Goal: Task Accomplishment & Management: Manage account settings

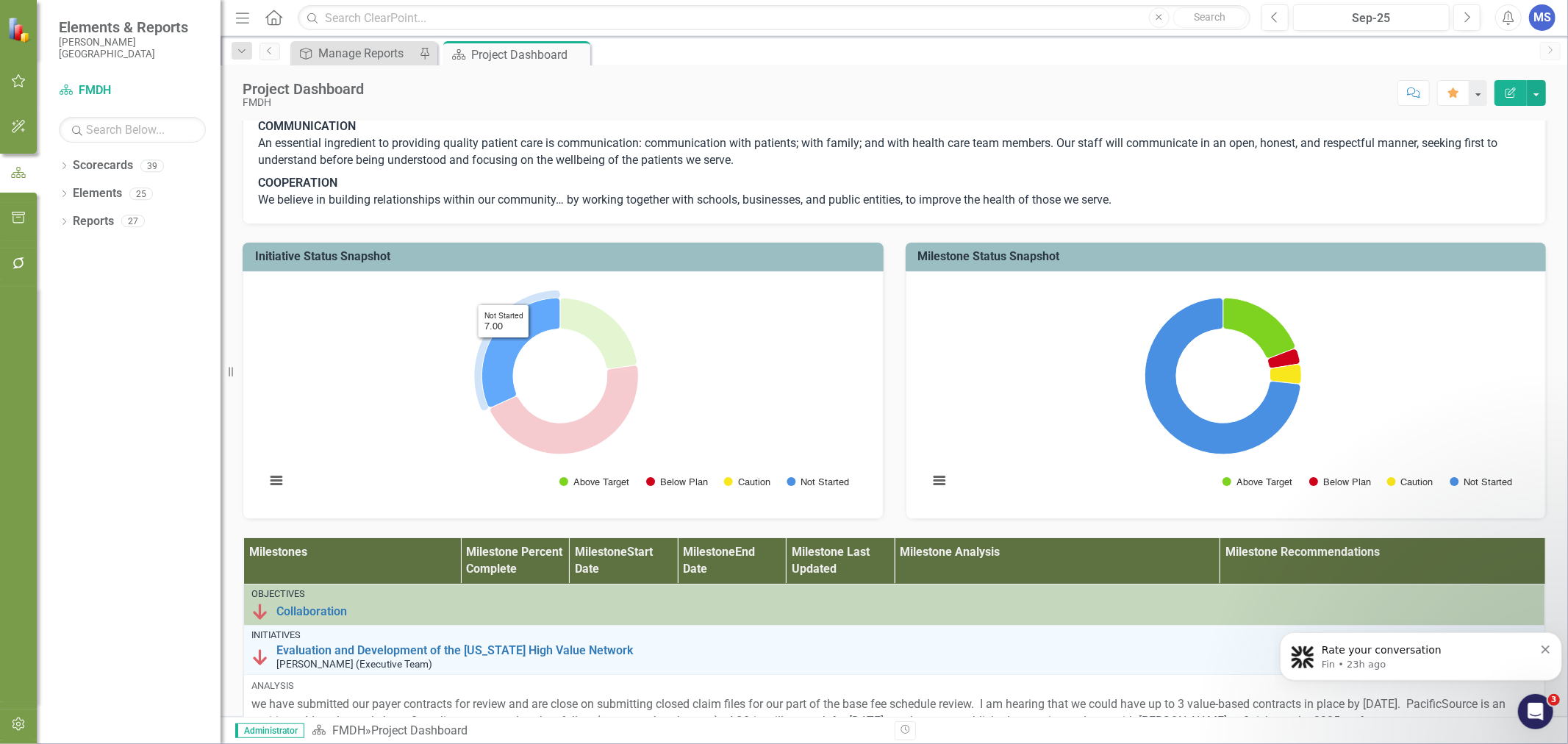
click at [503, 407] on icon "Not Started, 7." at bounding box center [521, 353] width 78 height 110
click at [501, 407] on icon "Not Started, 7." at bounding box center [521, 353] width 78 height 110
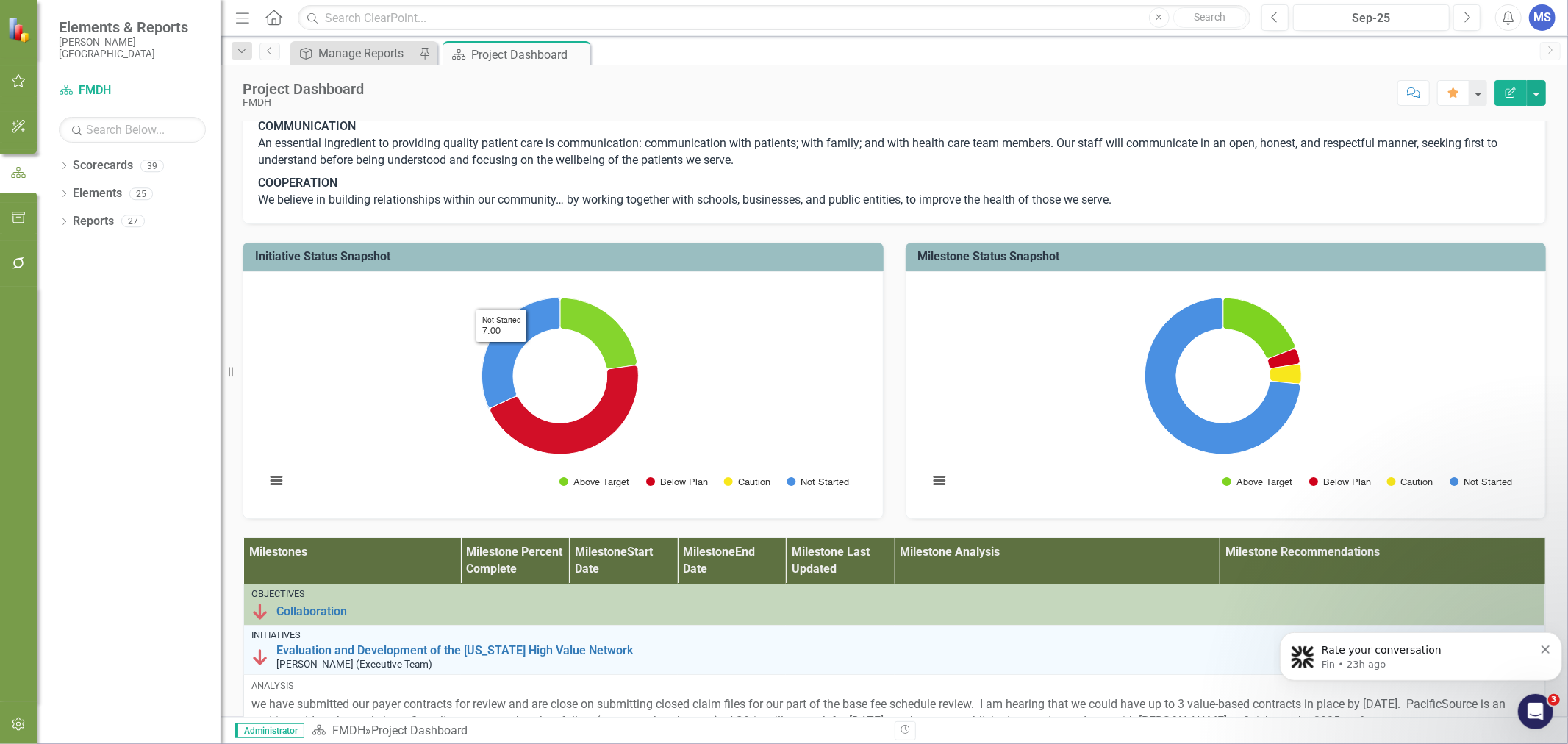
click at [364, 263] on h3 "Initiative Status Snapshot" at bounding box center [566, 256] width 621 height 13
click at [69, 194] on div "Dropdown Elements 25" at bounding box center [139, 195] width 162 height 28
click at [57, 194] on div "Dropdown Scorecards 39 Dropdown FMDH Dropdown COO Dropdown Glasgow Clinic Kevin…" at bounding box center [129, 448] width 184 height 591
click at [66, 194] on icon "Dropdown" at bounding box center [63, 195] width 10 height 8
click at [71, 277] on icon "Dropdown" at bounding box center [71, 278] width 10 height 8
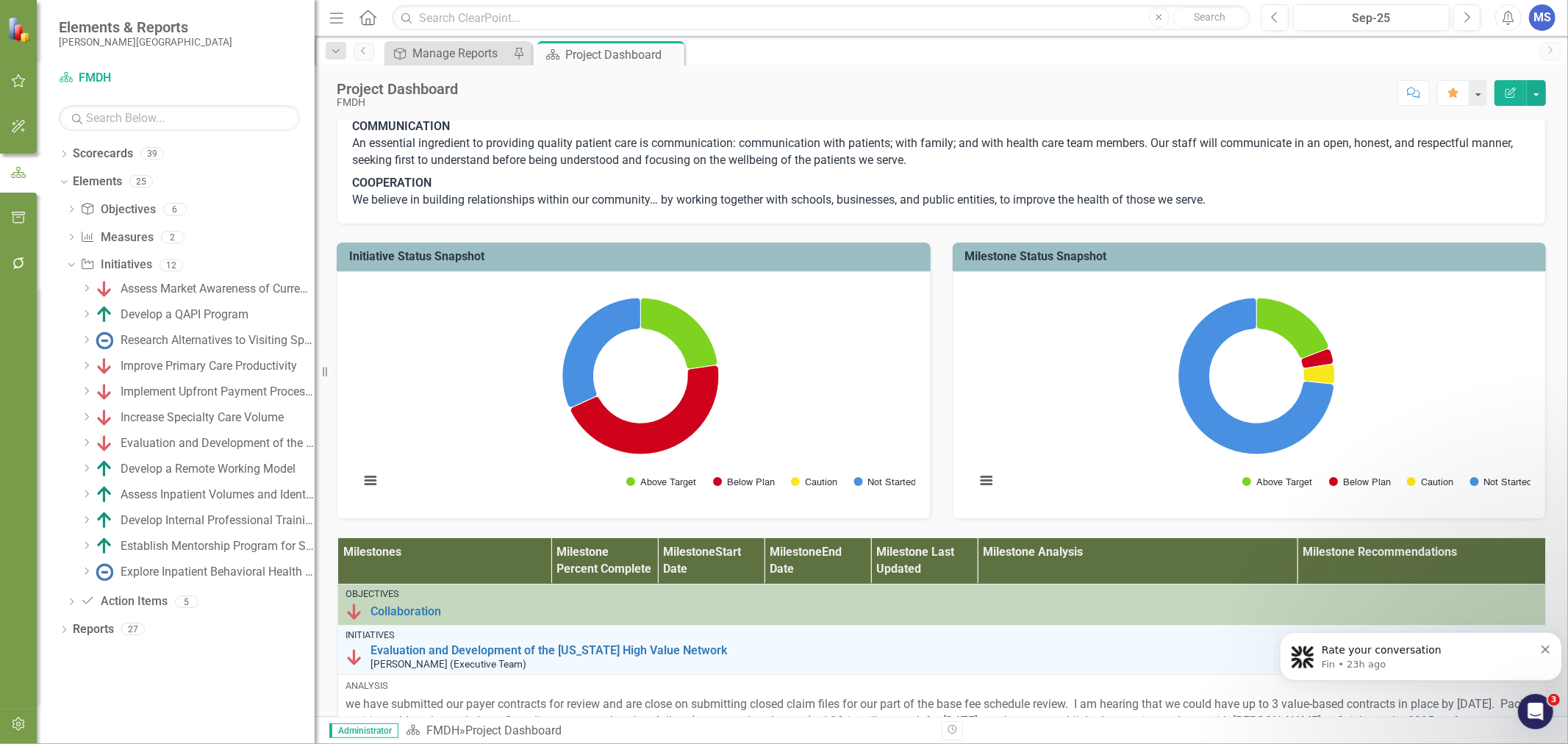
drag, startPoint x: 221, startPoint y: 285, endPoint x: 315, endPoint y: 284, distance: 94.0
click at [315, 284] on div "Resize" at bounding box center [320, 372] width 12 height 744
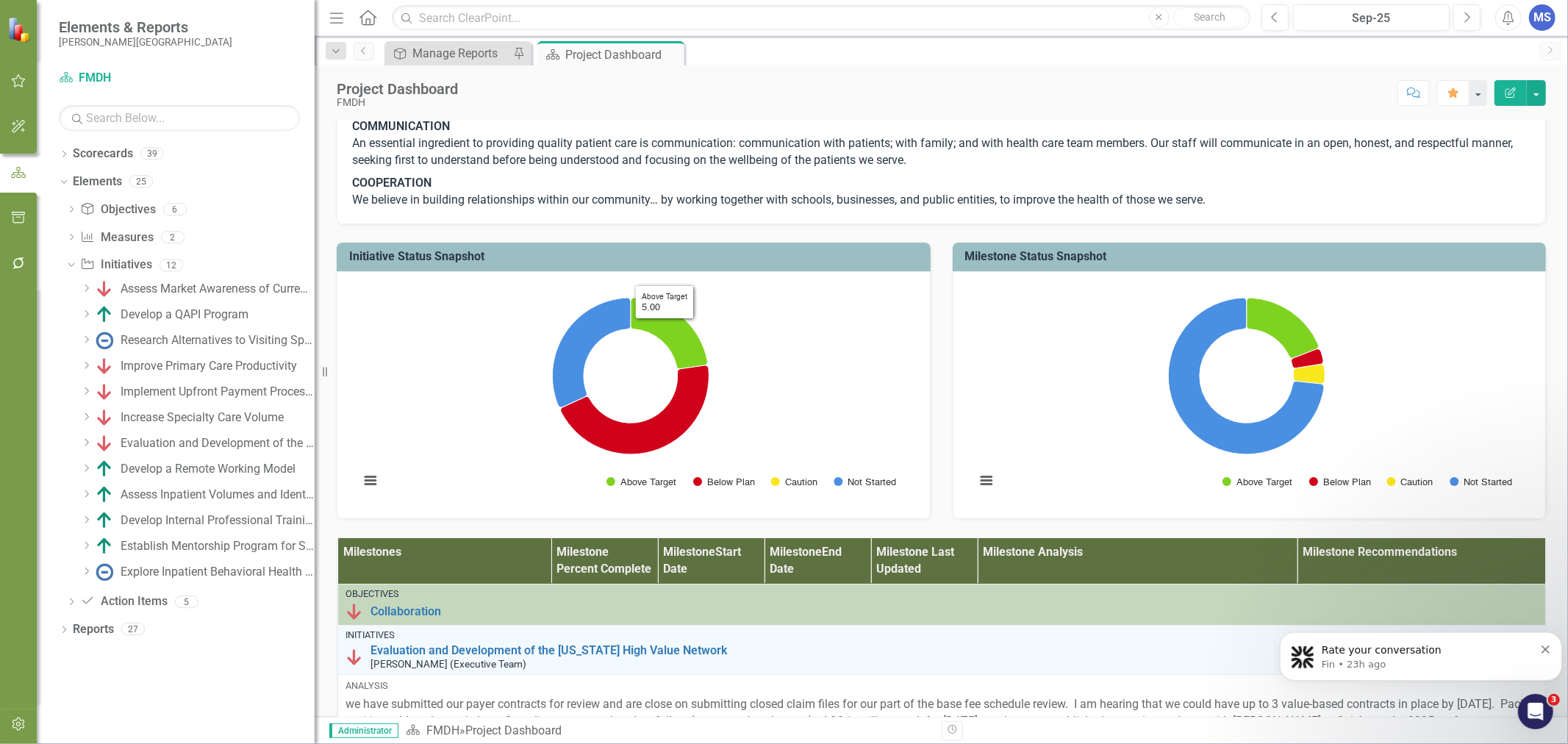
click at [1512, 88] on icon "Edit Report" at bounding box center [1510, 93] width 13 height 10
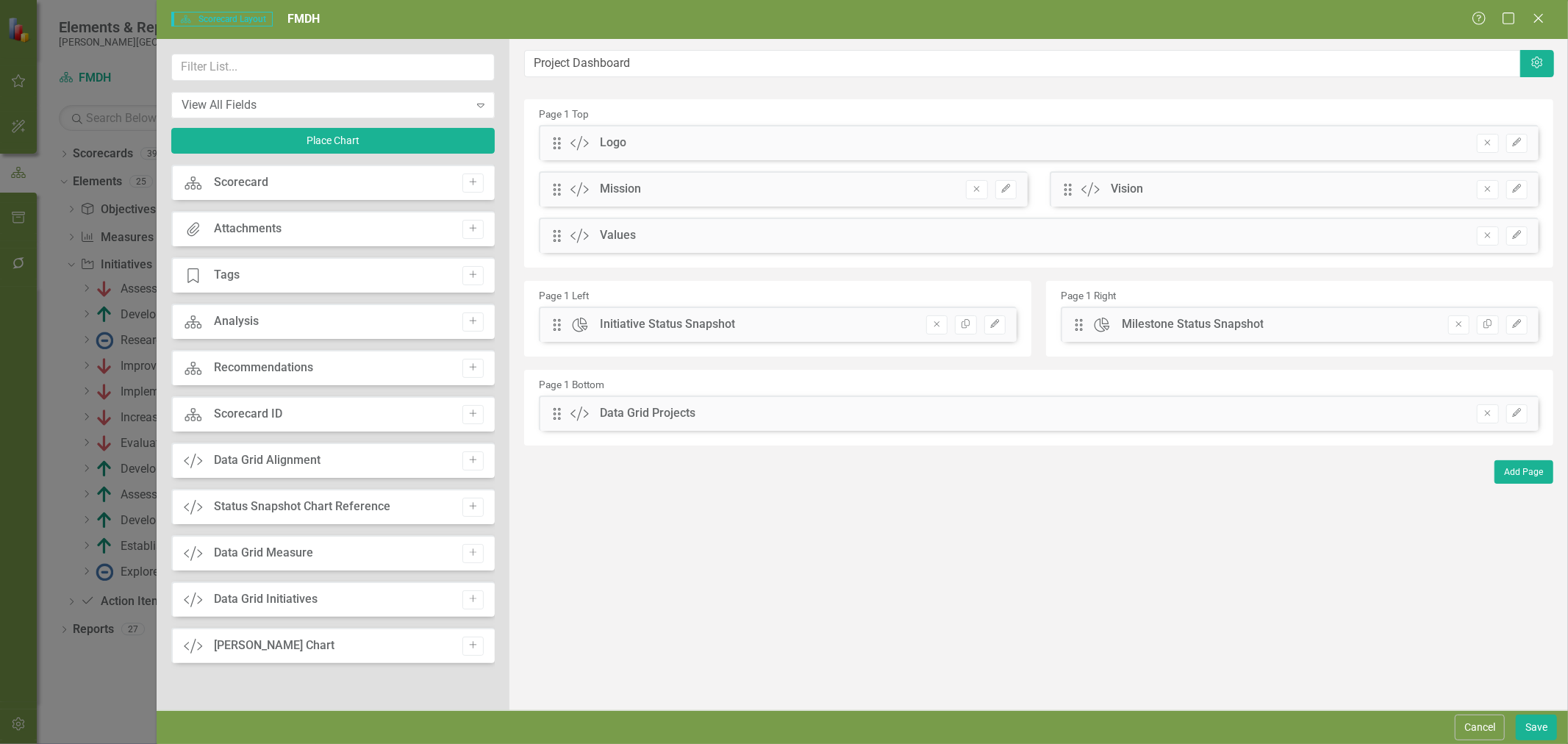
click at [1002, 327] on button "Edit" at bounding box center [994, 325] width 21 height 19
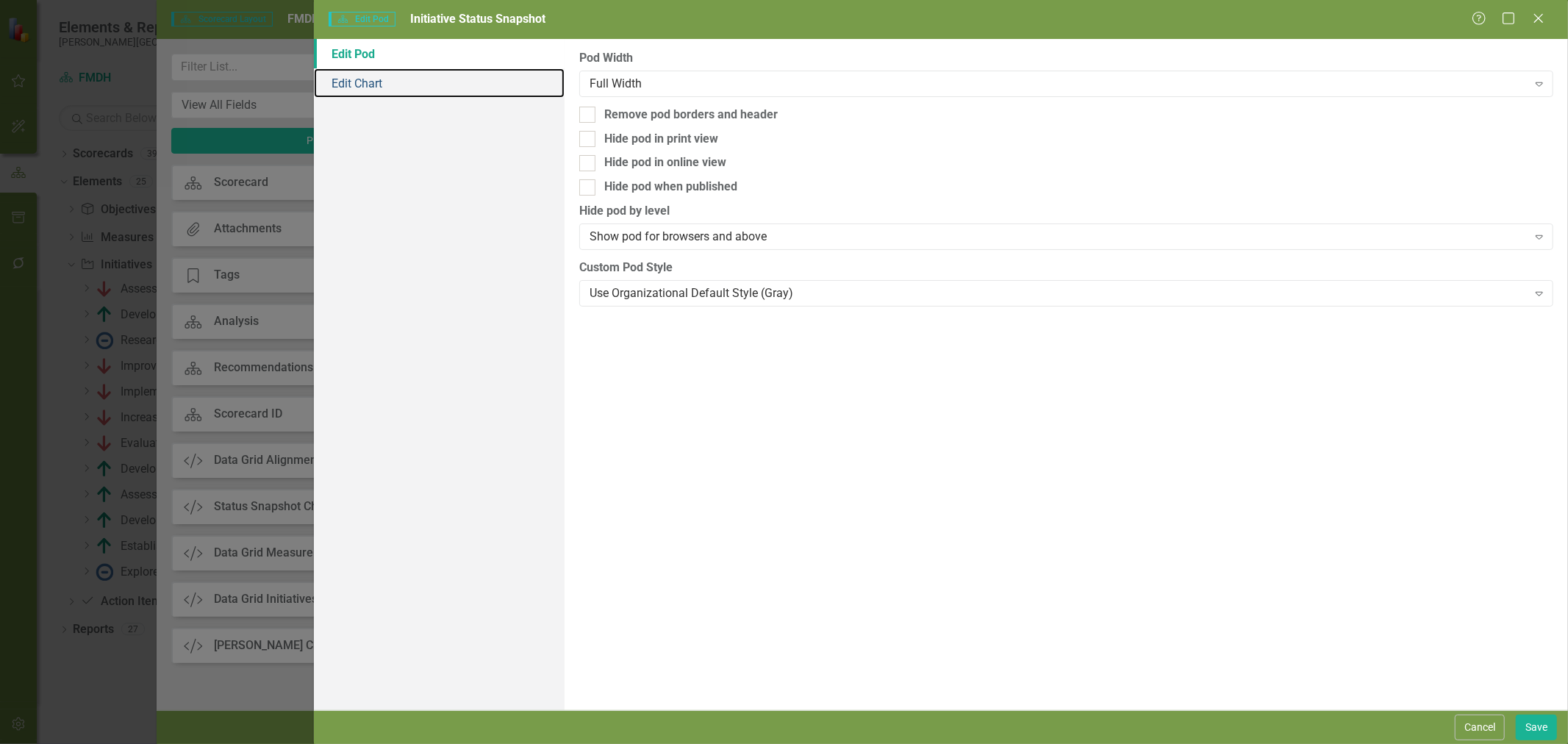
click at [390, 85] on link "Edit Chart" at bounding box center [439, 83] width 251 height 29
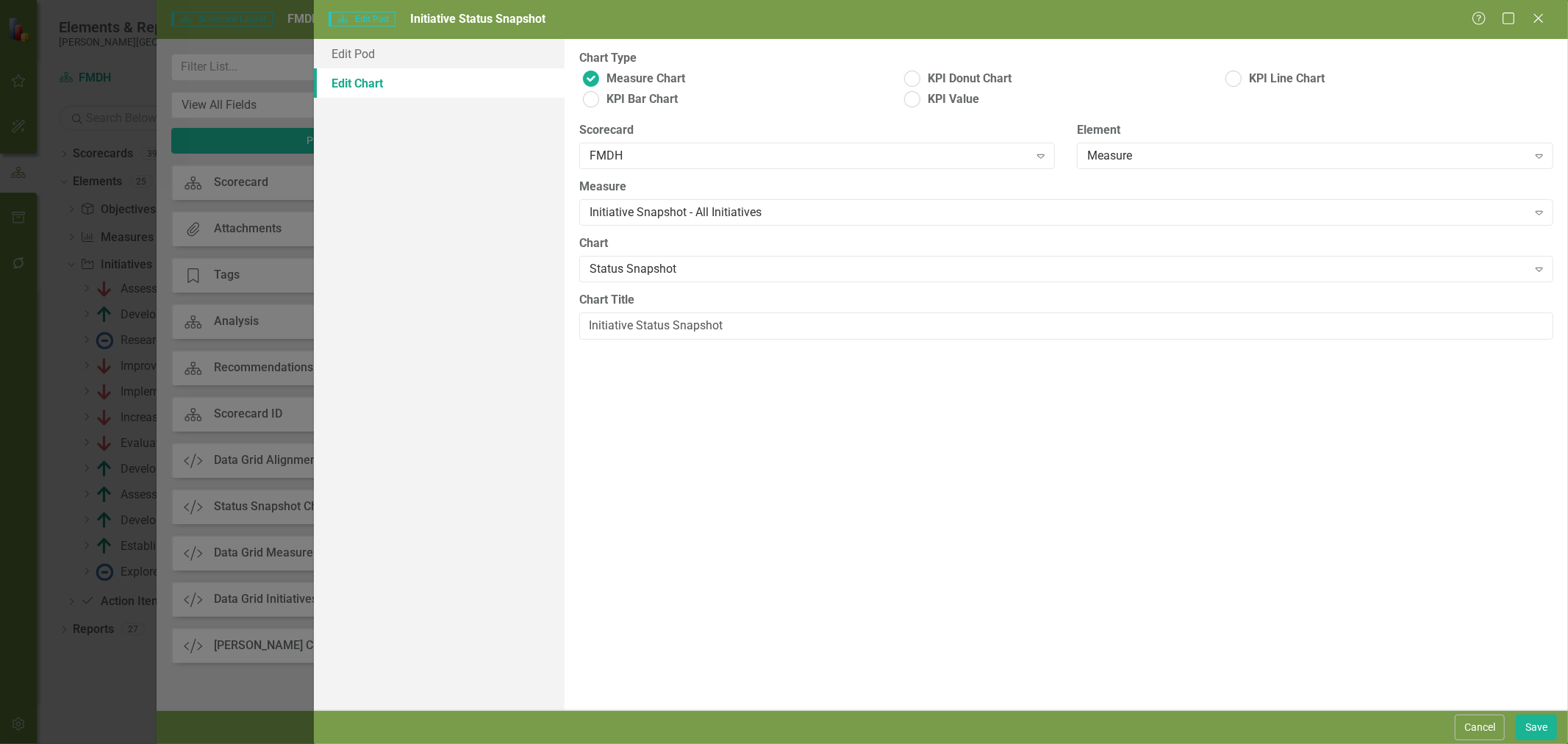
click at [1502, 731] on button "Cancel" at bounding box center [1479, 727] width 50 height 26
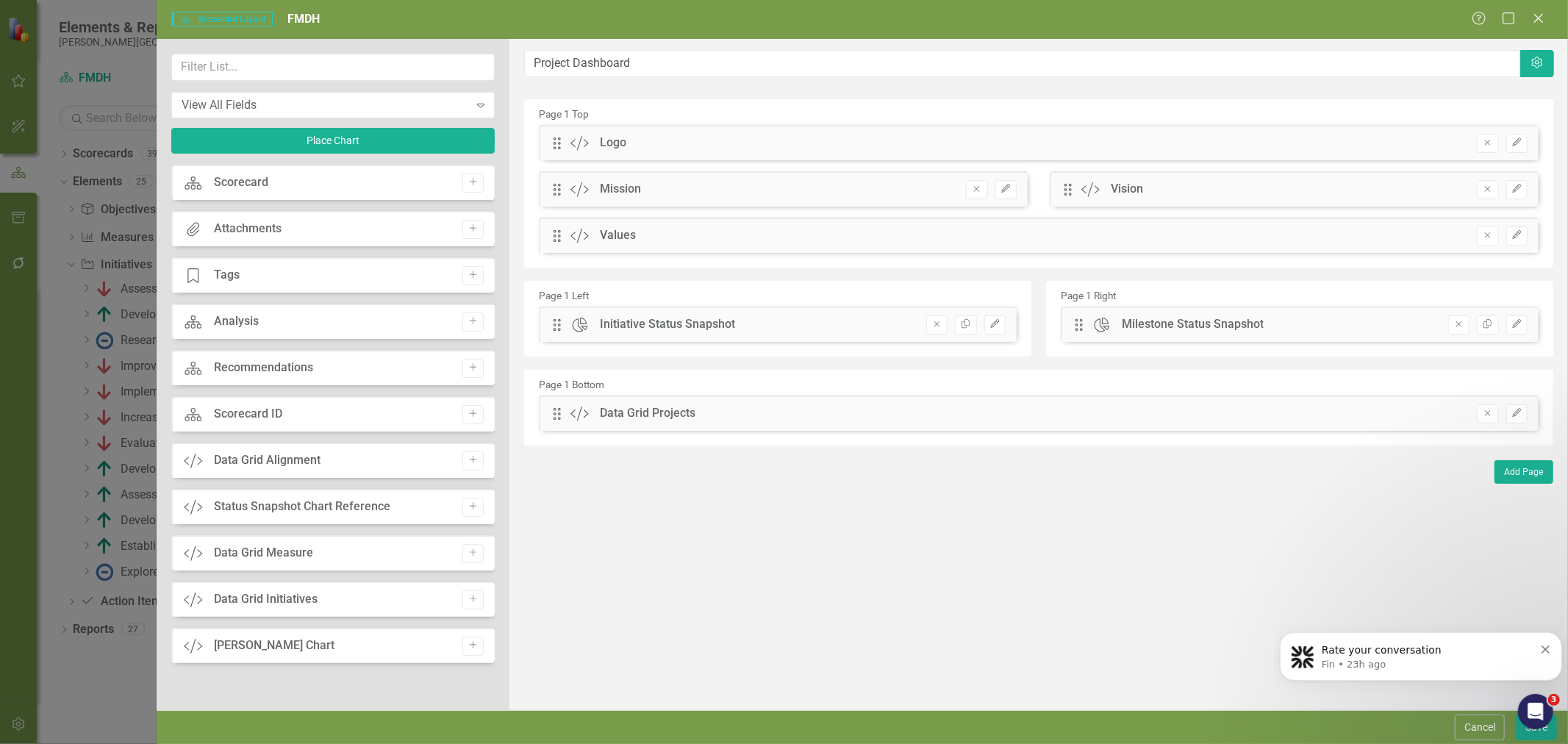
click at [1467, 738] on button "Cancel" at bounding box center [1479, 727] width 50 height 26
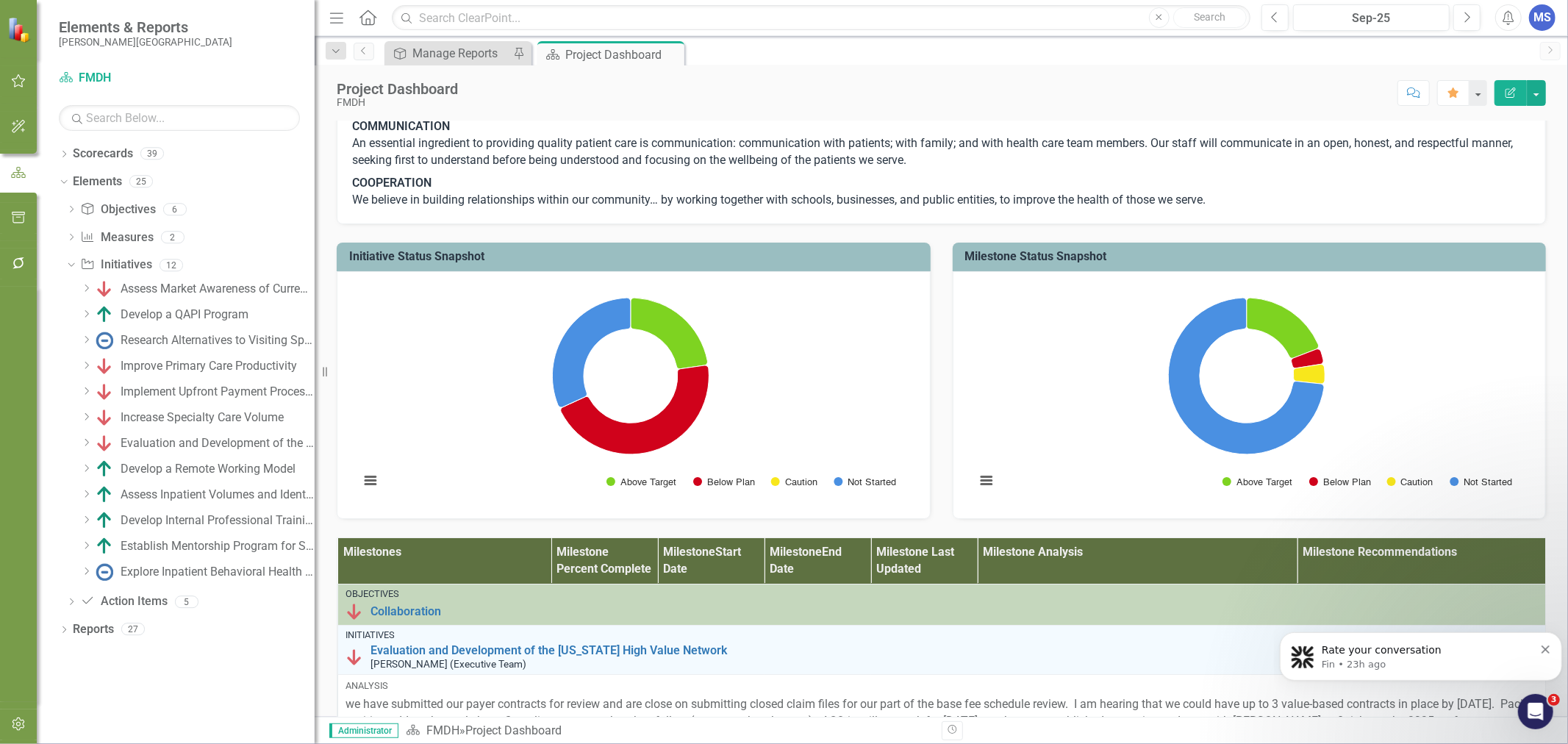
click at [70, 244] on div "Dropdown" at bounding box center [71, 240] width 10 height 13
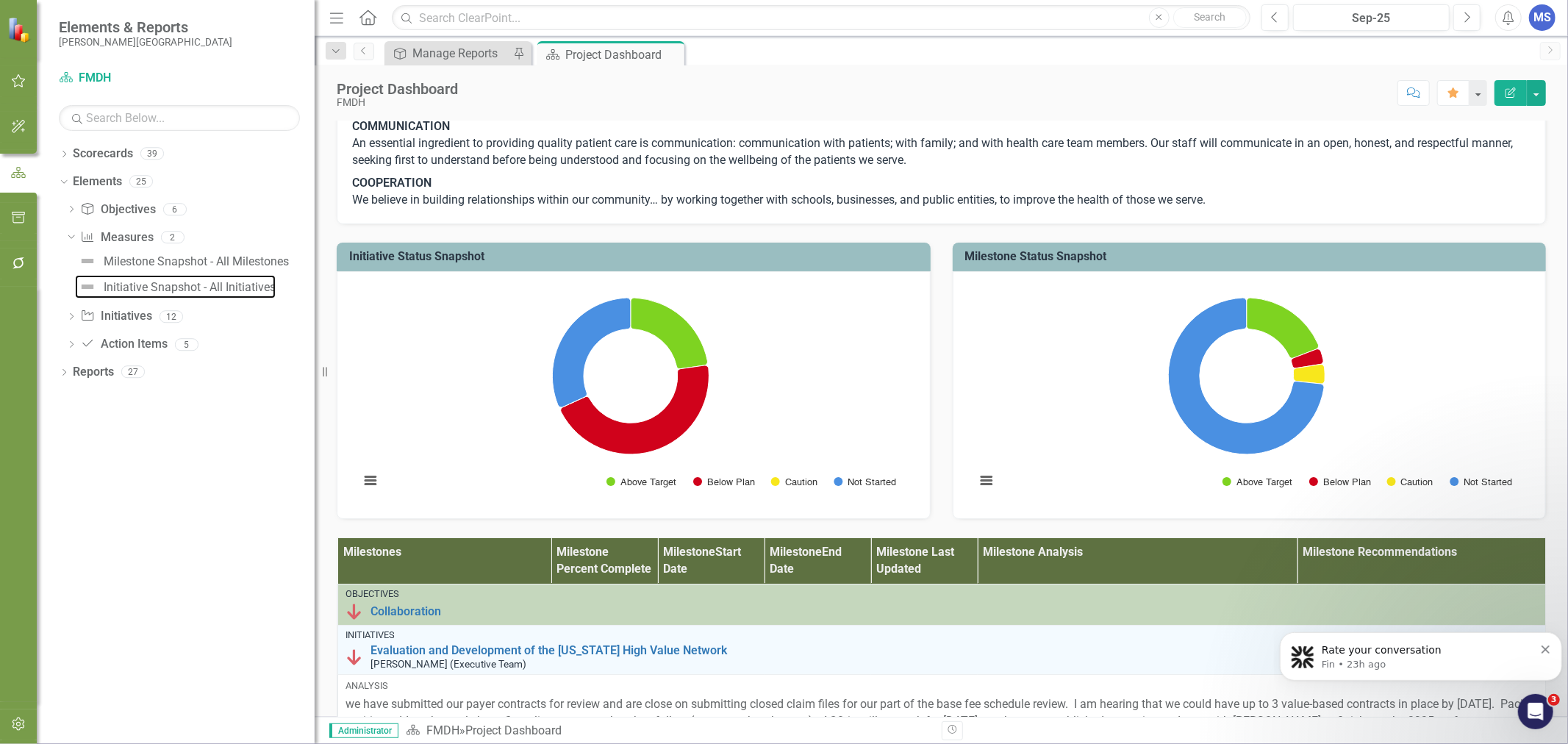
click at [141, 289] on div "Initiative Snapshot - All Initiatives" at bounding box center [190, 287] width 172 height 13
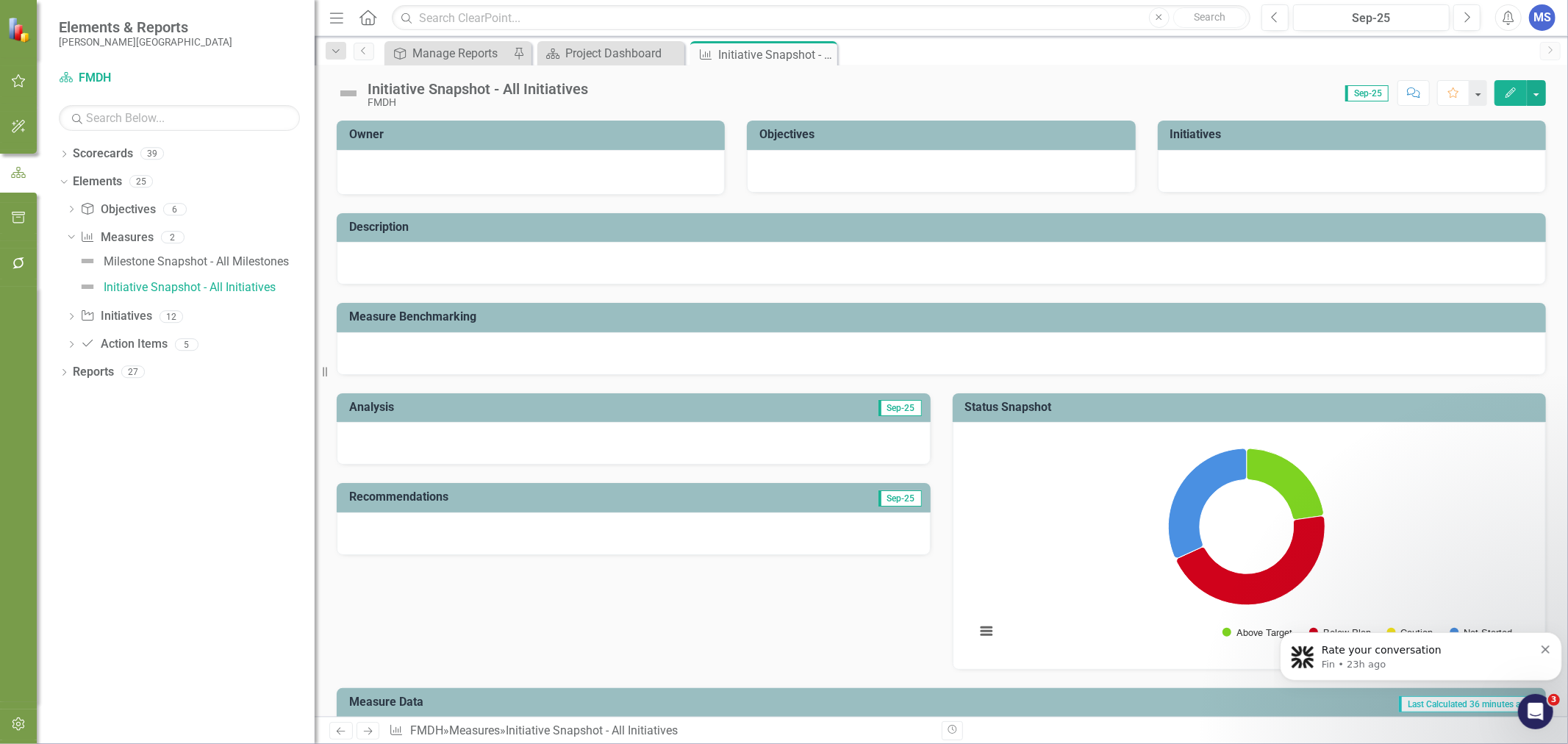
click at [1504, 92] on icon "Edit" at bounding box center [1510, 93] width 13 height 10
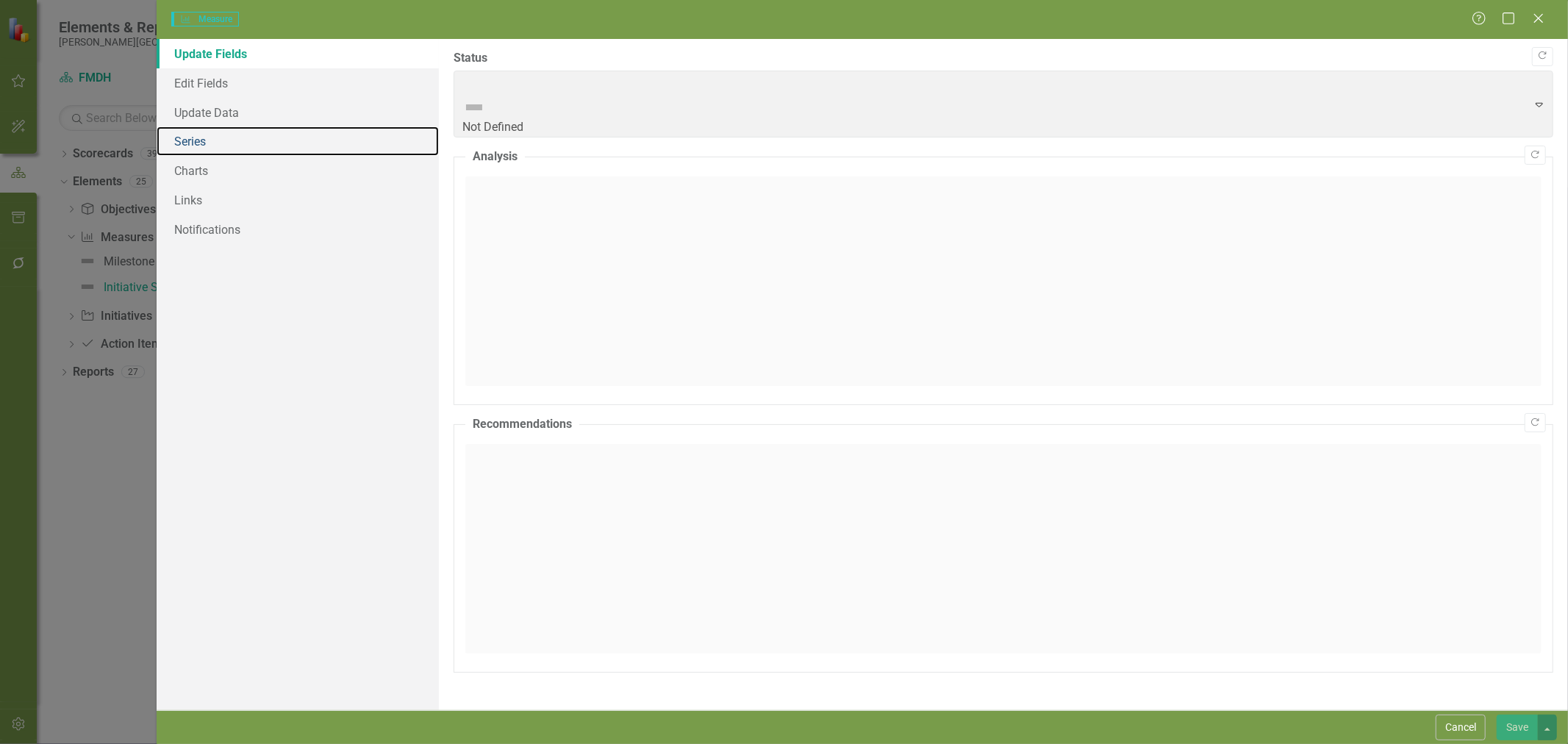
click at [207, 145] on link "Series" at bounding box center [297, 141] width 282 height 29
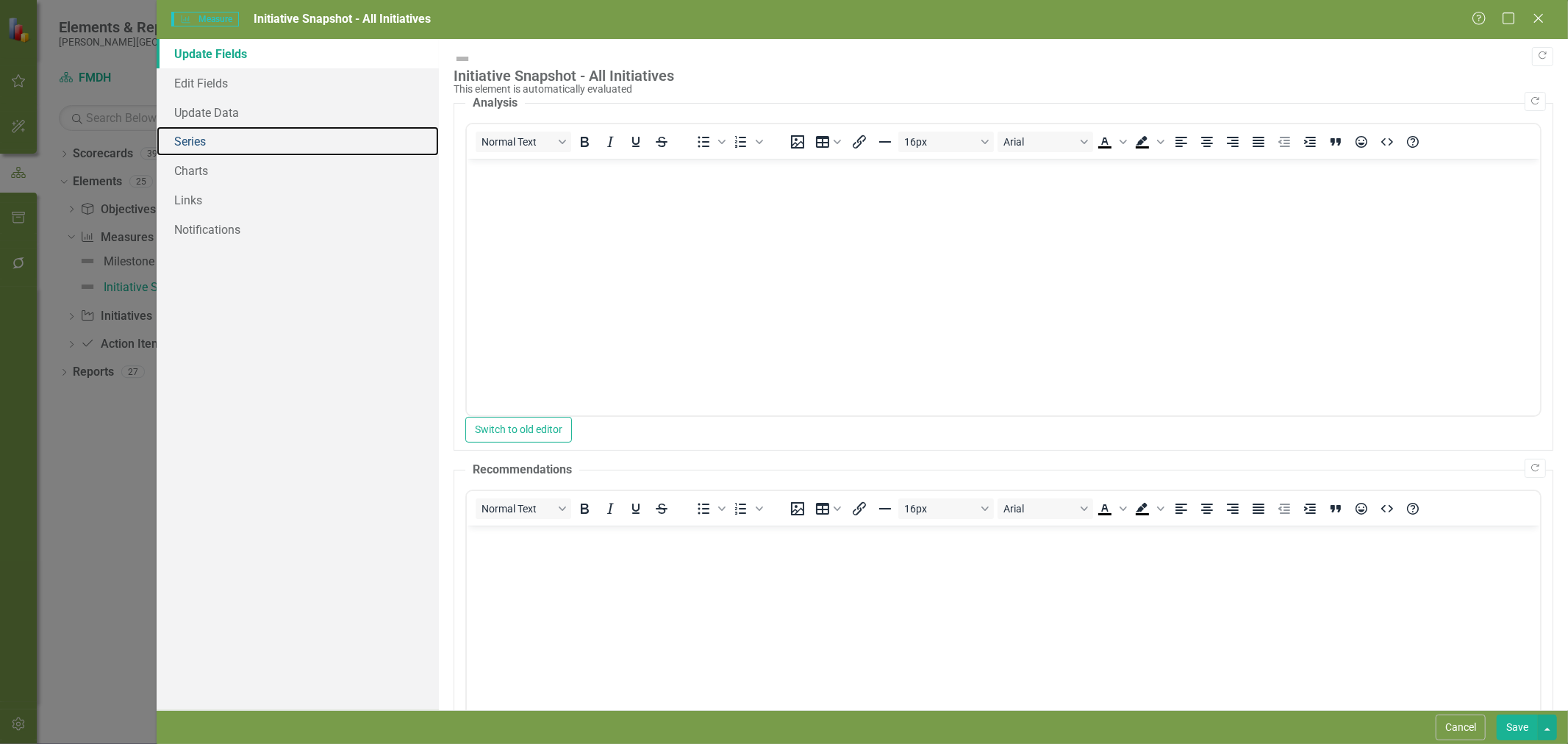
click at [207, 142] on link "Series" at bounding box center [297, 141] width 282 height 29
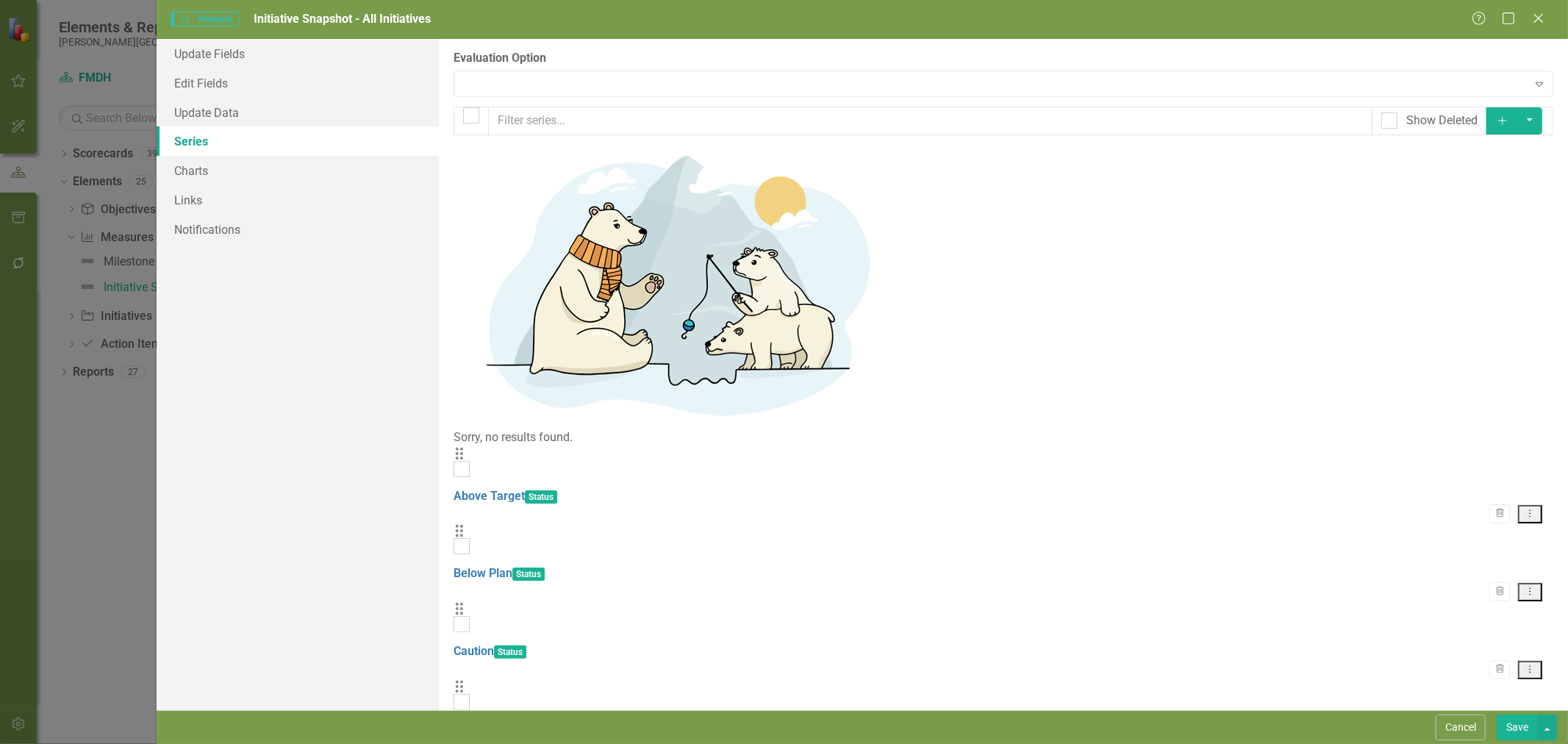
click at [525, 489] on link "Above Target" at bounding box center [489, 497] width 71 height 14
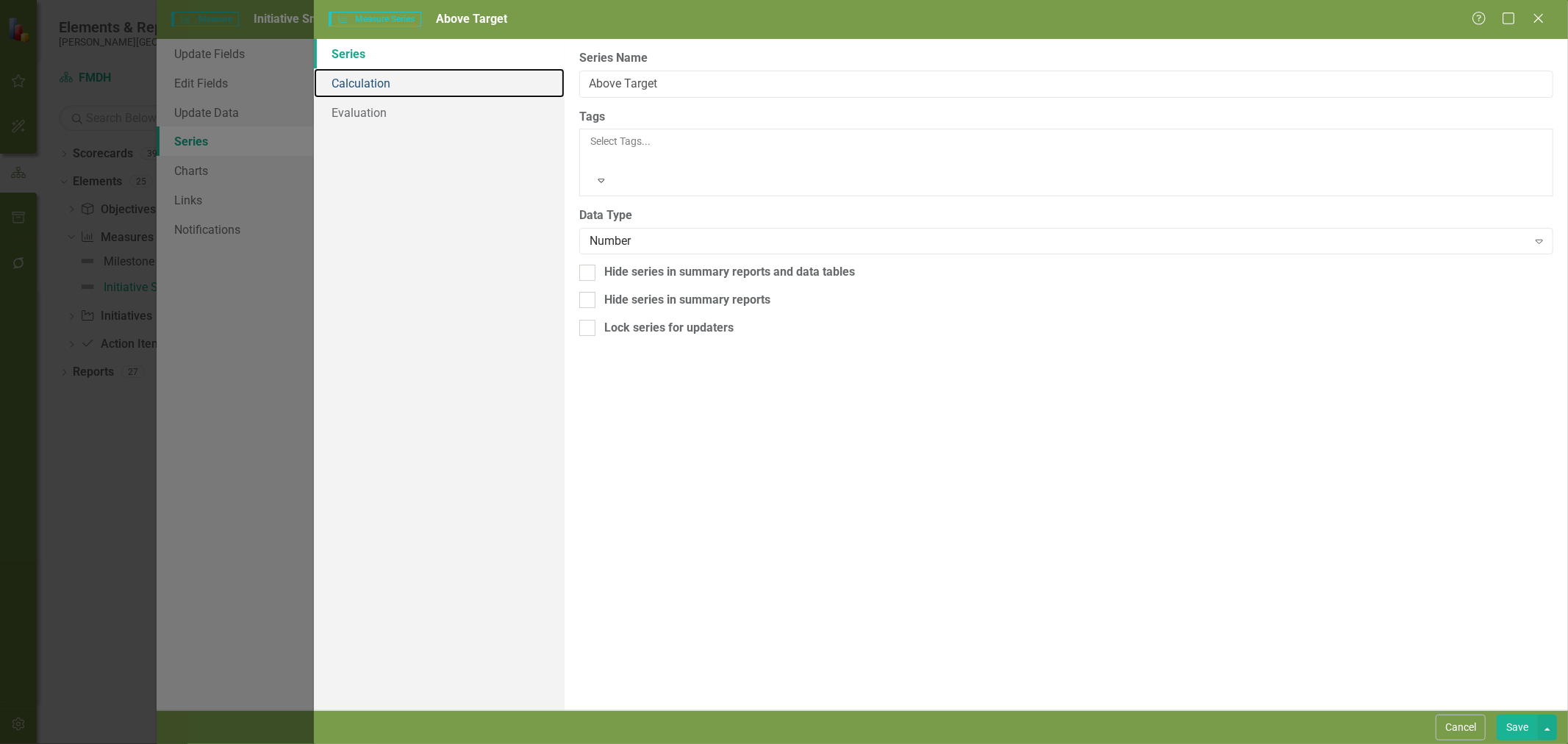
click at [377, 81] on link "Calculation" at bounding box center [439, 83] width 251 height 29
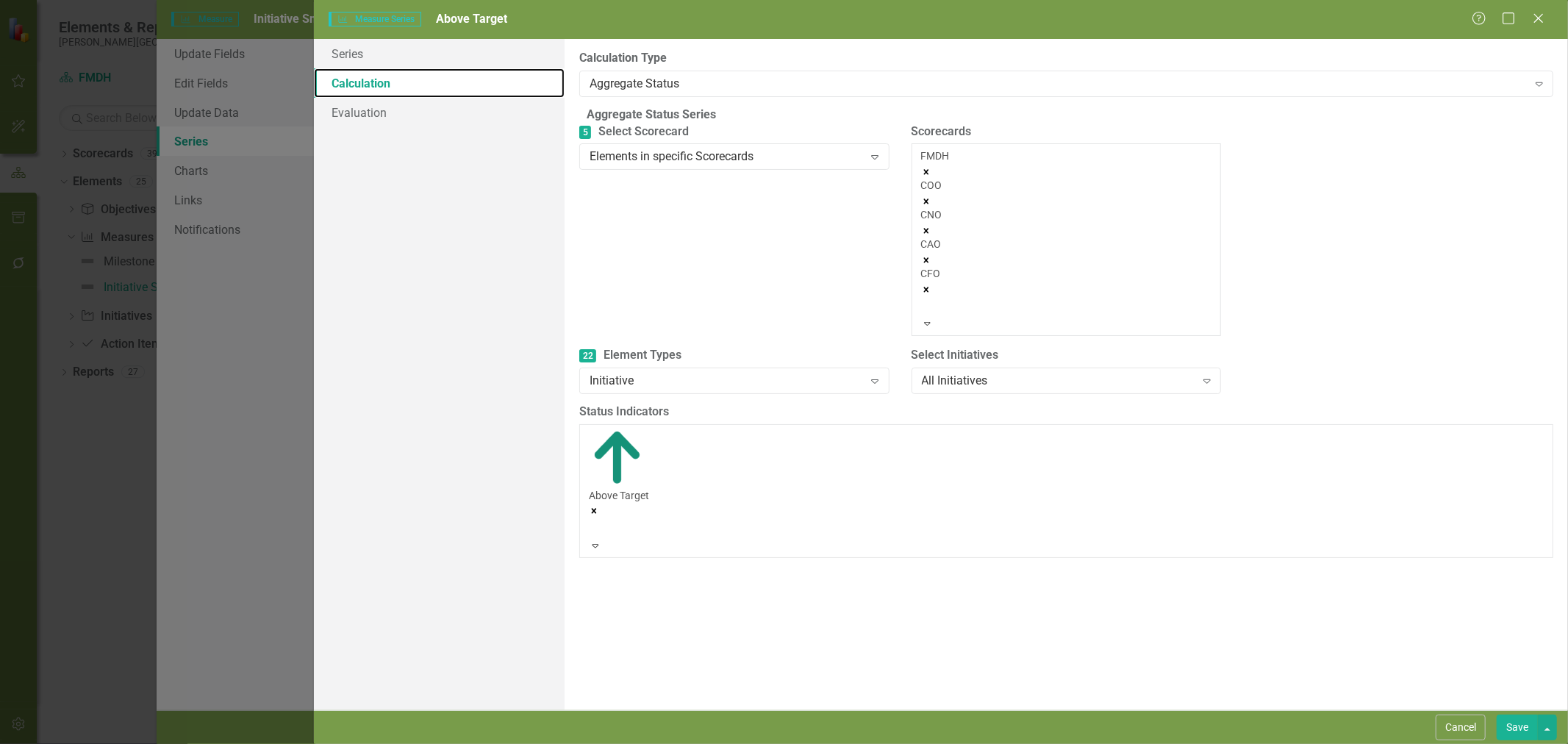
click at [931, 285] on icon "Remove CFO" at bounding box center [925, 289] width 10 height 10
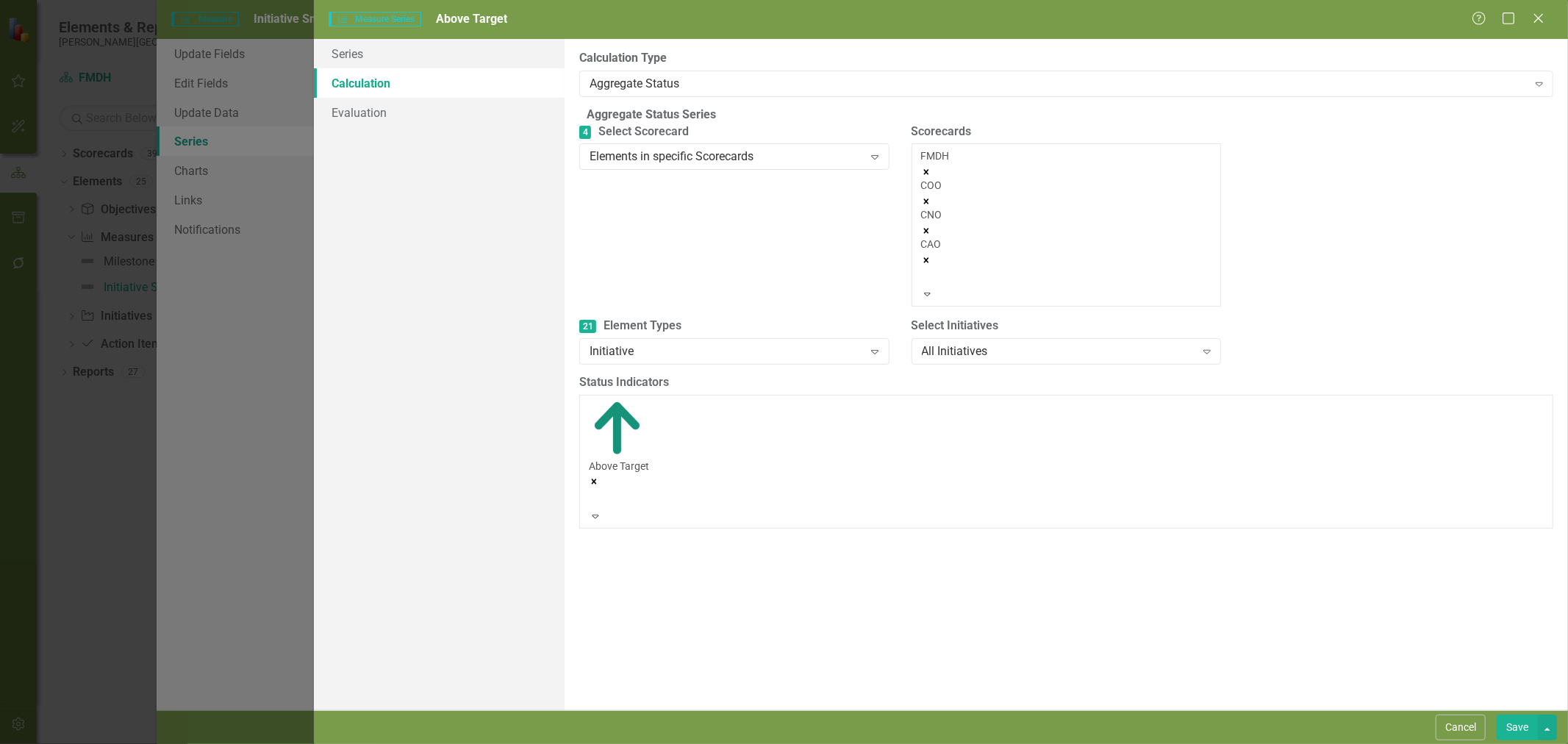
click at [929, 258] on icon "Remove CAO" at bounding box center [925, 260] width 6 height 6
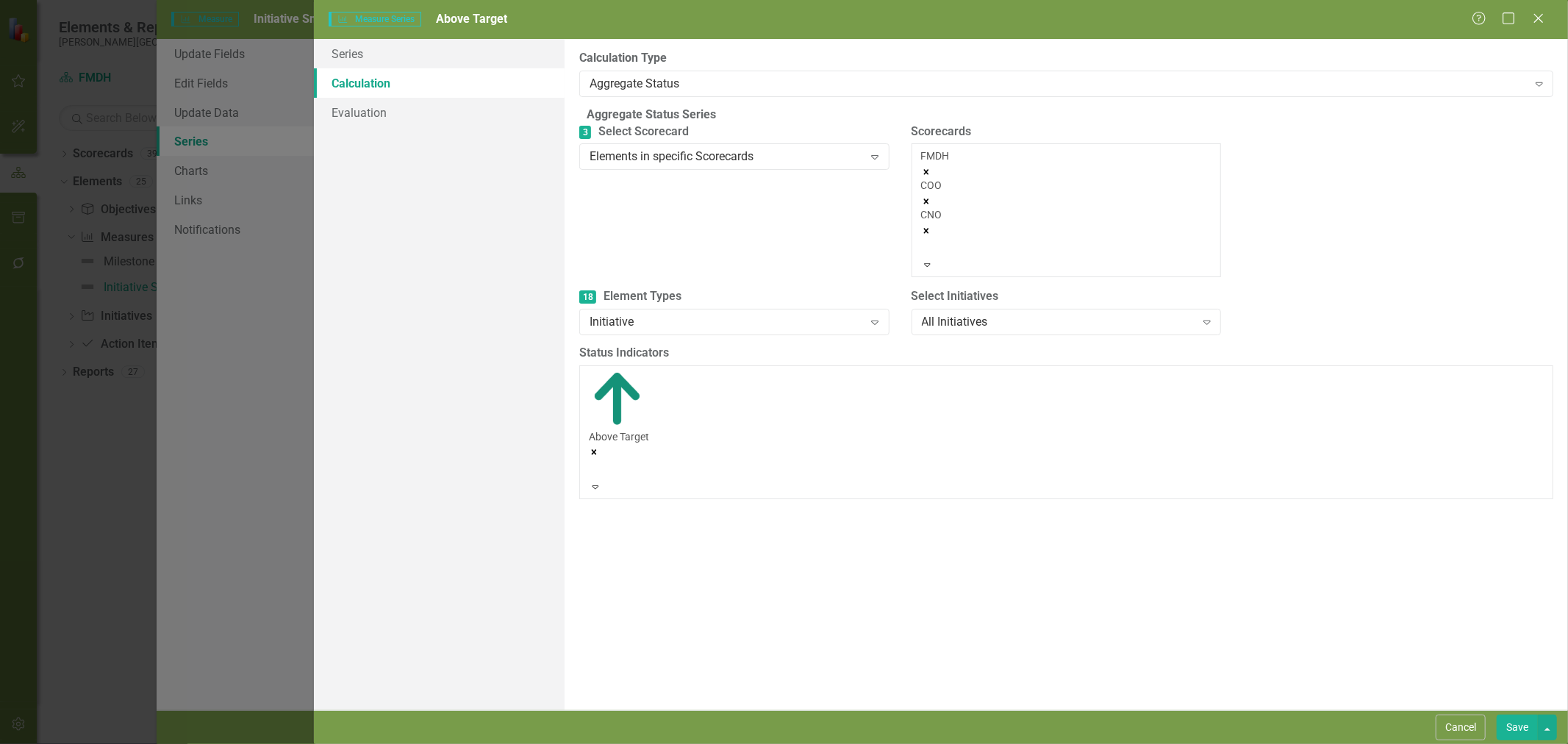
click at [929, 228] on icon "Remove CNO" at bounding box center [925, 230] width 6 height 6
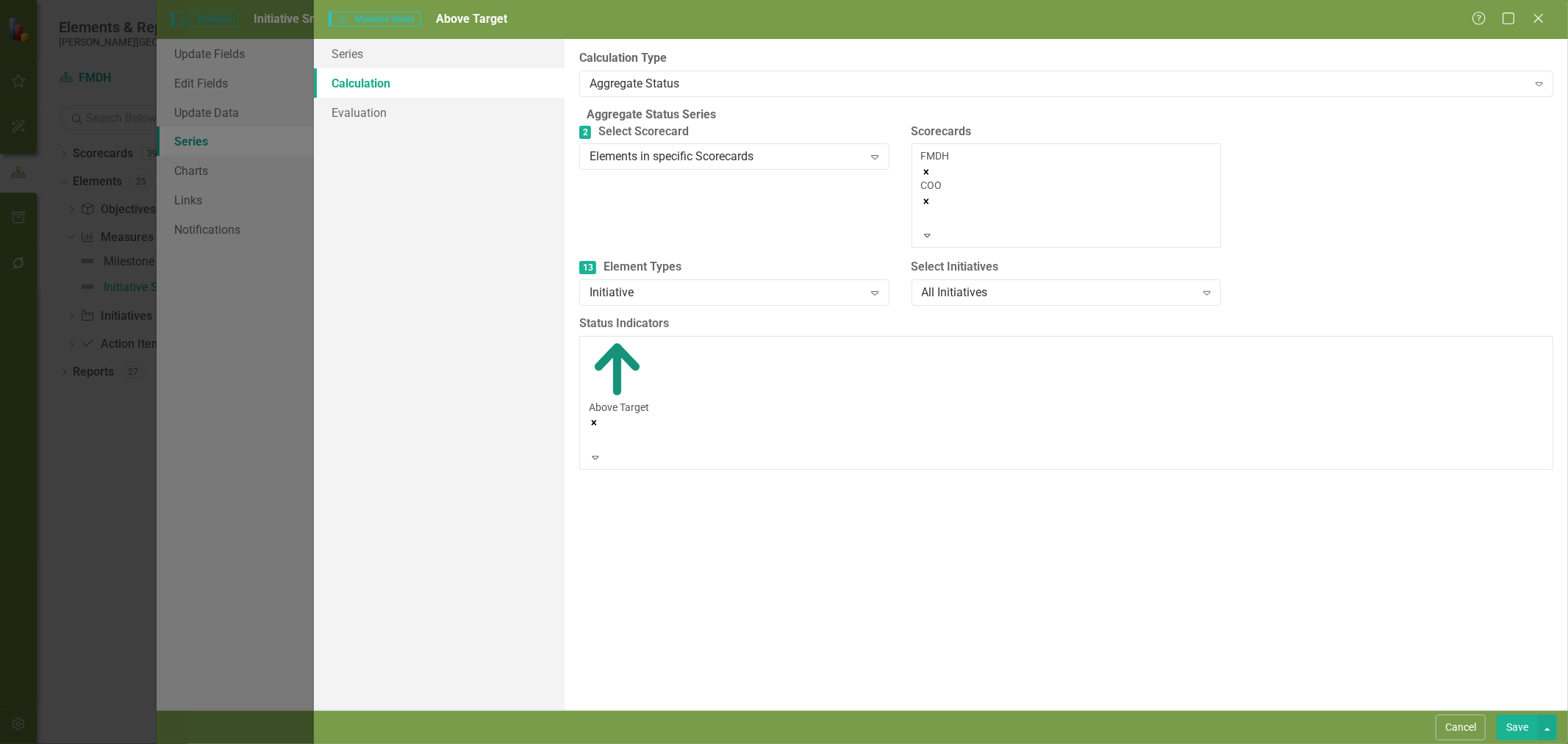
click at [929, 198] on icon "Remove COO" at bounding box center [925, 201] width 6 height 6
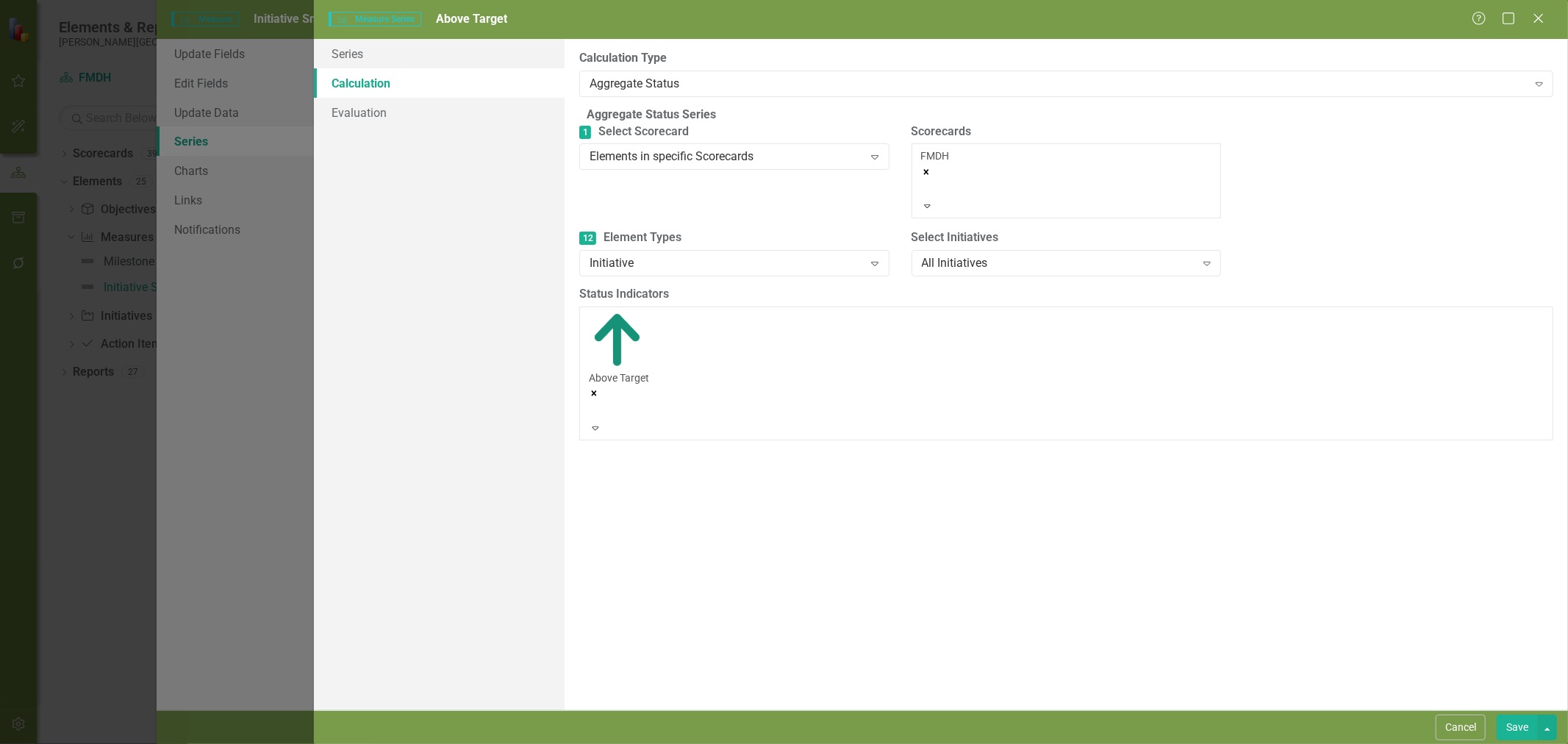
click at [993, 255] on div "All Initiatives" at bounding box center [1058, 263] width 273 height 17
click at [1516, 724] on button "Save" at bounding box center [1517, 727] width 41 height 26
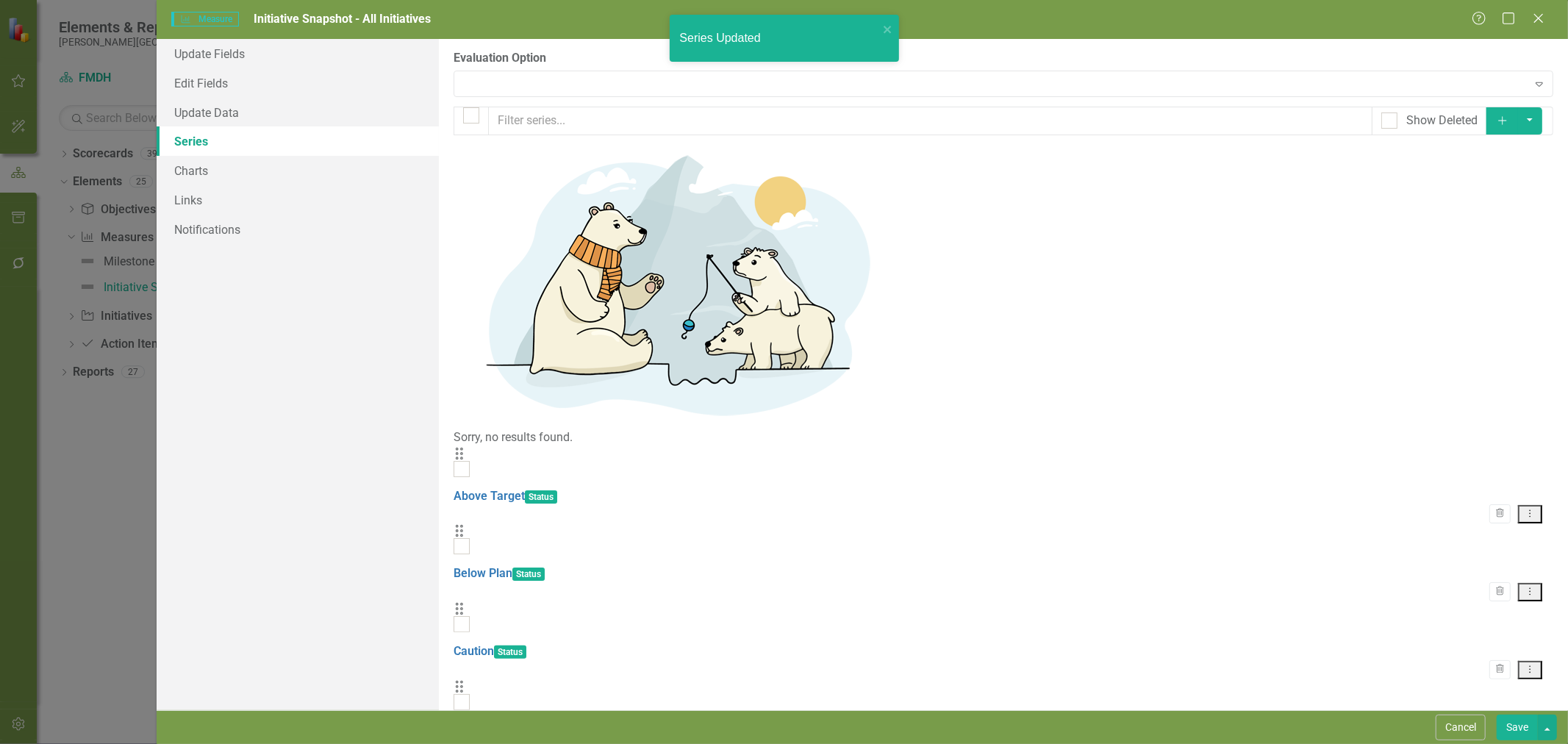
click at [512, 566] on link "Below Plan" at bounding box center [483, 573] width 58 height 14
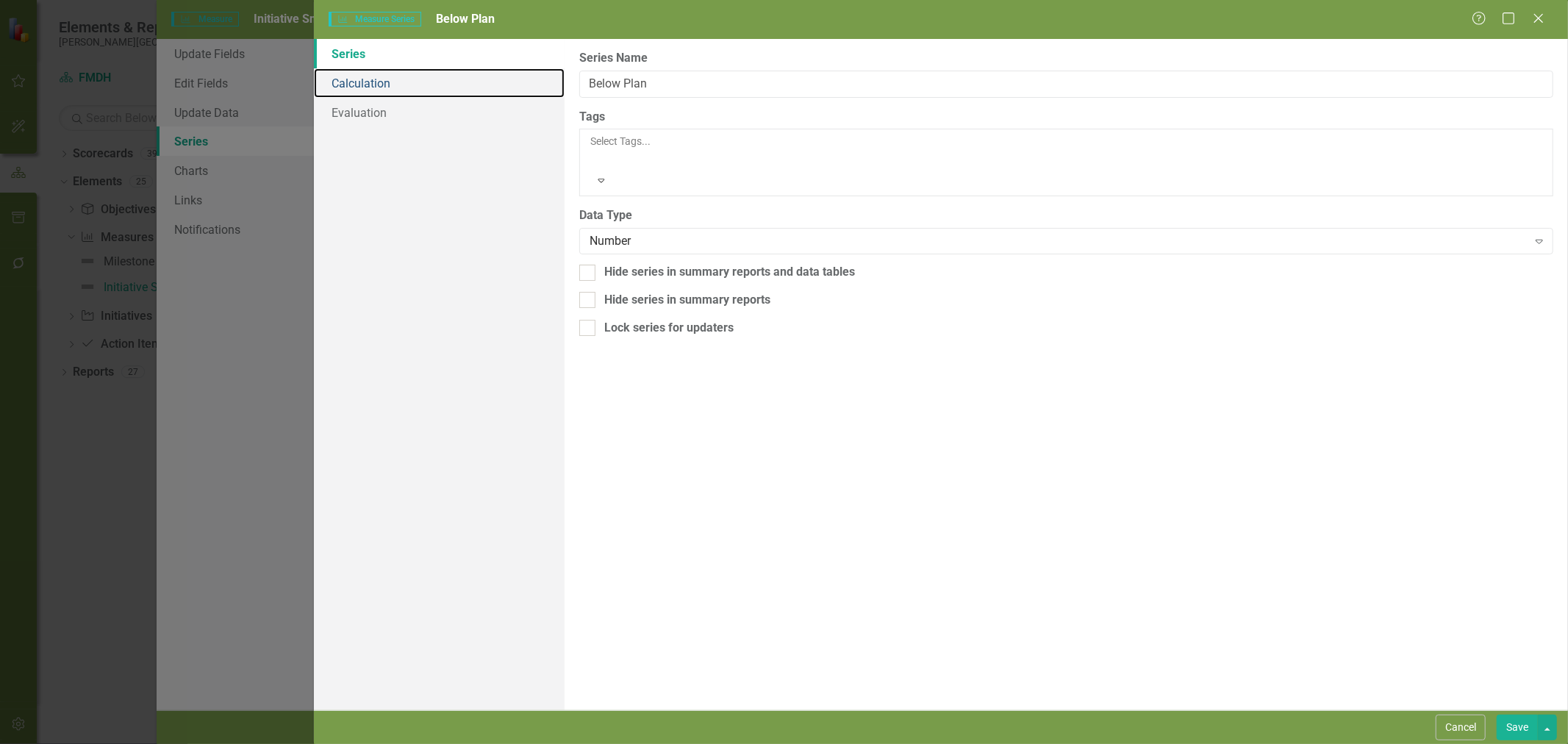
click at [385, 75] on link "Calculation" at bounding box center [439, 83] width 251 height 29
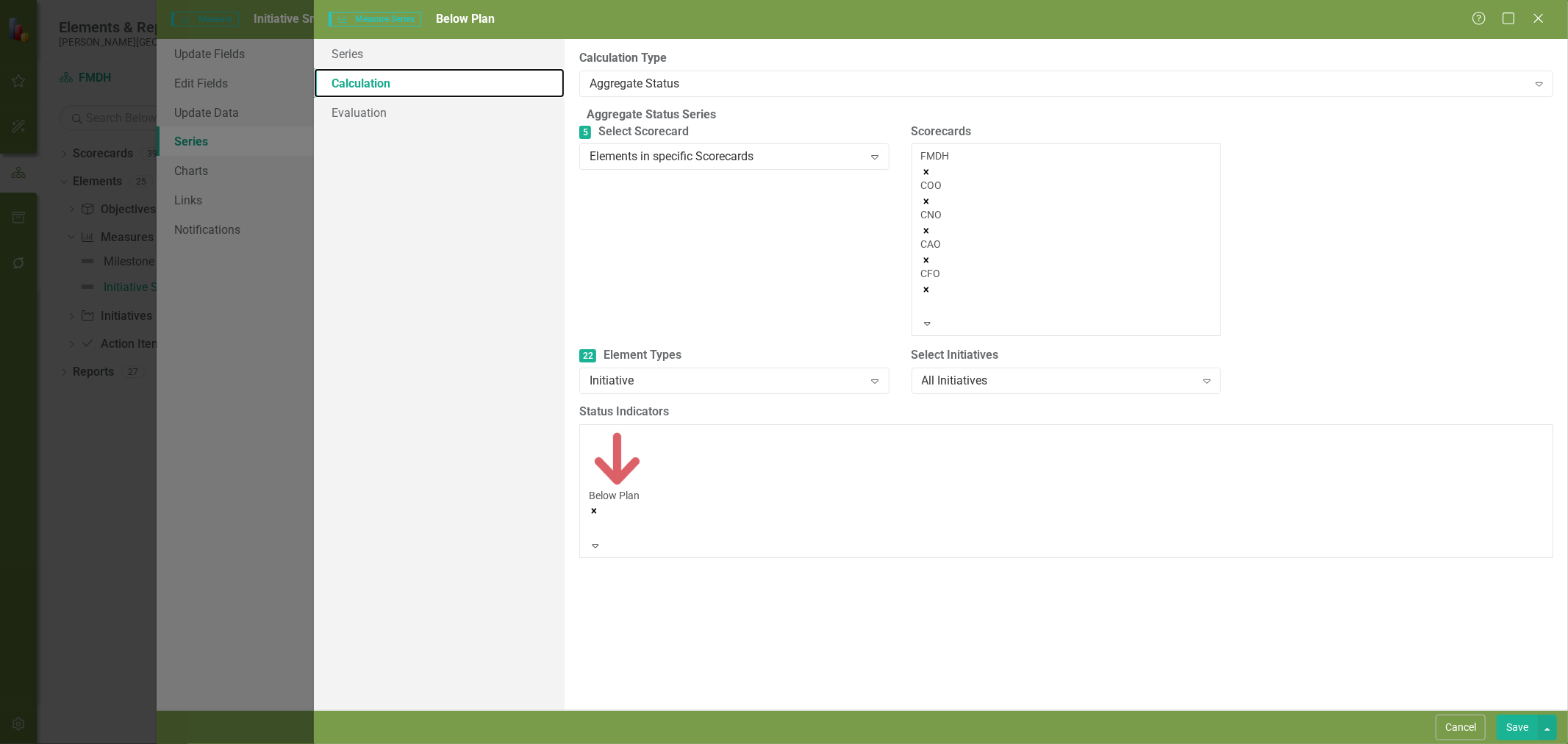
click at [931, 196] on icon "Remove COO" at bounding box center [925, 201] width 10 height 10
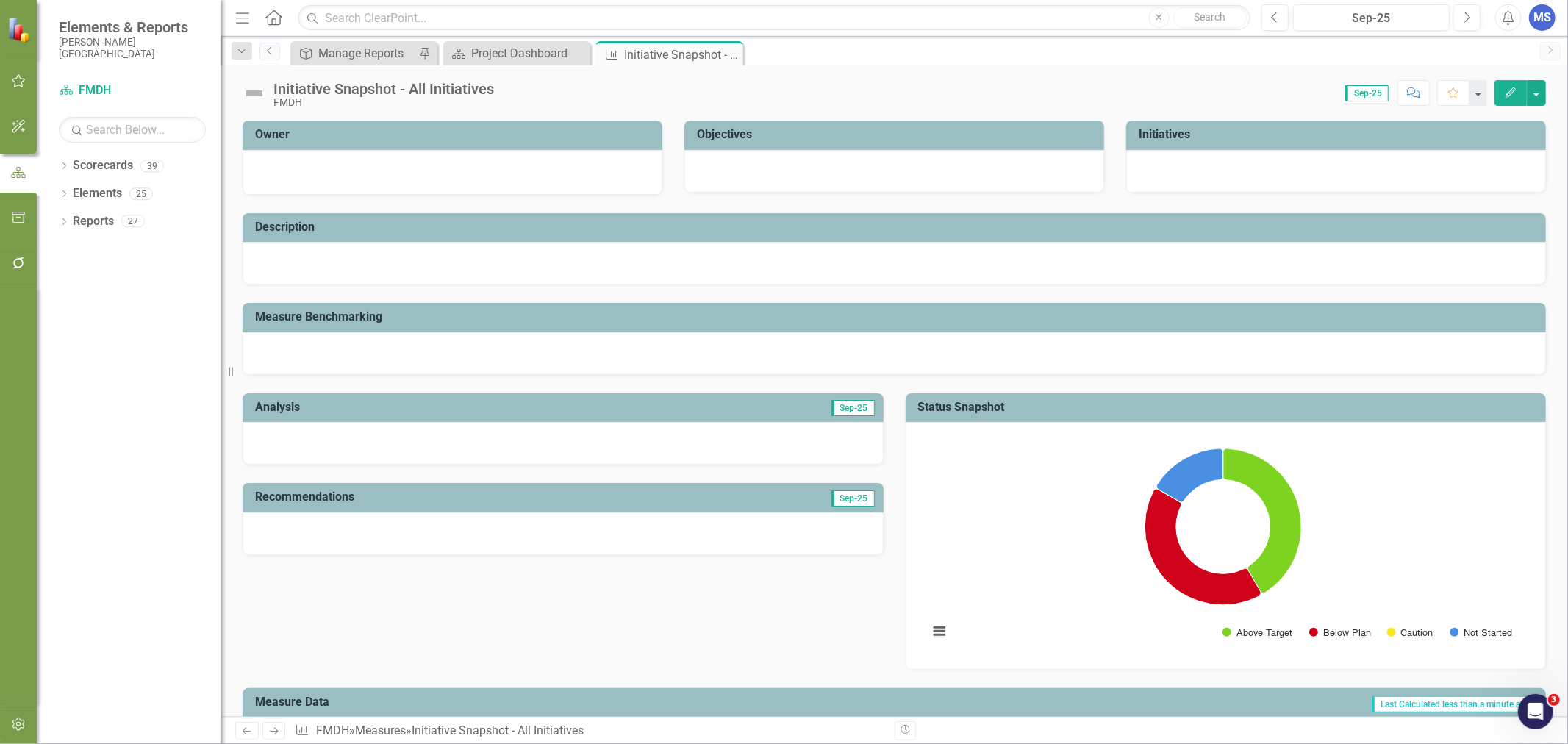
click at [62, 193] on icon "Dropdown" at bounding box center [63, 195] width 10 height 8
click at [75, 281] on icon "Dropdown" at bounding box center [71, 278] width 10 height 8
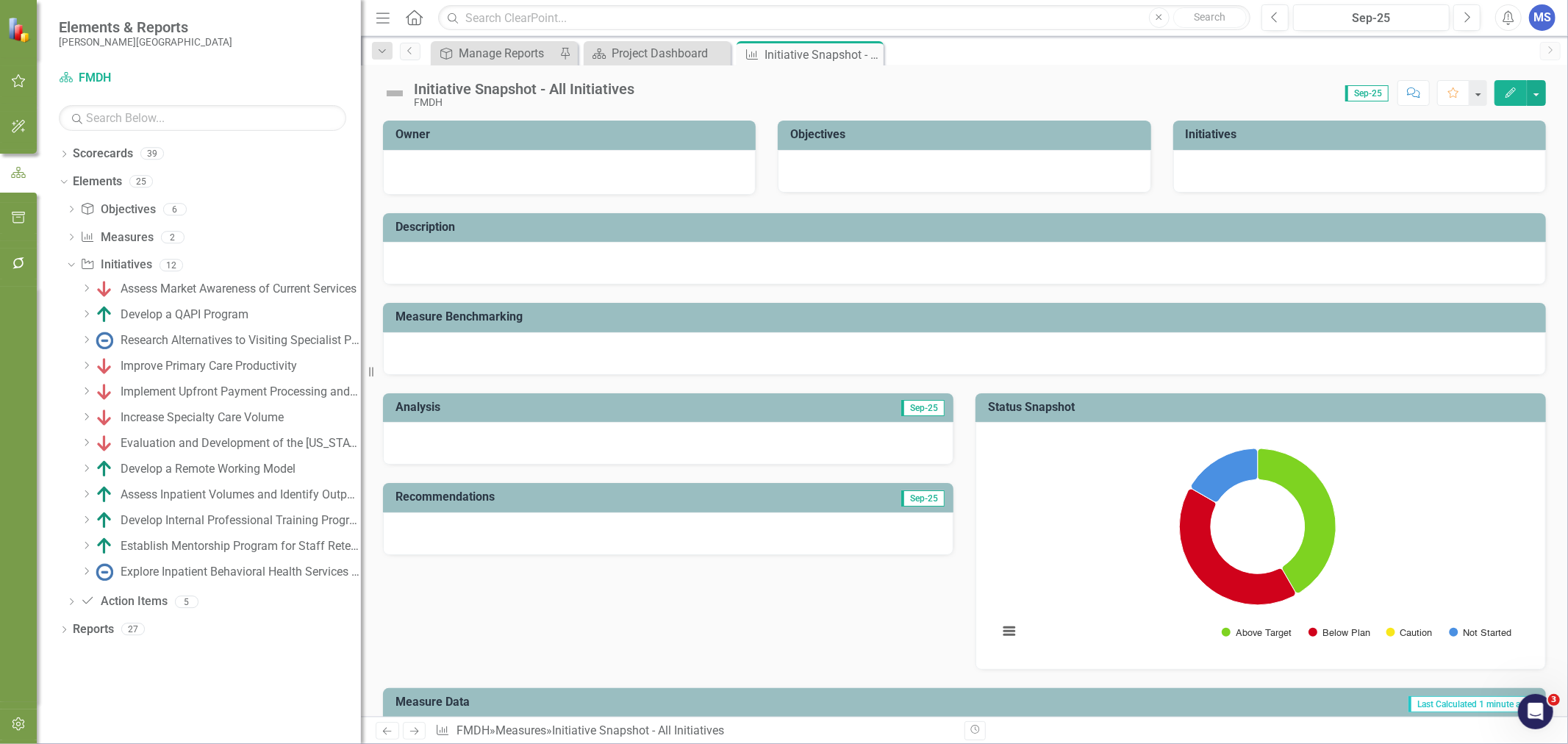
drag, startPoint x: 224, startPoint y: 363, endPoint x: 361, endPoint y: 364, distance: 137.0
click at [361, 364] on div "Resize" at bounding box center [367, 372] width 12 height 744
click at [232, 468] on div "Develop a Remote Working Model" at bounding box center [208, 469] width 175 height 13
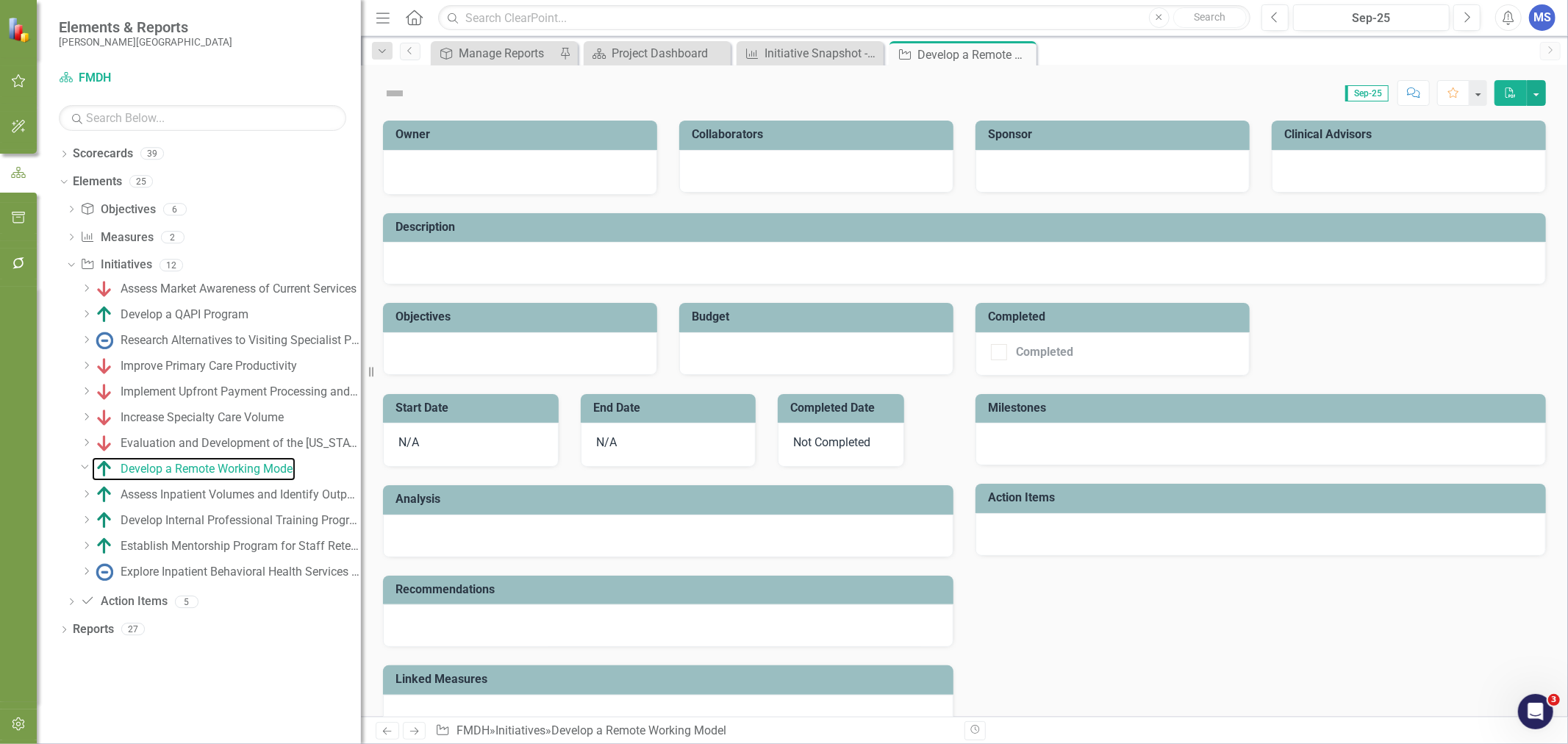
checkbox input "true"
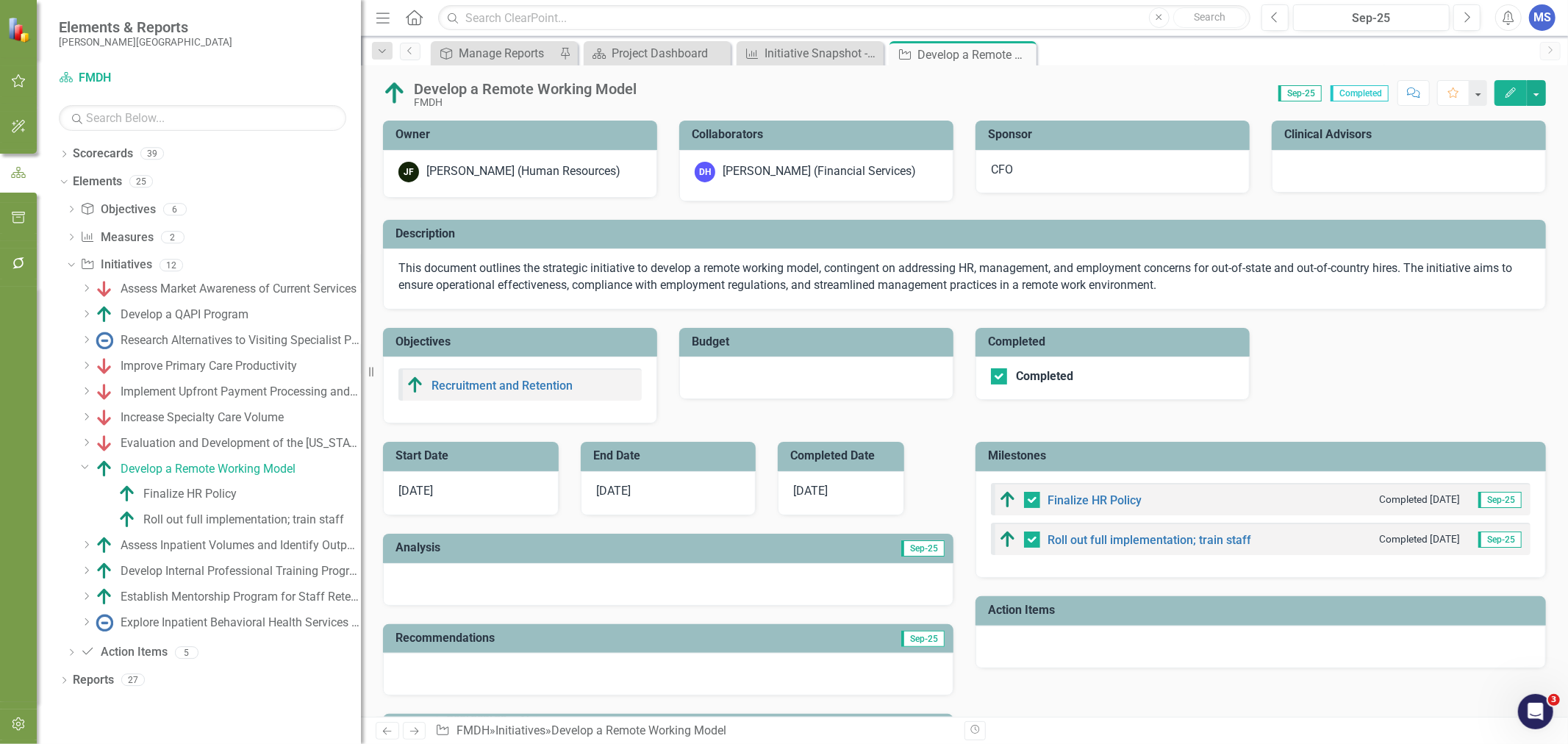
click at [0, 0] on icon "Close" at bounding box center [0, 0] width 0 height 0
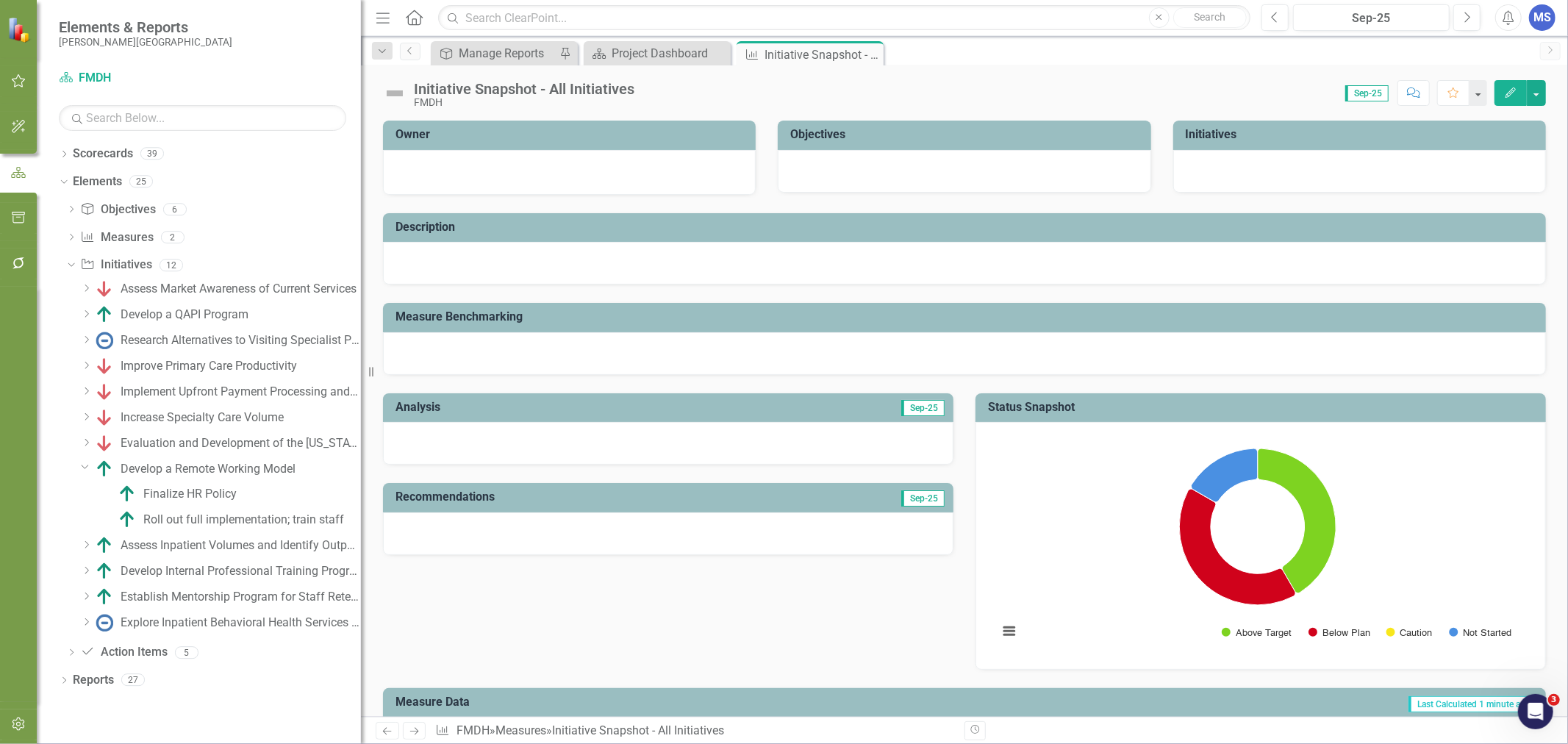
click at [83, 467] on icon "Dropdown" at bounding box center [85, 466] width 9 height 11
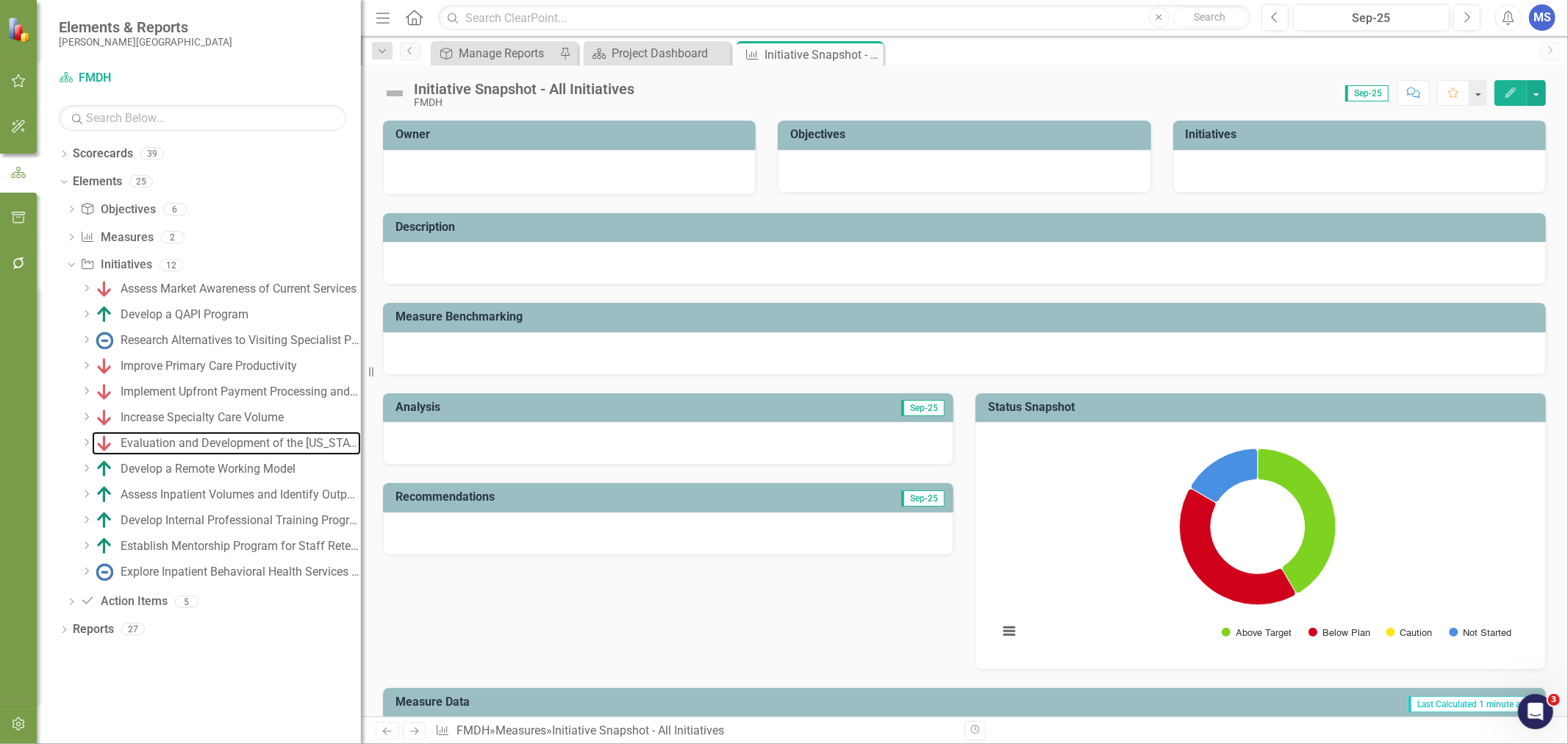
click at [188, 444] on div "Evaluation and Development of the [US_STATE] High Value Network" at bounding box center [241, 444] width 240 height 13
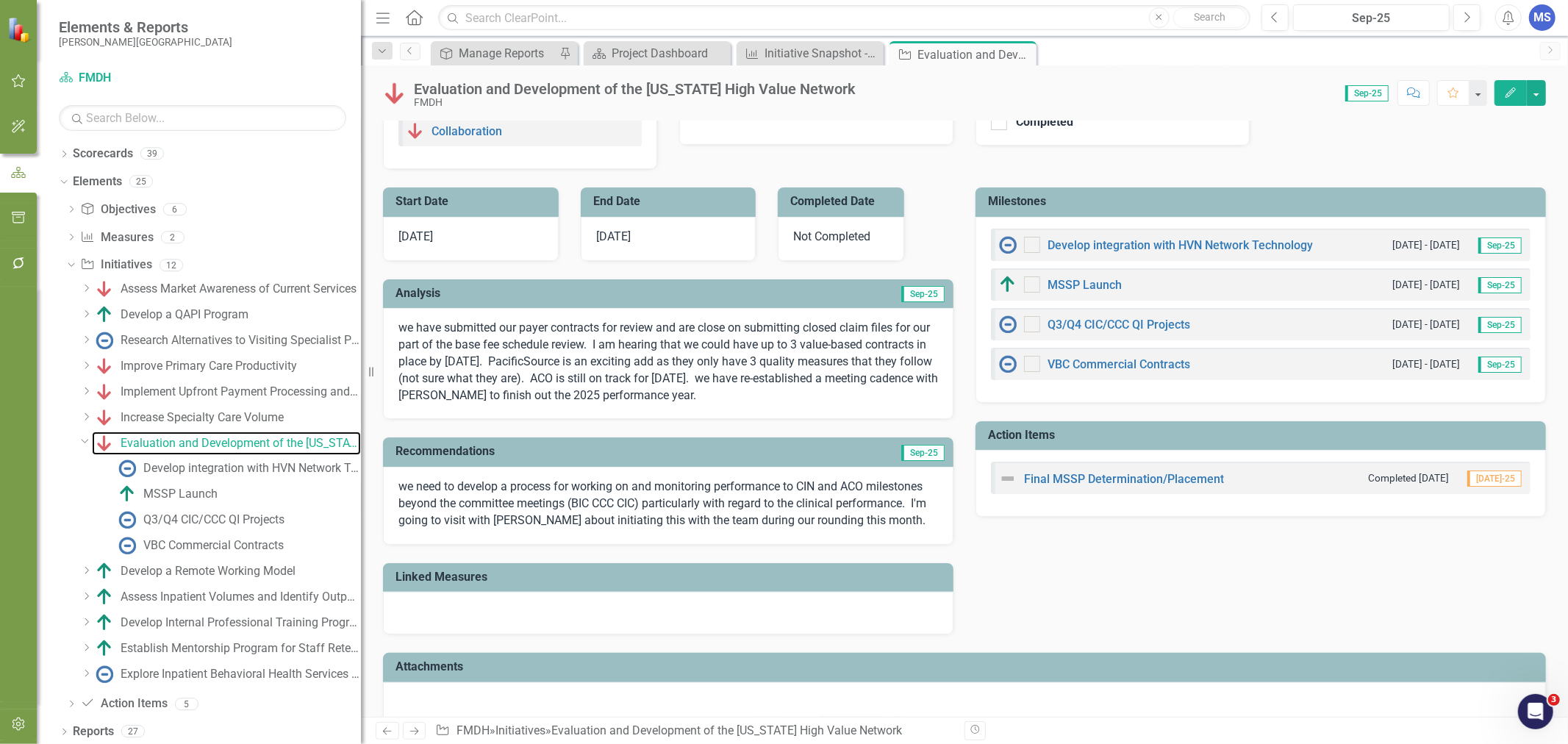
scroll to position [489, 0]
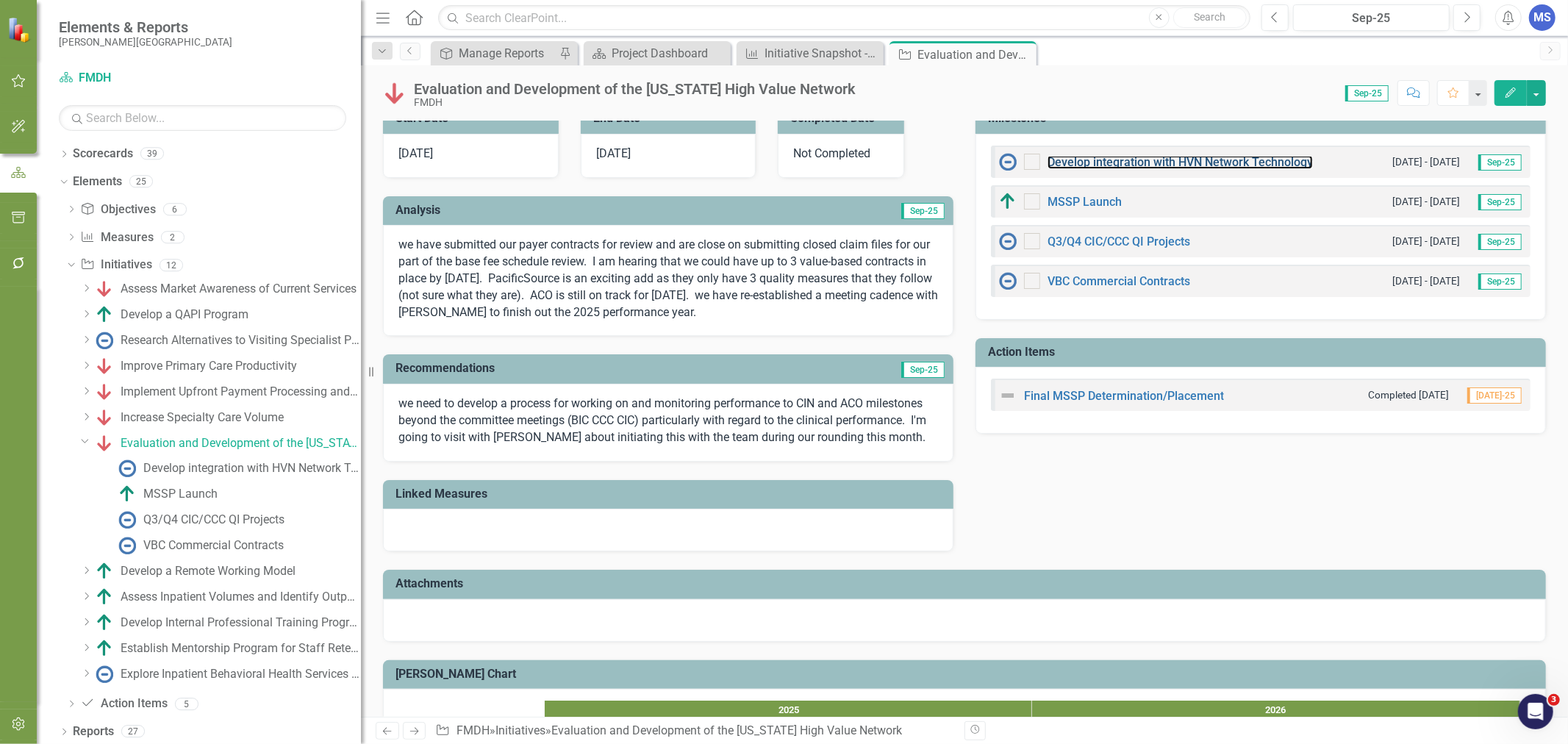
click at [1091, 163] on link "Develop integration with HVN Network Technology" at bounding box center [1180, 162] width 266 height 14
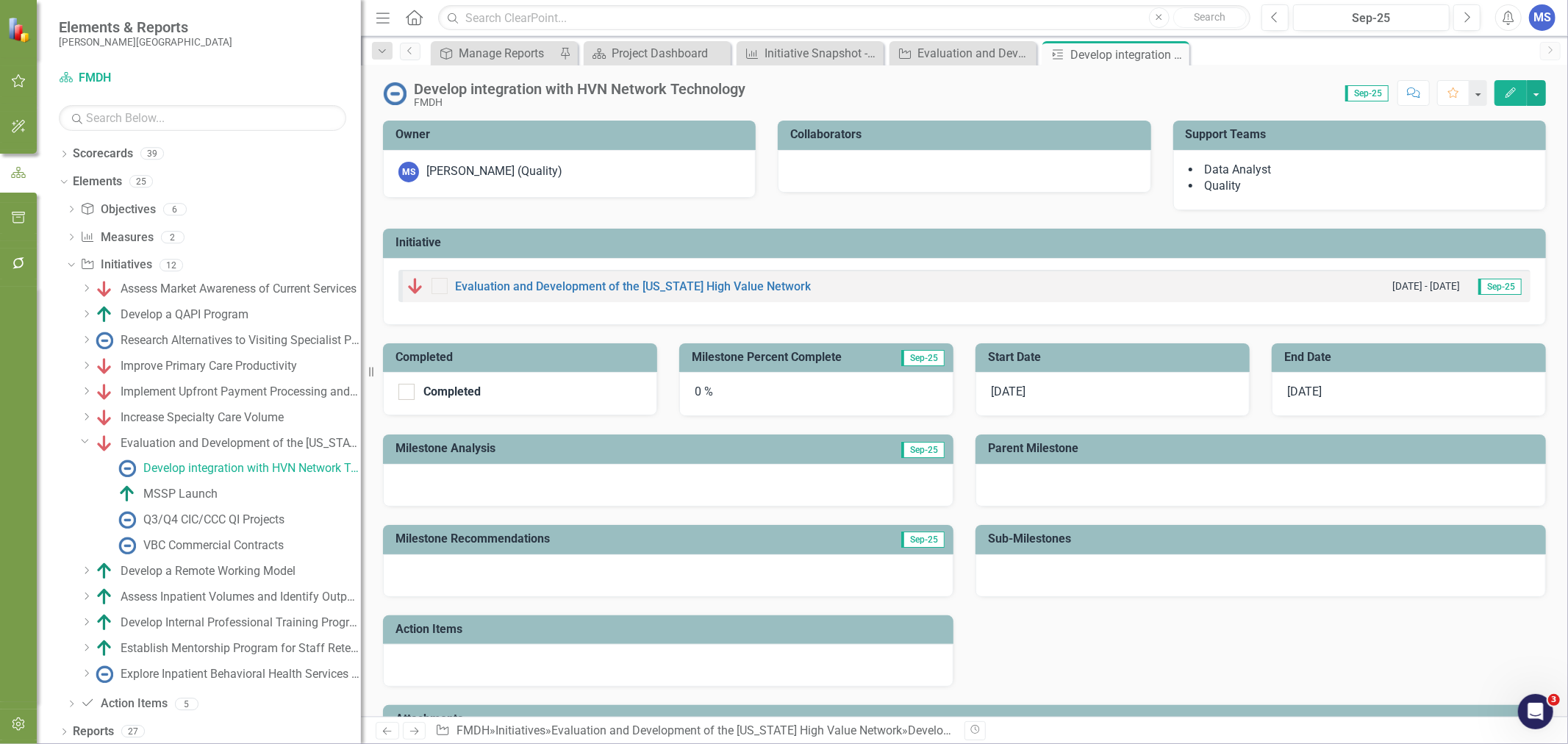
scroll to position [75, 0]
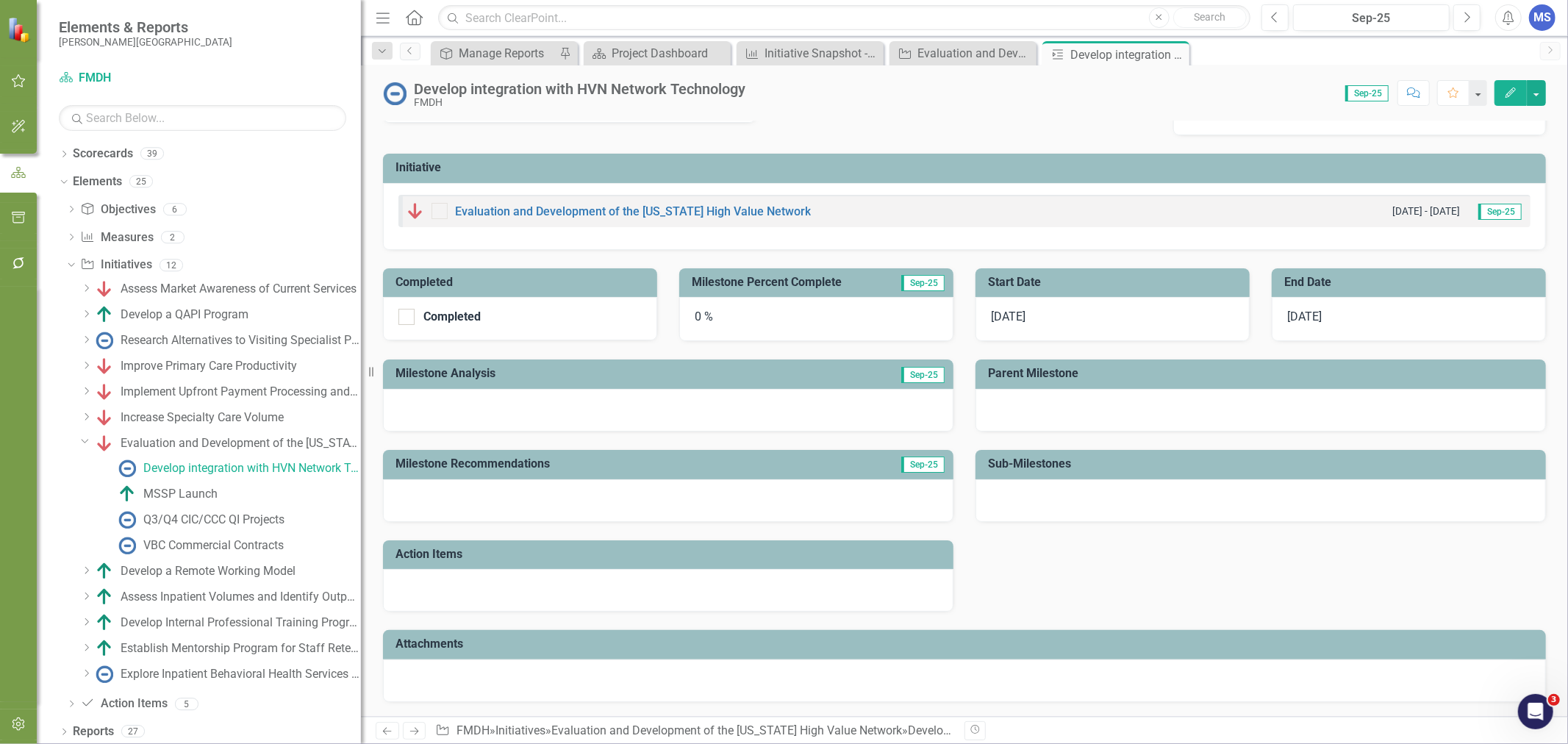
click at [1037, 323] on div "[DATE]" at bounding box center [1112, 319] width 274 height 44
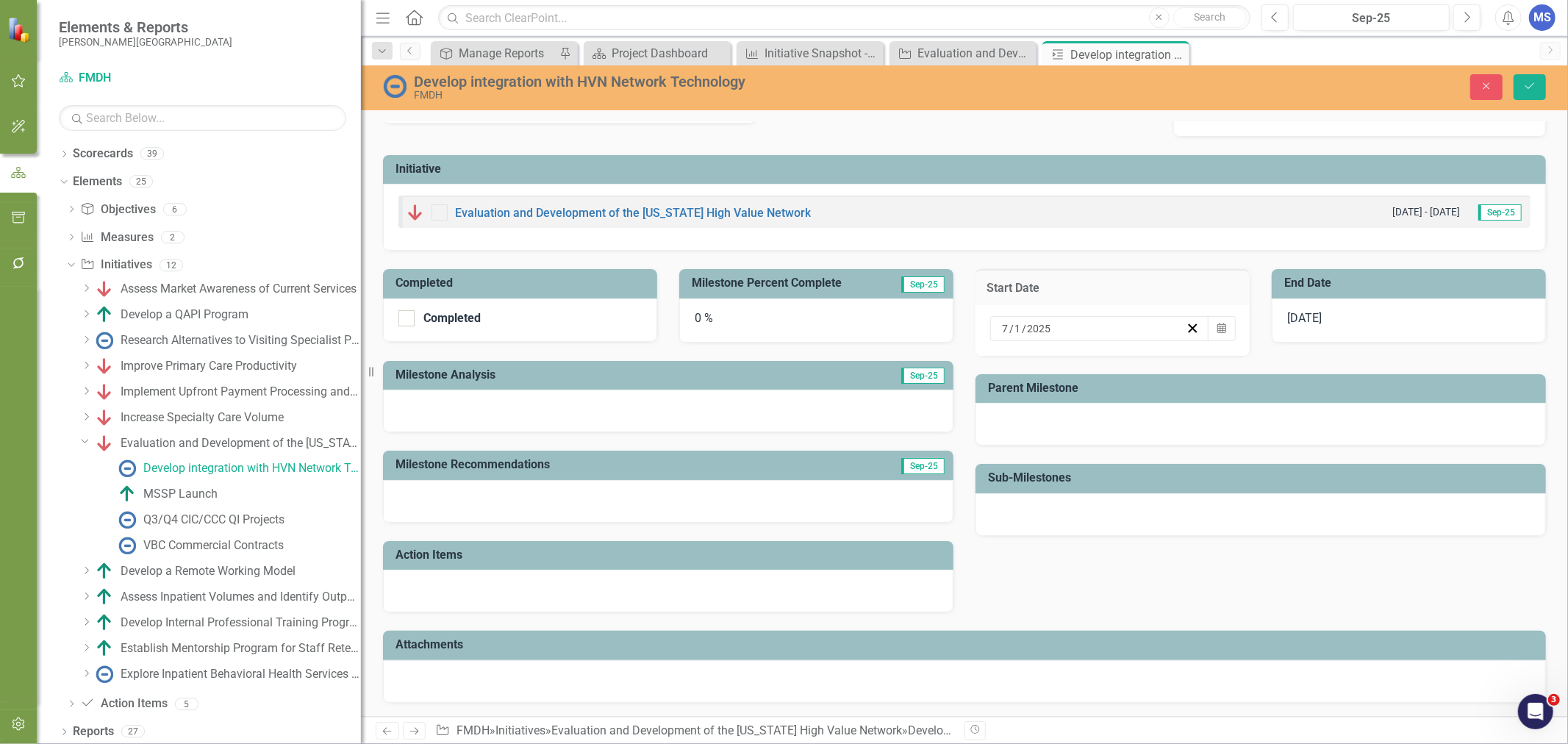
click at [1217, 330] on icon "Calendar" at bounding box center [1221, 328] width 9 height 10
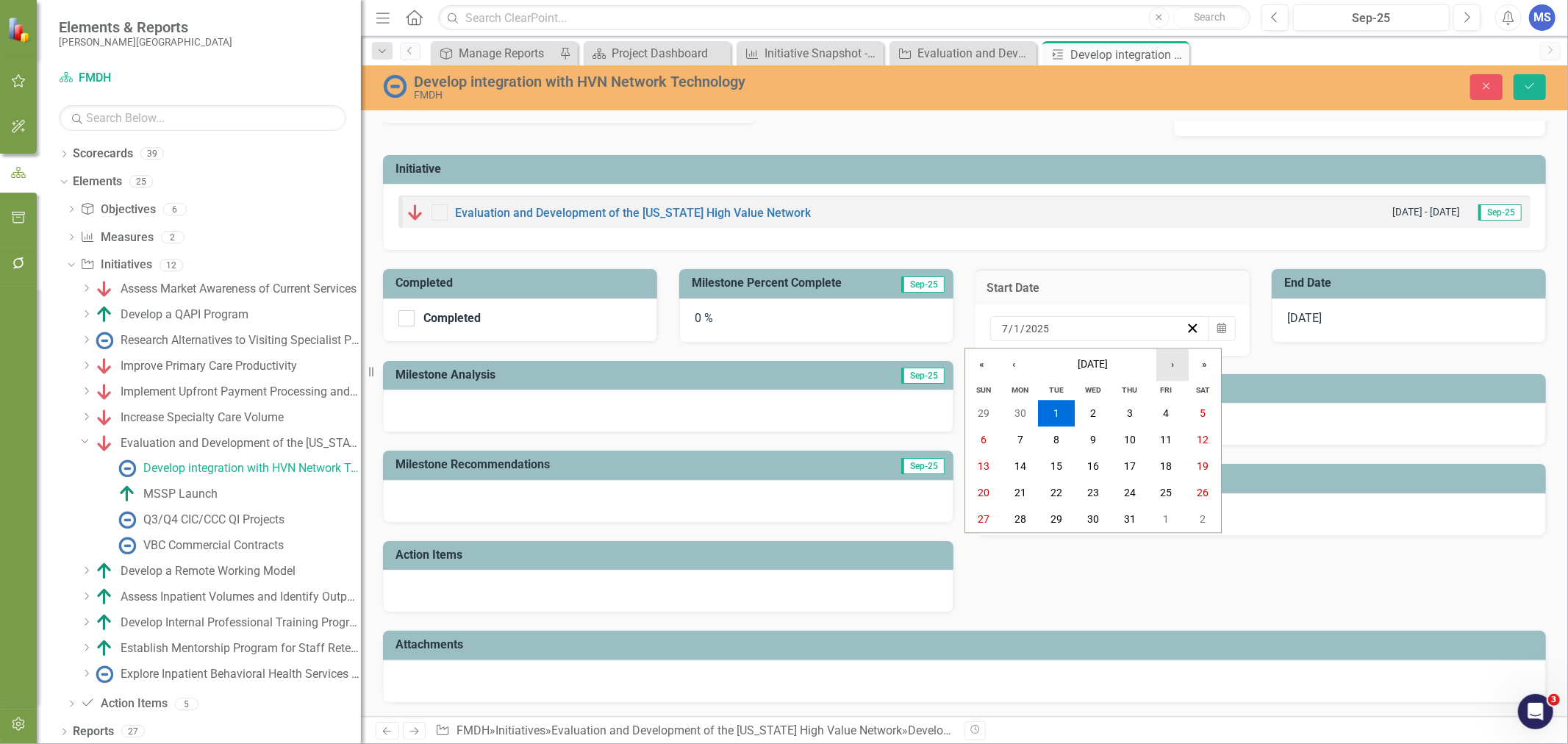
click at [1163, 368] on button "›" at bounding box center [1172, 364] width 32 height 32
click at [1166, 368] on button "›" at bounding box center [1172, 364] width 32 height 32
click at [1166, 372] on button "›" at bounding box center [1172, 364] width 32 height 32
click at [1200, 409] on abbr "1" at bounding box center [1202, 414] width 6 height 12
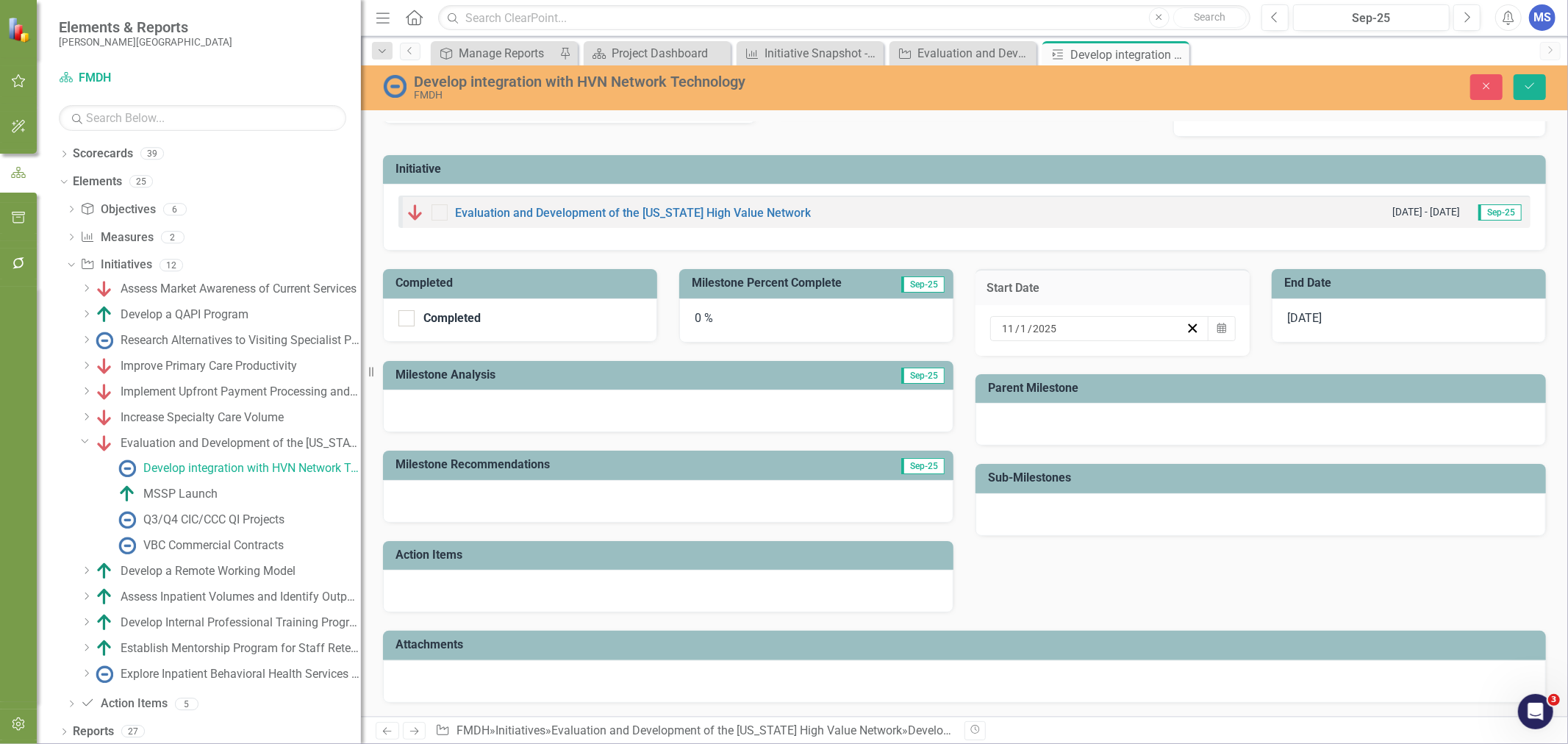
click at [550, 410] on div at bounding box center [669, 411] width 571 height 43
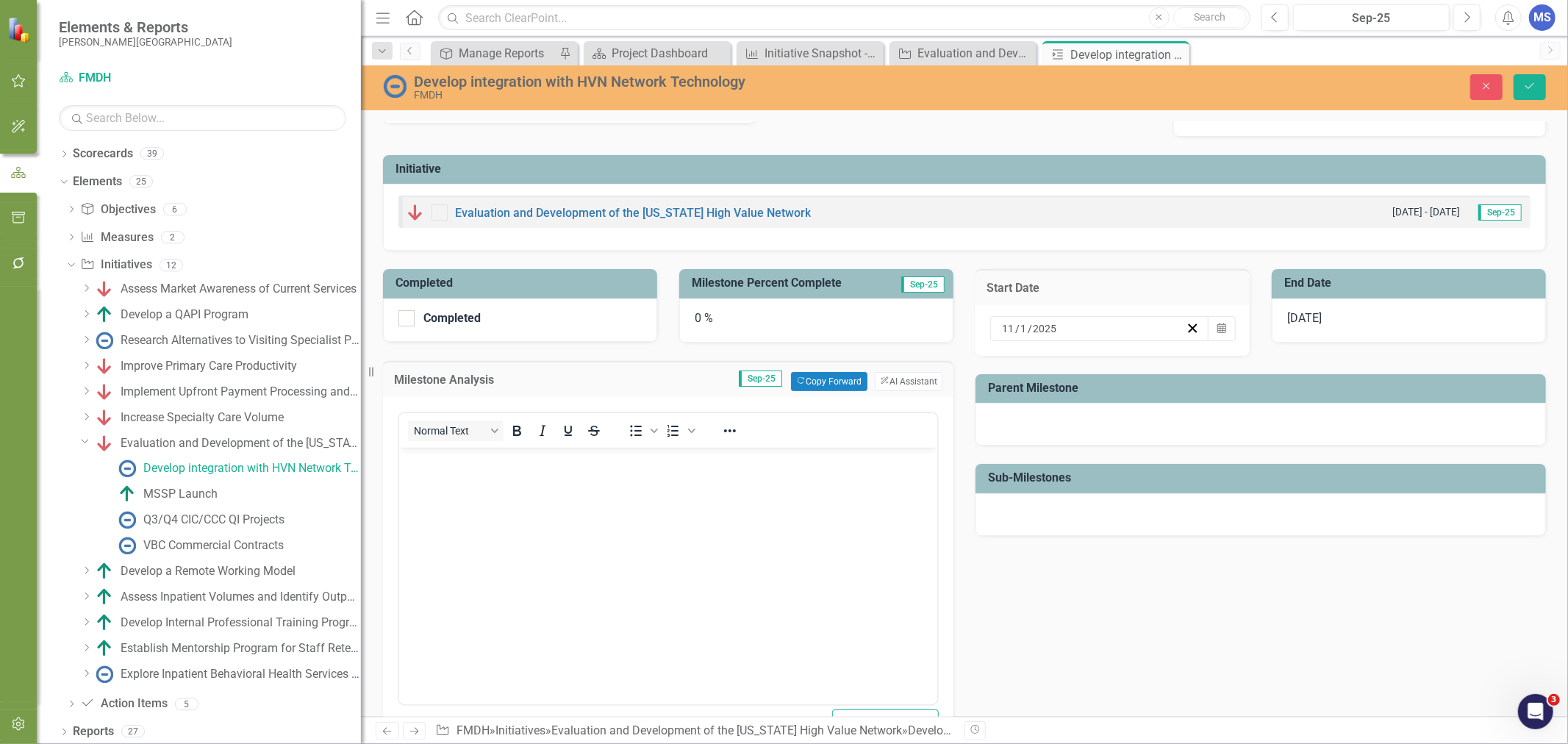
scroll to position [0, 0]
click at [503, 475] on body "Rich Text Area. Press ALT-0 for help." at bounding box center [667, 557] width 538 height 221
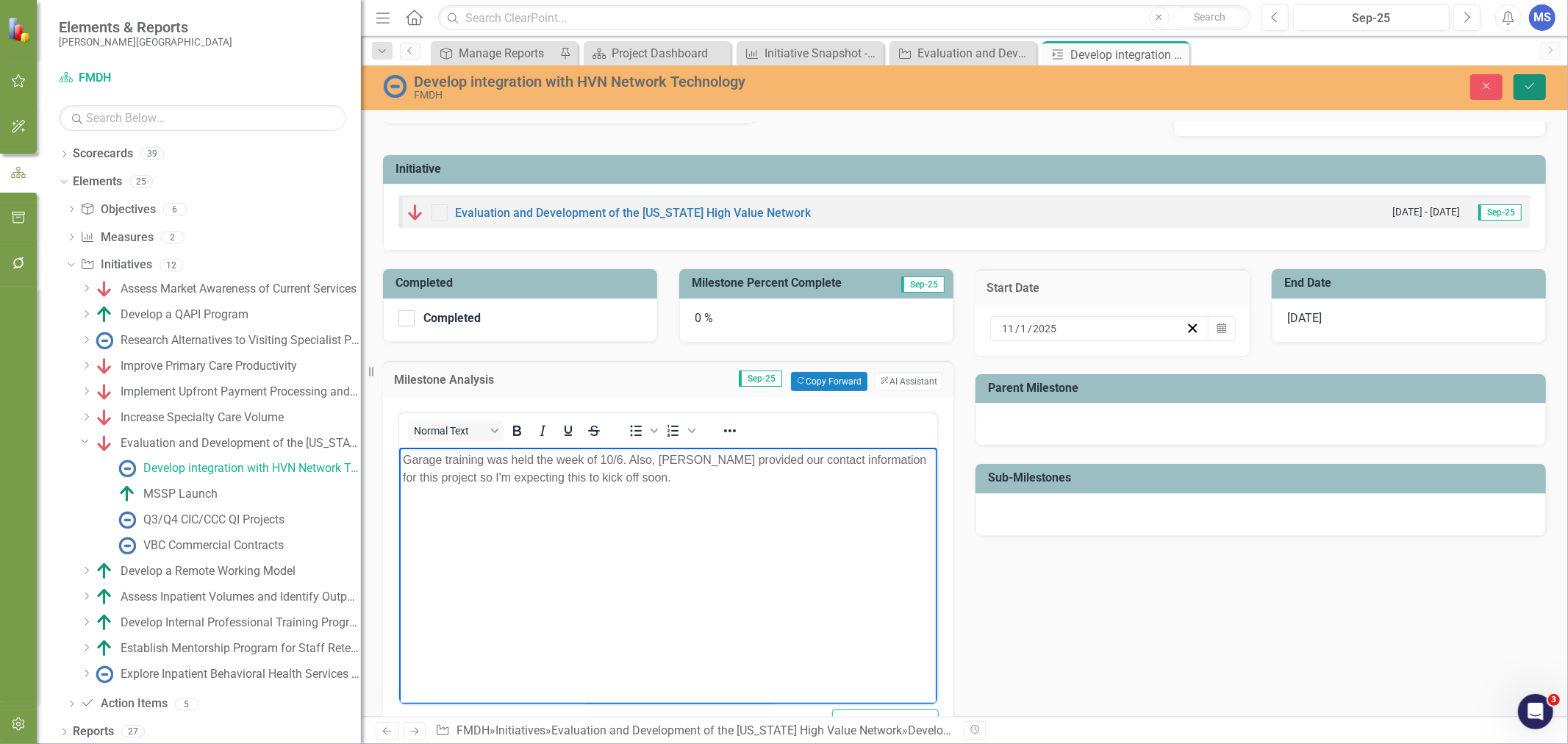
click at [1534, 96] on button "Save" at bounding box center [1529, 87] width 32 height 26
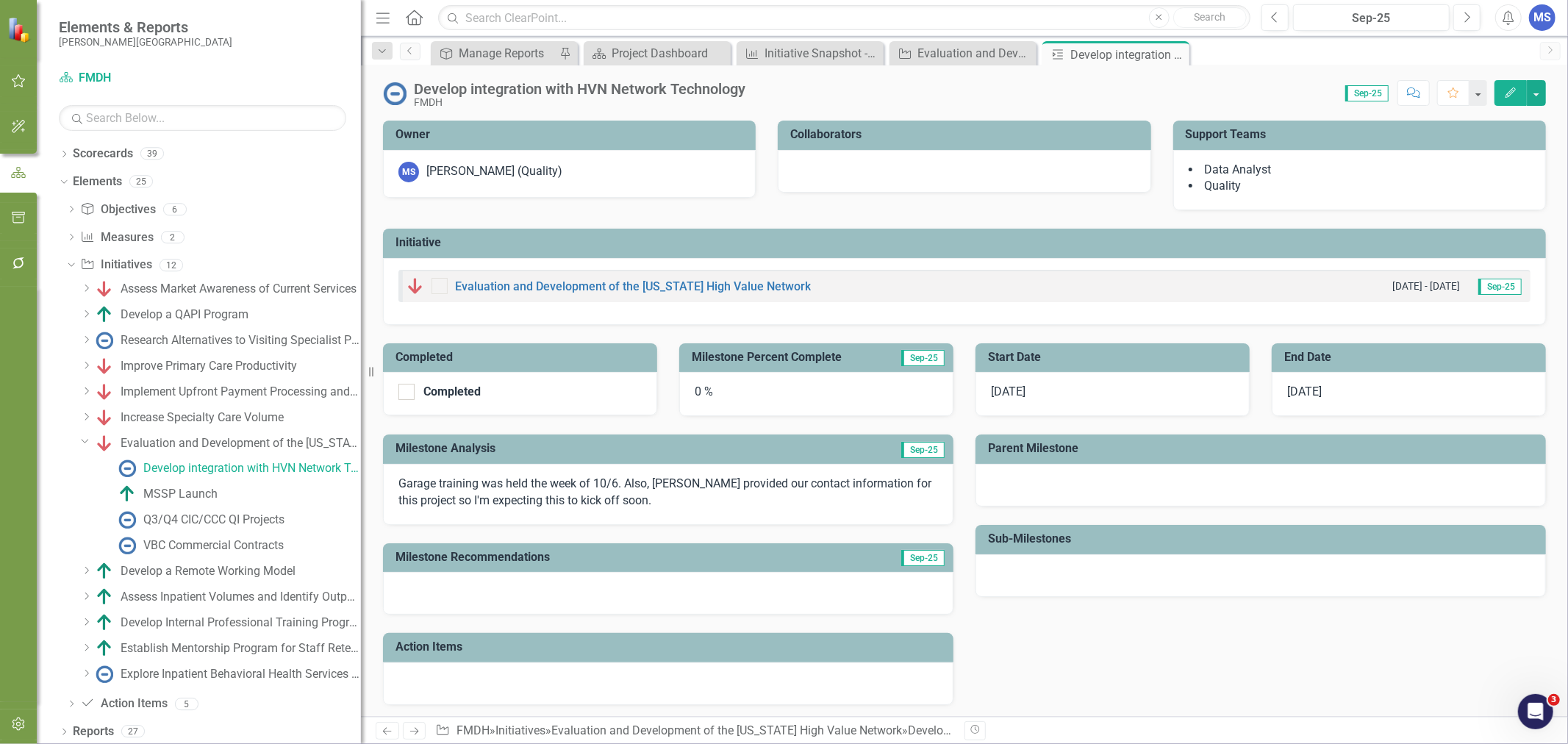
click at [0, 0] on icon "Close" at bounding box center [0, 0] width 0 height 0
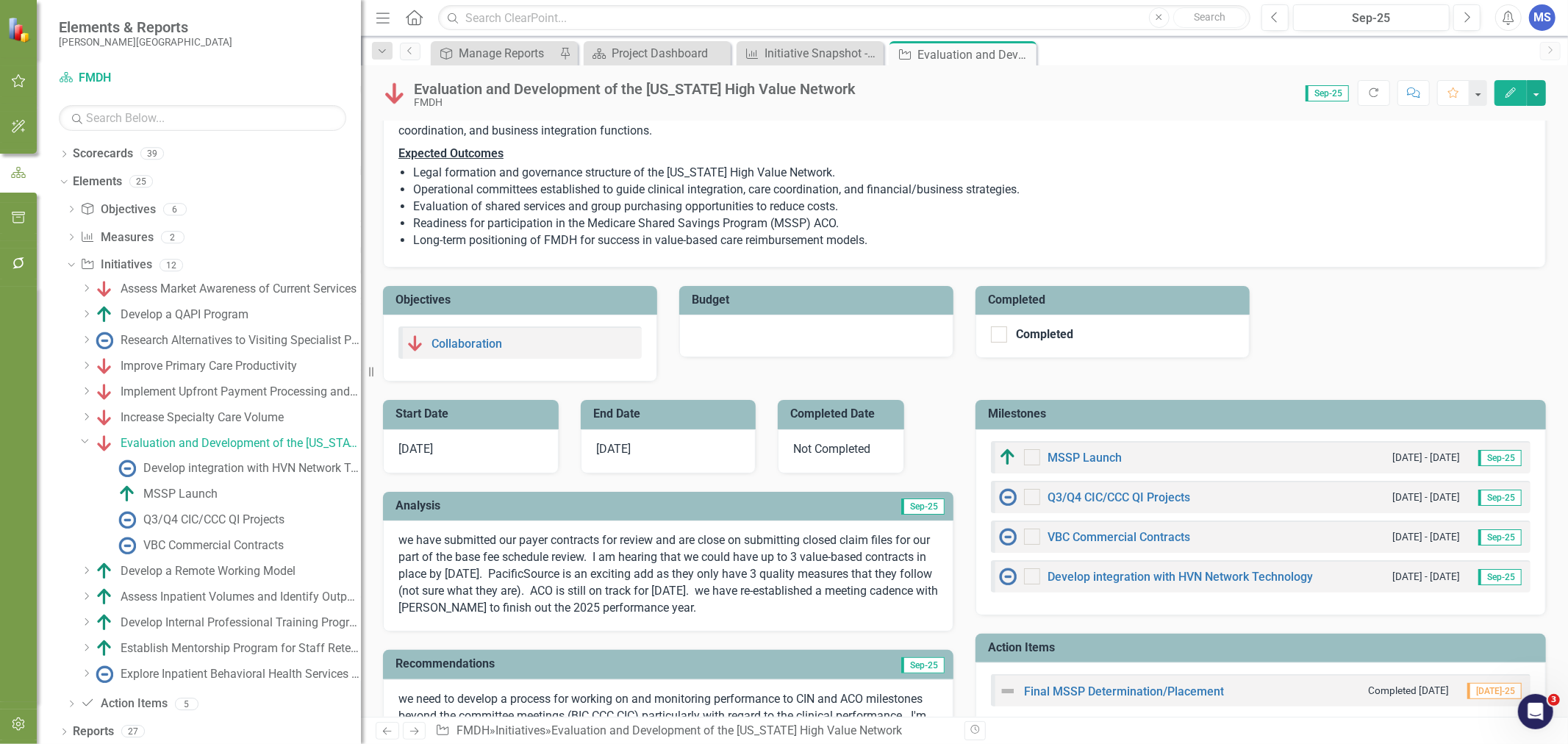
scroll to position [245, 0]
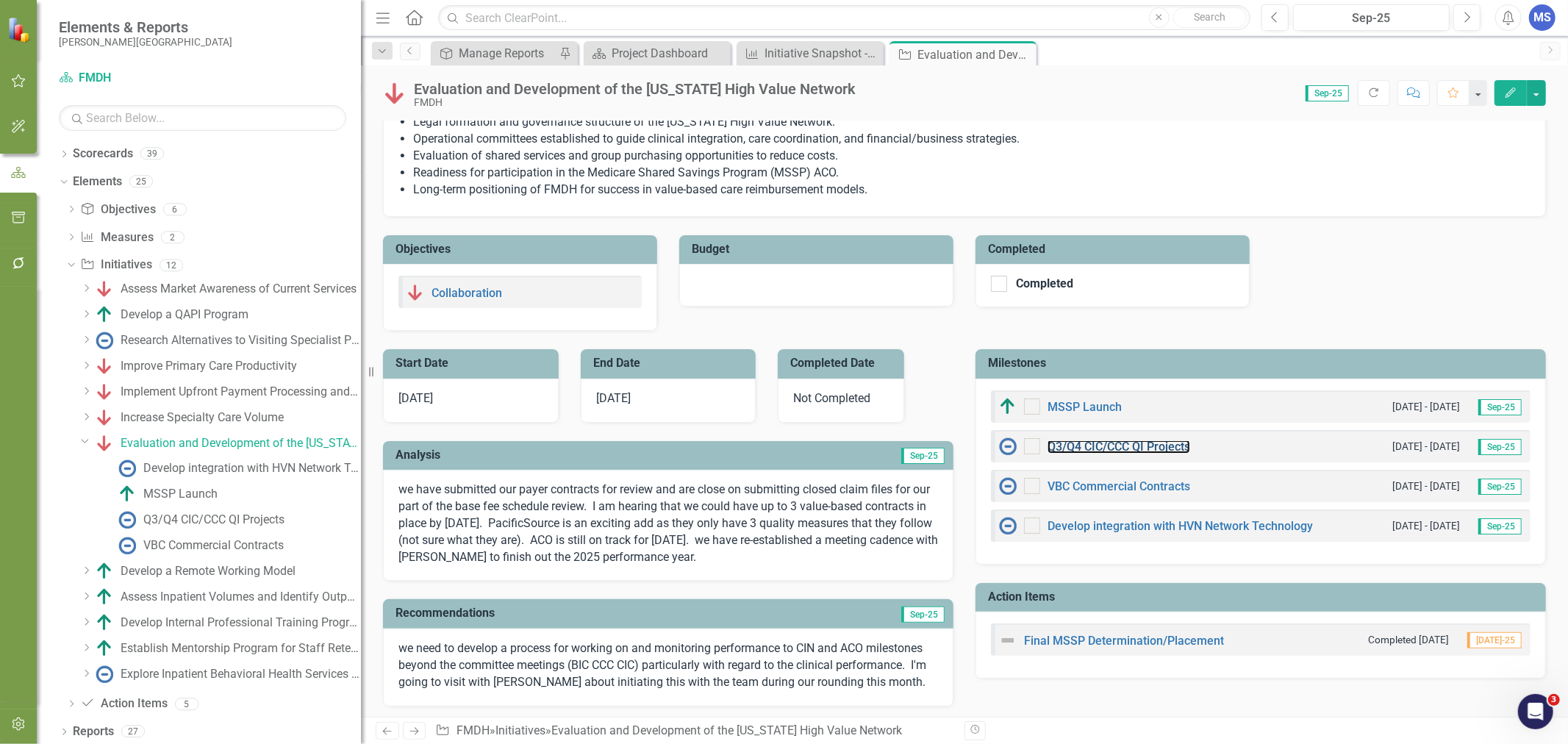
click at [1111, 451] on link "Q3/Q4 CIC/CCC QI Projects" at bounding box center [1118, 447] width 142 height 14
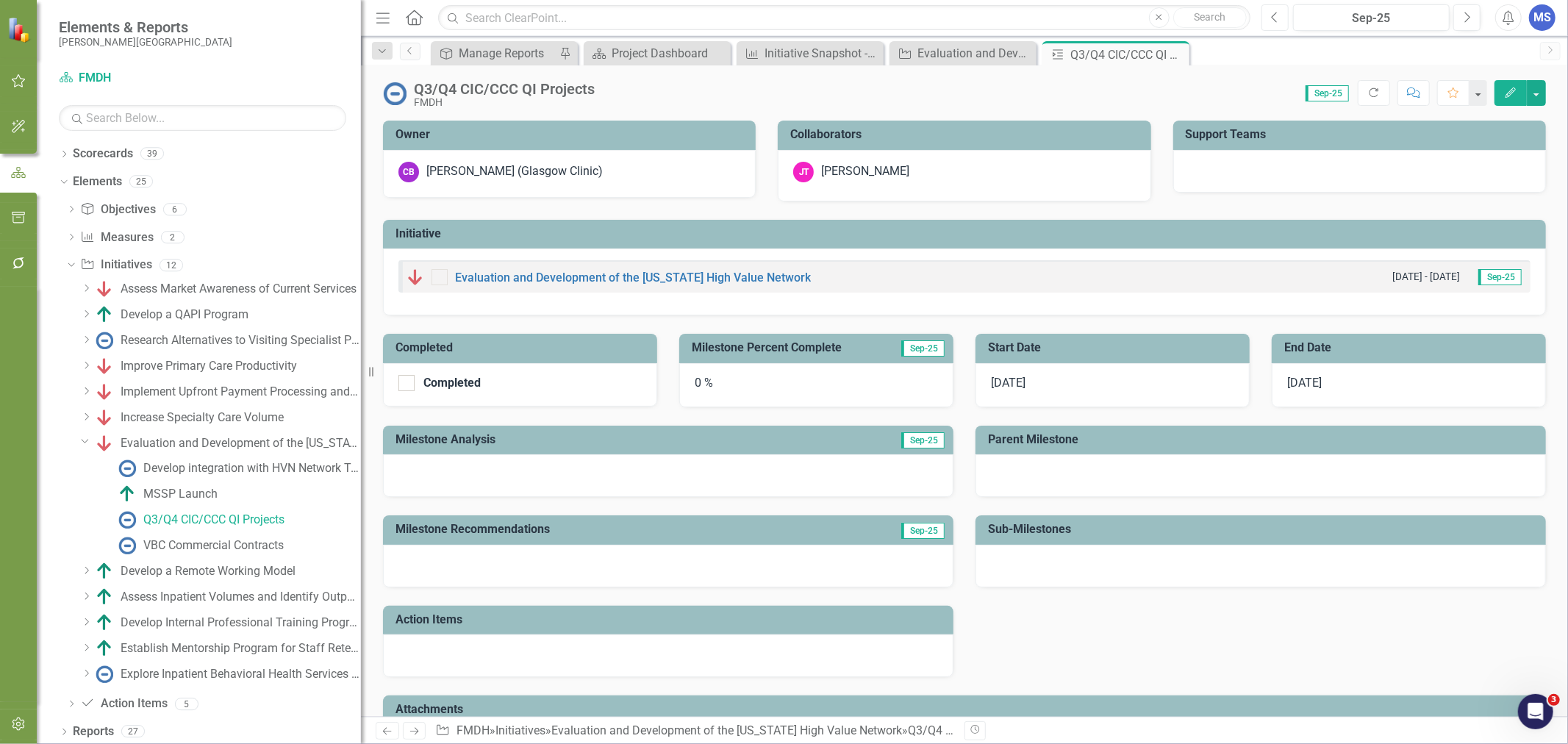
click at [1275, 19] on icon "button" at bounding box center [1273, 17] width 6 height 10
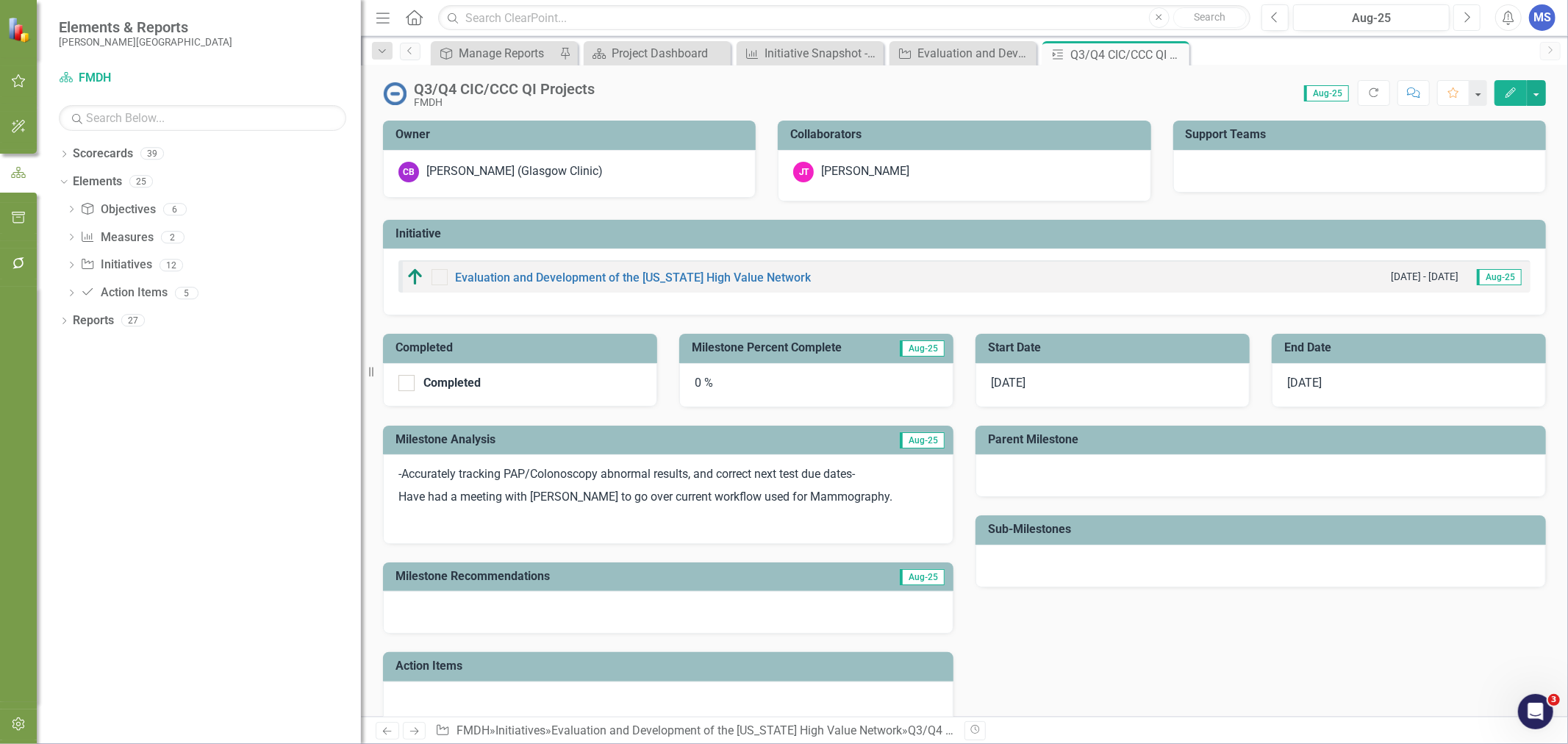
click at [1460, 25] on button "Next" at bounding box center [1467, 17] width 27 height 26
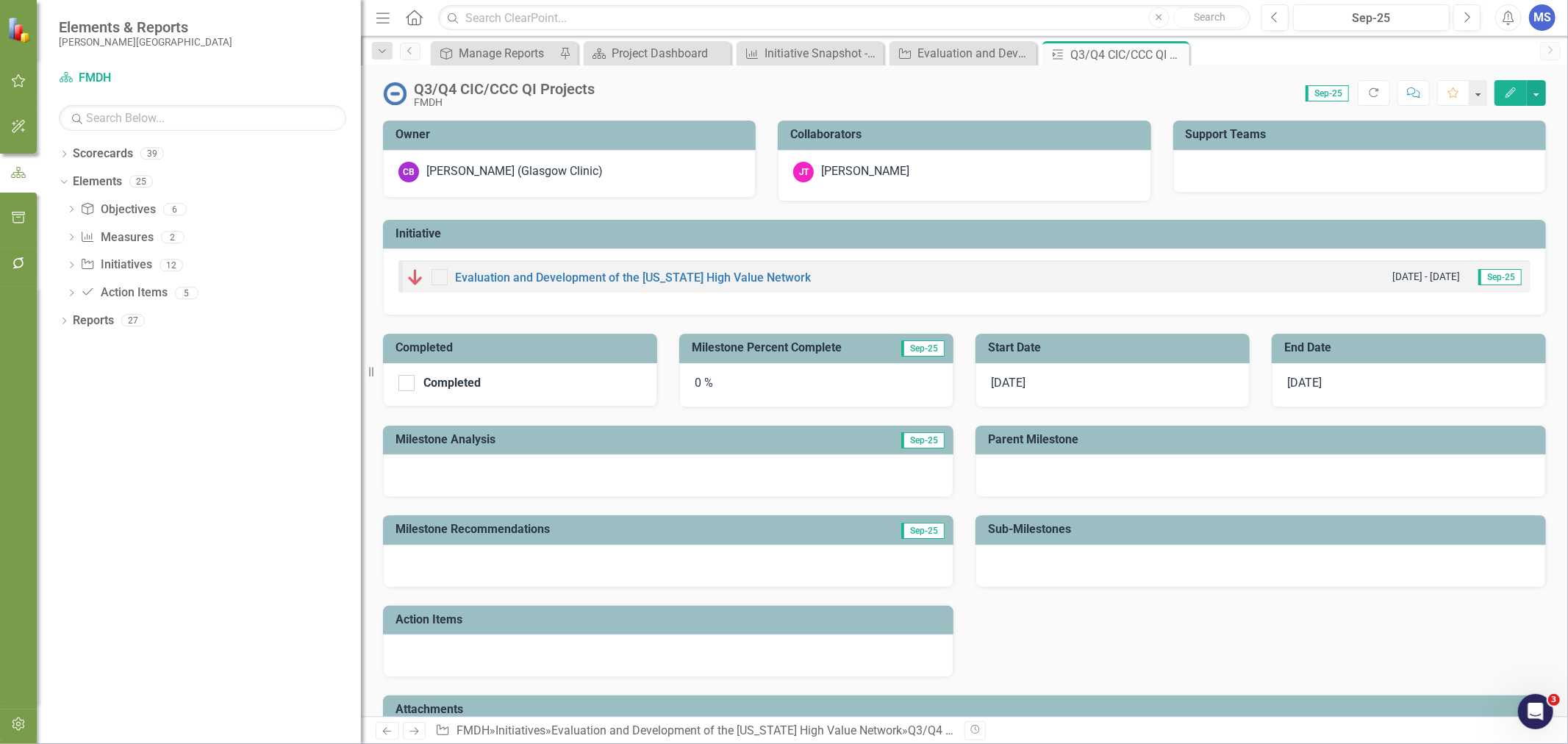
click at [0, 0] on icon "Close" at bounding box center [0, 0] width 0 height 0
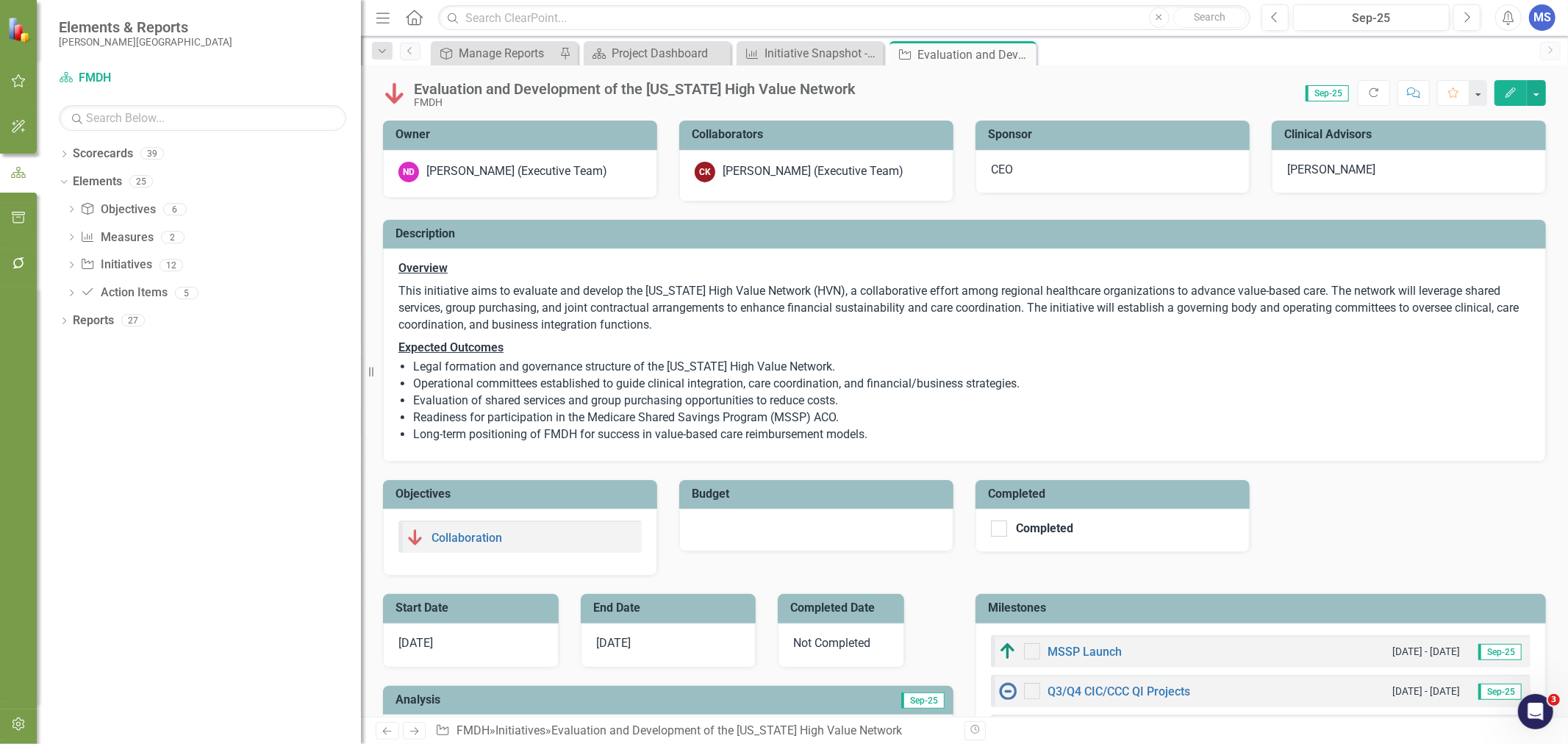
click at [0, 0] on icon "Close" at bounding box center [0, 0] width 0 height 0
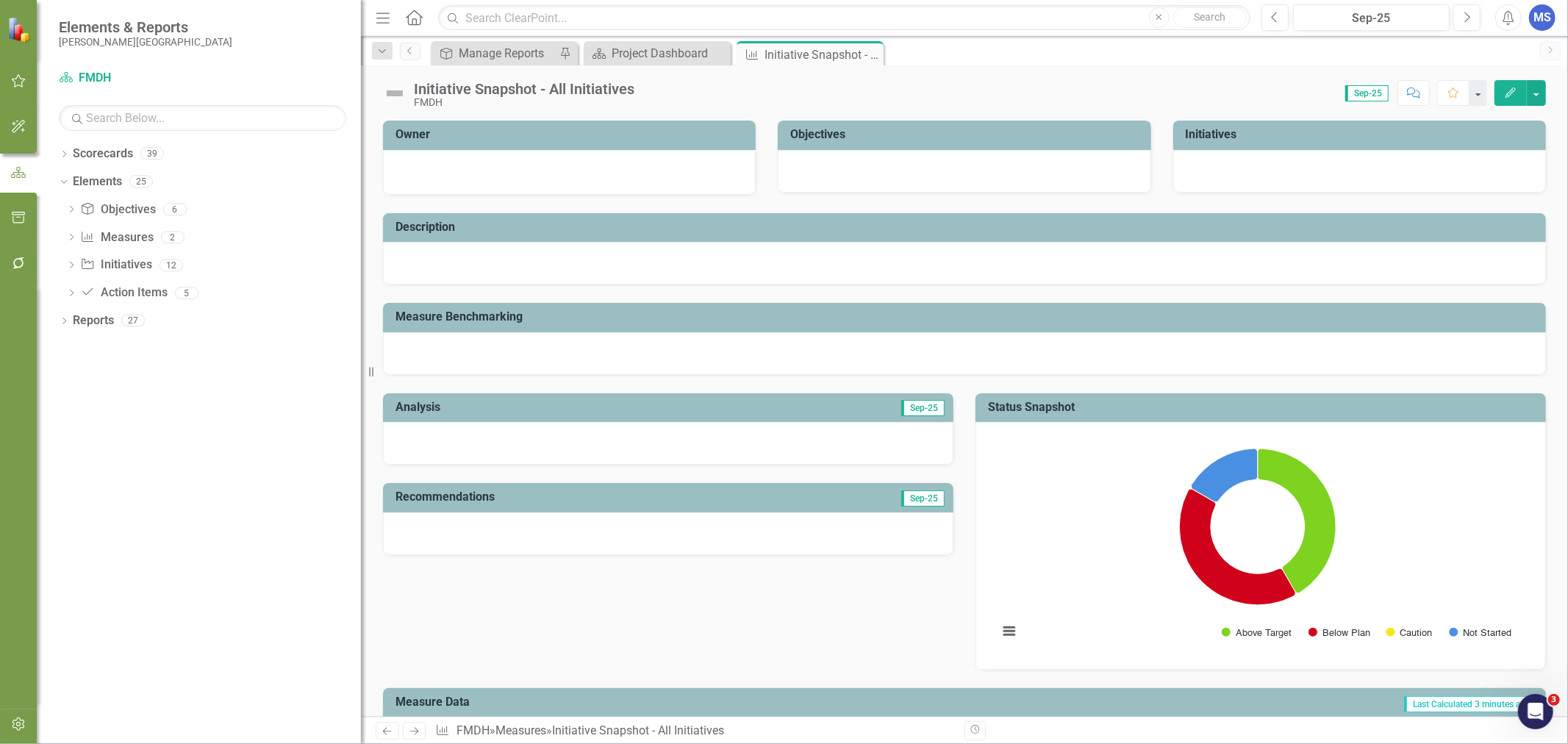
click at [70, 267] on icon "Dropdown" at bounding box center [71, 266] width 10 height 8
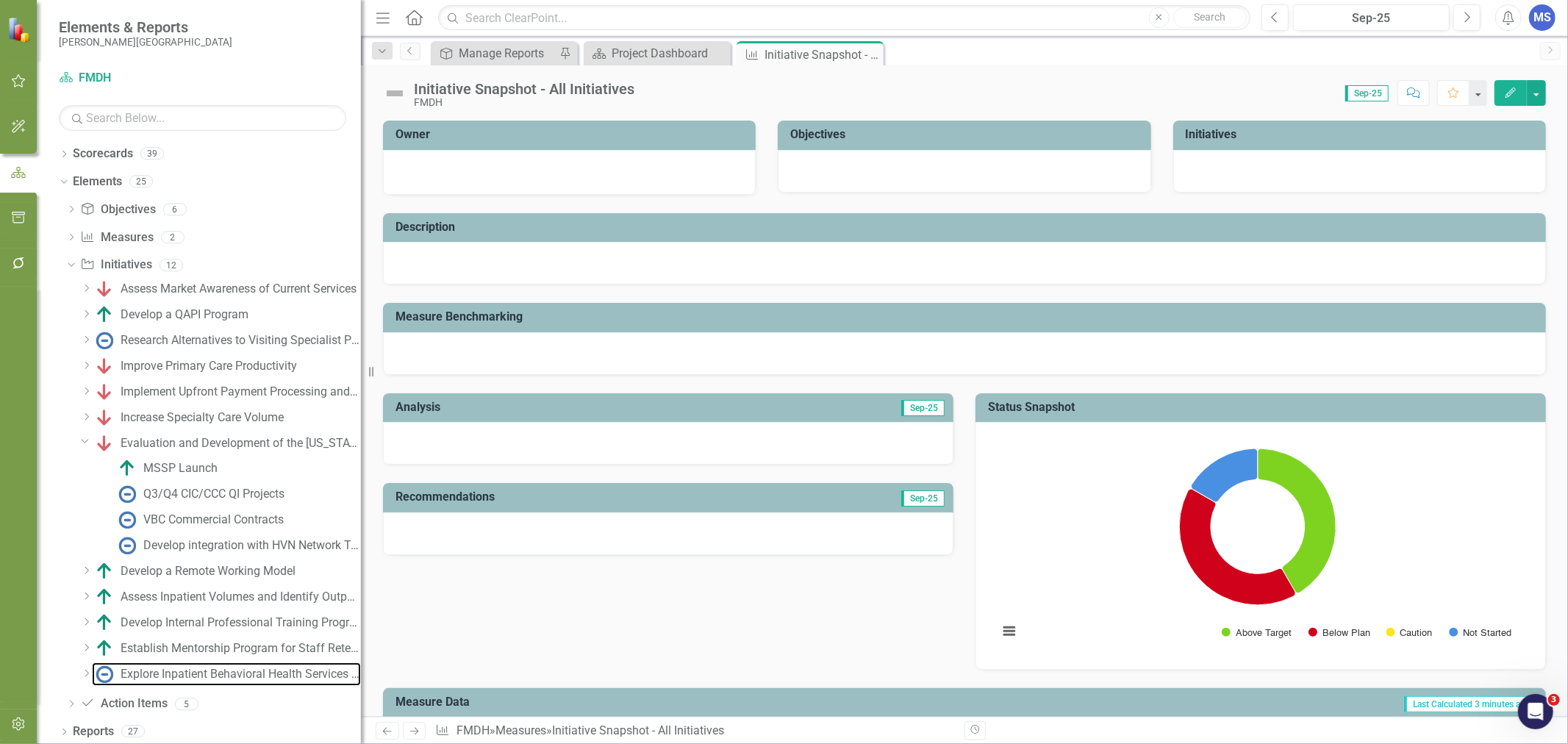
click at [164, 677] on div "Explore Inpatient Behavioral Health Services & Detox" at bounding box center [241, 674] width 240 height 13
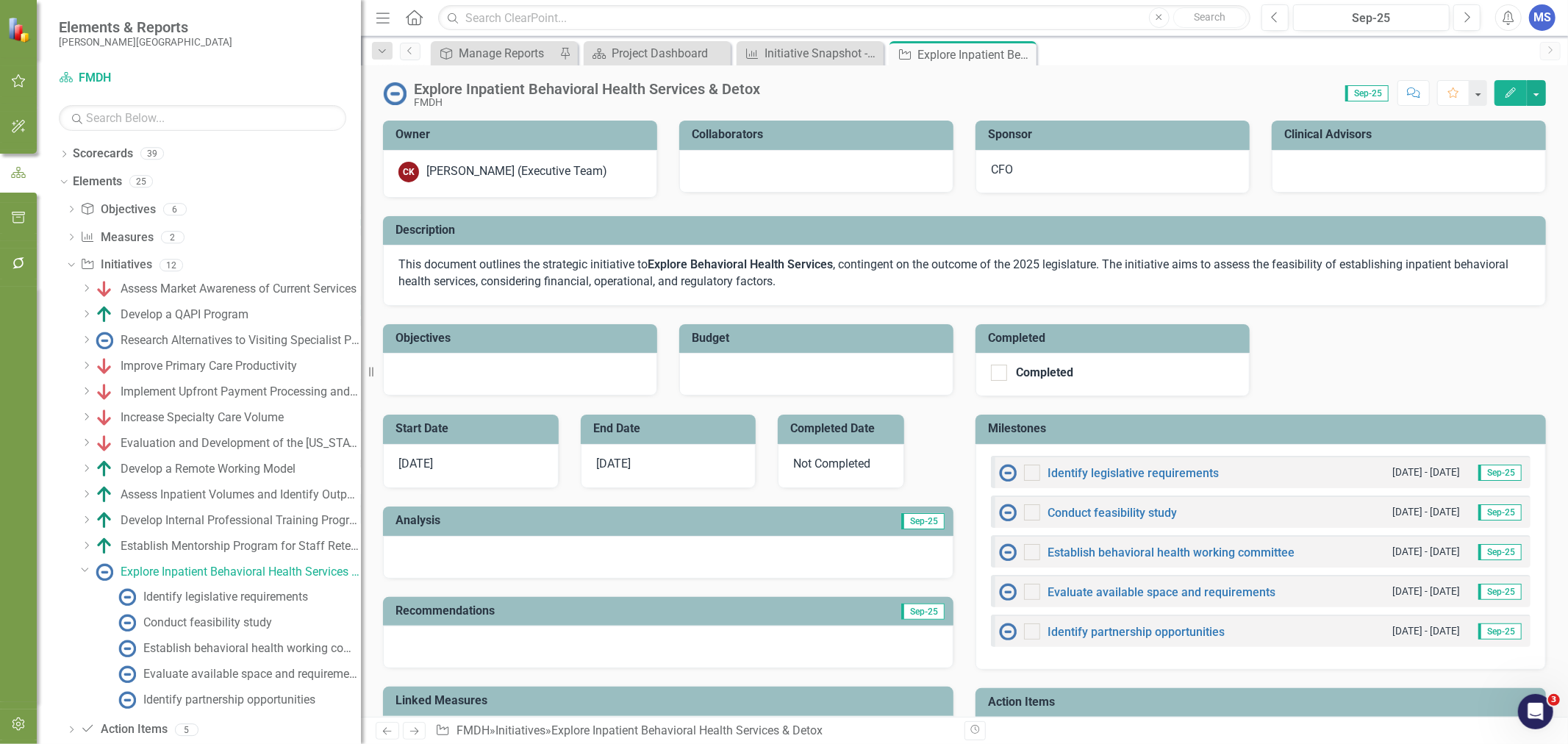
click at [1510, 92] on icon "Edit" at bounding box center [1510, 93] width 13 height 10
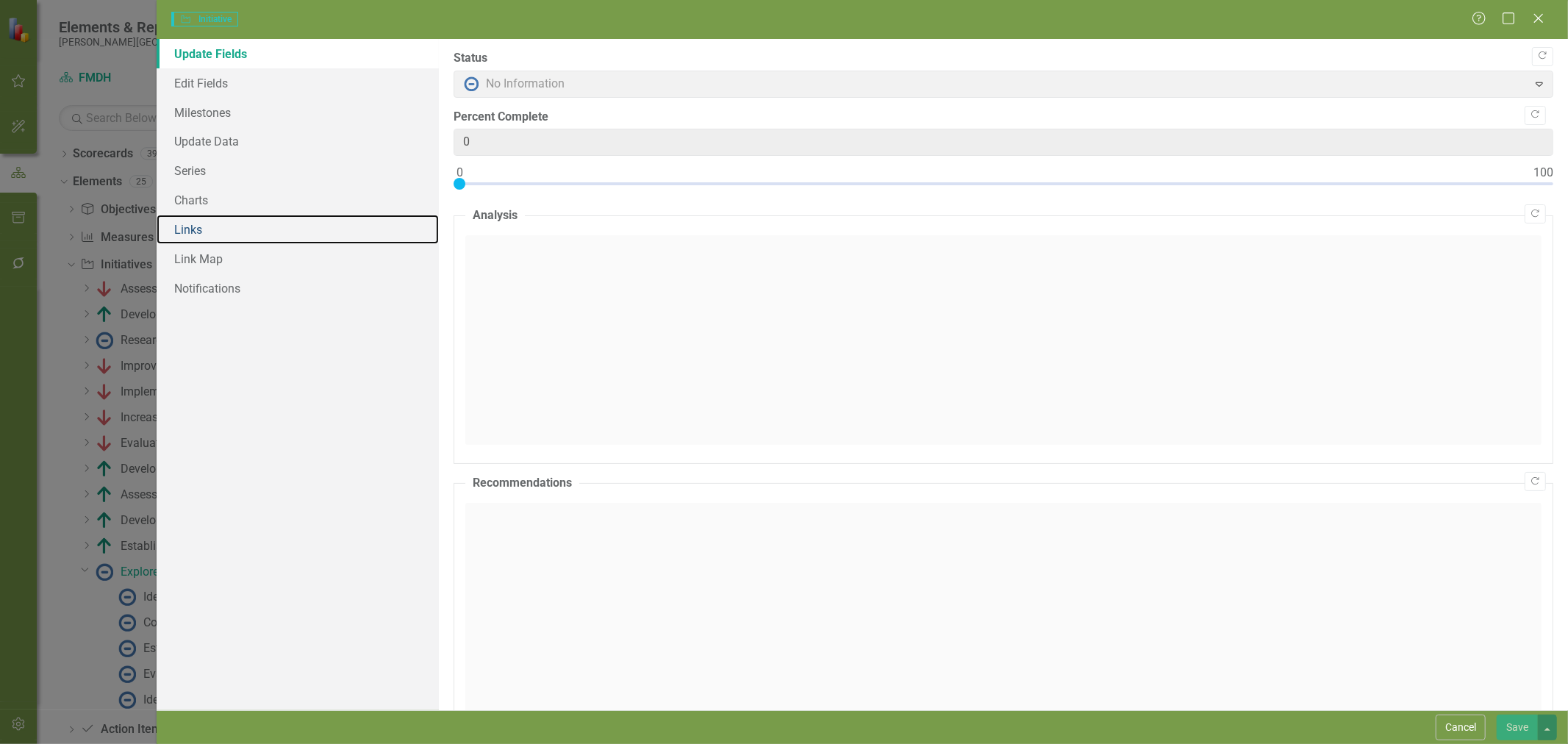
click at [191, 239] on link "Links" at bounding box center [297, 229] width 282 height 29
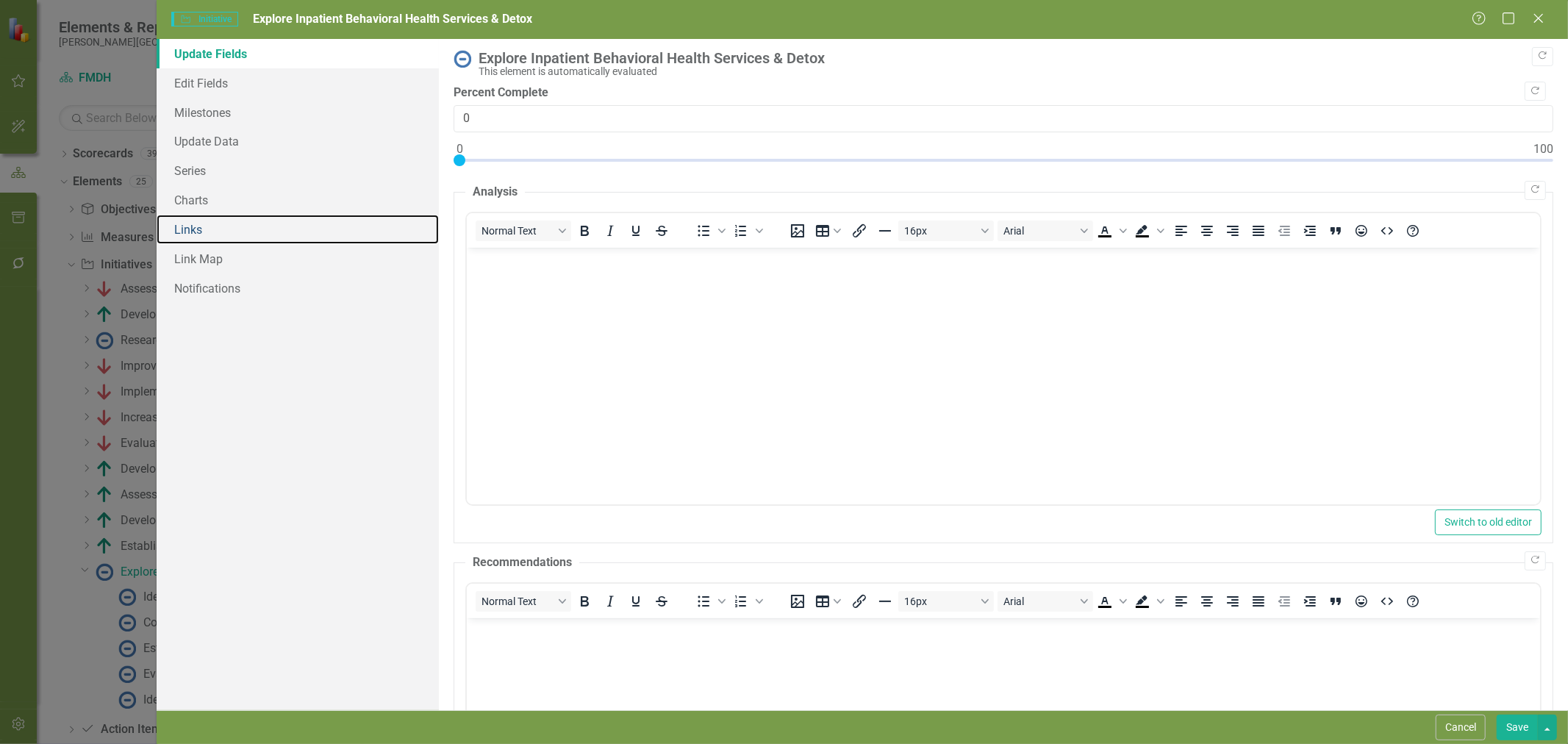
click at [205, 232] on link "Links" at bounding box center [297, 229] width 282 height 29
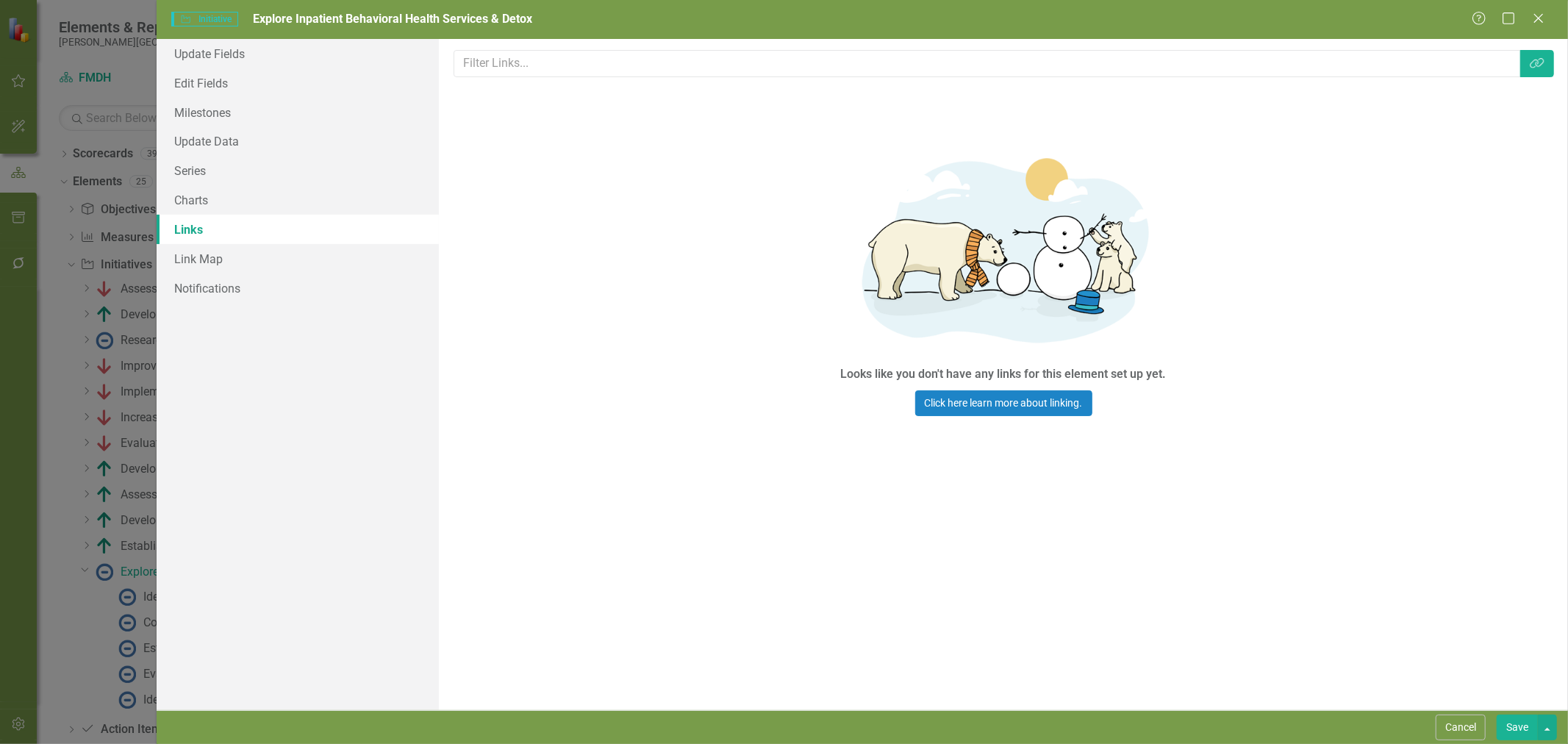
click at [1542, 18] on icon "Close" at bounding box center [1538, 18] width 15 height 12
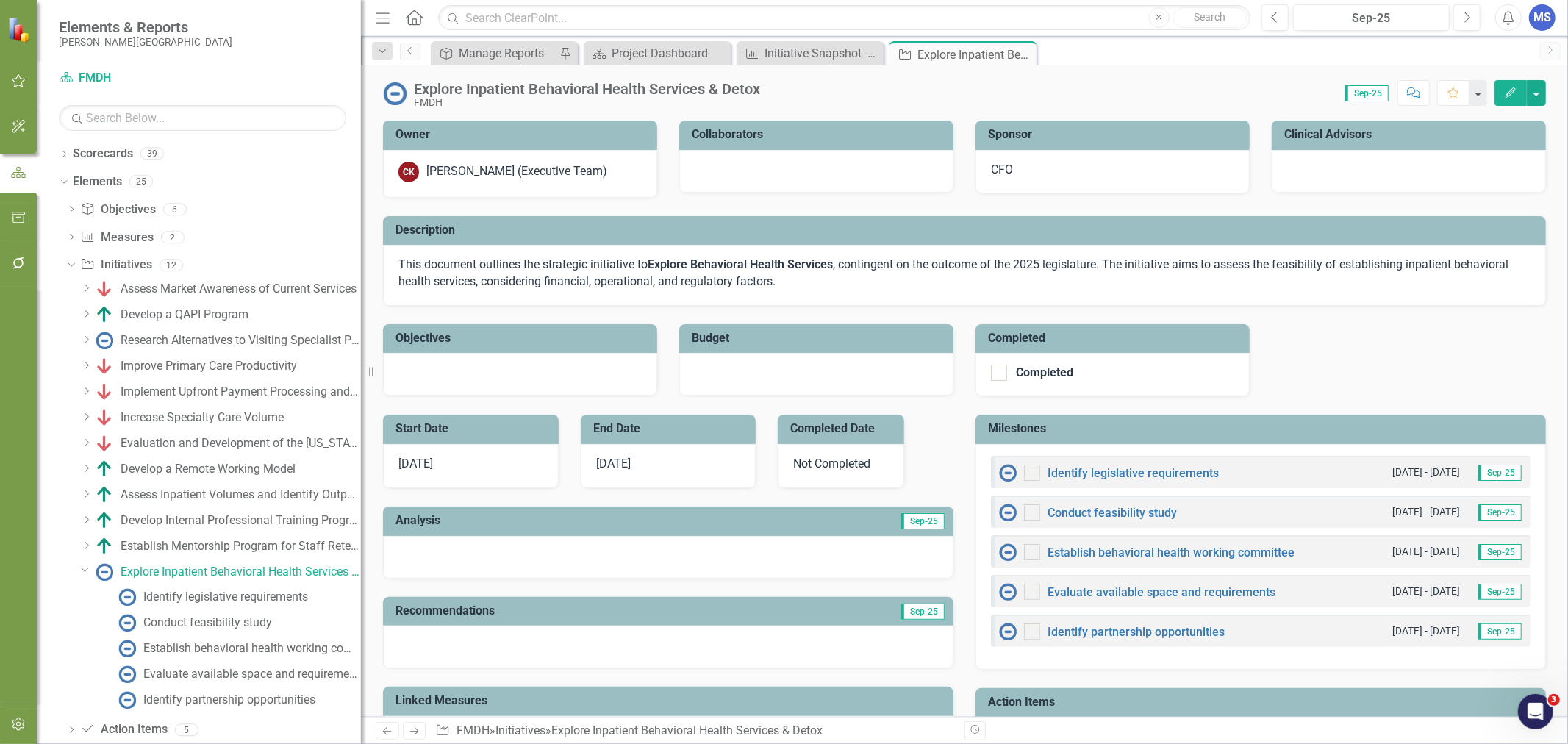
click at [89, 569] on icon "Dropdown" at bounding box center [85, 569] width 9 height 11
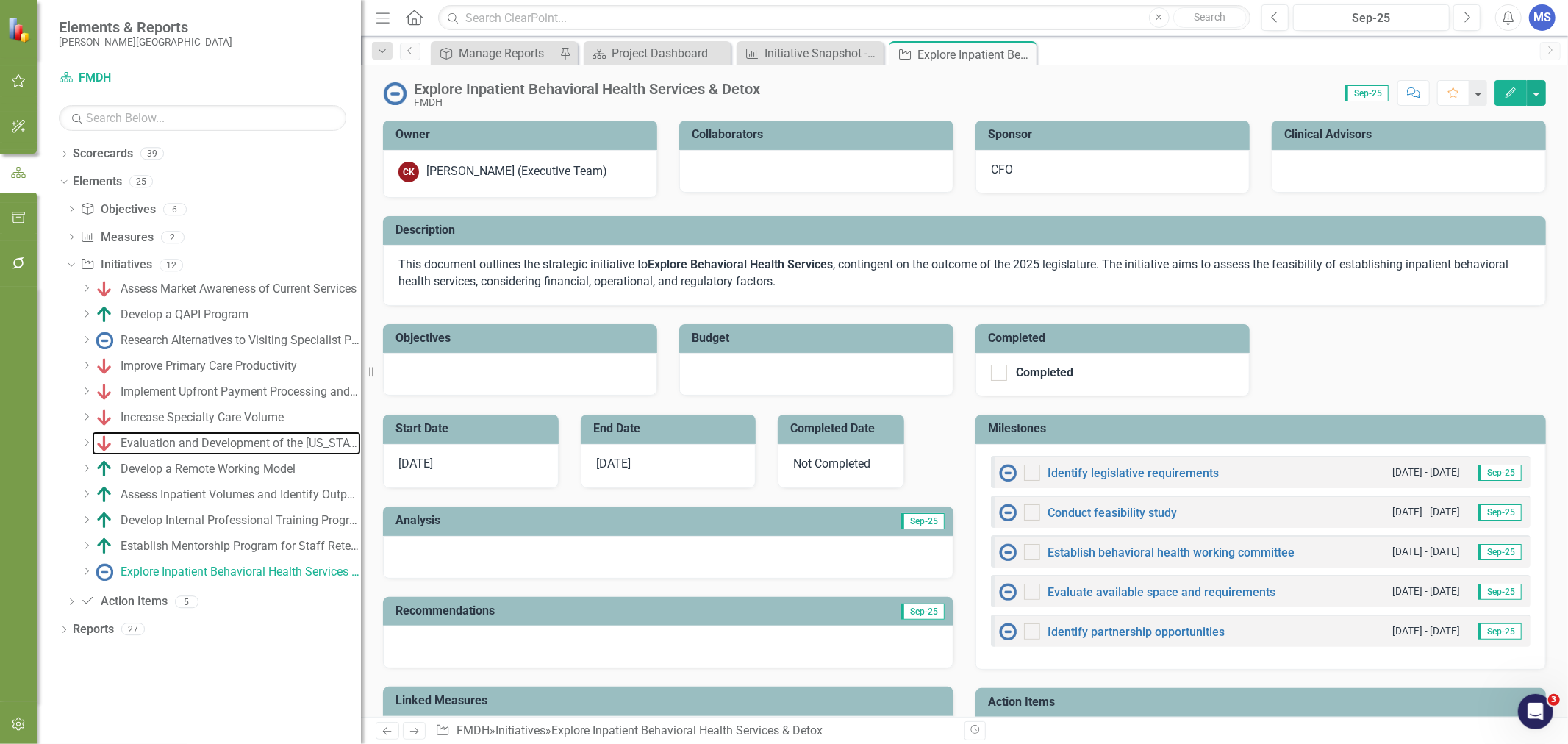
click at [225, 439] on div "Evaluation and Development of the [US_STATE] High Value Network" at bounding box center [241, 444] width 240 height 13
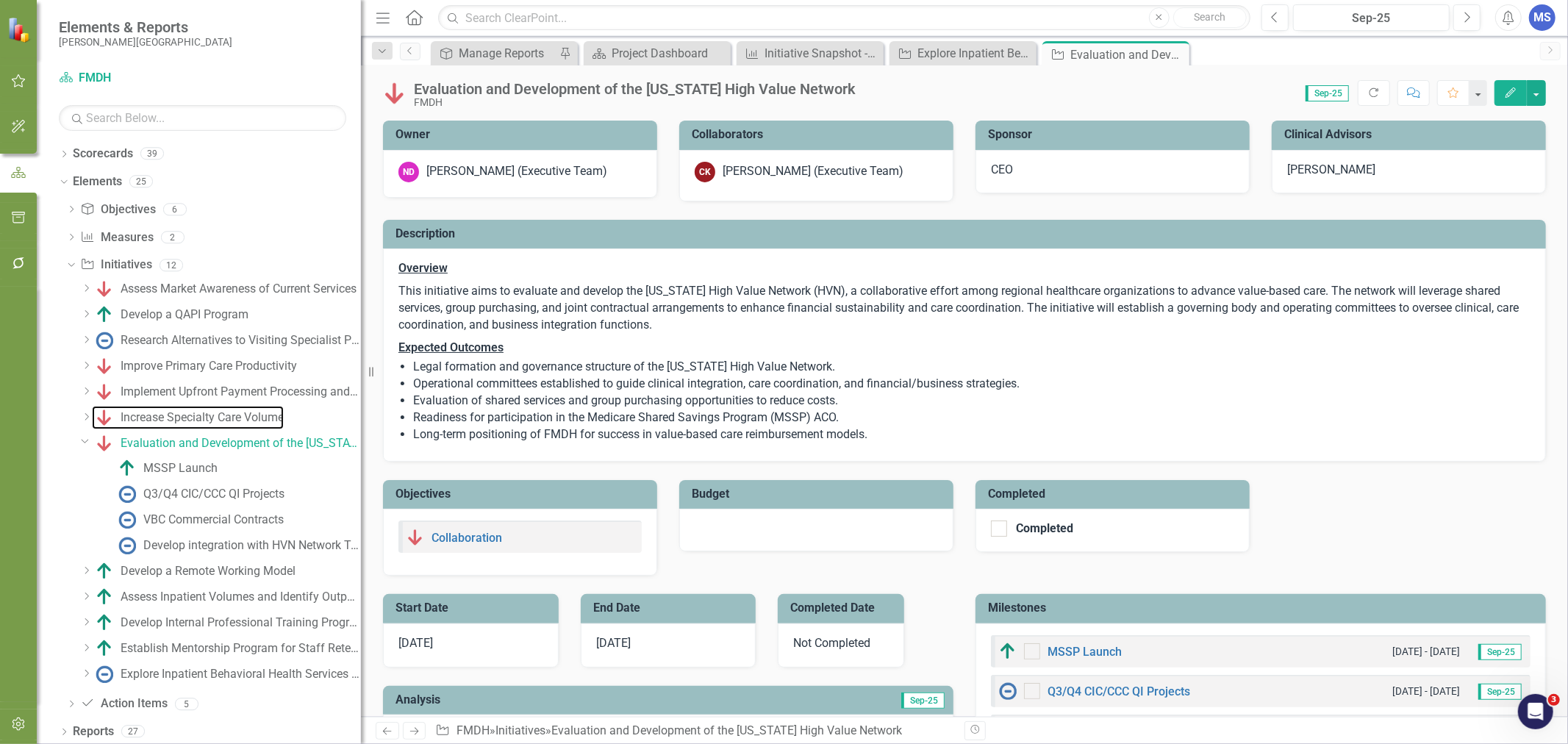
click at [193, 417] on div "Increase Specialty Care Volume" at bounding box center [202, 417] width 163 height 13
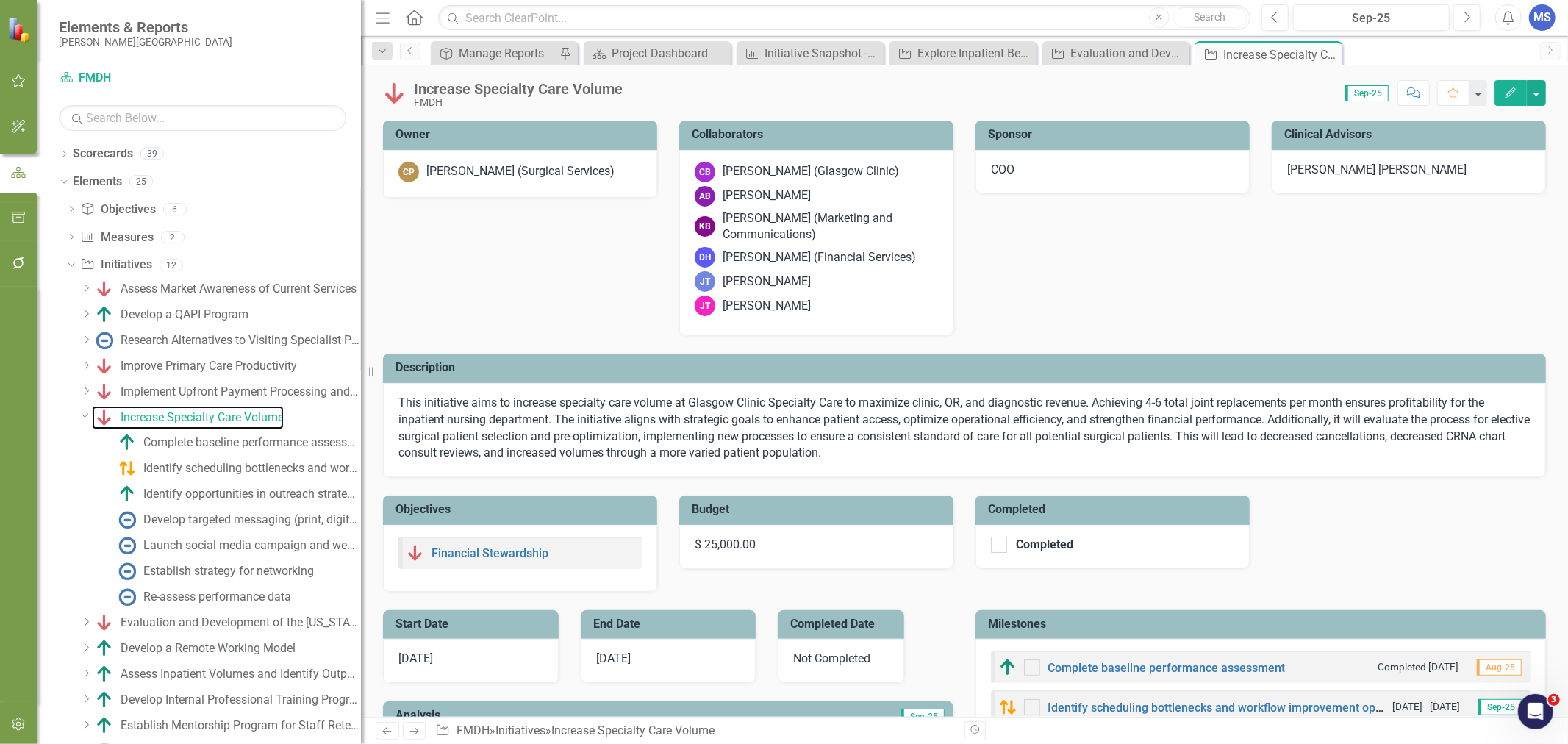
checkbox input "true"
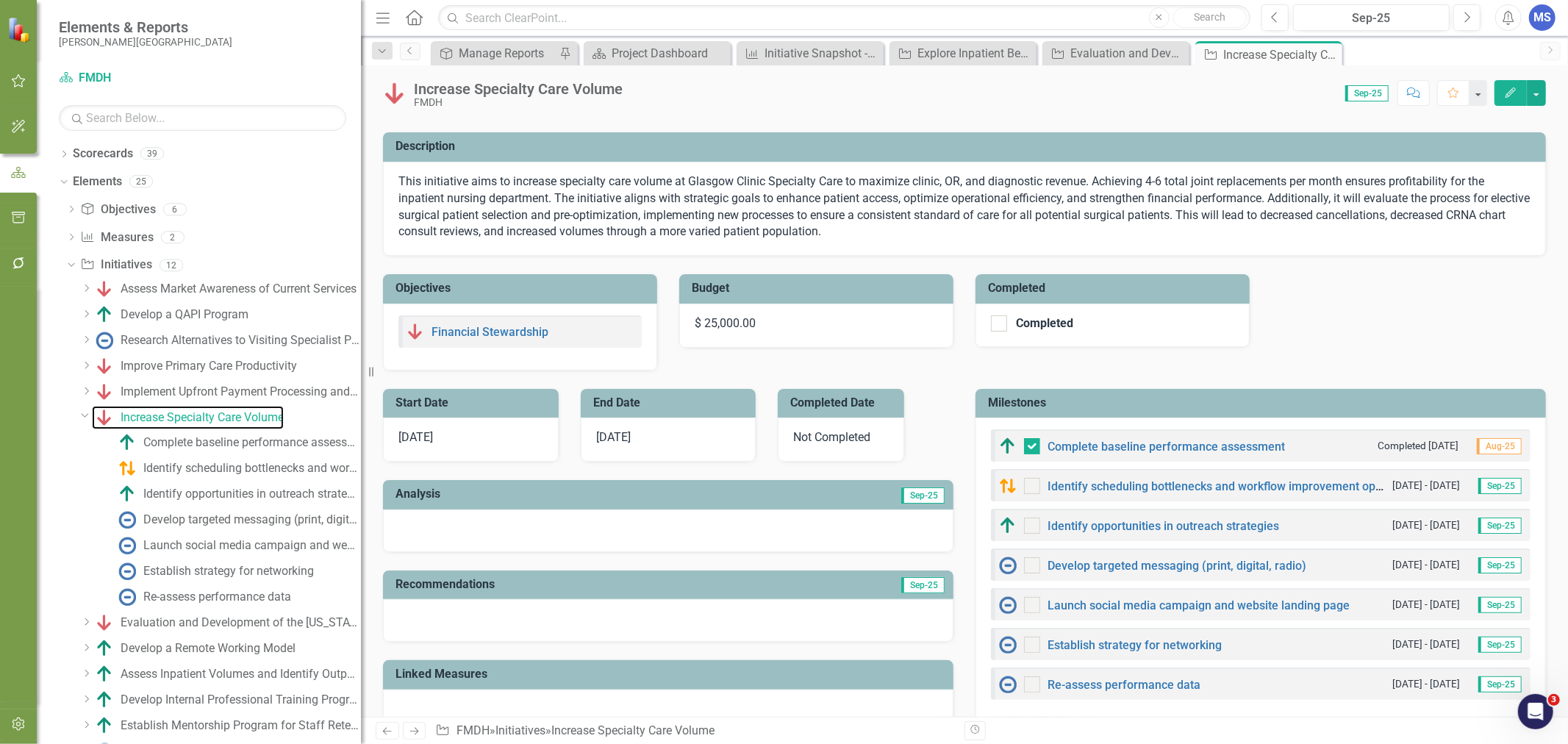
scroll to position [218, 0]
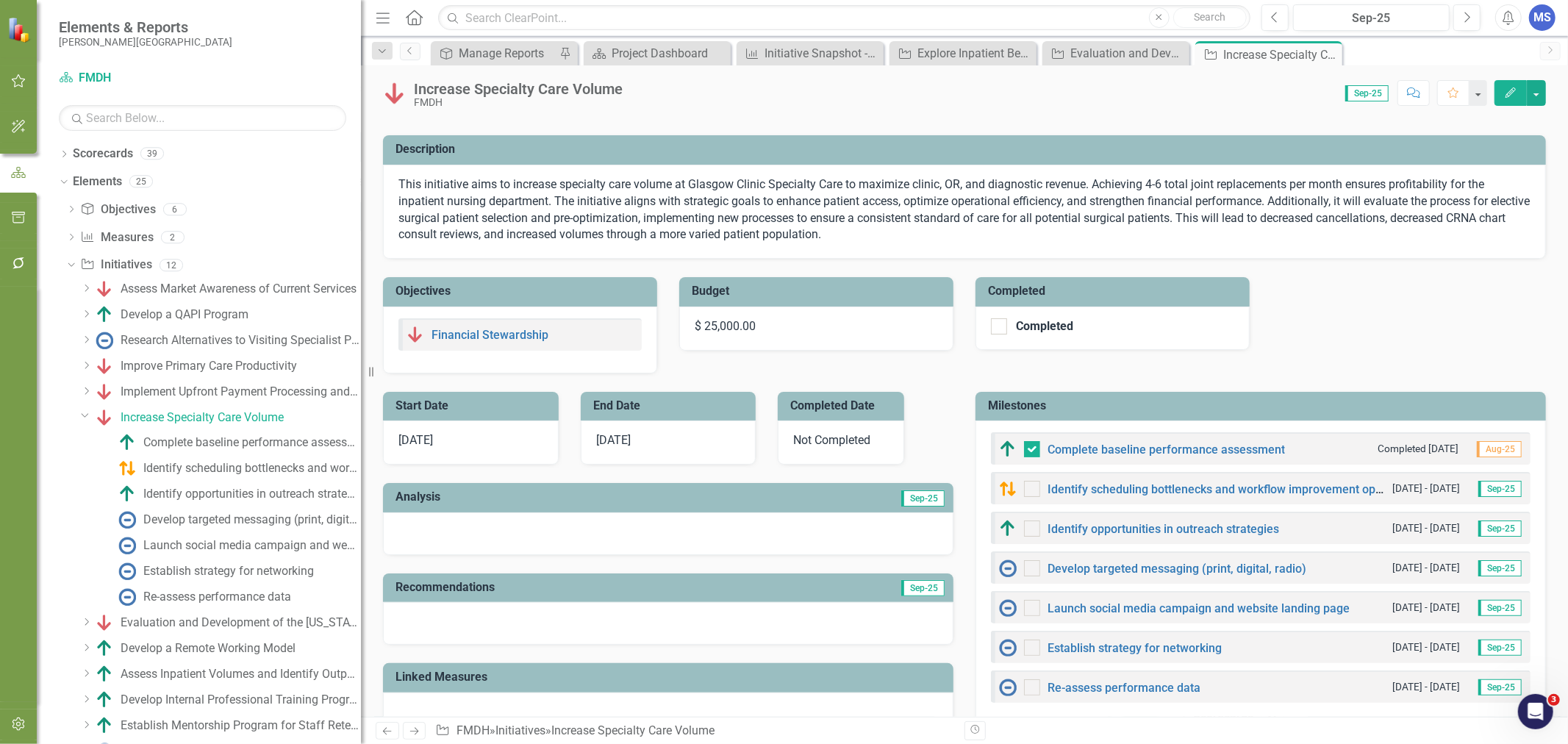
click at [1512, 91] on icon "Edit" at bounding box center [1510, 93] width 13 height 10
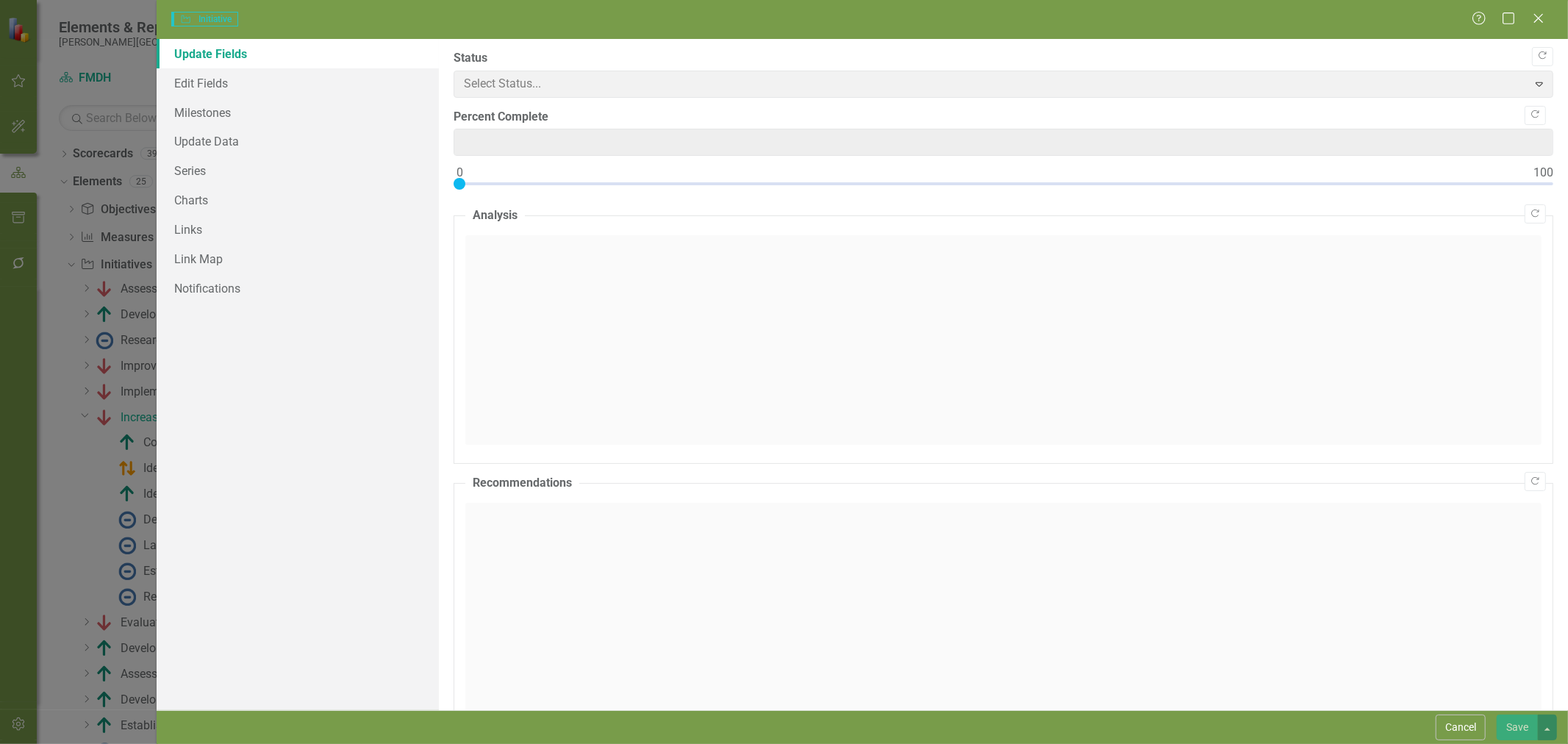
type input "0"
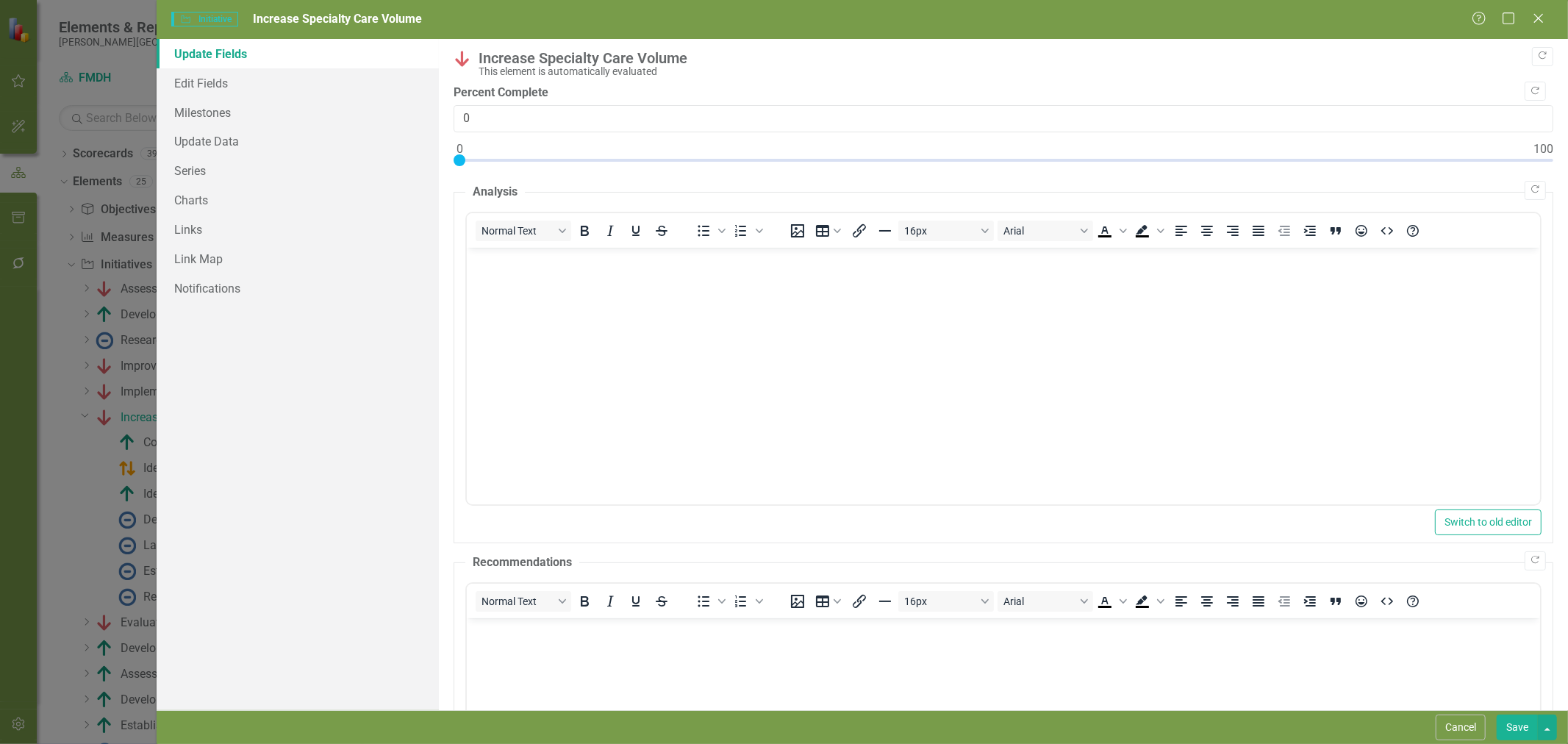
scroll to position [0, 0]
click at [228, 89] on link "Edit Fields" at bounding box center [297, 83] width 282 height 29
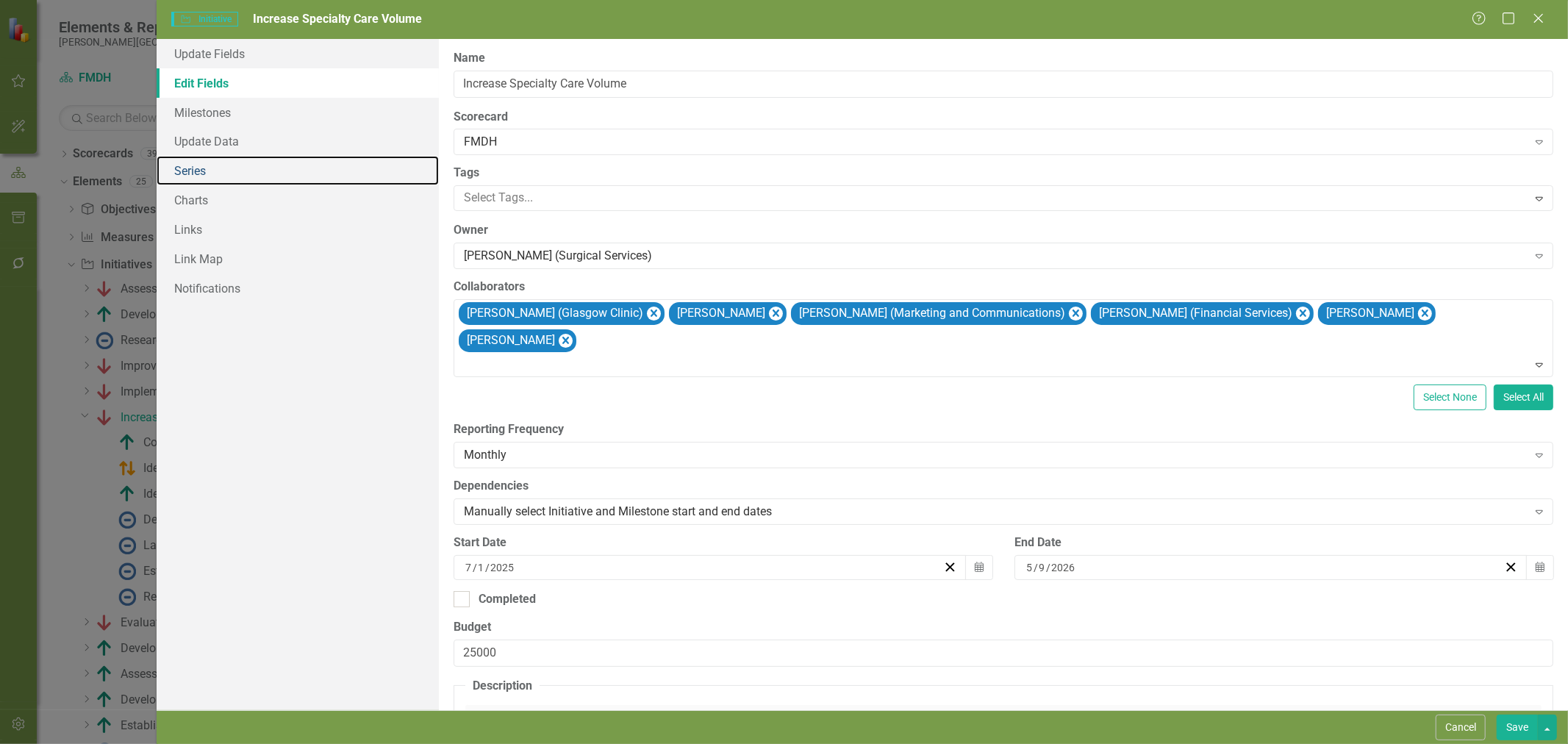
click at [218, 164] on link "Series" at bounding box center [297, 170] width 282 height 29
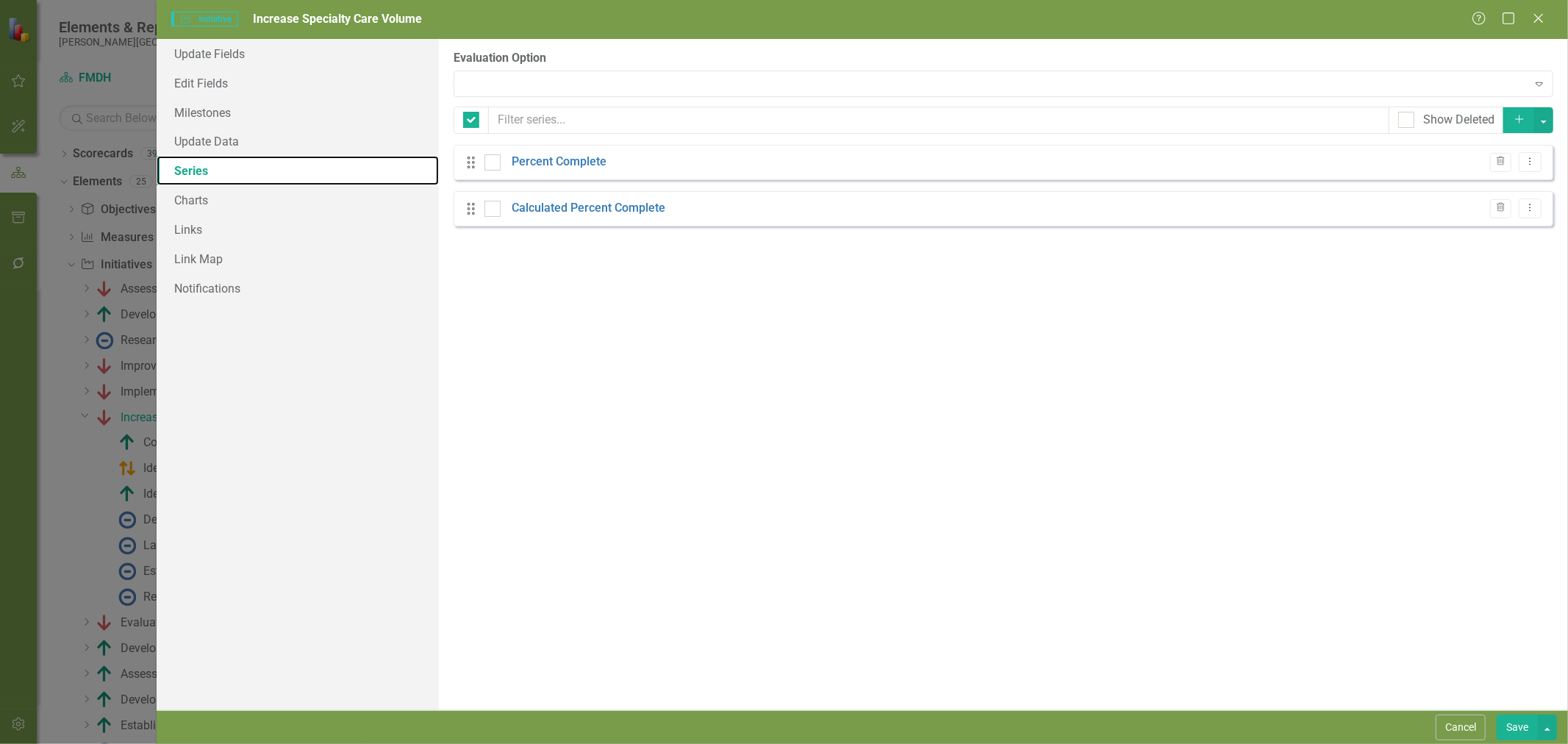
checkbox input "false"
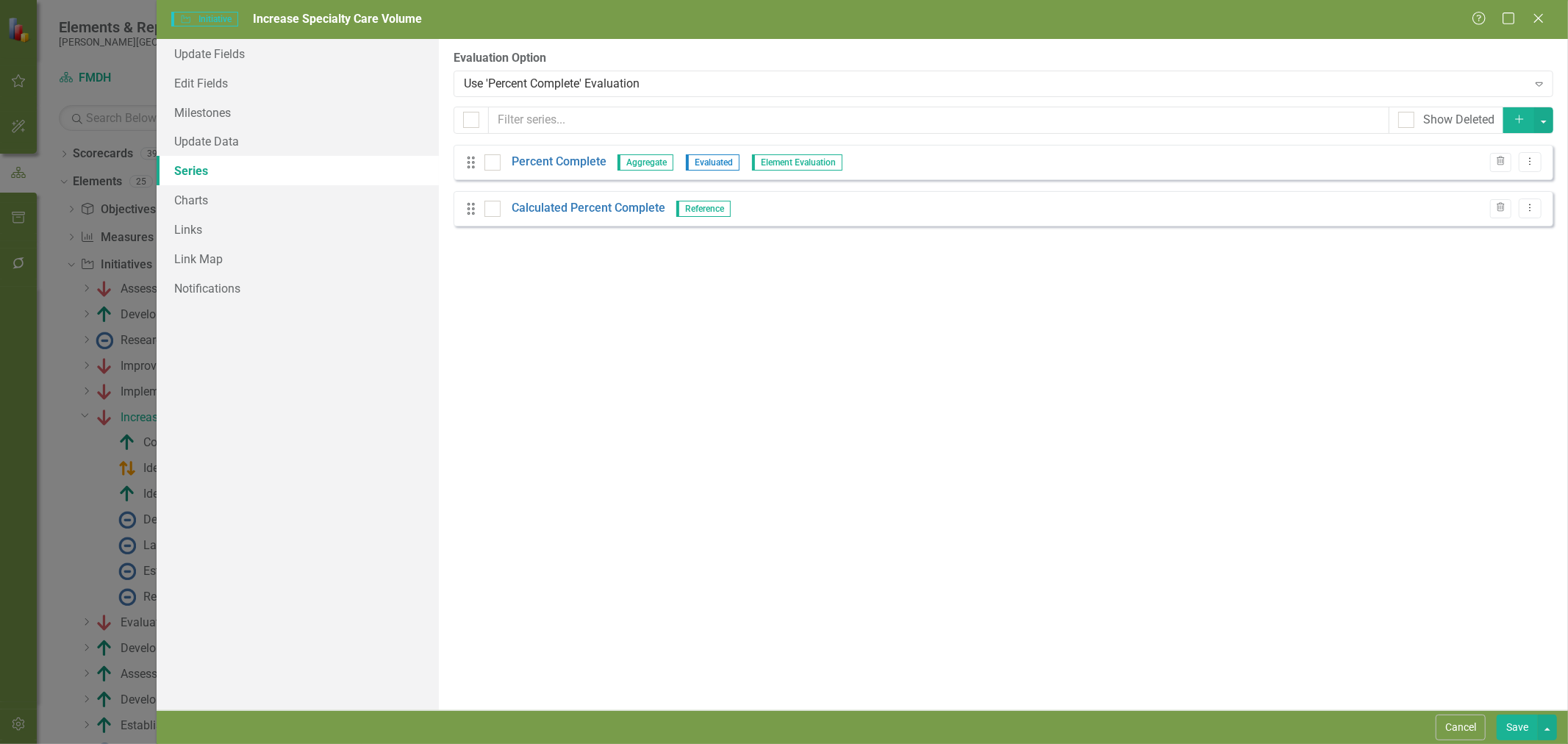
click at [542, 164] on link "Percent Complete" at bounding box center [559, 161] width 95 height 17
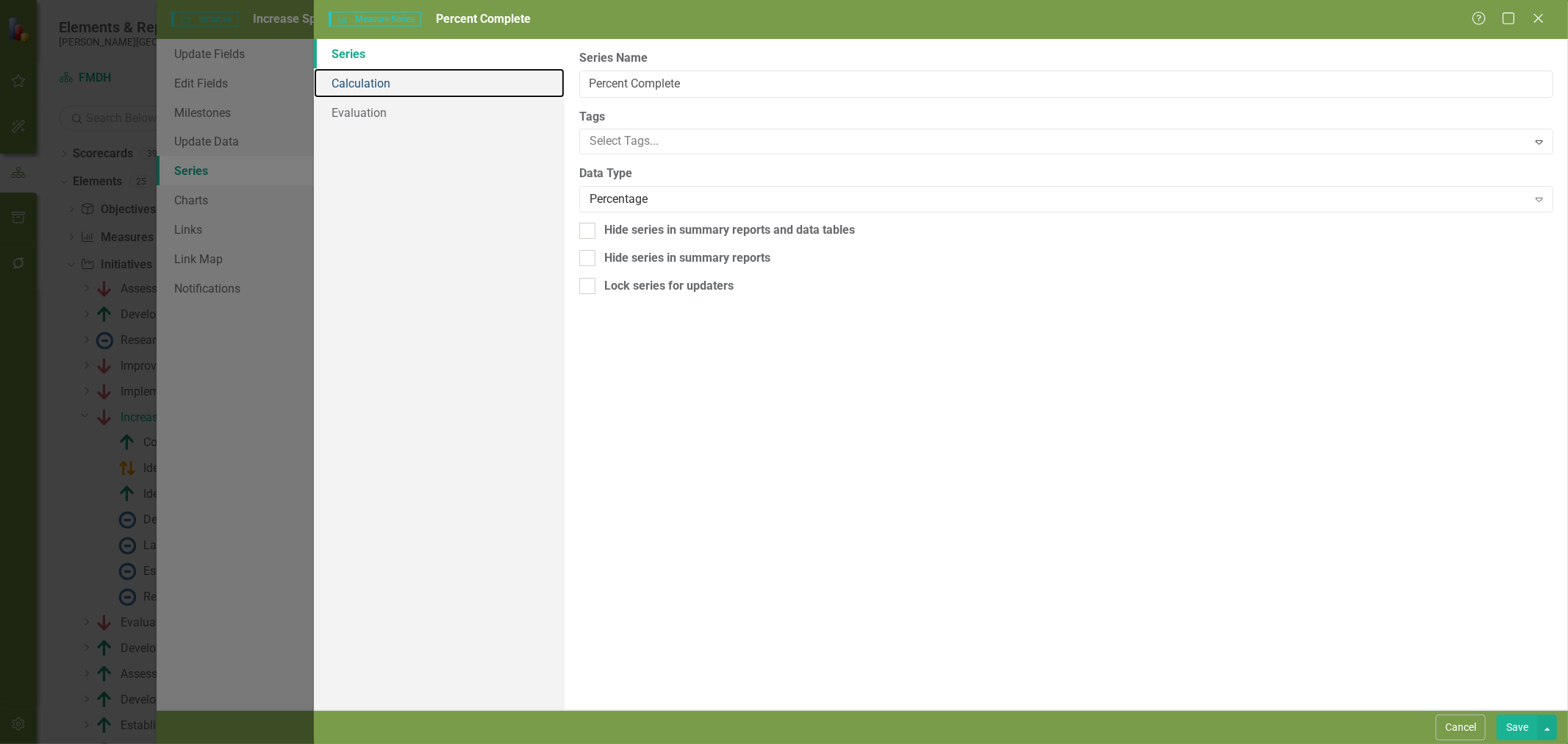
click at [392, 91] on link "Calculation" at bounding box center [439, 83] width 251 height 29
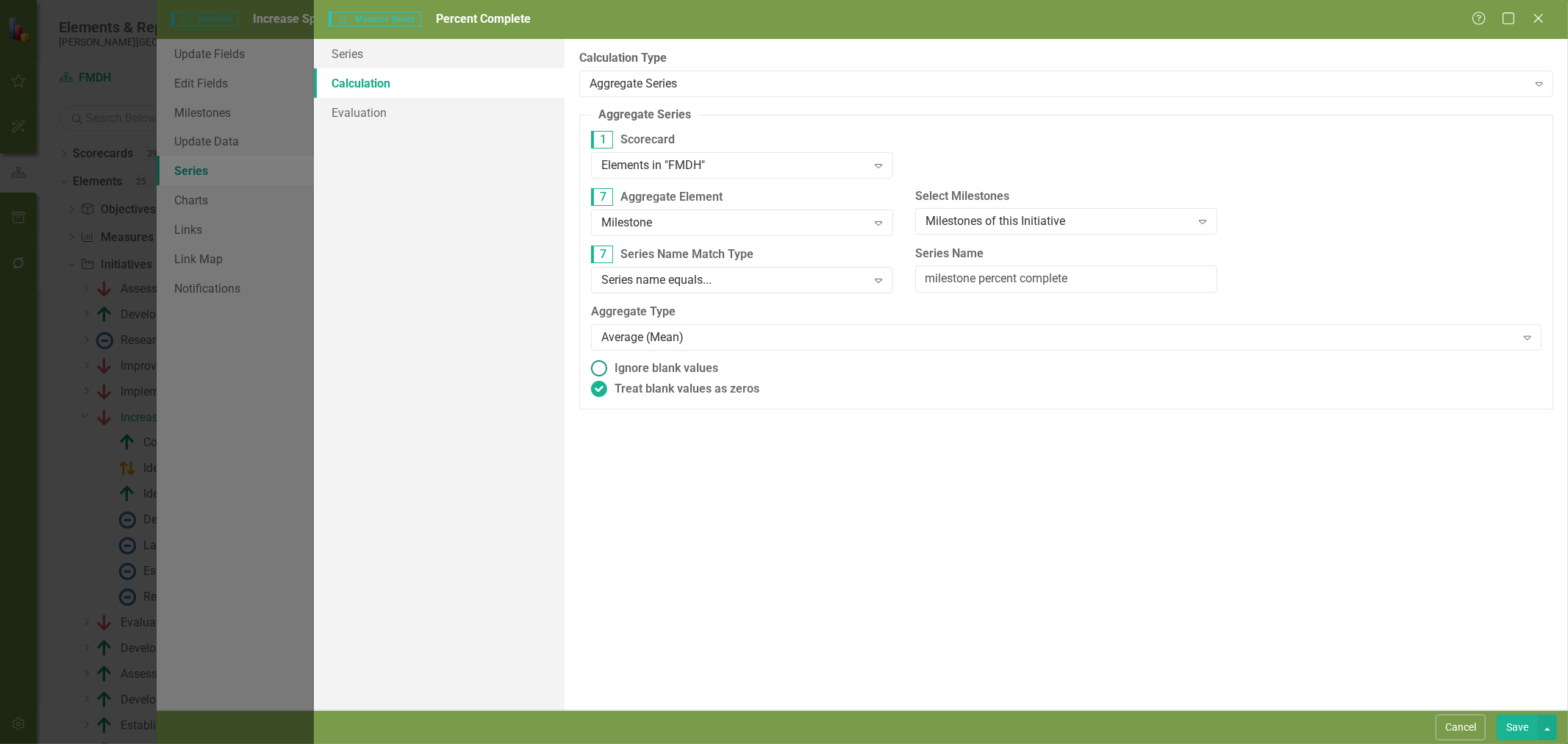
click at [605, 368] on ins at bounding box center [598, 368] width 23 height 23
click at [605, 368] on input "Ignore blank values" at bounding box center [598, 368] width 23 height 23
radio input "true"
click at [1524, 731] on button "Save" at bounding box center [1517, 727] width 41 height 26
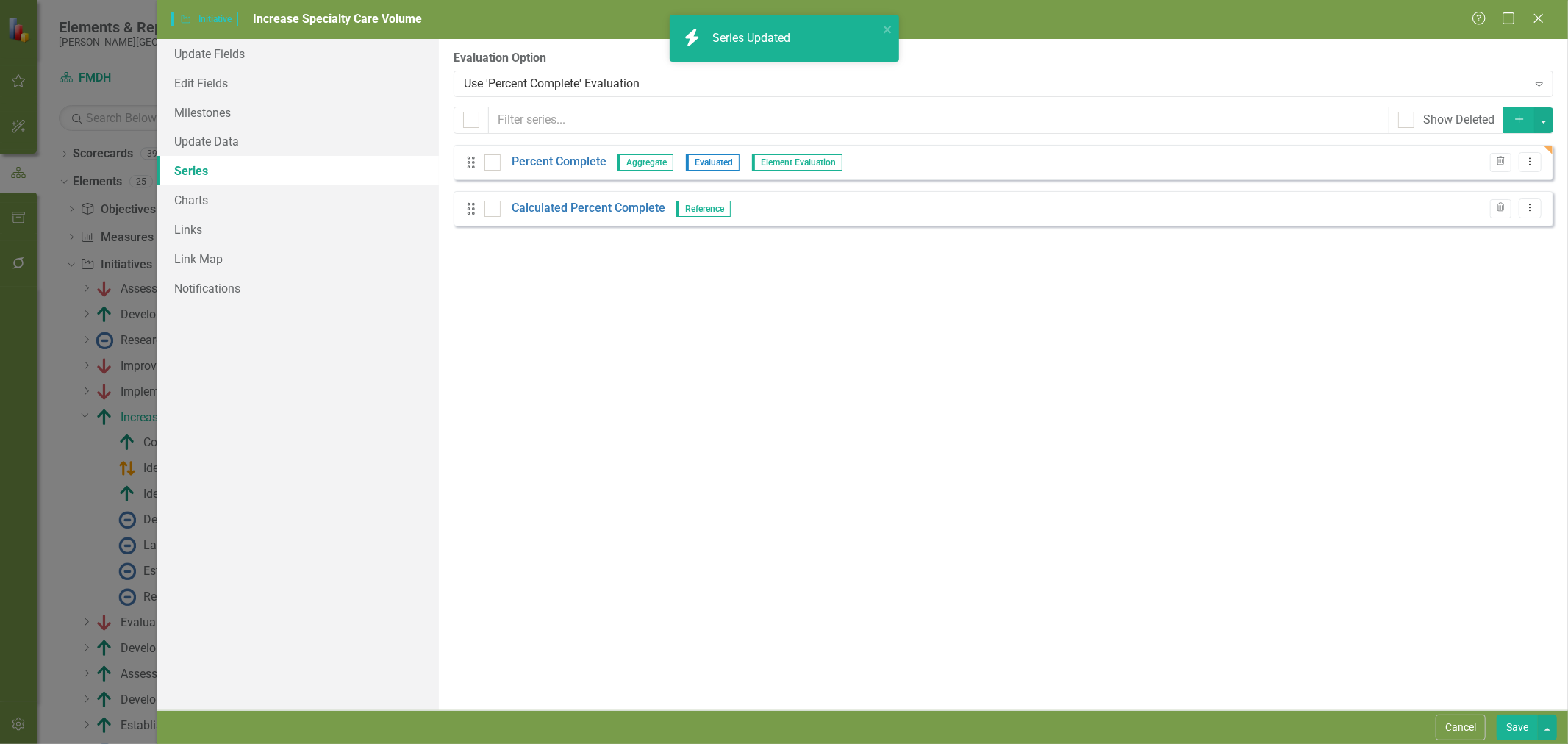
click at [1515, 731] on button "Save" at bounding box center [1517, 727] width 41 height 26
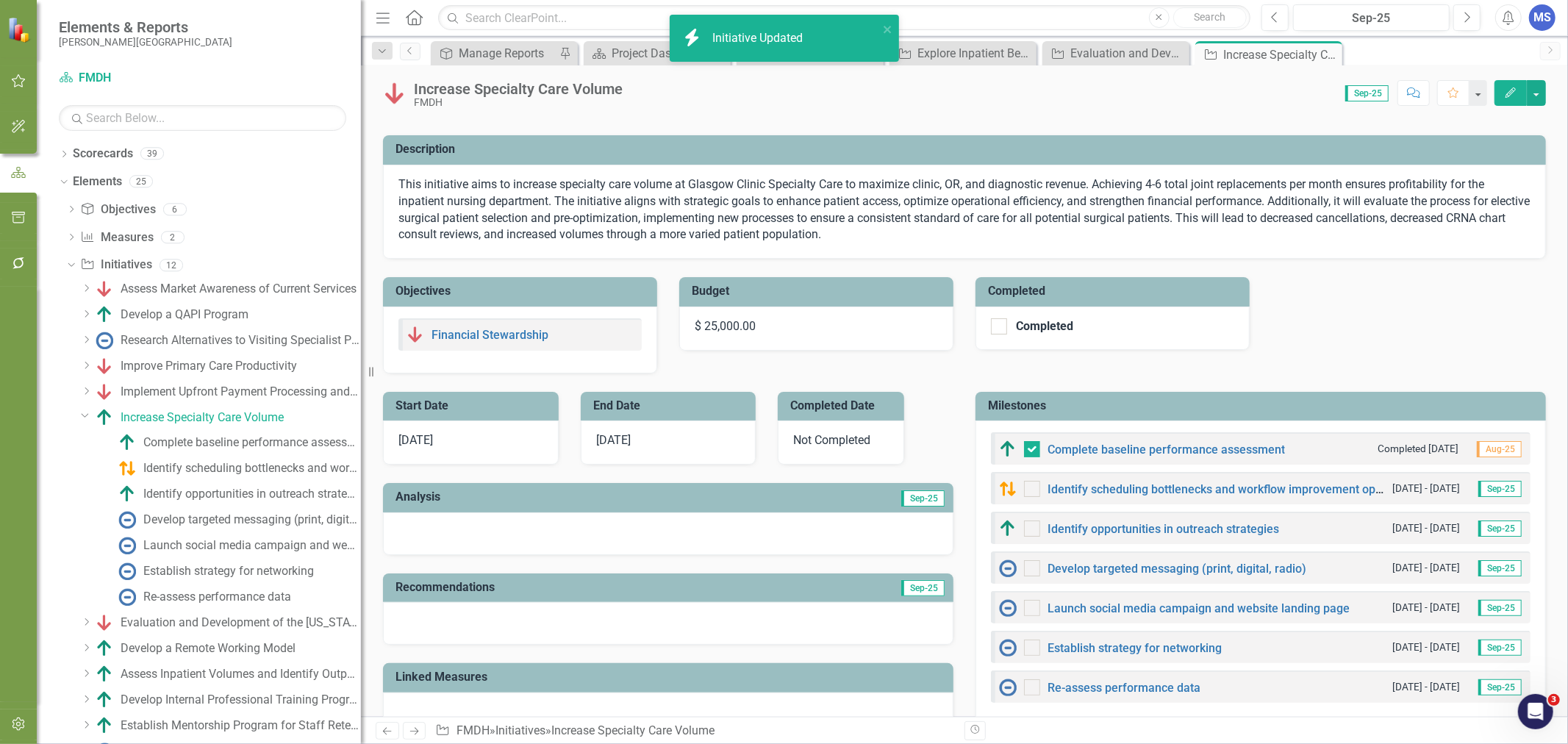
checkbox input "true"
click at [1515, 93] on icon "Edit" at bounding box center [1510, 93] width 13 height 10
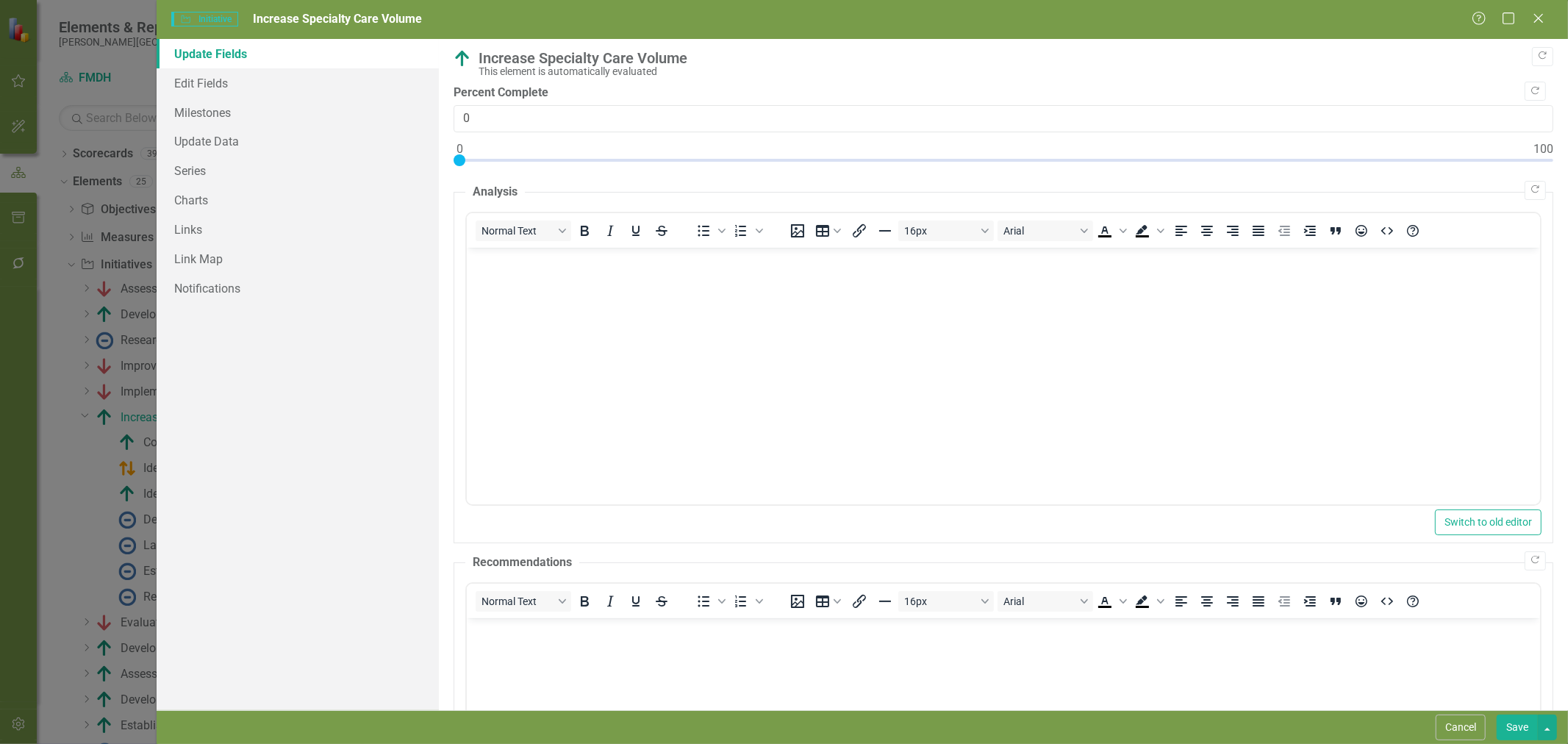
click at [1542, 18] on icon "Close" at bounding box center [1538, 18] width 15 height 12
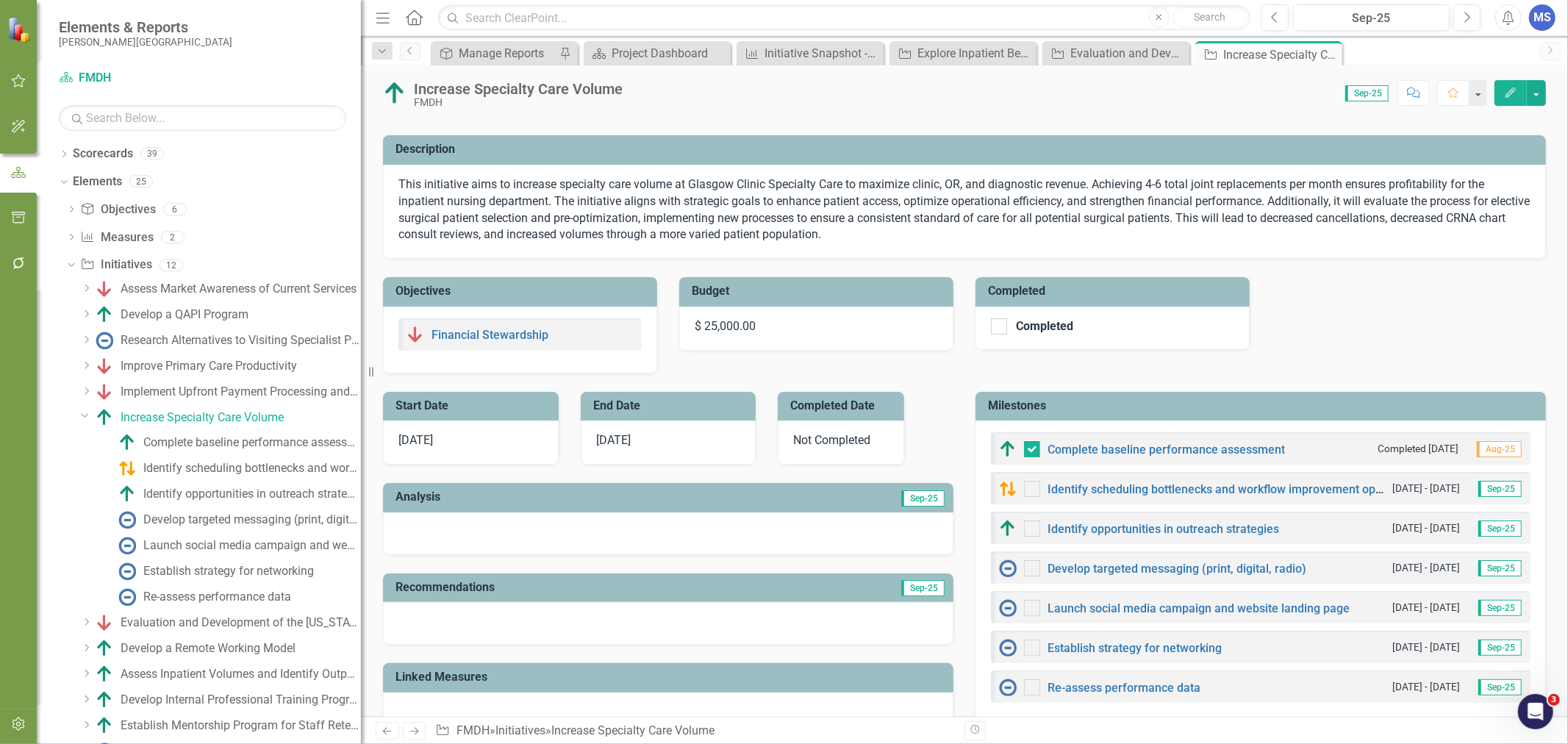
click at [82, 420] on icon "Dropdown" at bounding box center [85, 415] width 9 height 11
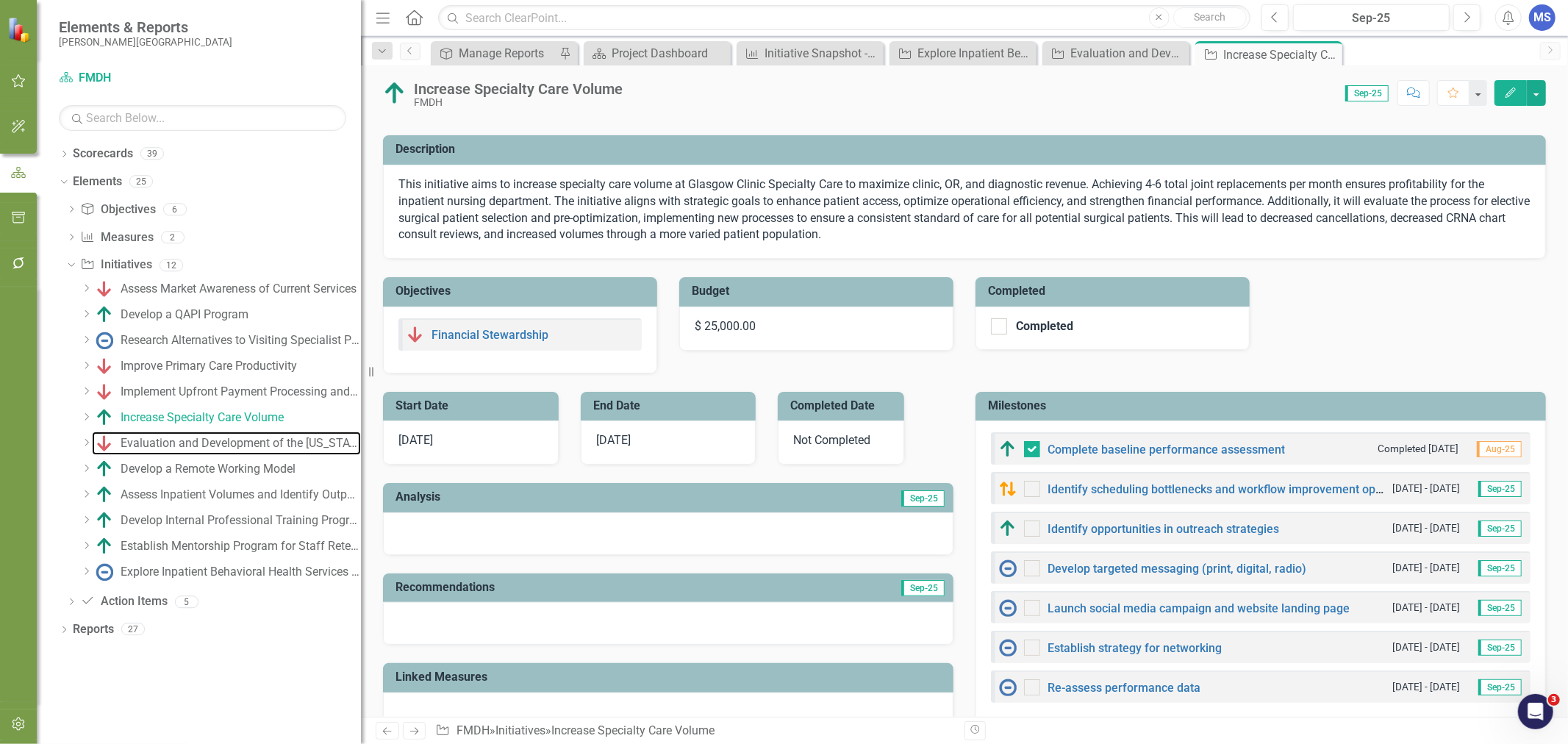
click at [130, 440] on div "Evaluation and Development of the [US_STATE] High Value Network" at bounding box center [241, 444] width 240 height 13
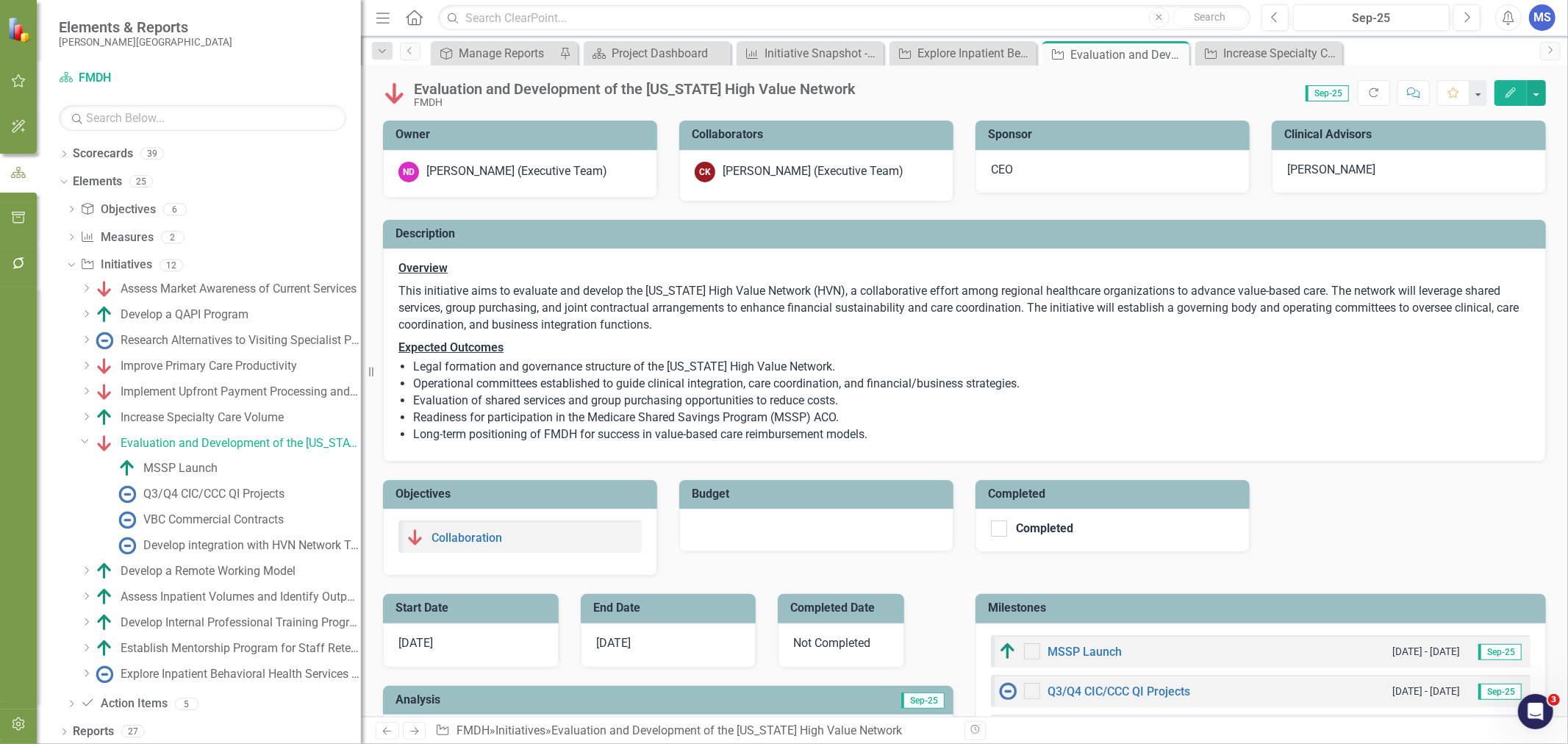
click at [1510, 93] on icon "Edit" at bounding box center [1510, 93] width 13 height 10
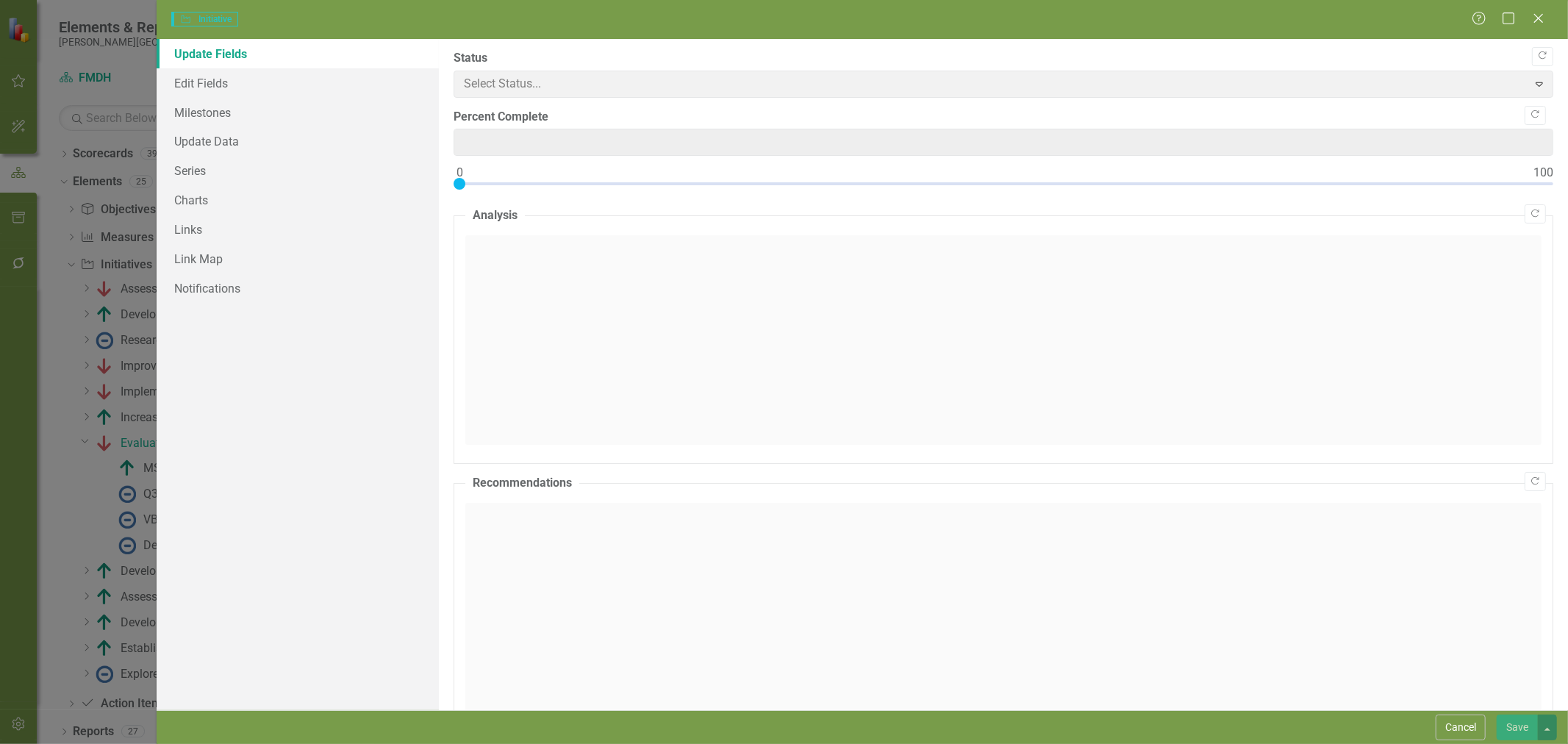
type input "0"
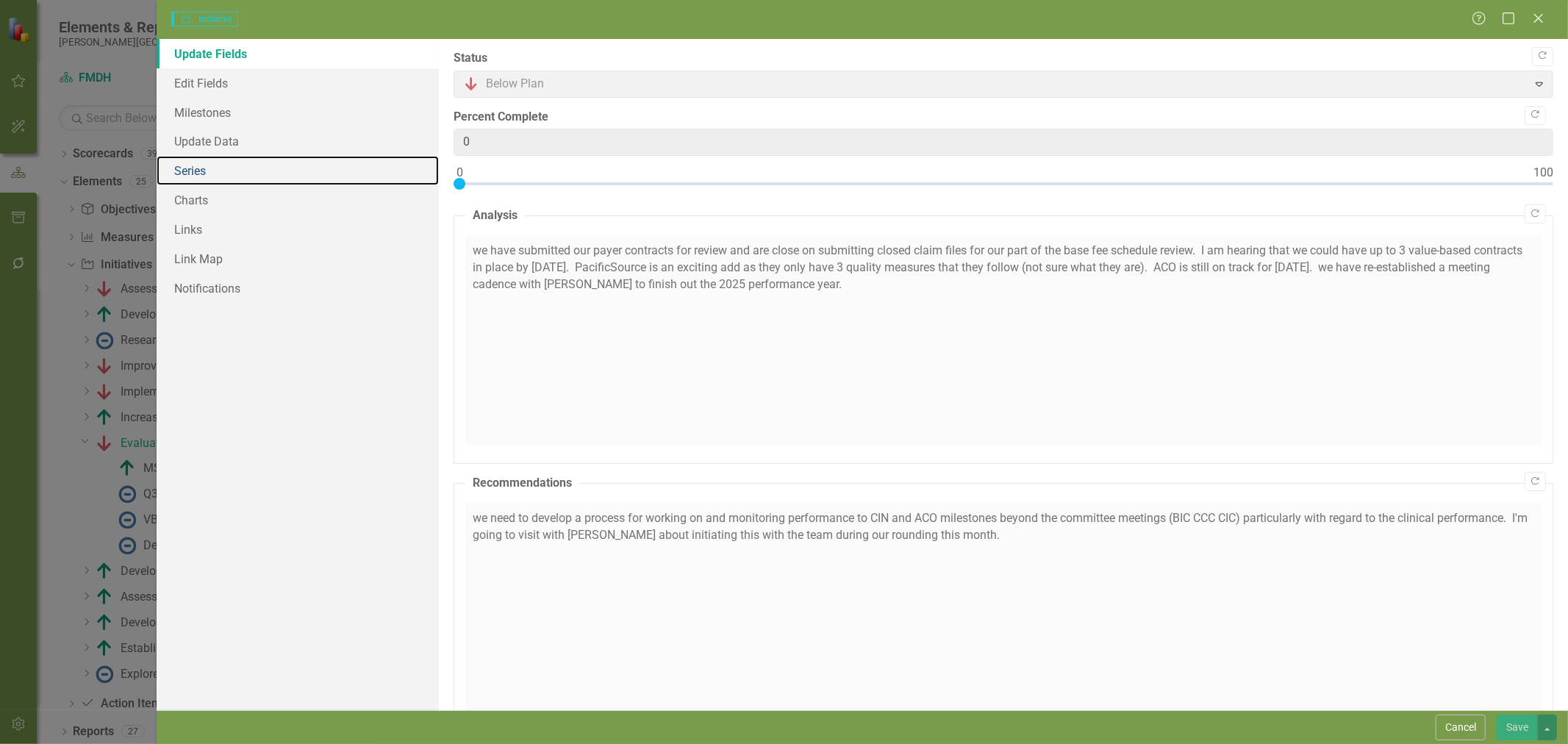
click at [221, 171] on link "Series" at bounding box center [297, 170] width 282 height 29
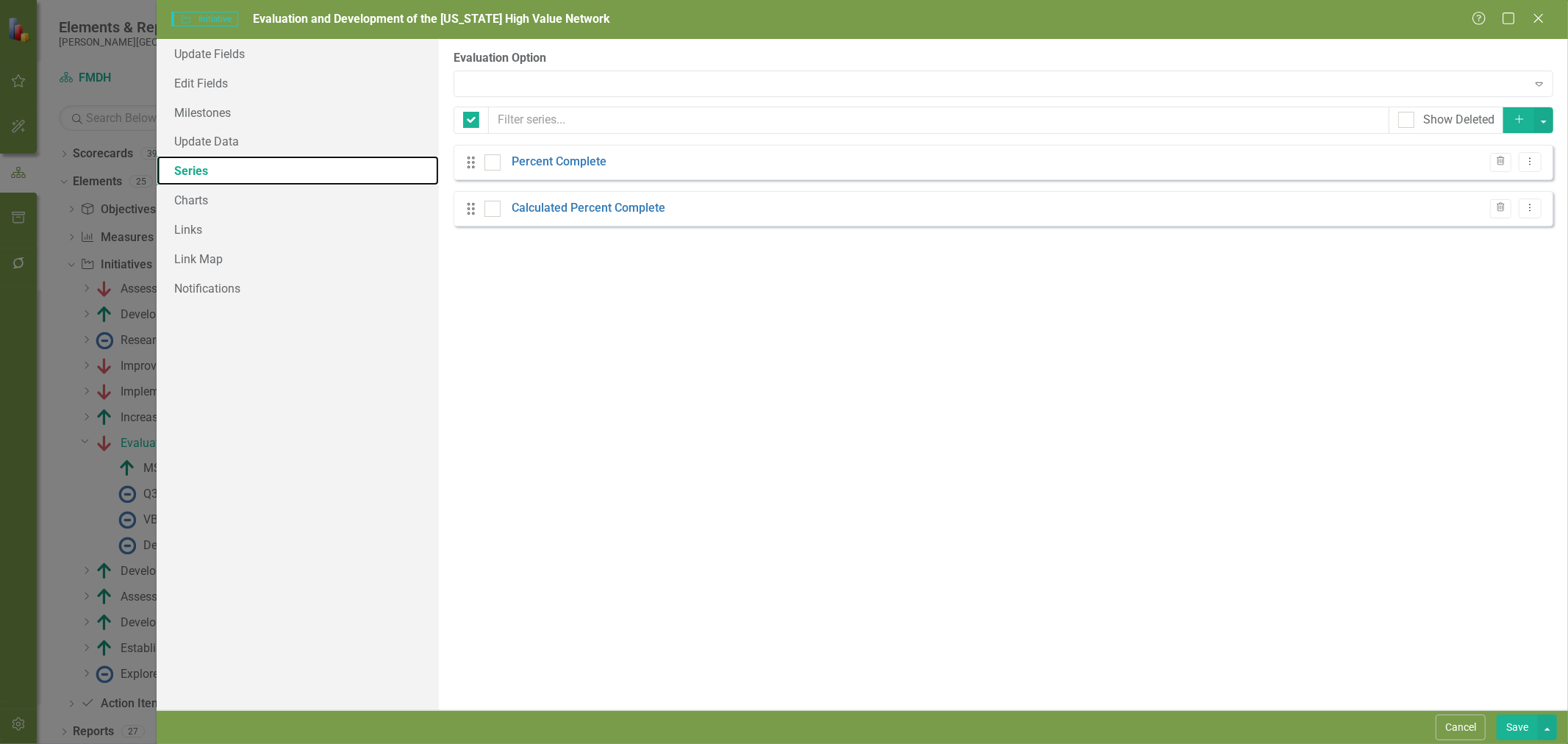
checkbox input "false"
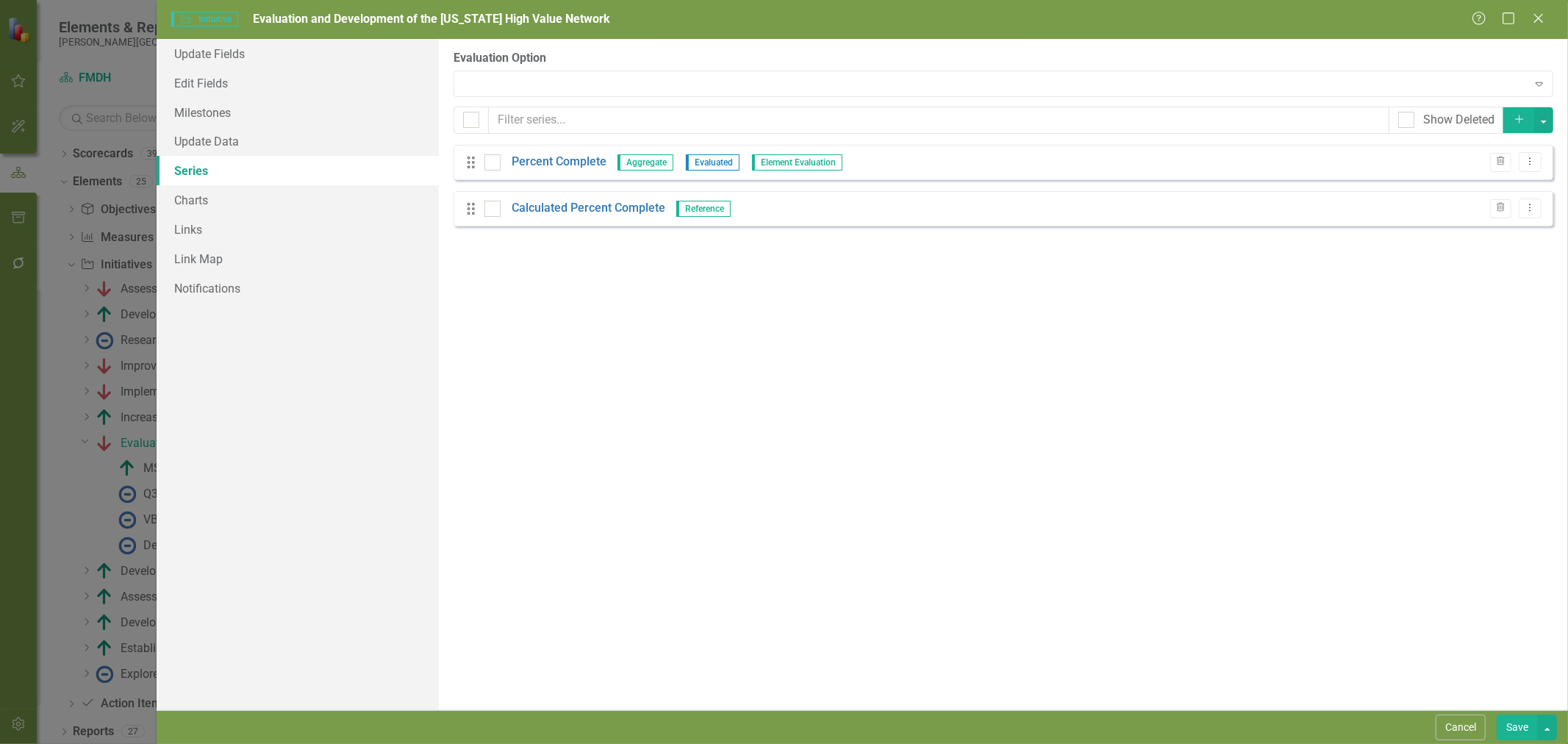
click at [586, 163] on link "Percent Complete" at bounding box center [559, 161] width 95 height 17
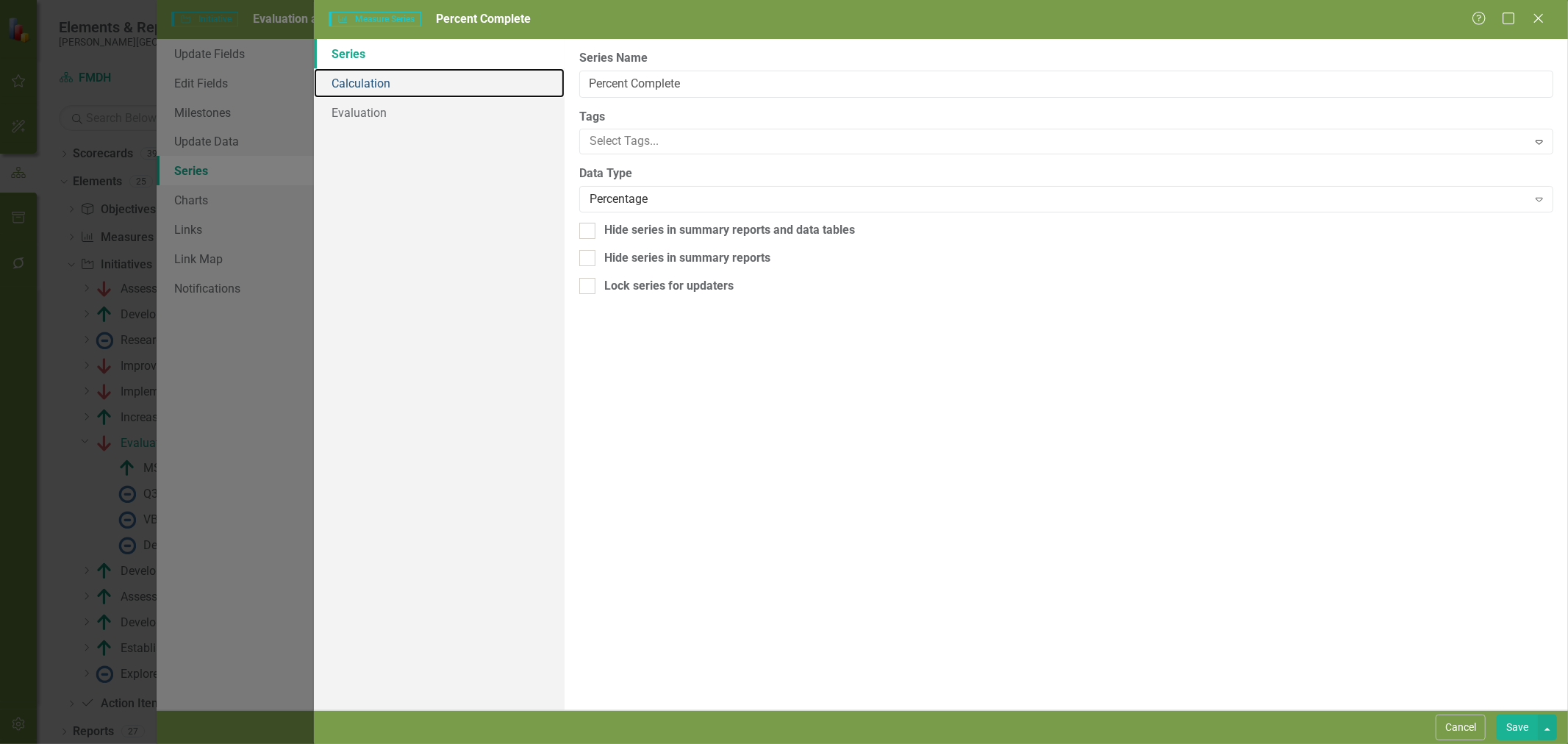
click at [355, 79] on link "Calculation" at bounding box center [439, 83] width 251 height 29
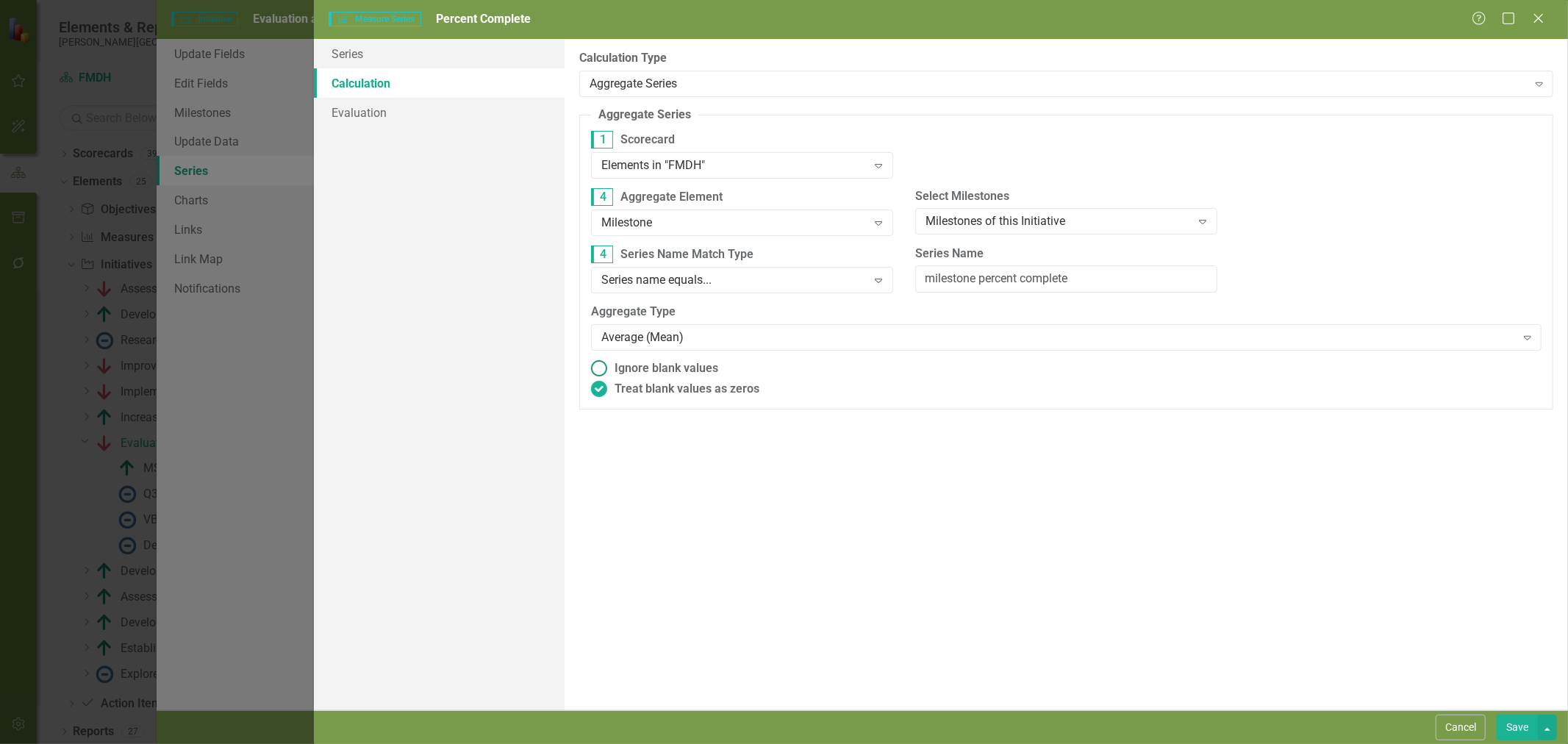
click at [699, 368] on span "Ignore blank values" at bounding box center [666, 368] width 104 height 17
click at [610, 368] on input "Ignore blank values" at bounding box center [598, 368] width 23 height 23
radio input "true"
click at [1518, 724] on button "Save" at bounding box center [1517, 727] width 41 height 26
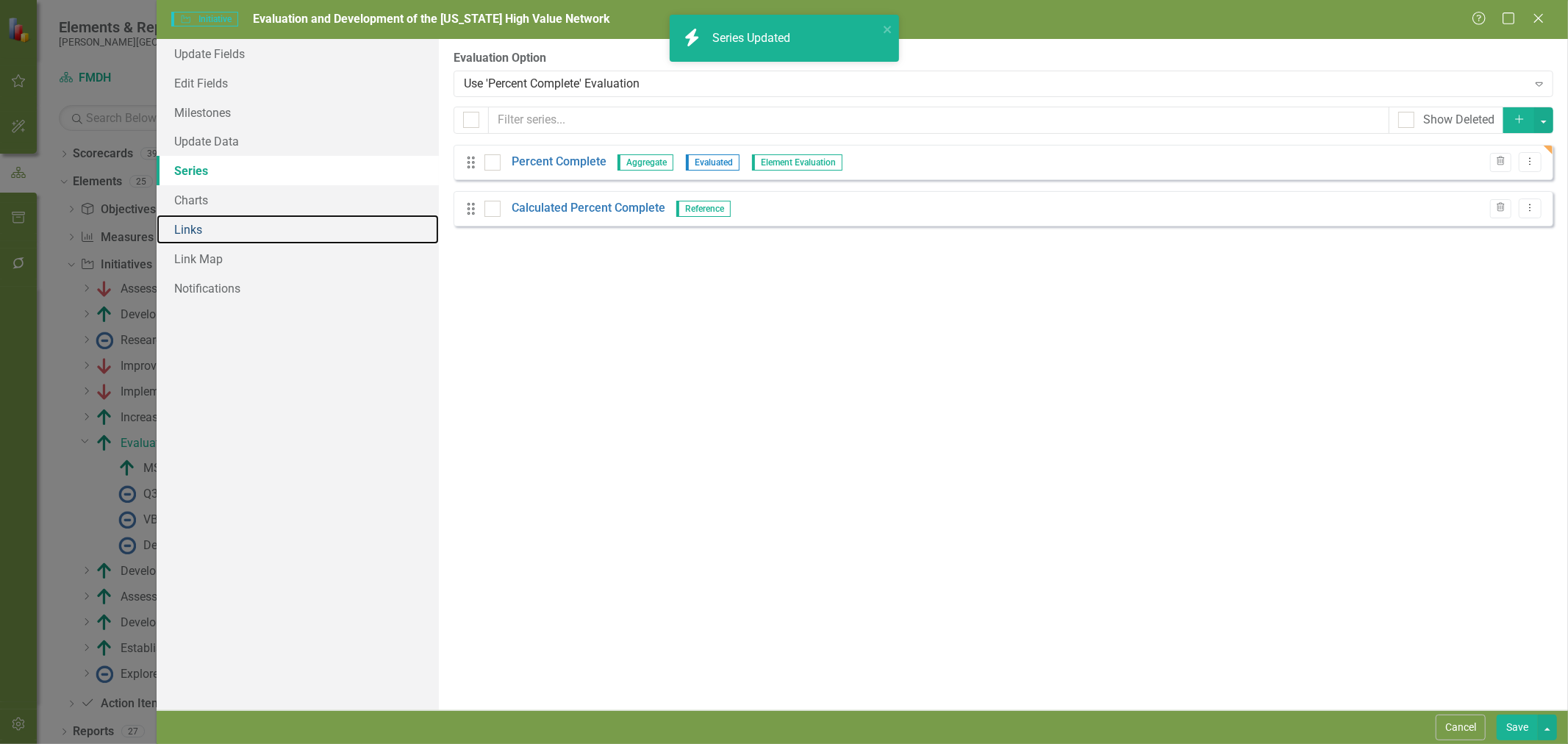
click at [210, 226] on link "Links" at bounding box center [297, 229] width 282 height 29
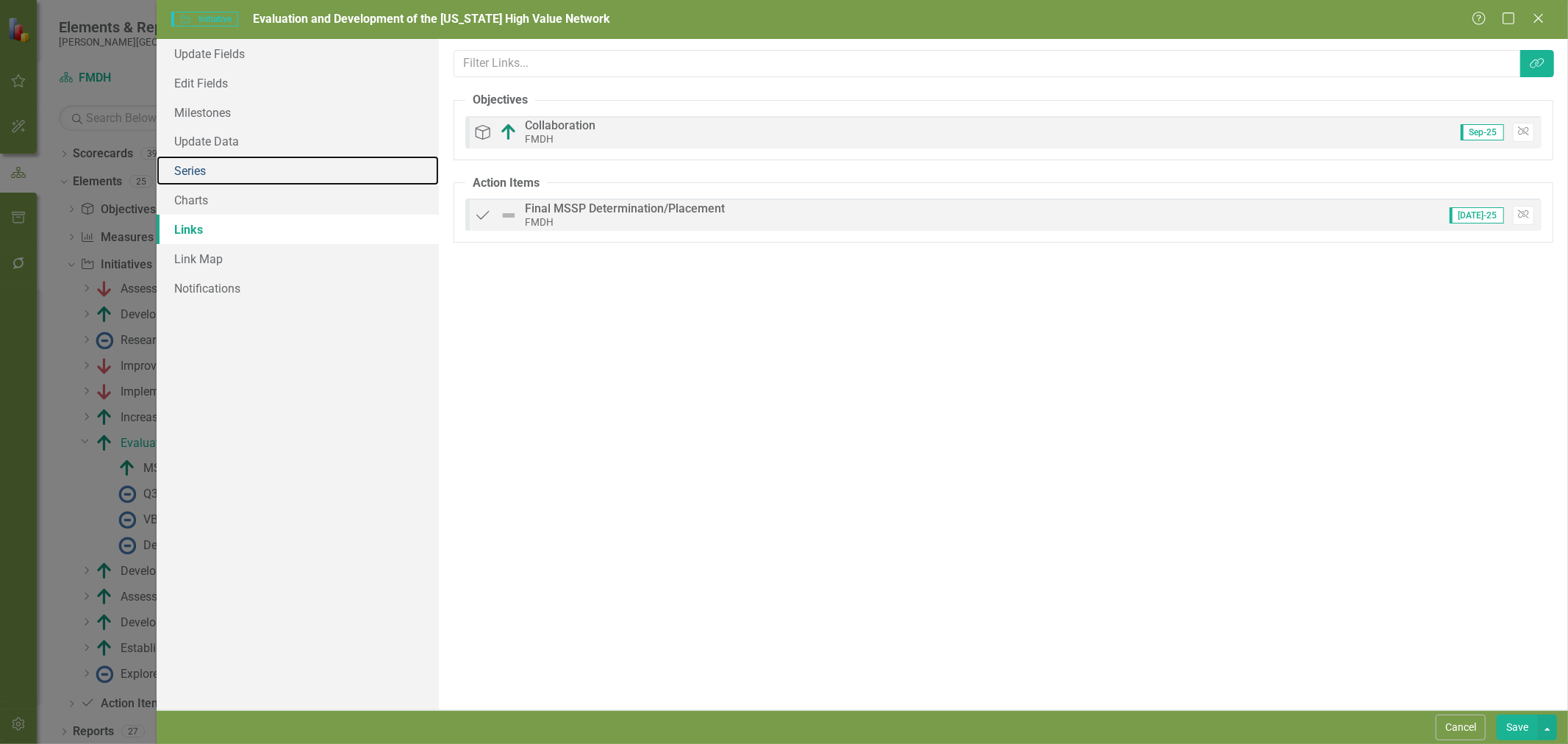
click at [229, 168] on link "Series" at bounding box center [297, 170] width 282 height 29
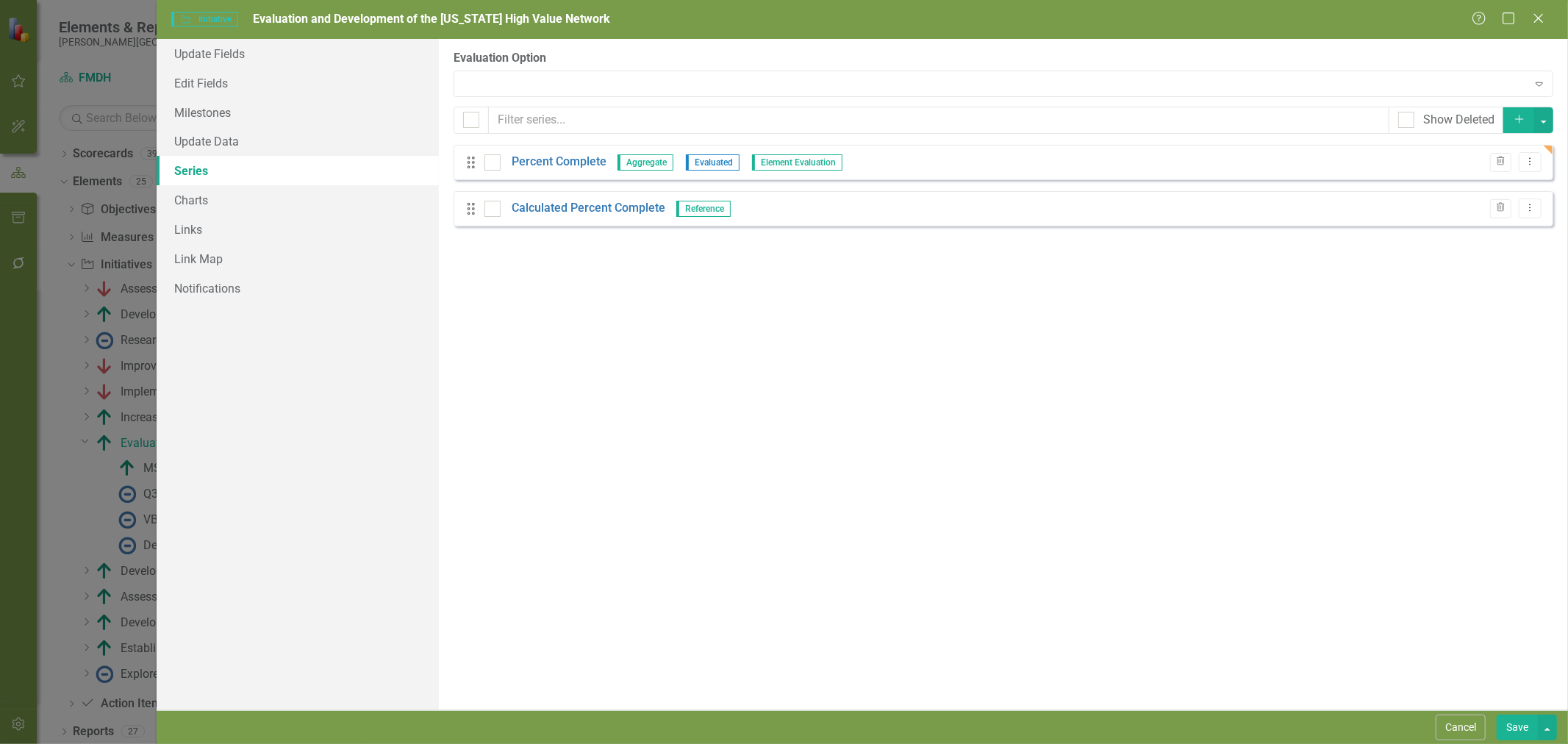
click at [588, 83] on div at bounding box center [991, 84] width 1069 height 3
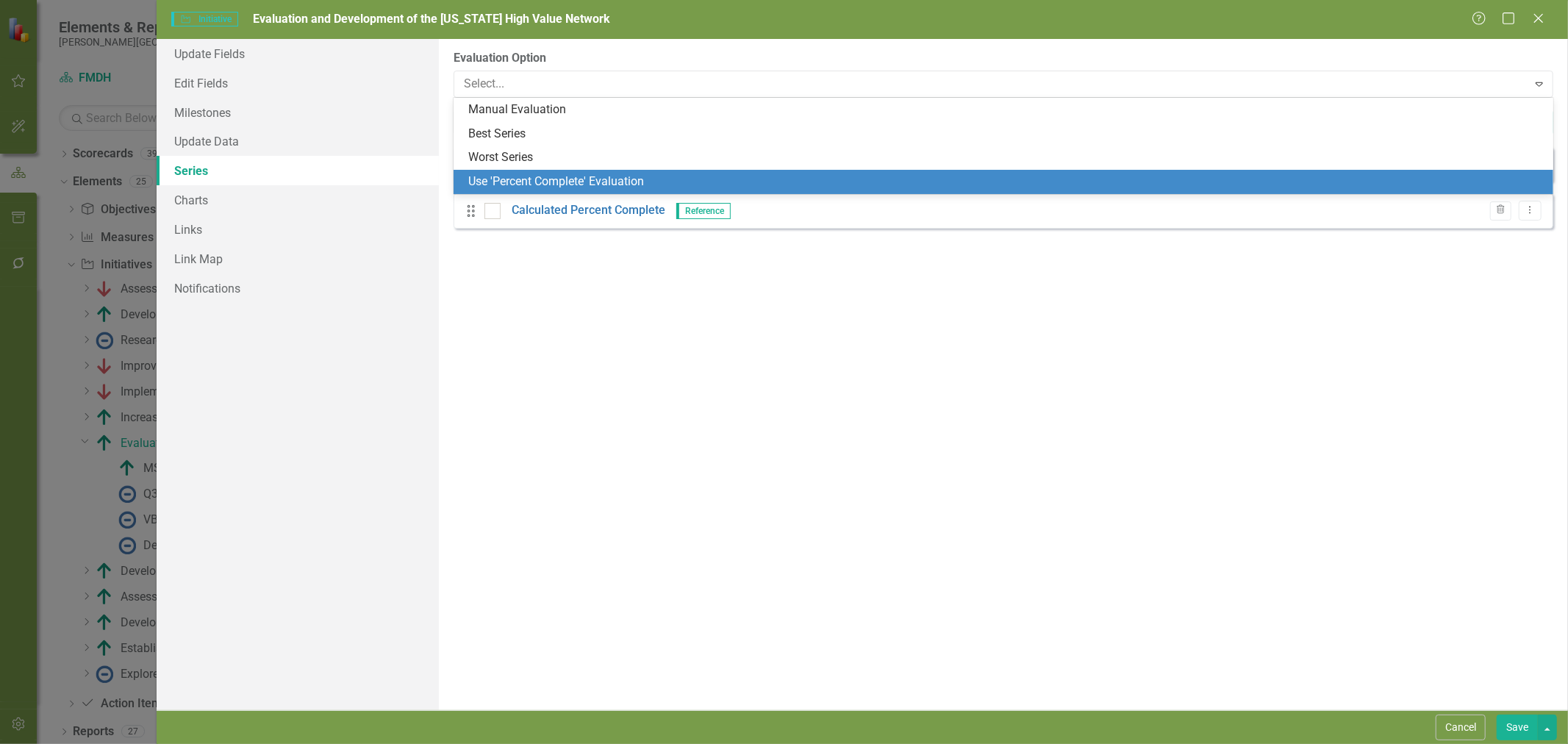
click at [579, 179] on div "Use 'Percent Complete' Evaluation" at bounding box center [1006, 182] width 1076 height 17
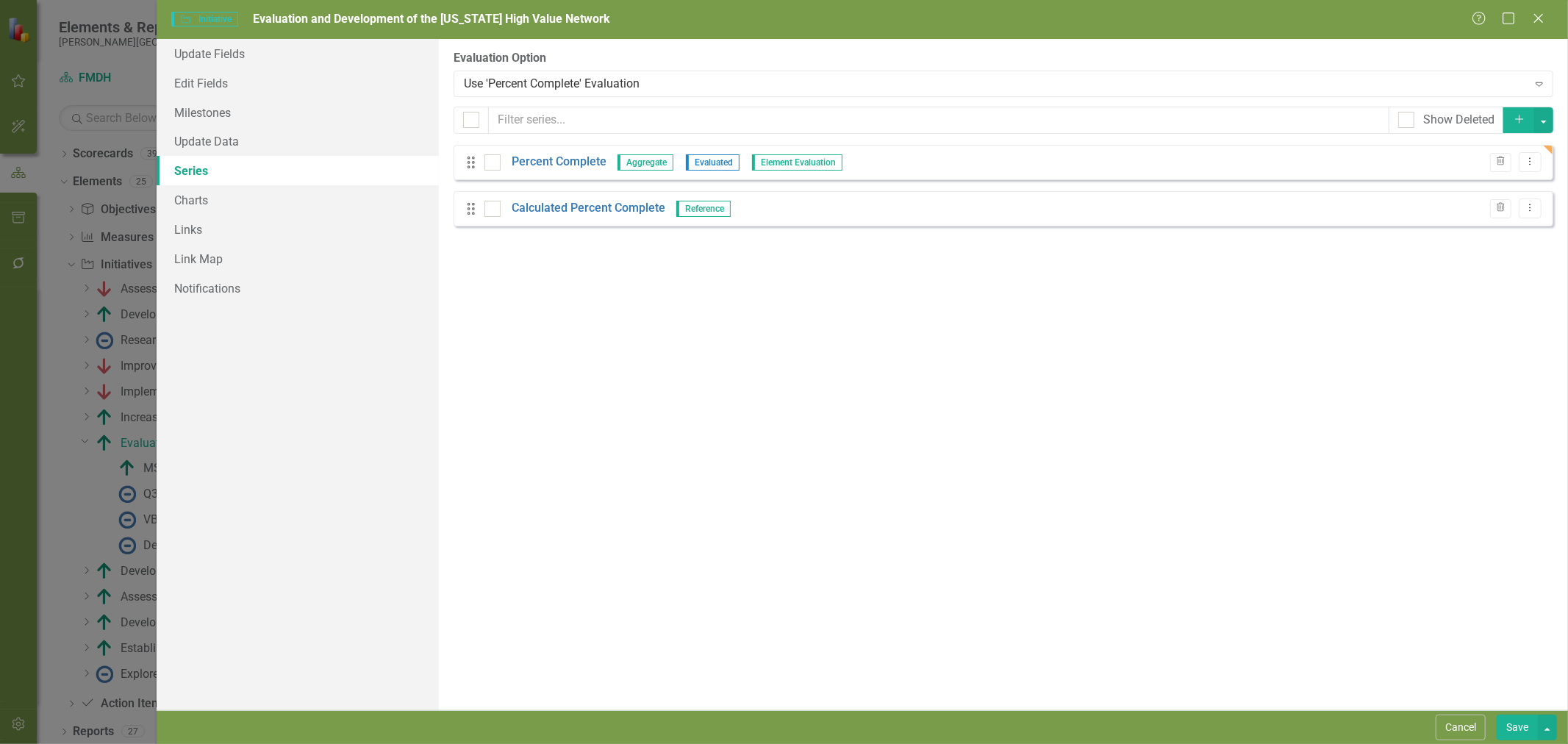
click at [1512, 723] on button "Save" at bounding box center [1517, 727] width 41 height 26
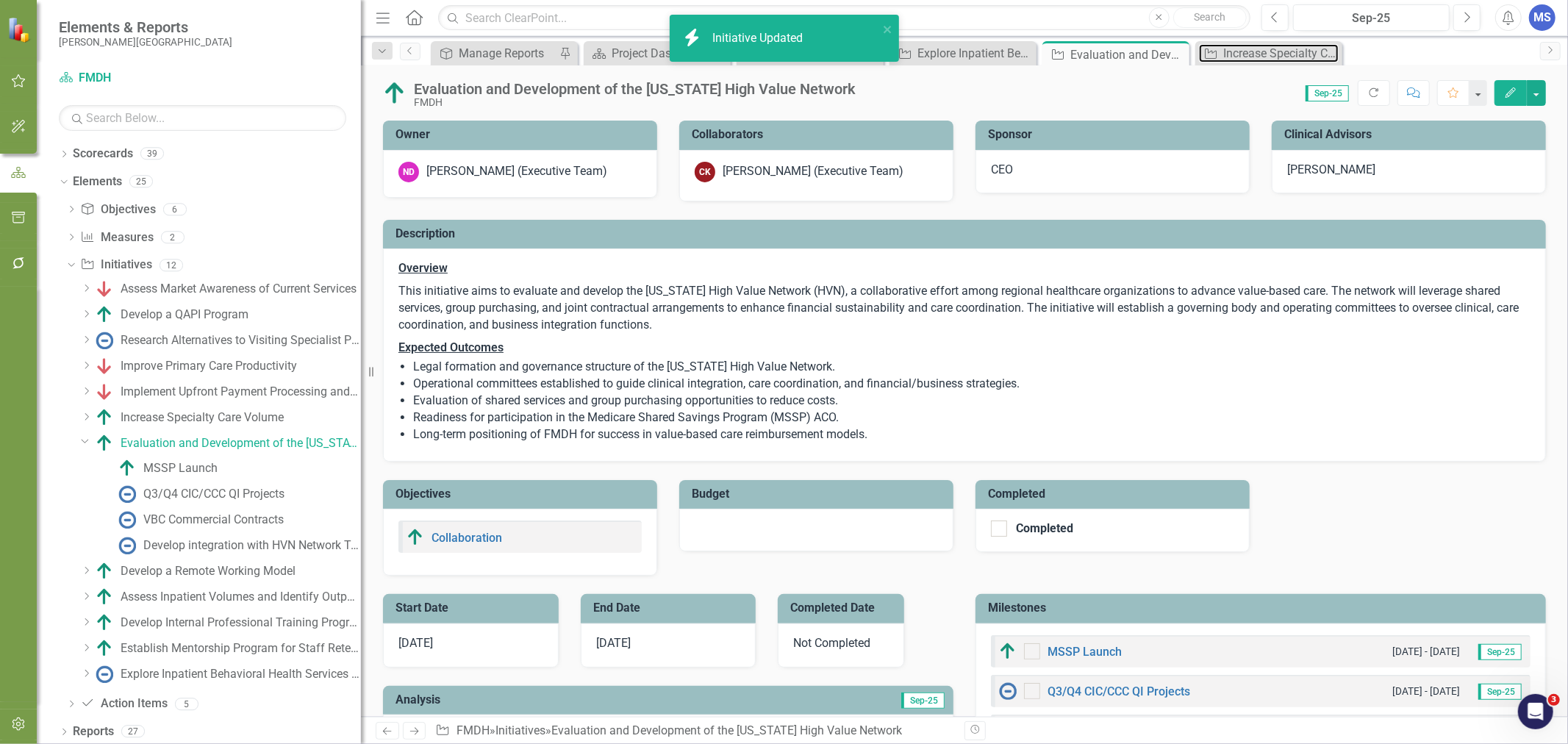
click at [1238, 54] on div "Increase Specialty Care Volume" at bounding box center [1281, 53] width 115 height 18
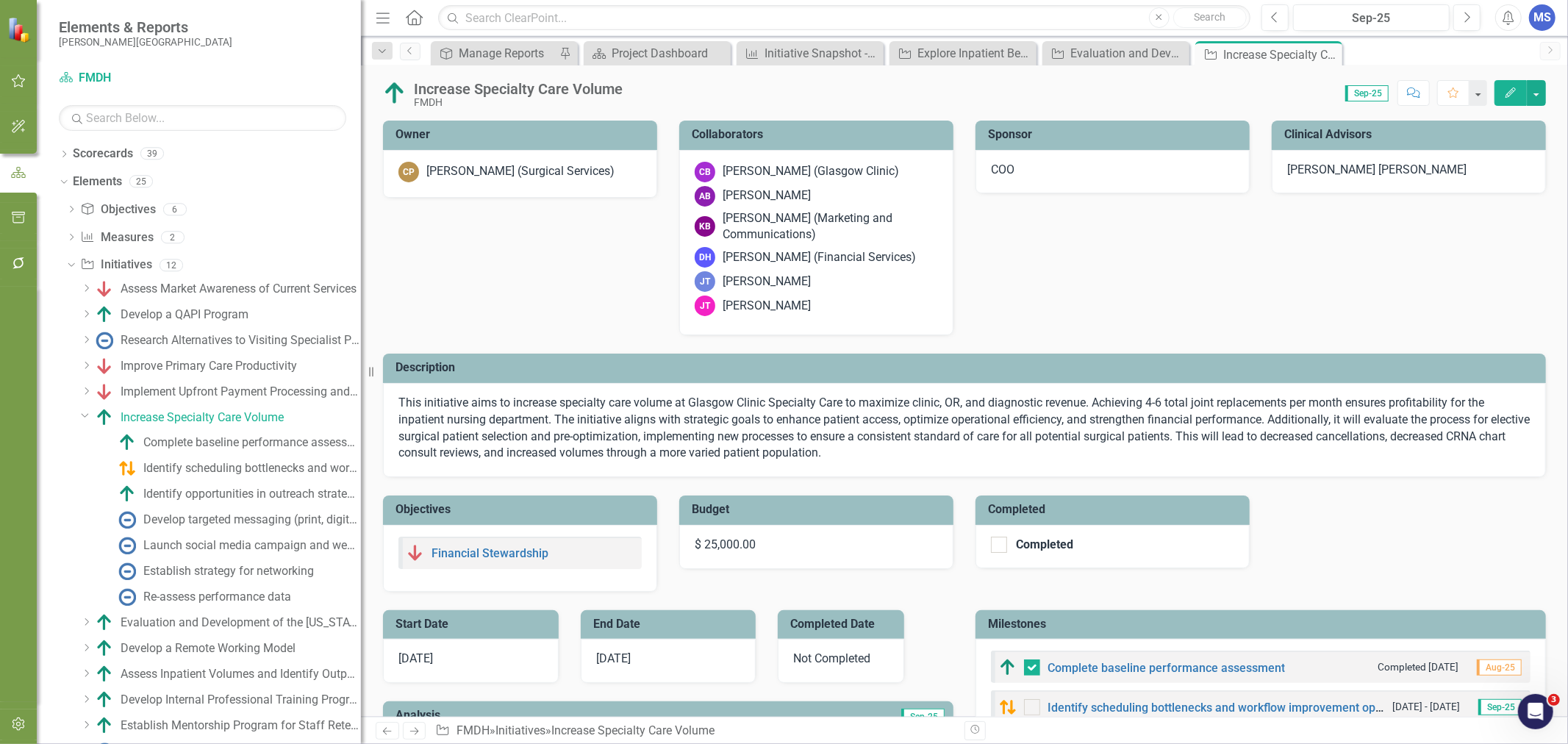
click at [1512, 93] on icon "Edit" at bounding box center [1510, 93] width 13 height 10
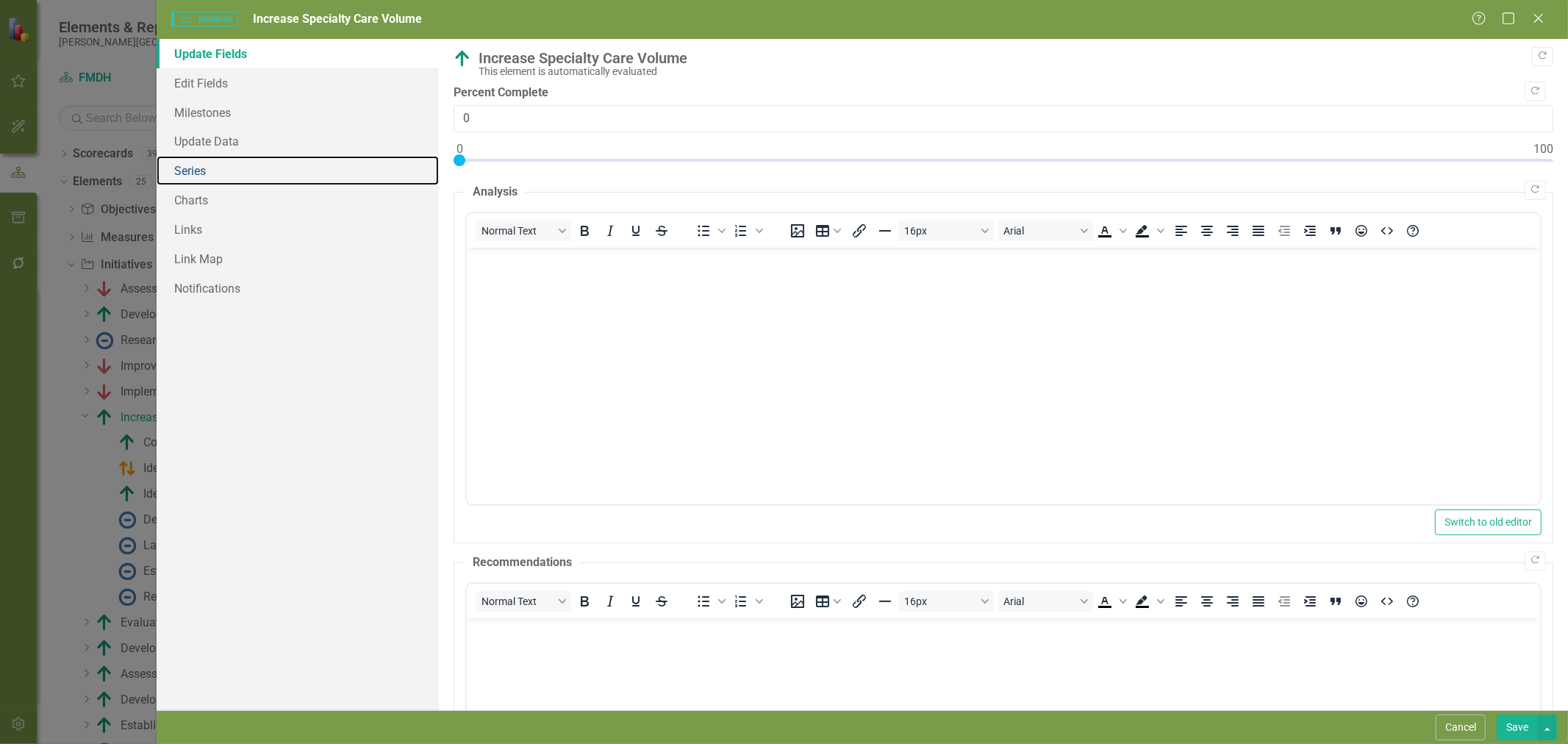
click at [228, 169] on link "Series" at bounding box center [297, 170] width 282 height 29
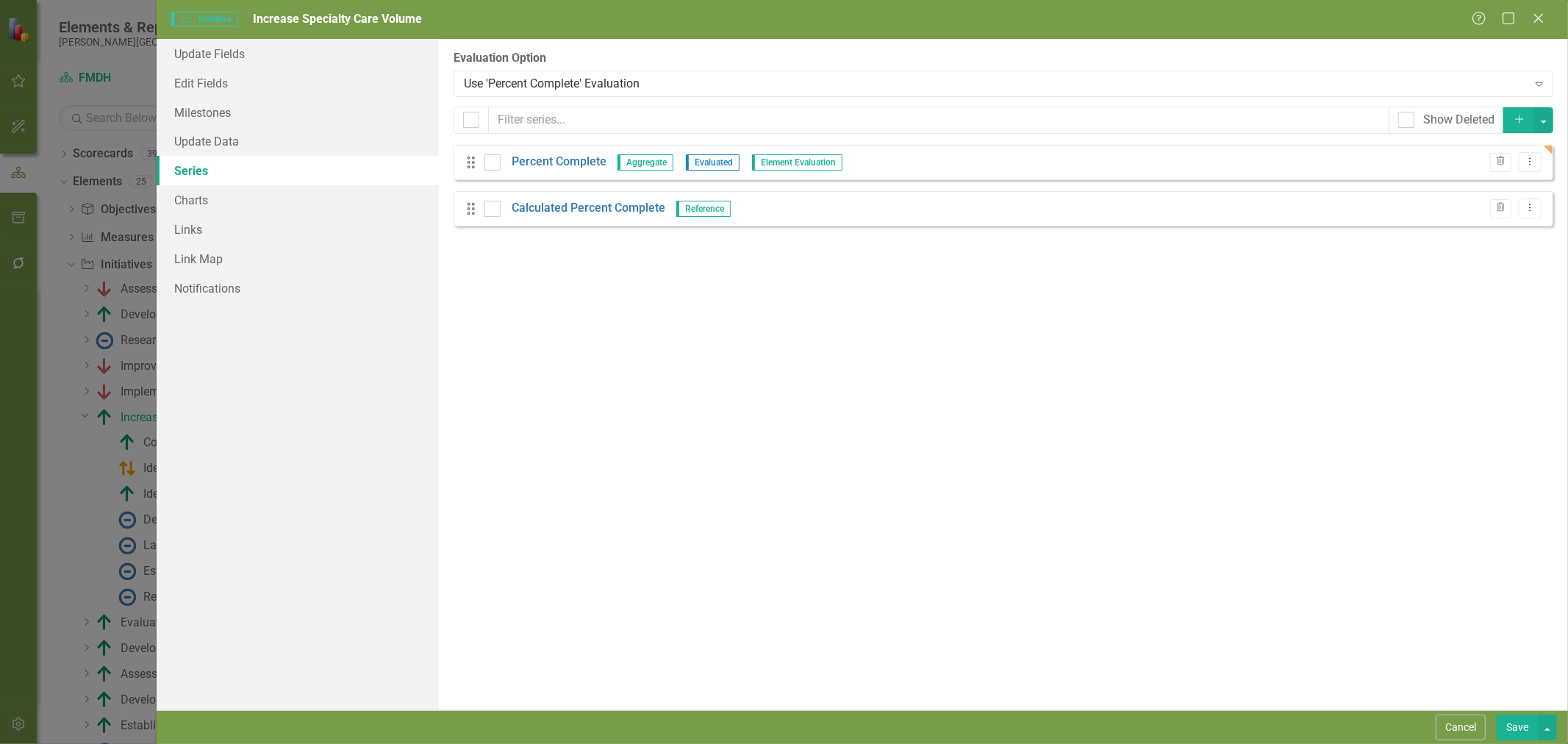
click at [1516, 731] on button "Save" at bounding box center [1517, 727] width 41 height 26
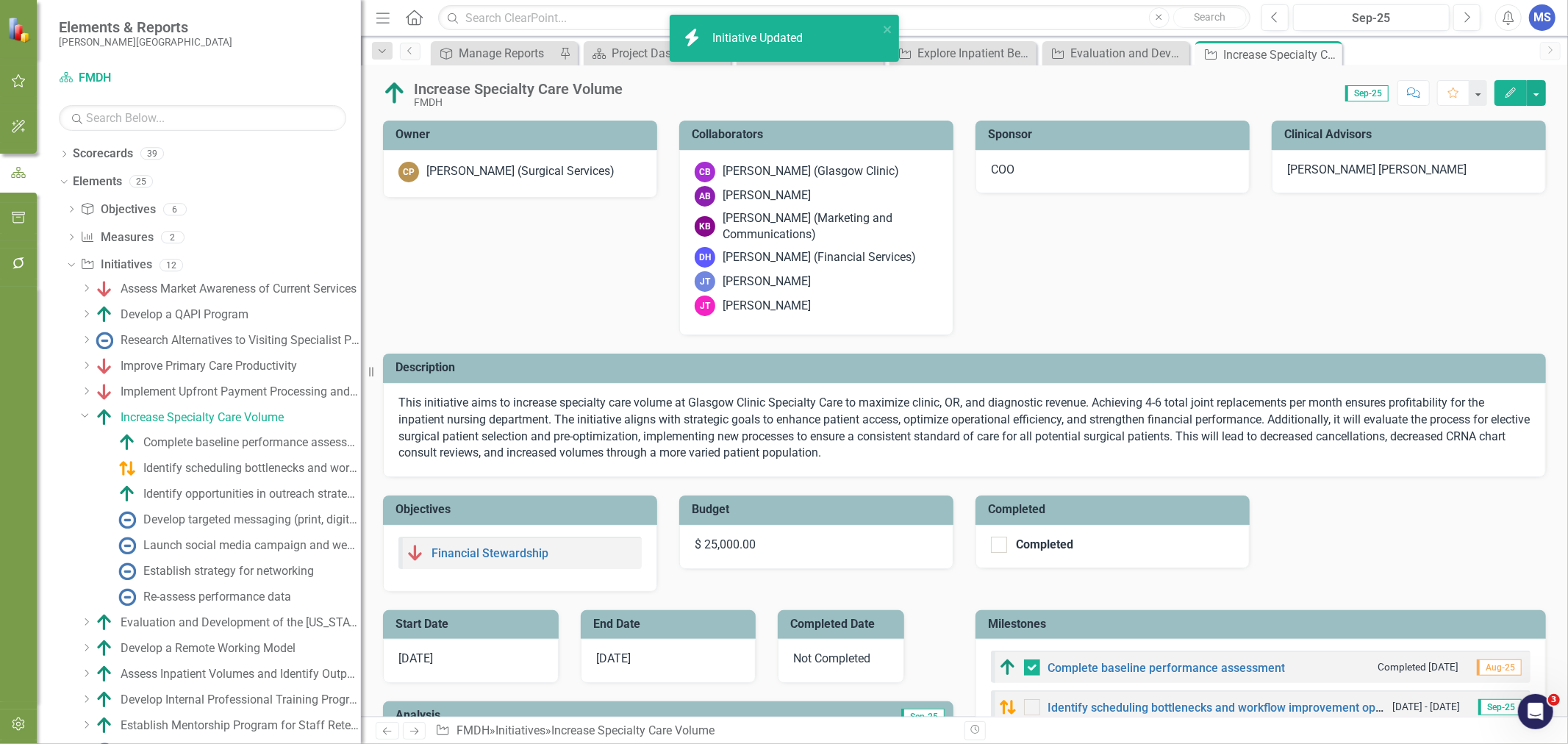
click at [0, 0] on icon "Close" at bounding box center [0, 0] width 0 height 0
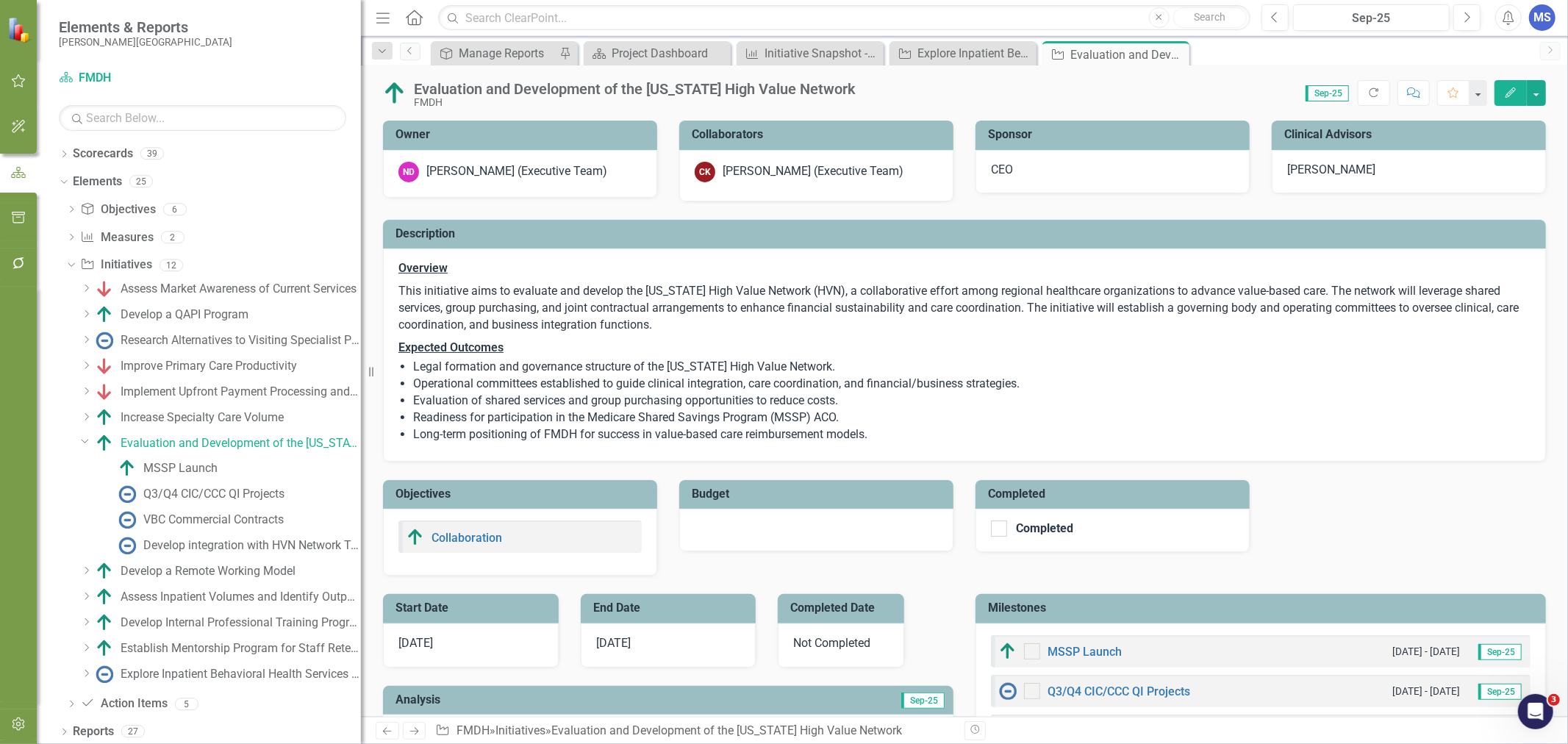
click at [0, 0] on icon "Close" at bounding box center [0, 0] width 0 height 0
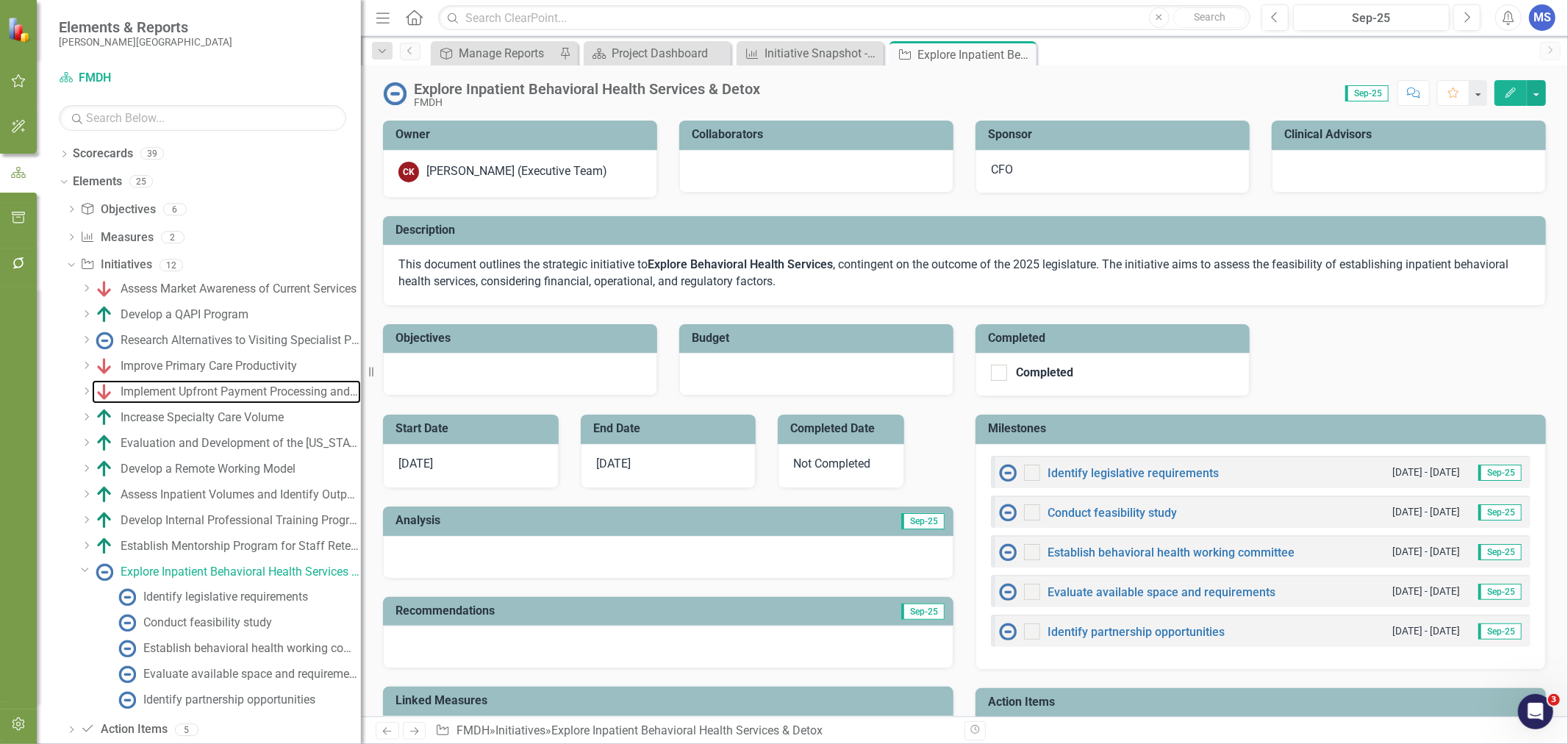
drag, startPoint x: 217, startPoint y: 395, endPoint x: 349, endPoint y: 395, distance: 132.0
click at [217, 395] on div "Implement Upfront Payment Processing and Estimates" at bounding box center [241, 391] width 240 height 13
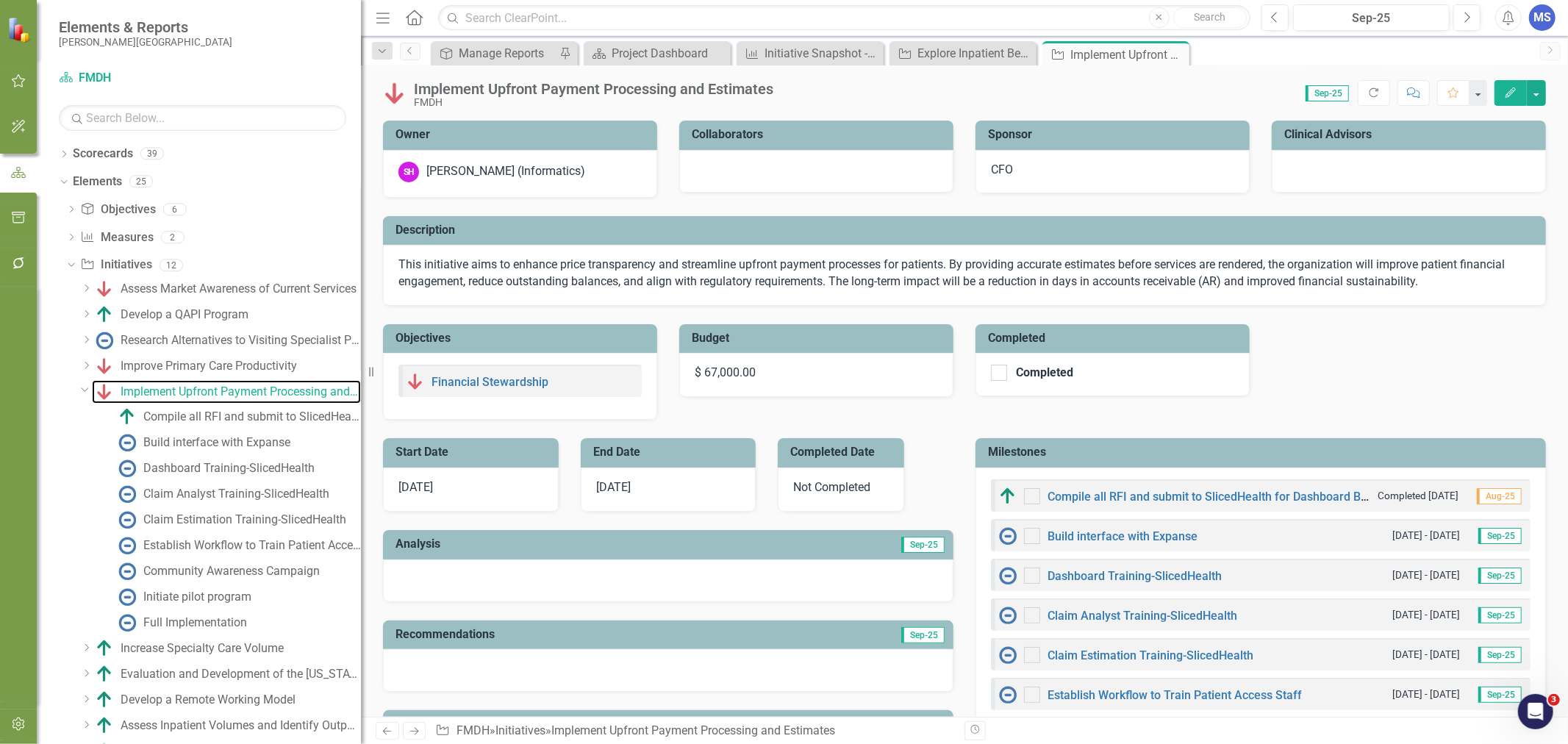
checkbox input "true"
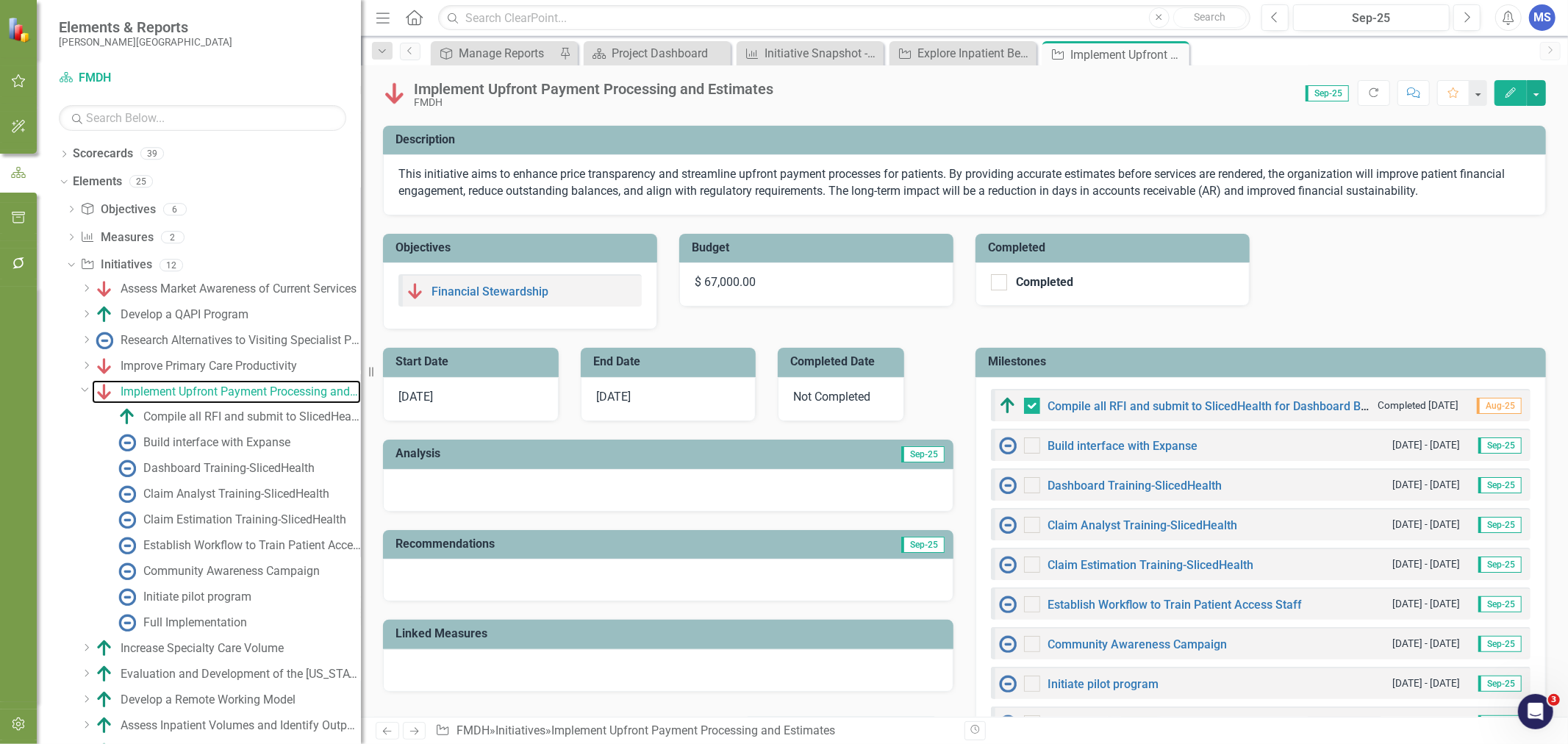
scroll to position [163, 0]
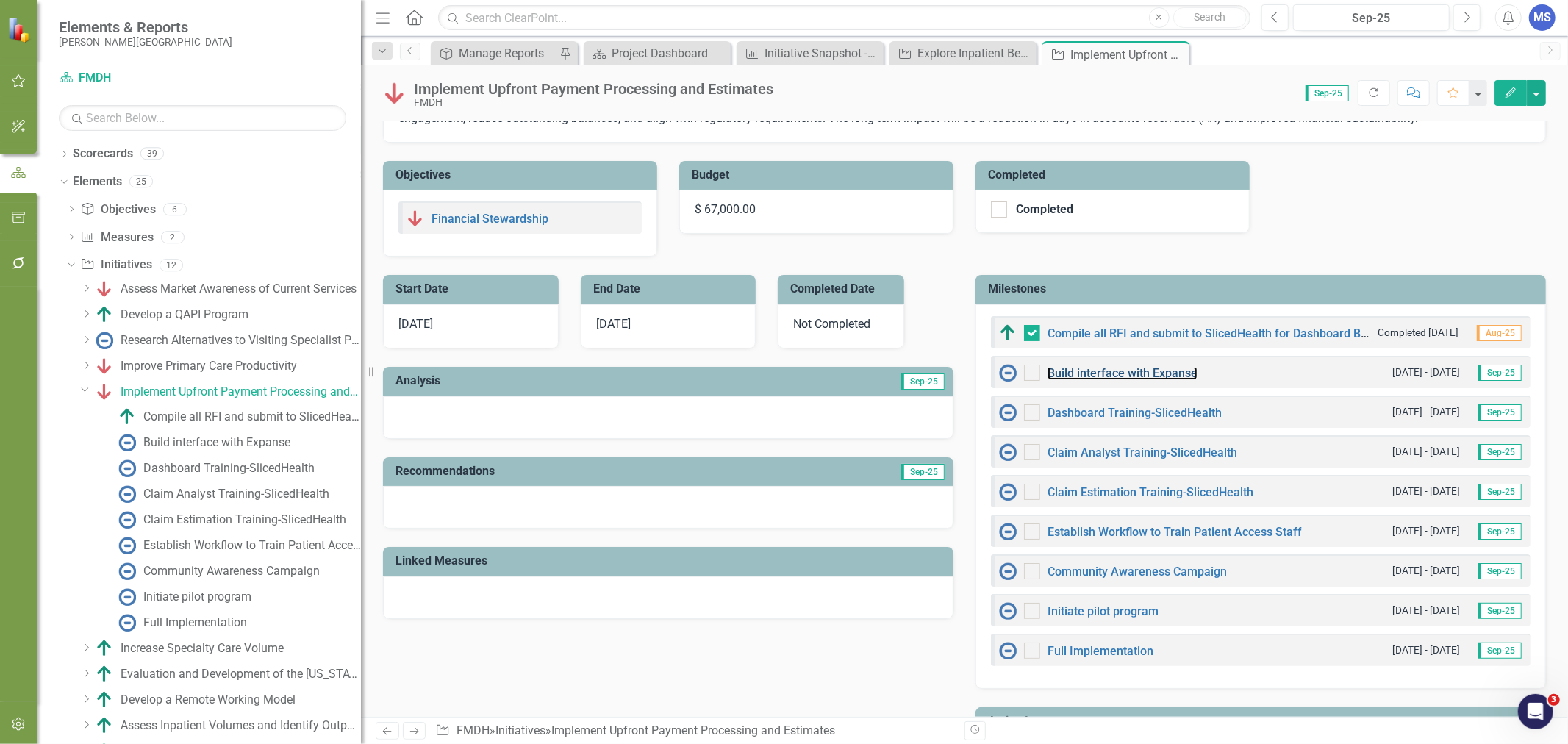
click at [1164, 366] on link "Build interface with Expanse" at bounding box center [1122, 373] width 150 height 14
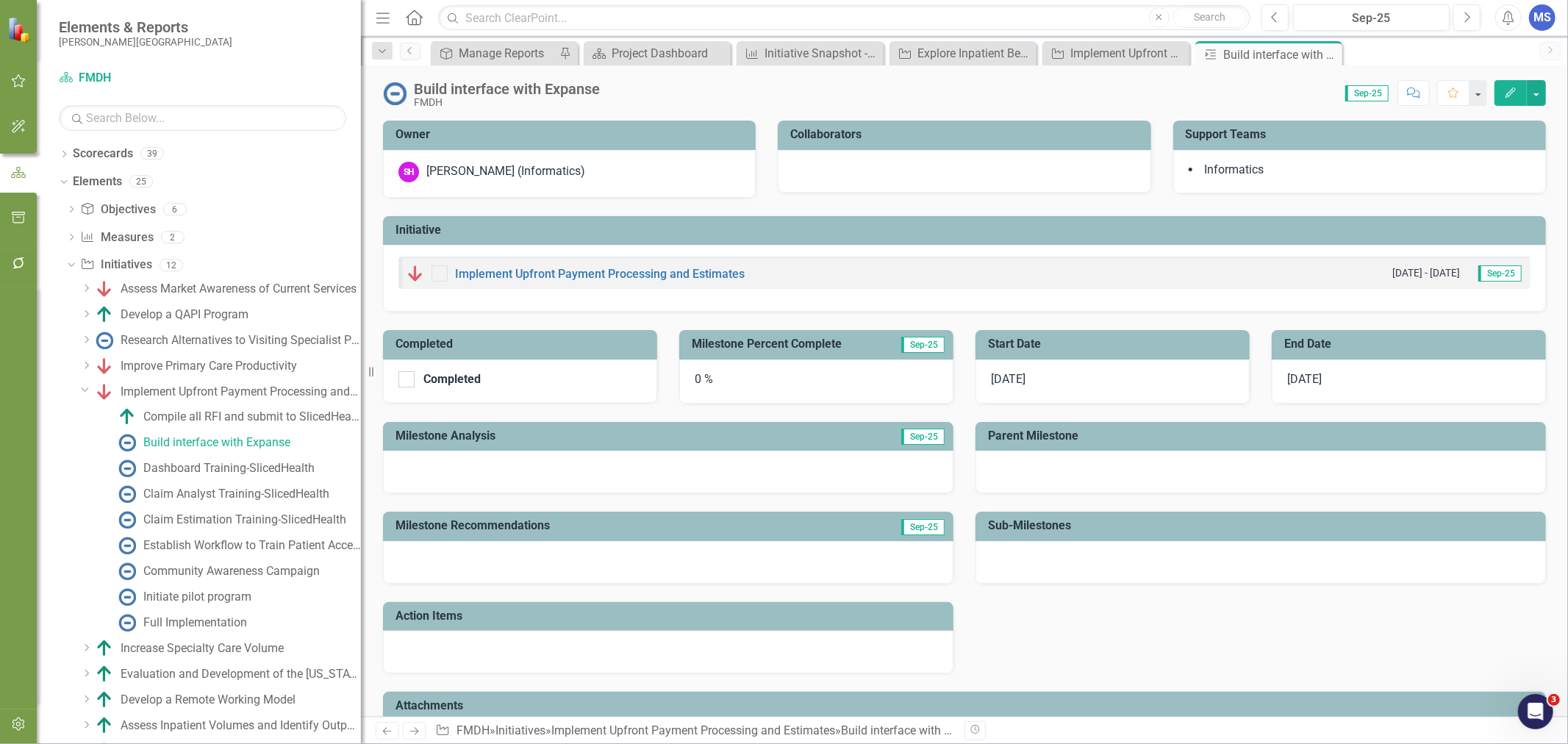
drag, startPoint x: 1327, startPoint y: 57, endPoint x: 1436, endPoint y: 81, distance: 111.6
click at [0, 0] on icon "Close" at bounding box center [0, 0] width 0 height 0
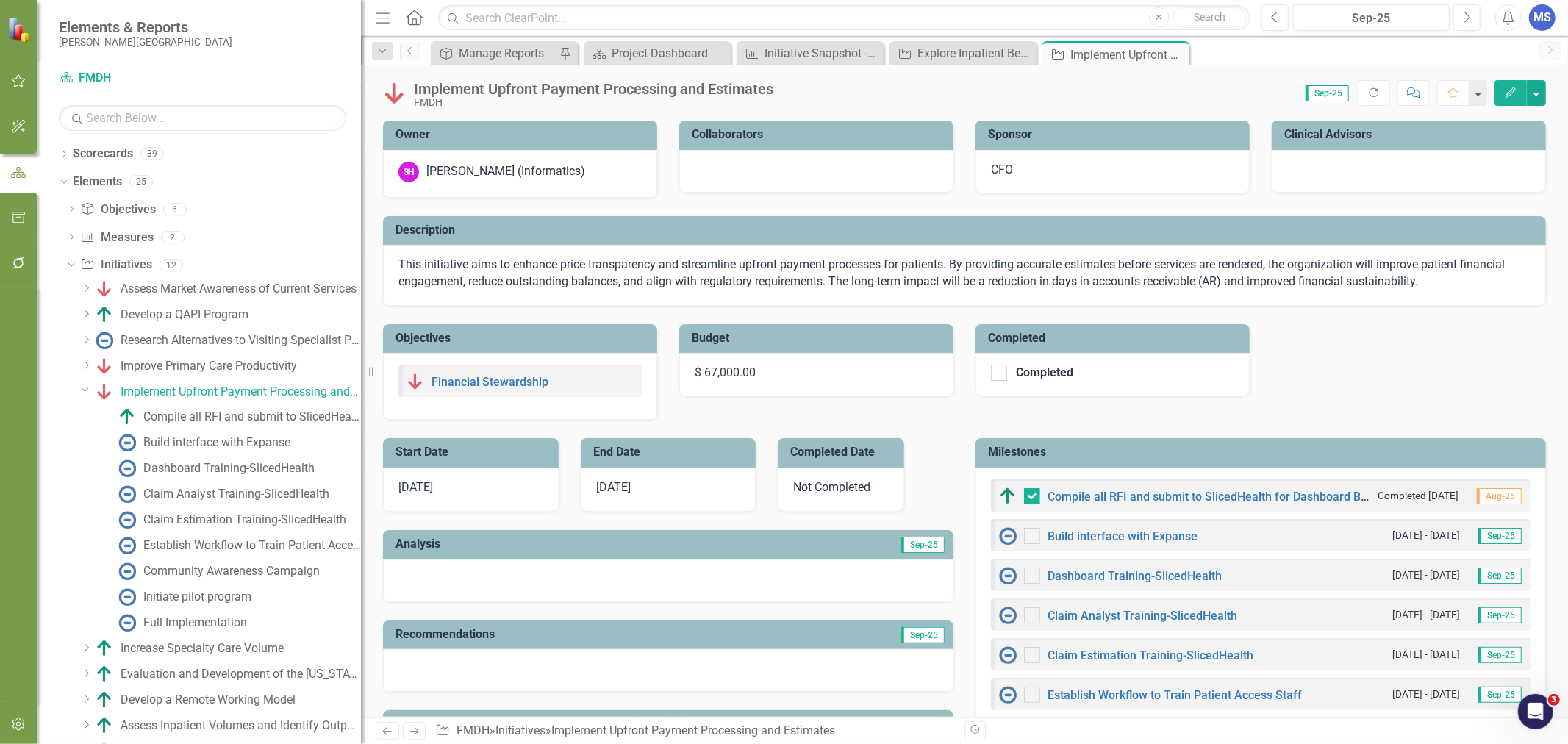
click at [1510, 94] on icon "Edit" at bounding box center [1510, 93] width 13 height 10
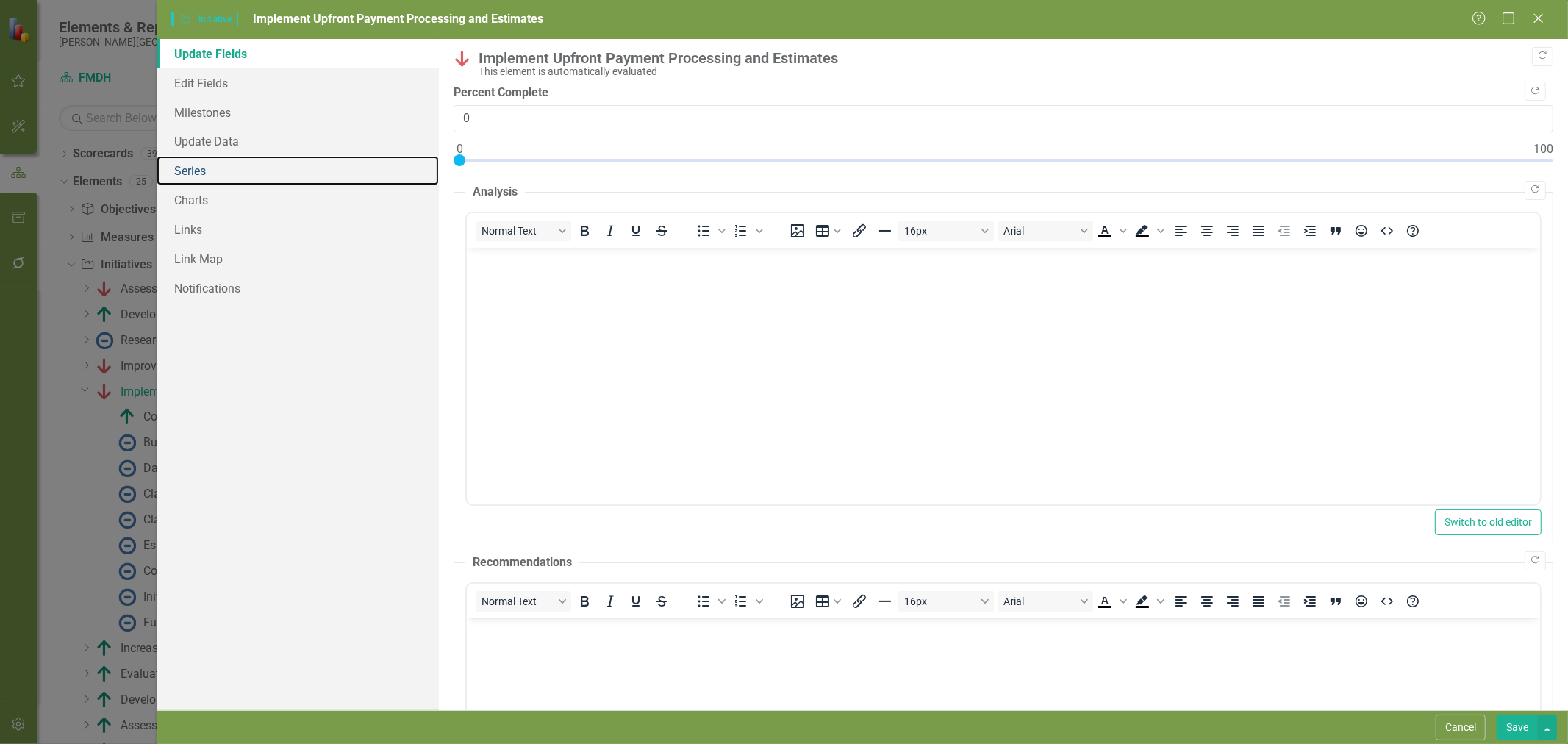
drag, startPoint x: 225, startPoint y: 166, endPoint x: 243, endPoint y: 168, distance: 18.1
click at [225, 166] on link "Series" at bounding box center [297, 170] width 282 height 29
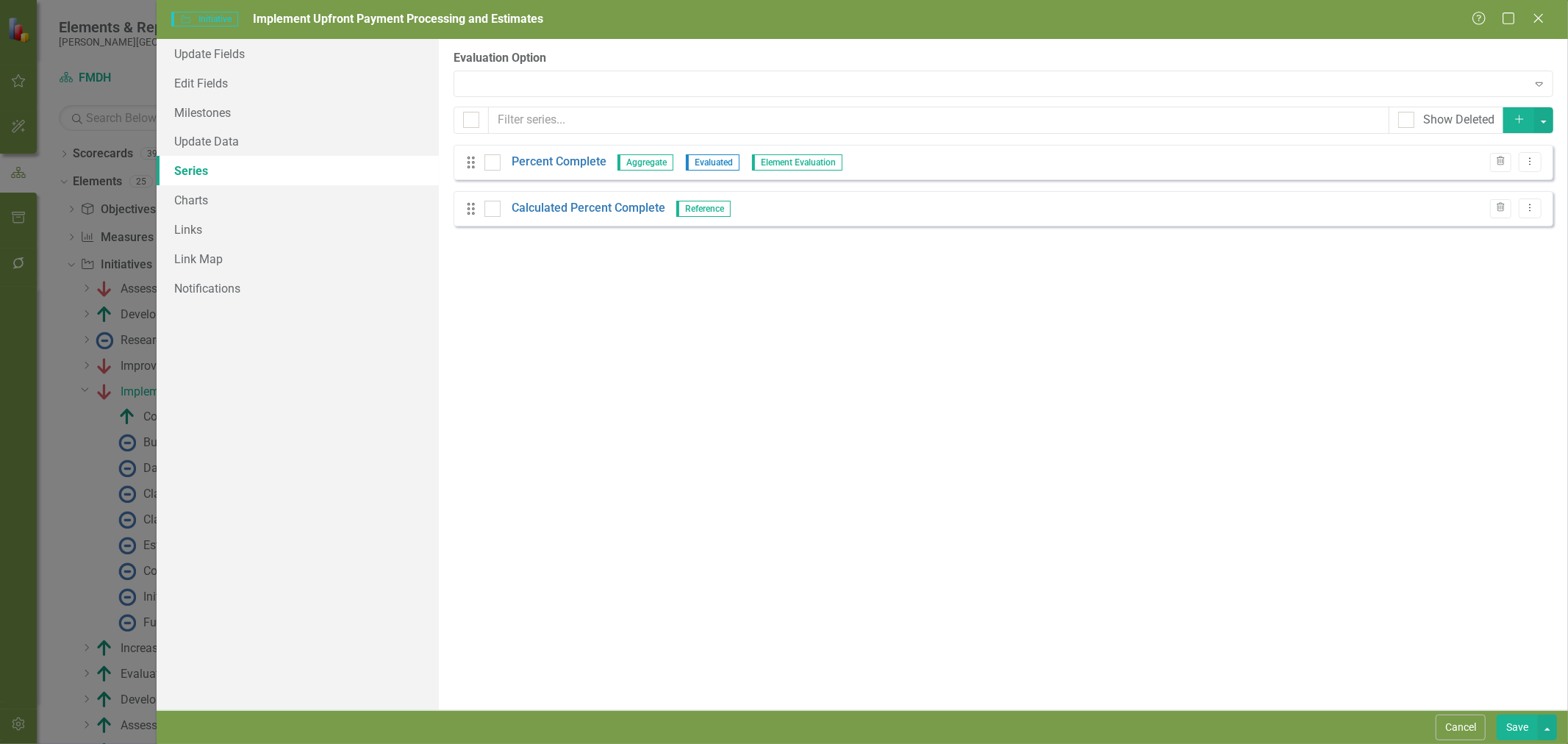
click at [550, 161] on link "Percent Complete" at bounding box center [559, 161] width 95 height 17
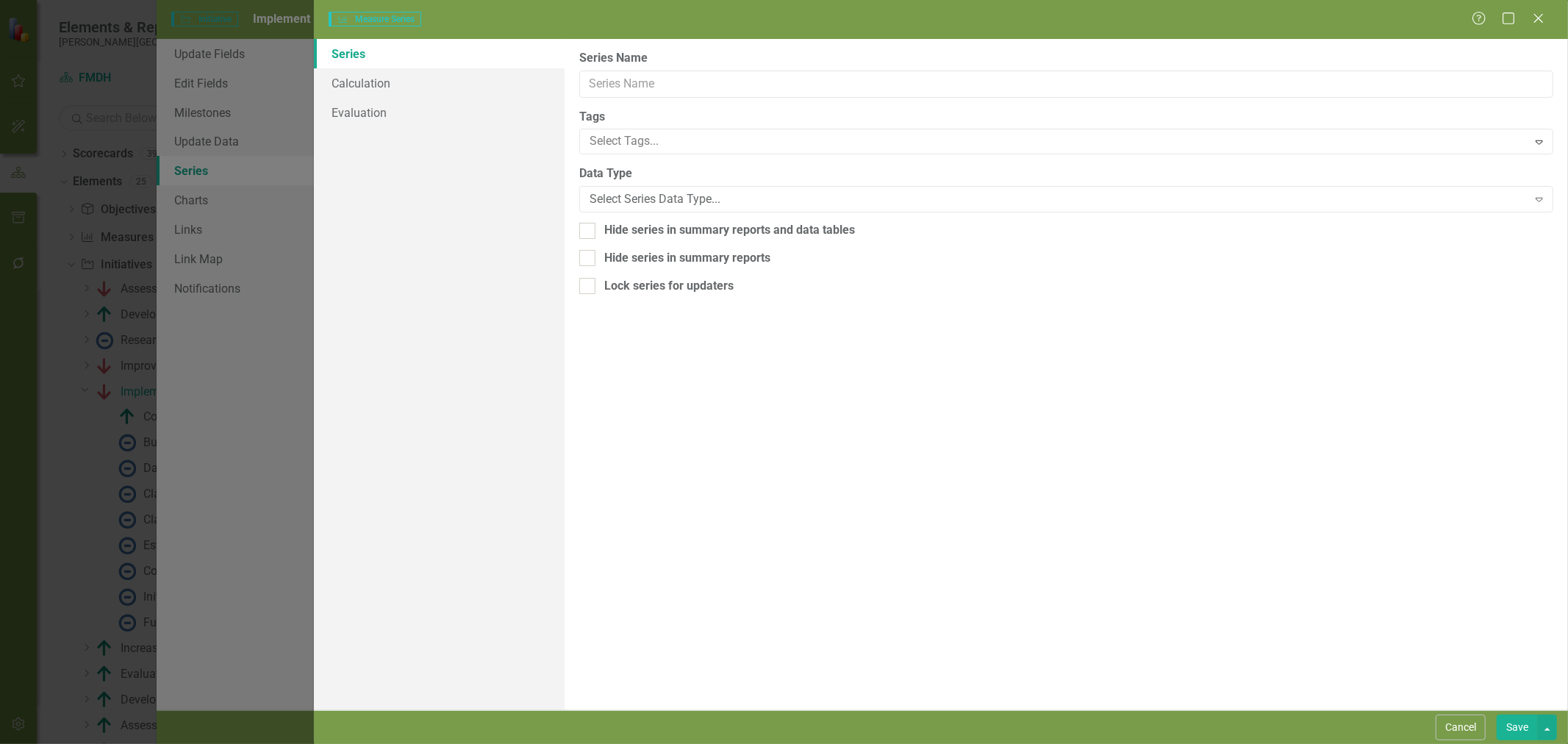
type input "Percent Complete"
click at [368, 101] on link "Evaluation" at bounding box center [439, 112] width 251 height 29
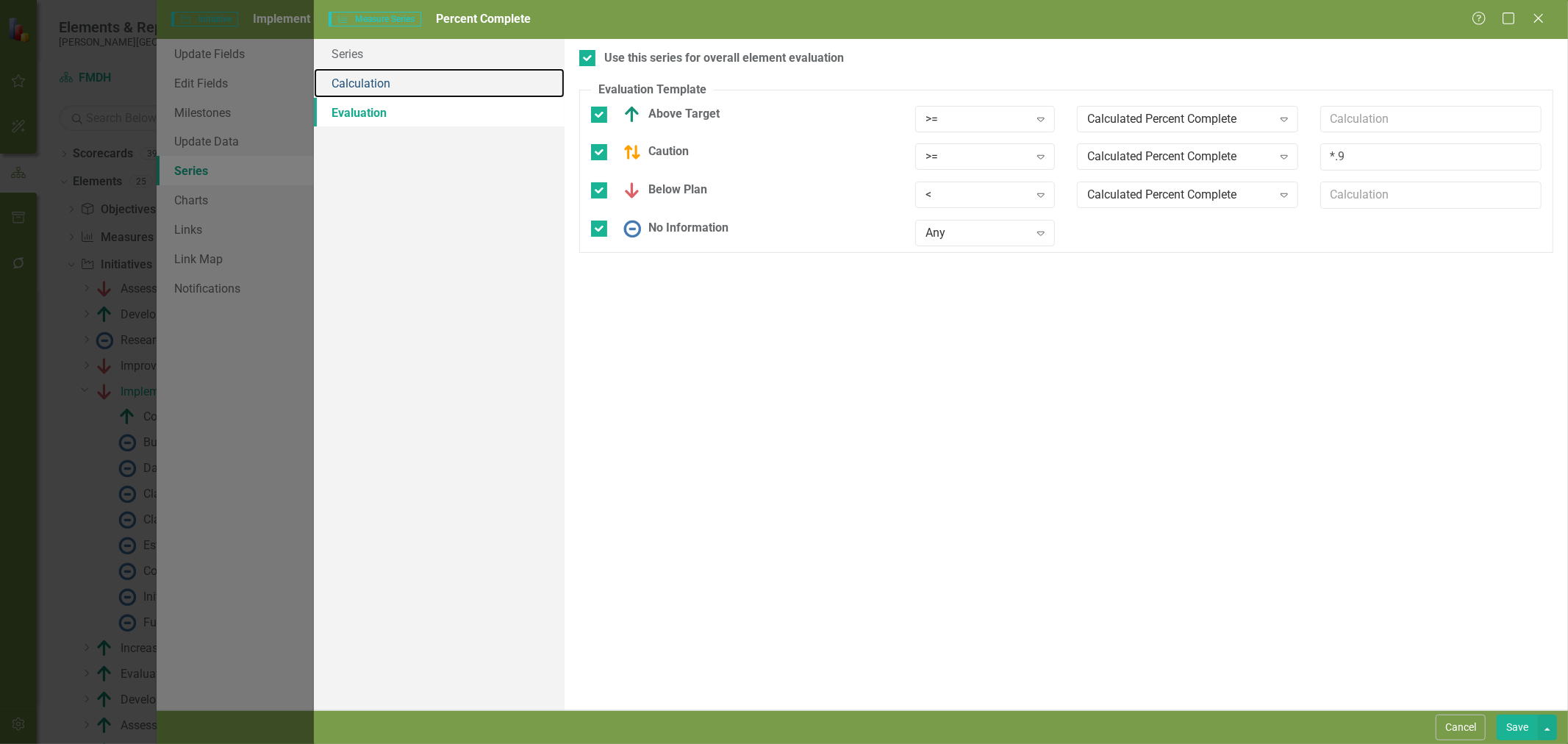
click at [371, 86] on link "Calculation" at bounding box center [439, 83] width 251 height 29
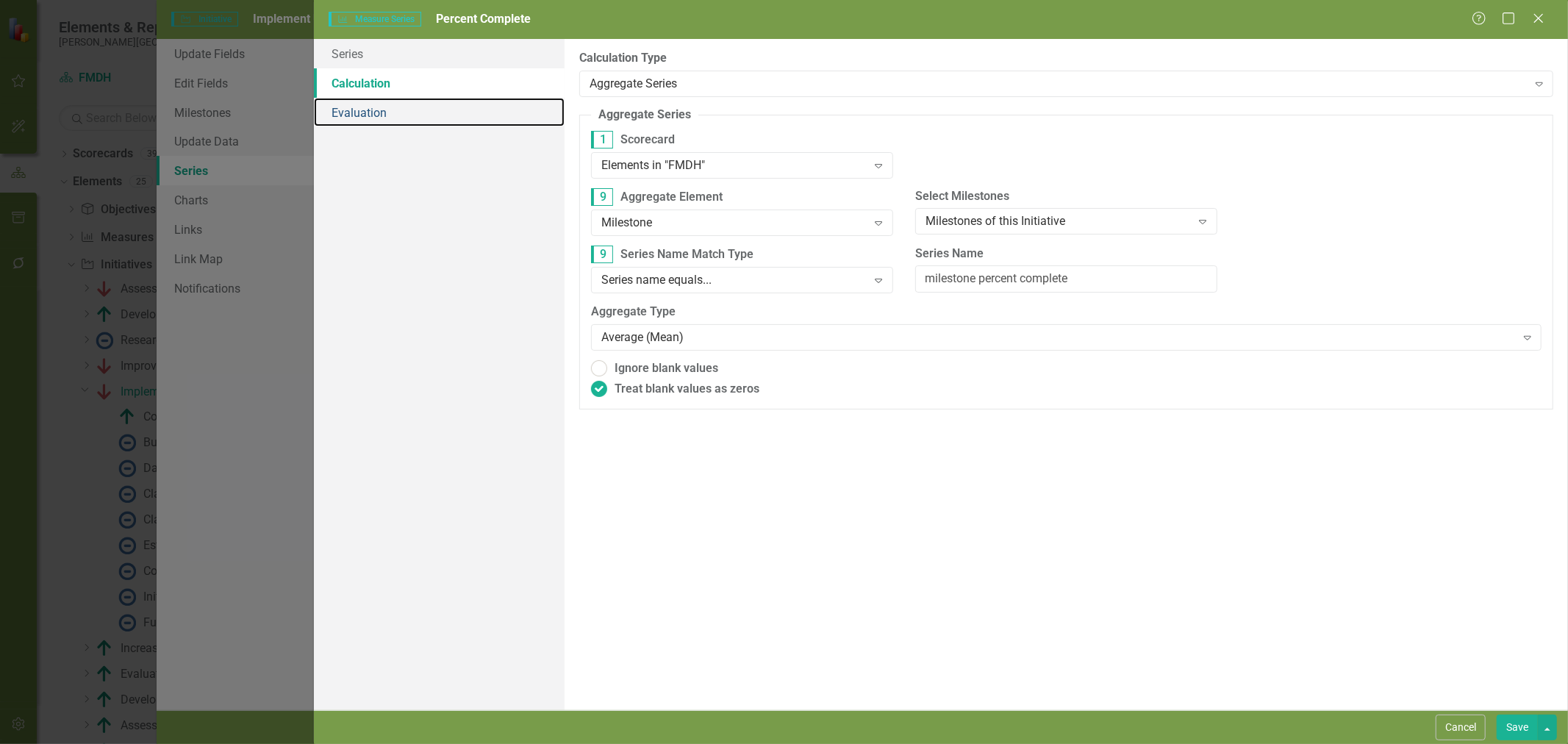
click at [355, 106] on link "Evaluation" at bounding box center [439, 112] width 251 height 29
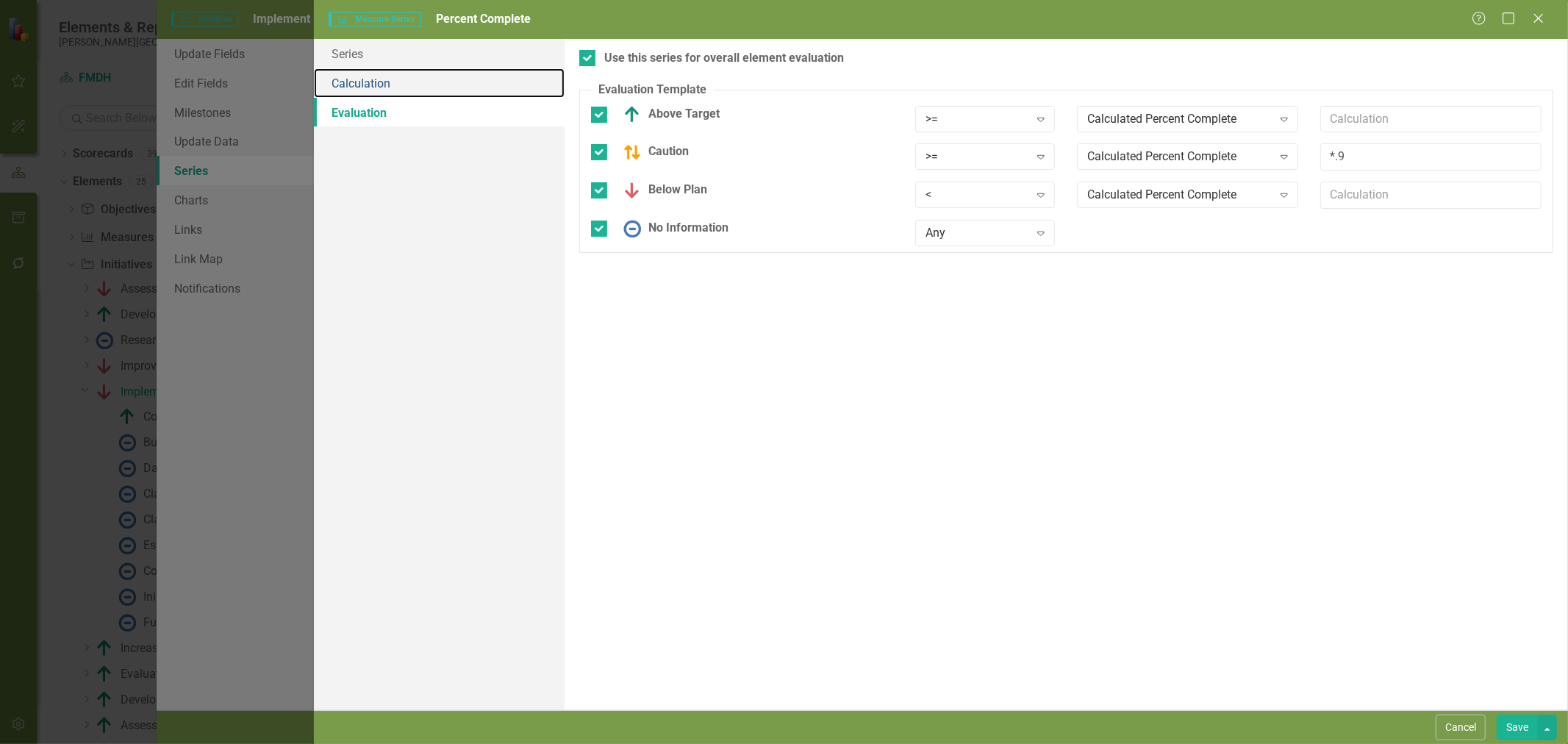
click at [363, 89] on link "Calculation" at bounding box center [439, 83] width 251 height 29
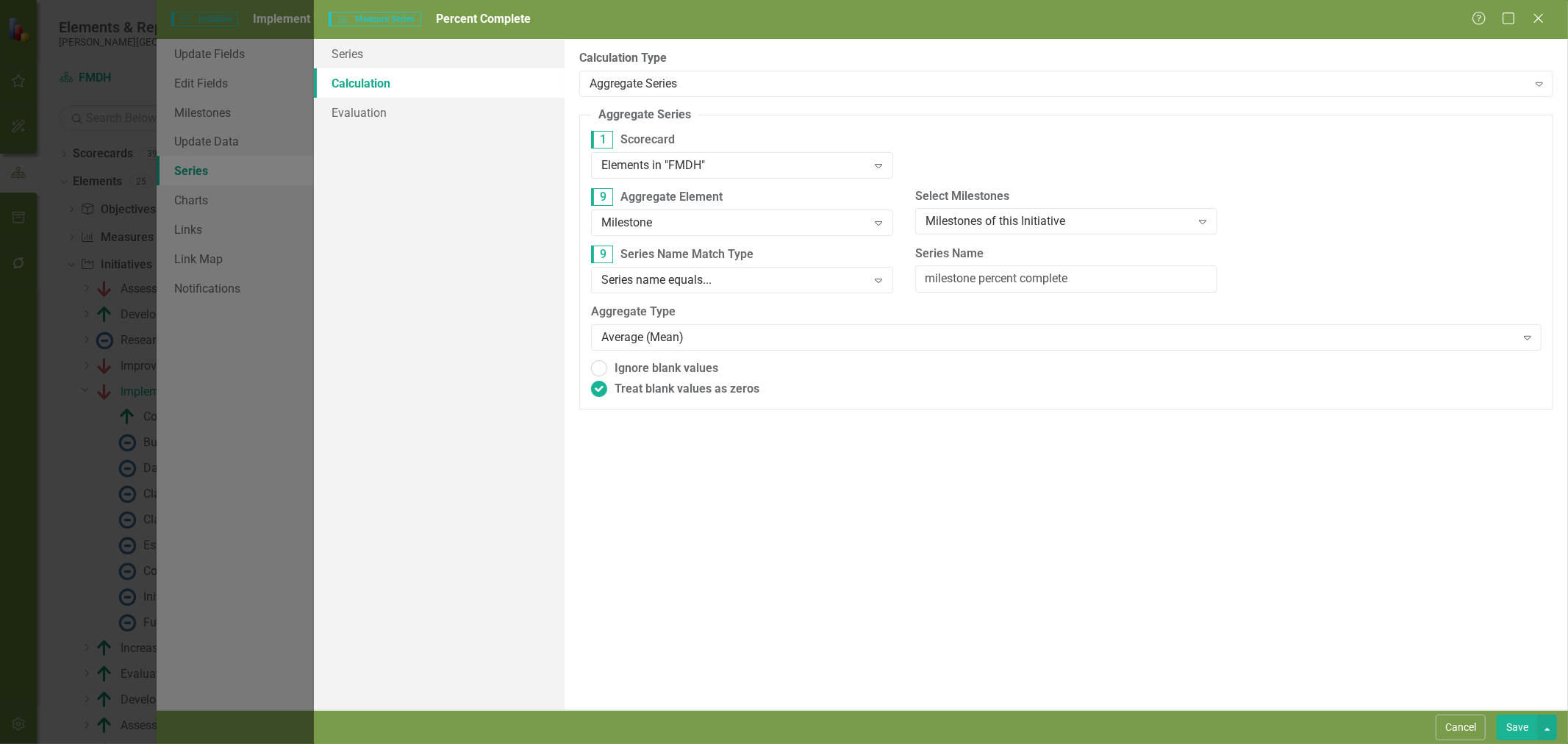
click at [1510, 730] on button "Save" at bounding box center [1517, 727] width 41 height 26
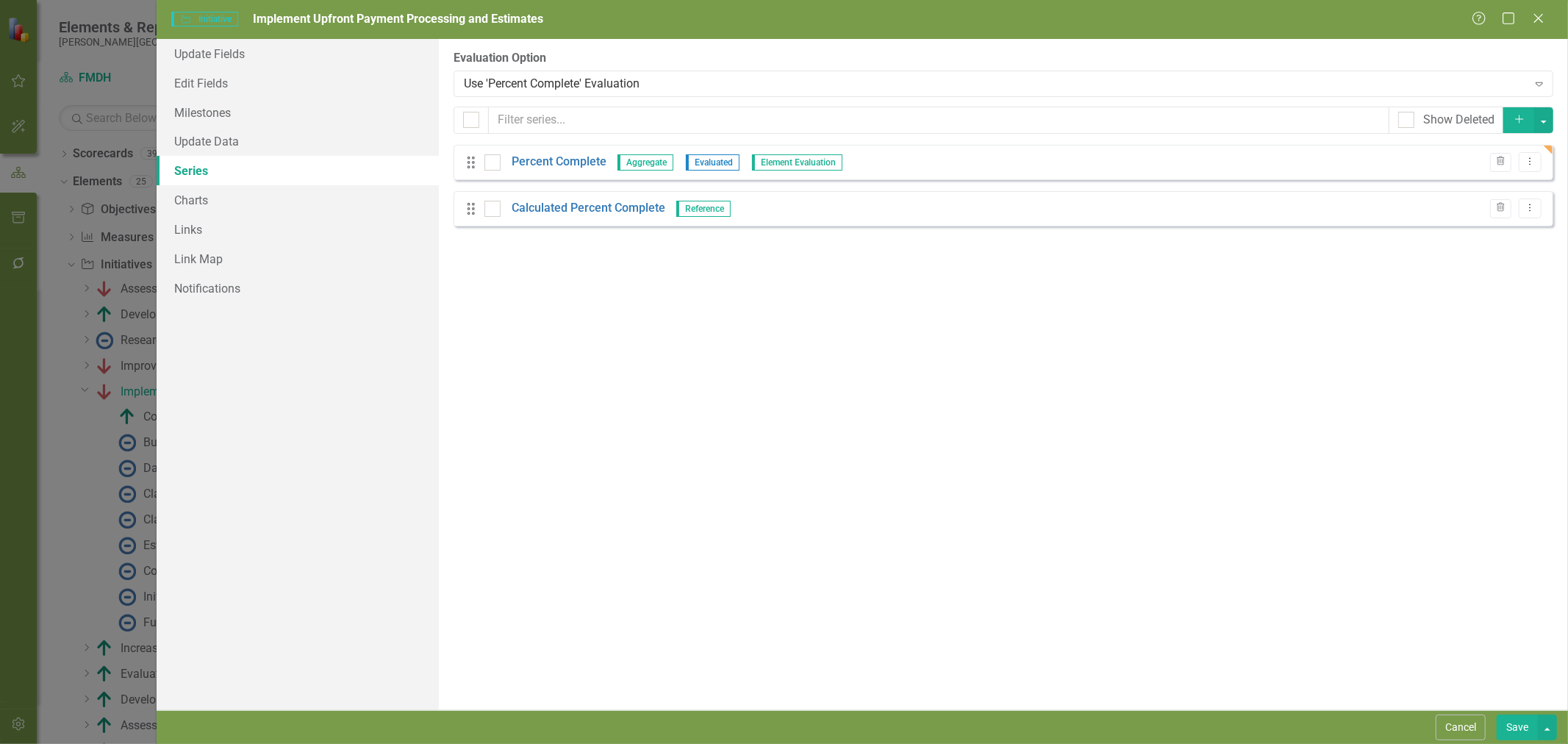
click at [1522, 730] on button "Save" at bounding box center [1517, 727] width 41 height 26
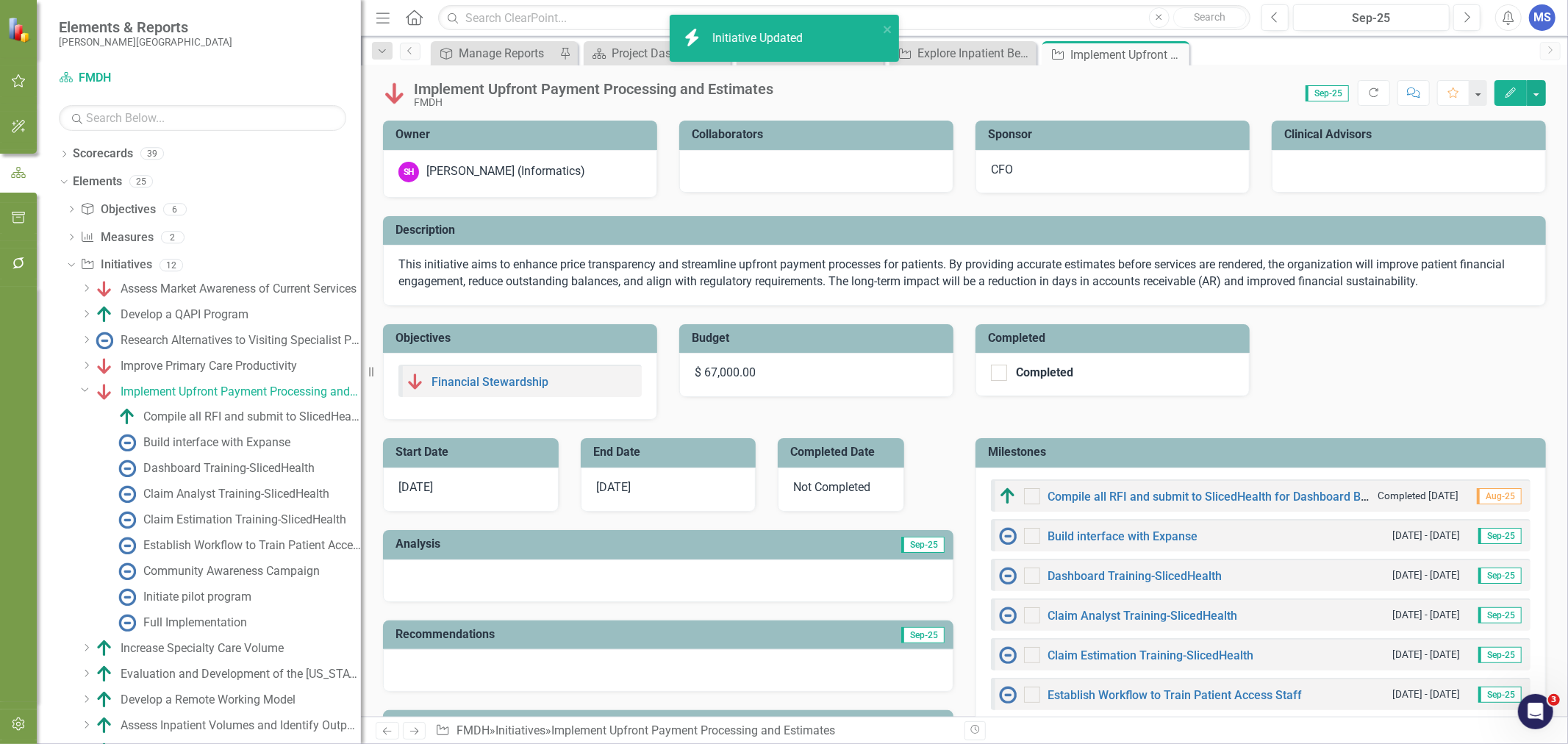
checkbox input "true"
click at [86, 395] on div "Dropdown" at bounding box center [86, 391] width 11 height 7
click at [84, 393] on icon "Dropdown" at bounding box center [85, 390] width 9 height 11
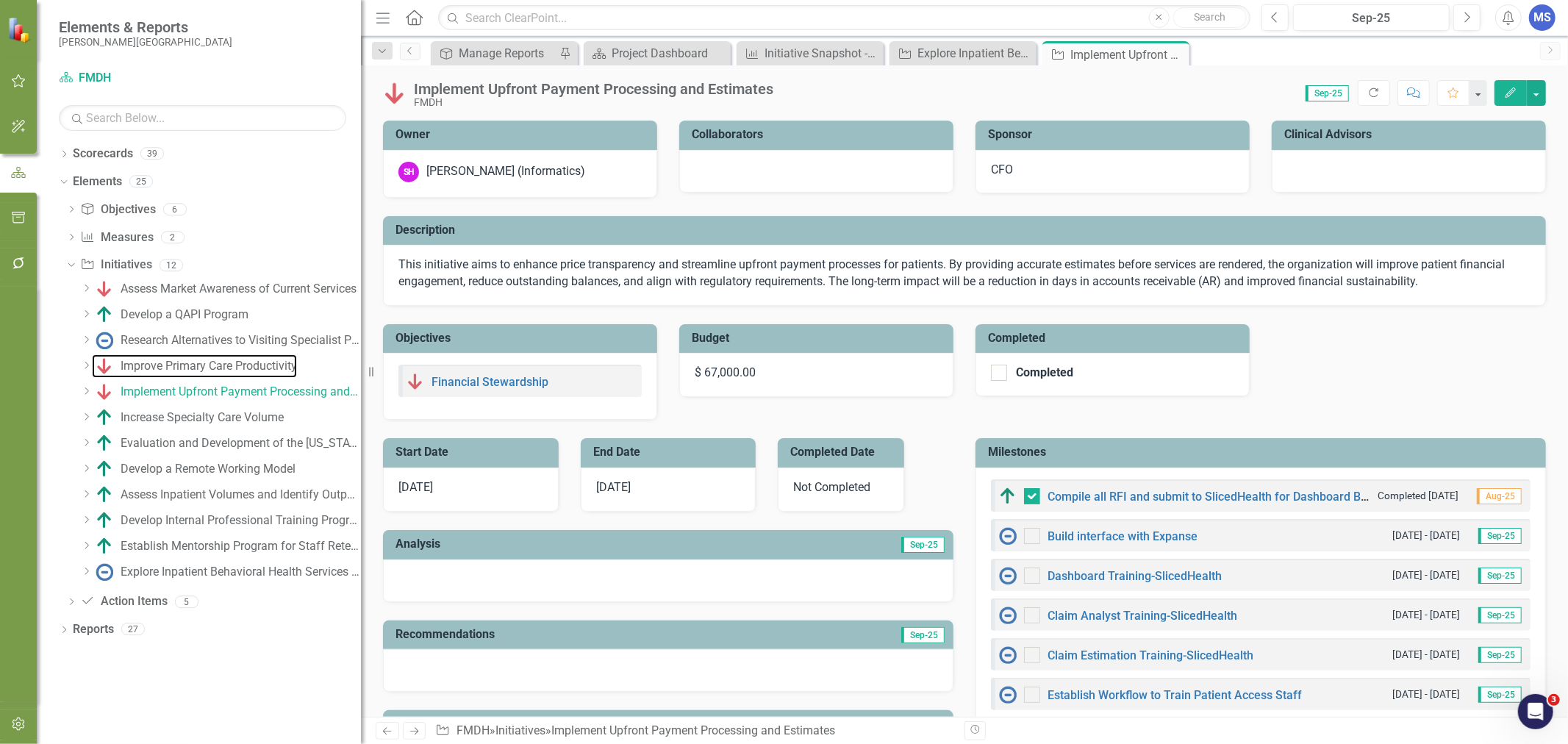
click at [165, 364] on div "Improve Primary Care Productivity" at bounding box center [209, 366] width 176 height 13
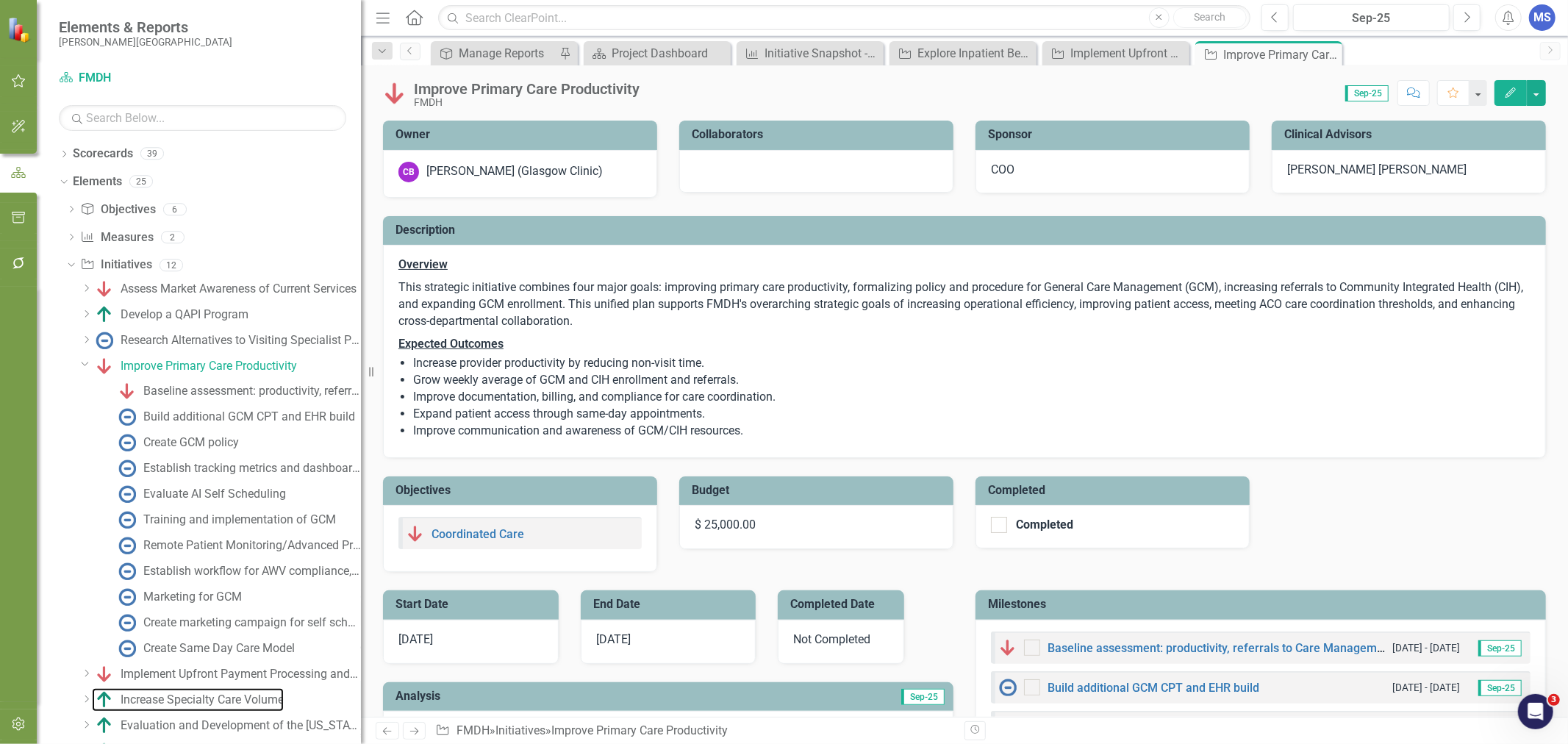
click at [177, 702] on div "Increase Specialty Care Volume" at bounding box center [202, 700] width 163 height 13
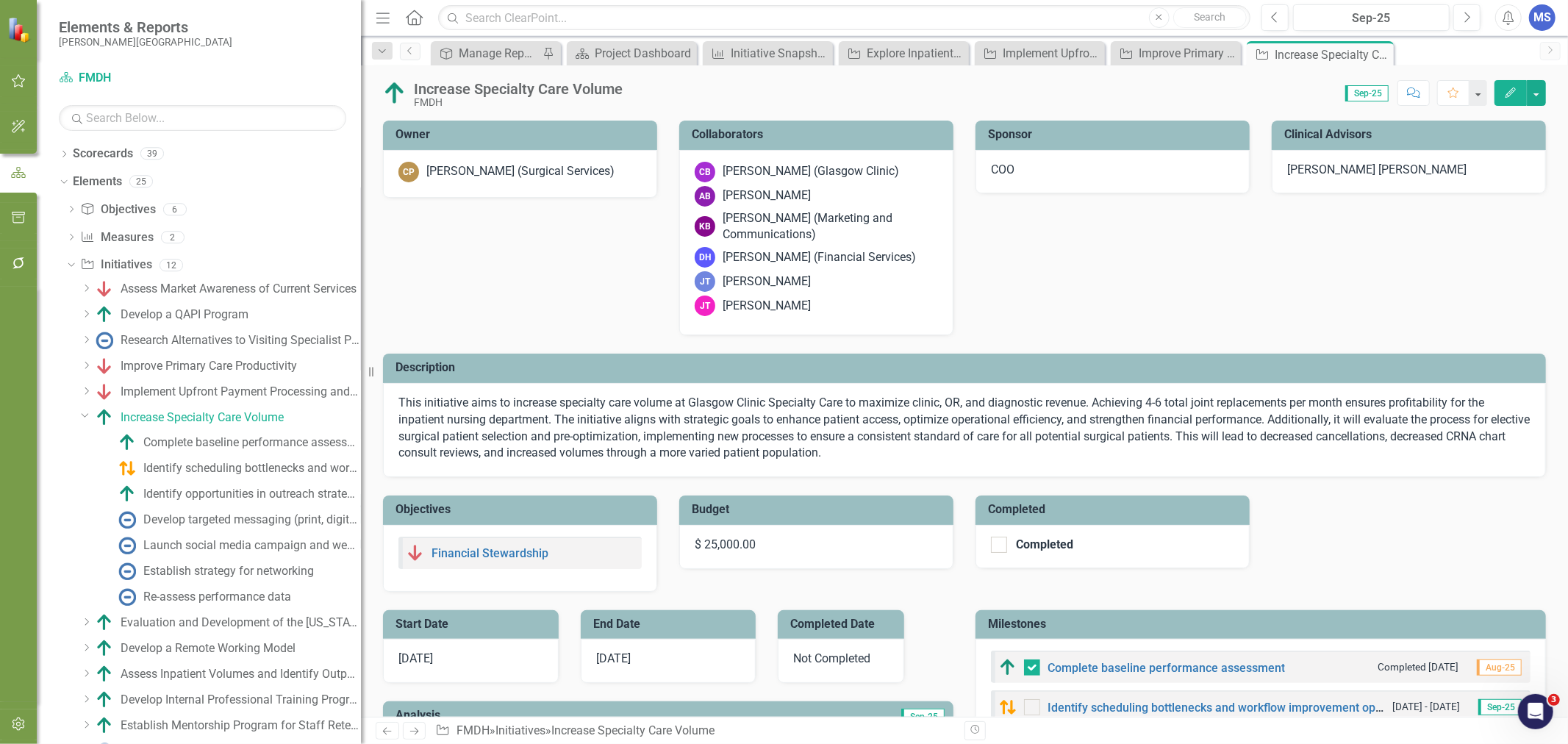
click at [1508, 93] on icon "button" at bounding box center [1510, 93] width 10 height 10
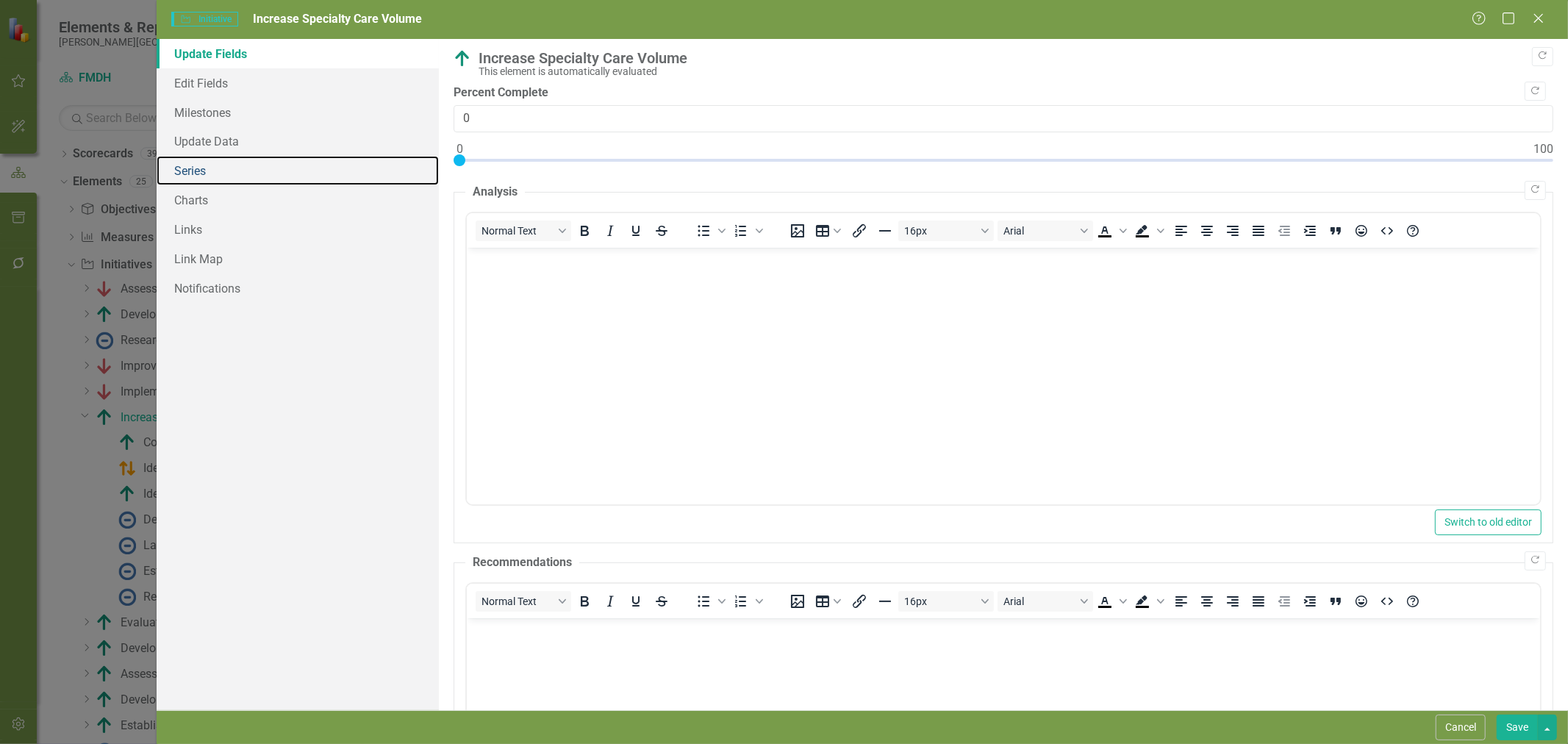
click at [228, 176] on link "Series" at bounding box center [297, 170] width 282 height 29
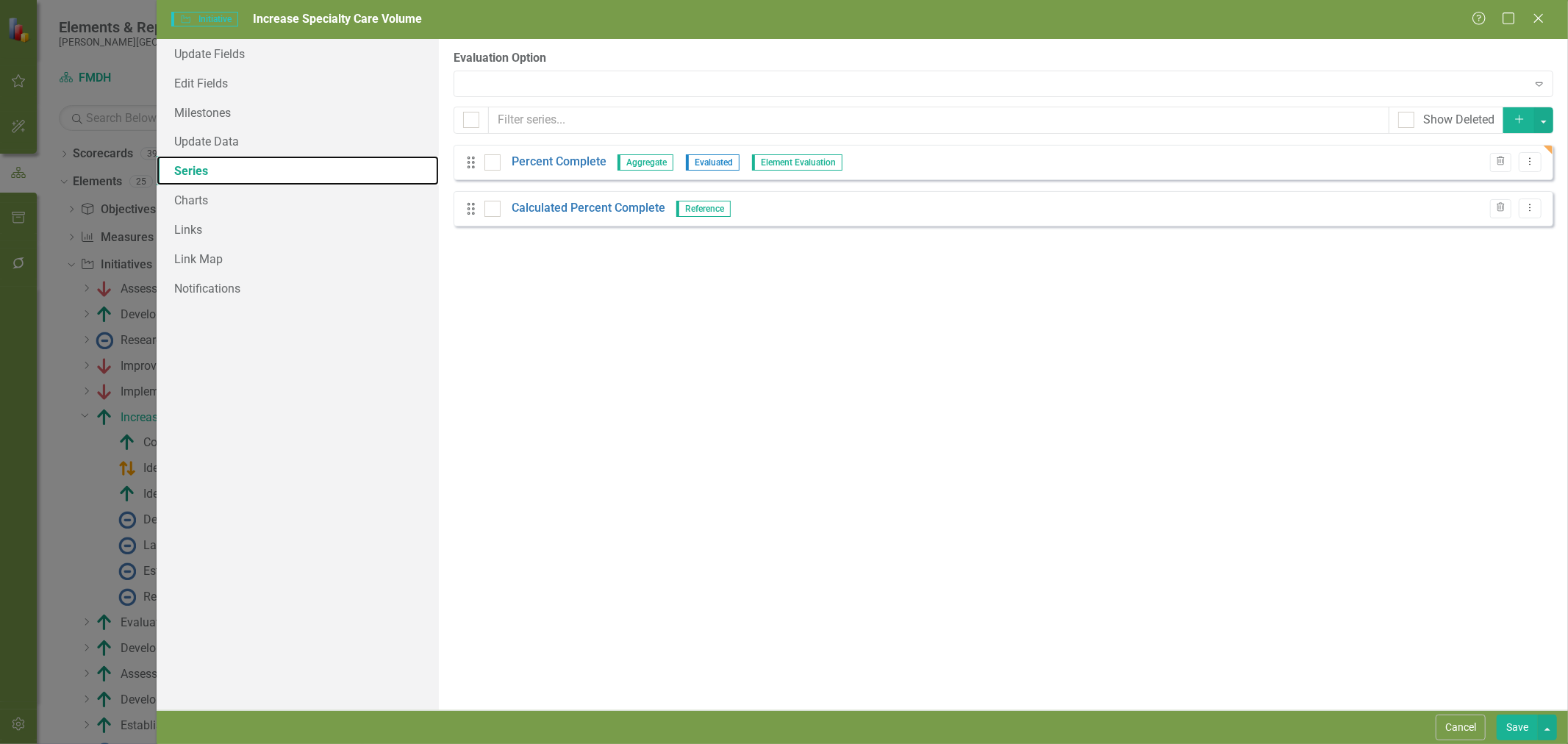
checkbox input "false"
click at [560, 162] on link "Percent Complete" at bounding box center [559, 161] width 95 height 17
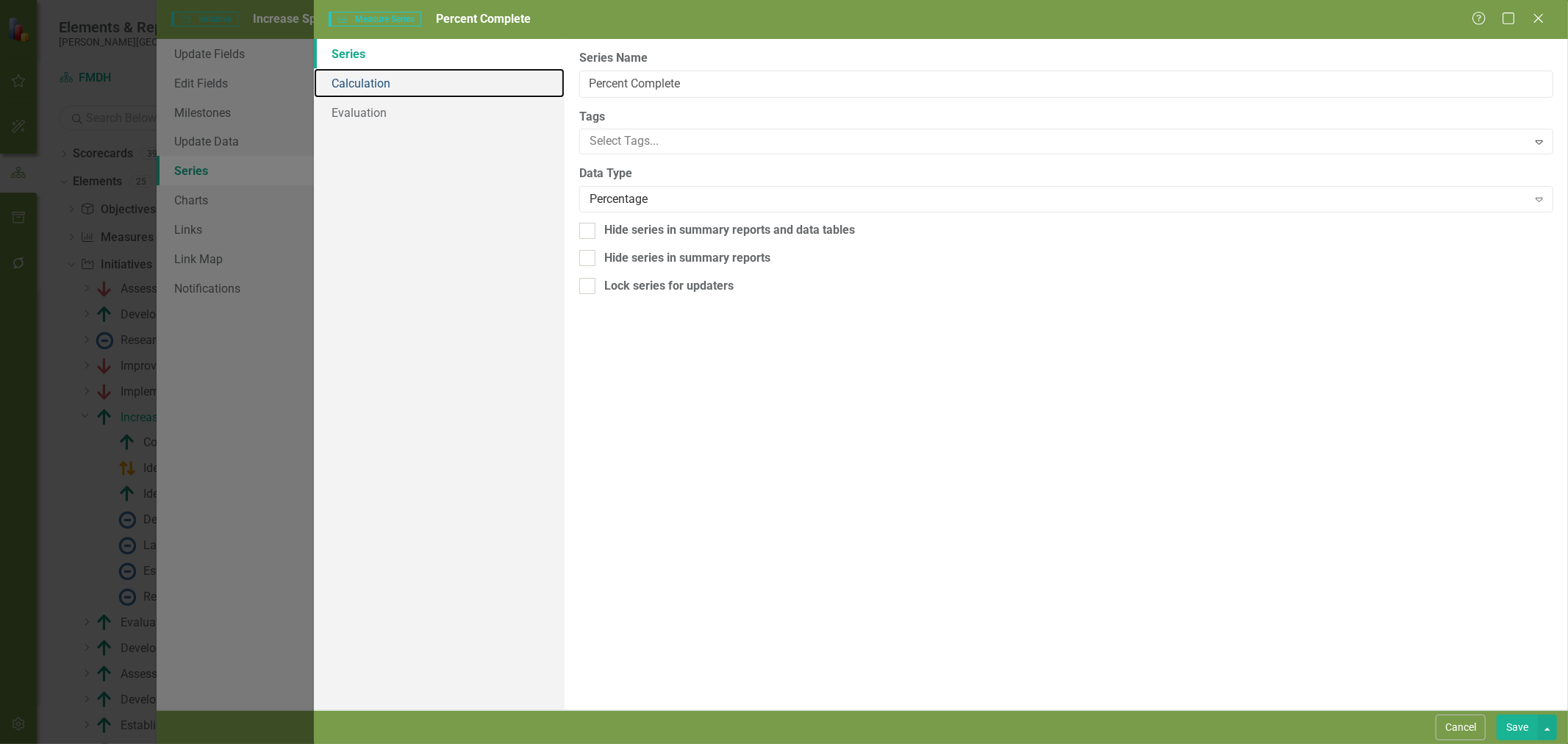
click at [386, 93] on link "Calculation" at bounding box center [439, 83] width 251 height 29
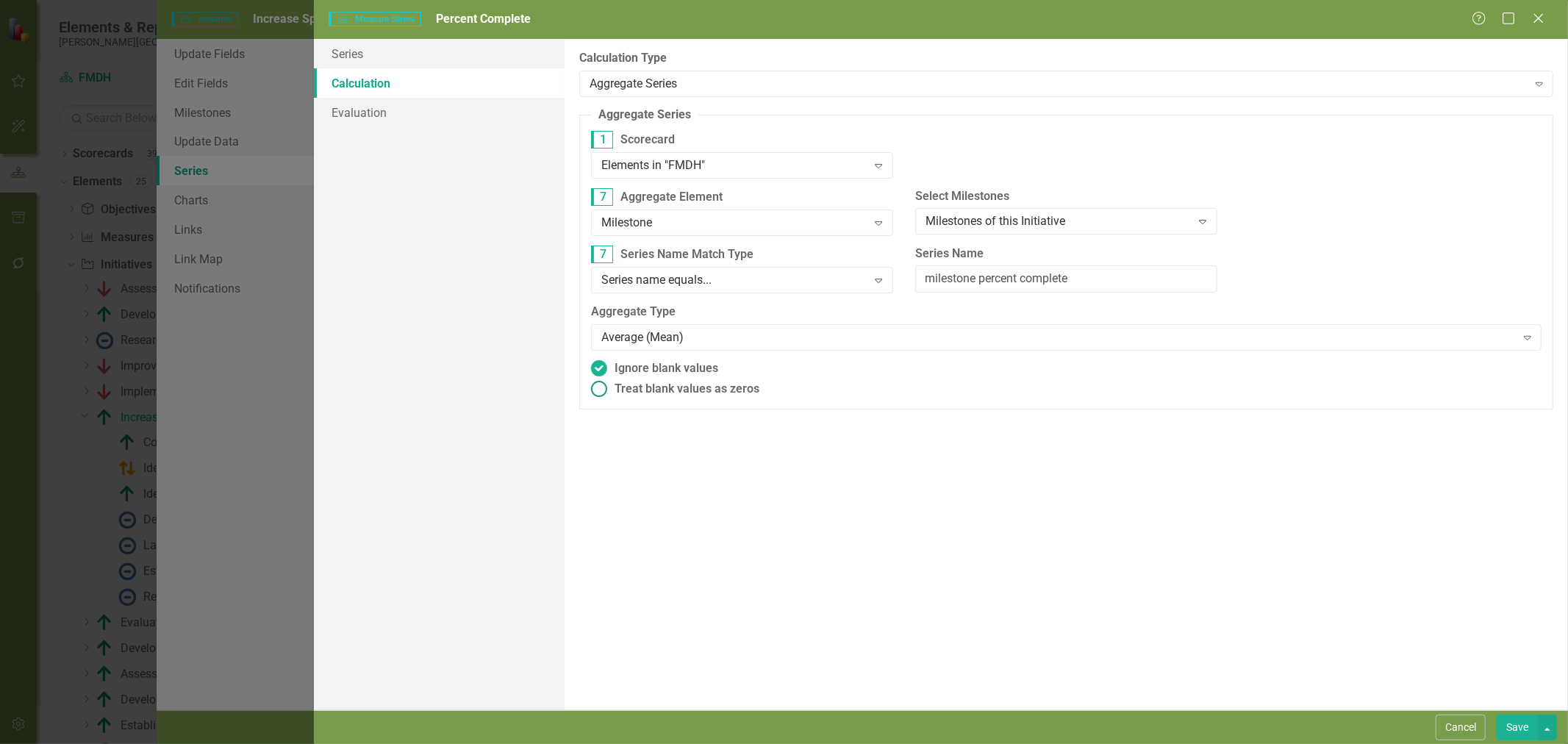
click at [692, 391] on span "Treat blank values as zeros" at bounding box center [687, 389] width 145 height 17
click at [610, 391] on input "Treat blank values as zeros" at bounding box center [598, 389] width 23 height 23
radio input "true"
click at [1516, 728] on button "Save" at bounding box center [1517, 727] width 41 height 26
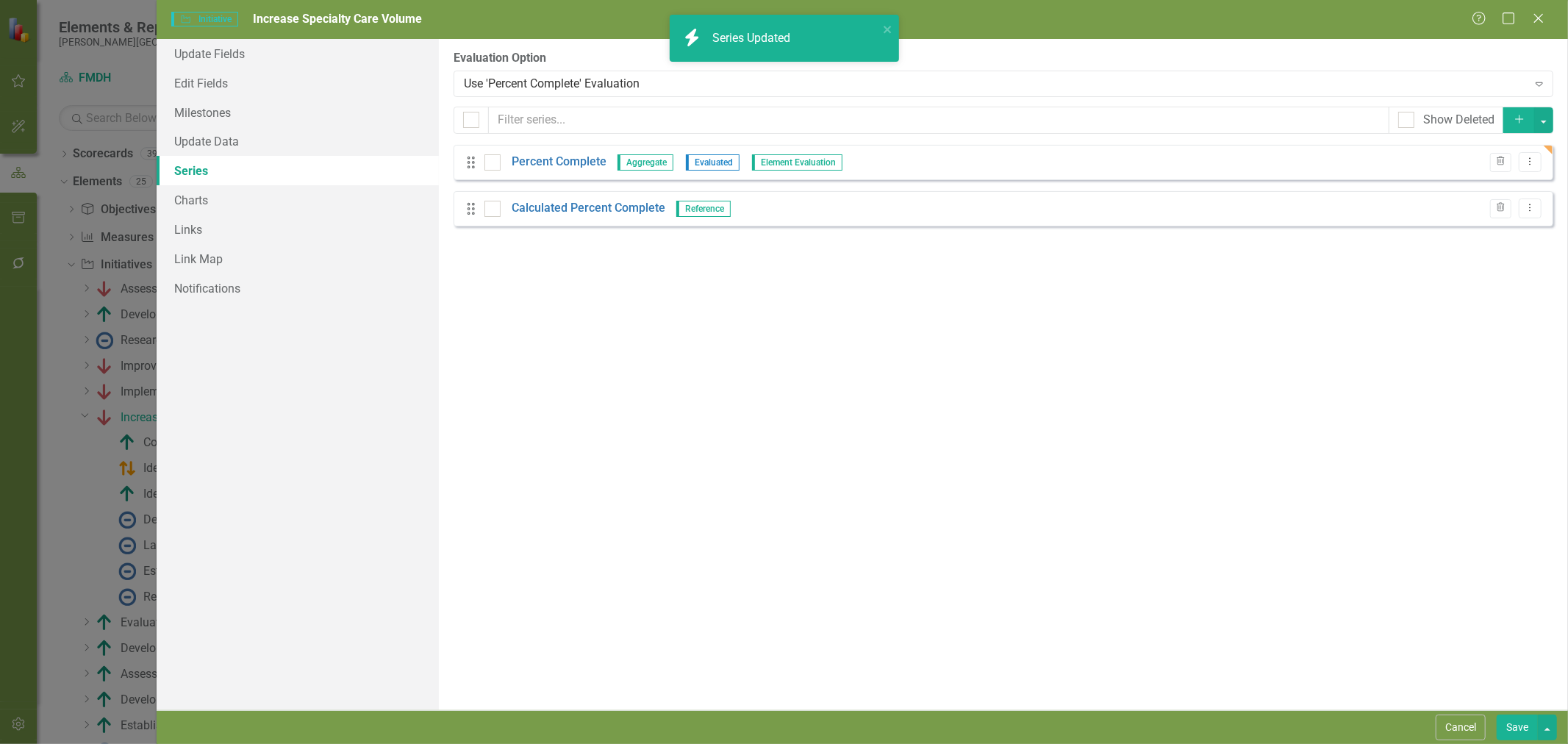
click at [1521, 731] on button "Save" at bounding box center [1517, 727] width 41 height 26
checkbox input "true"
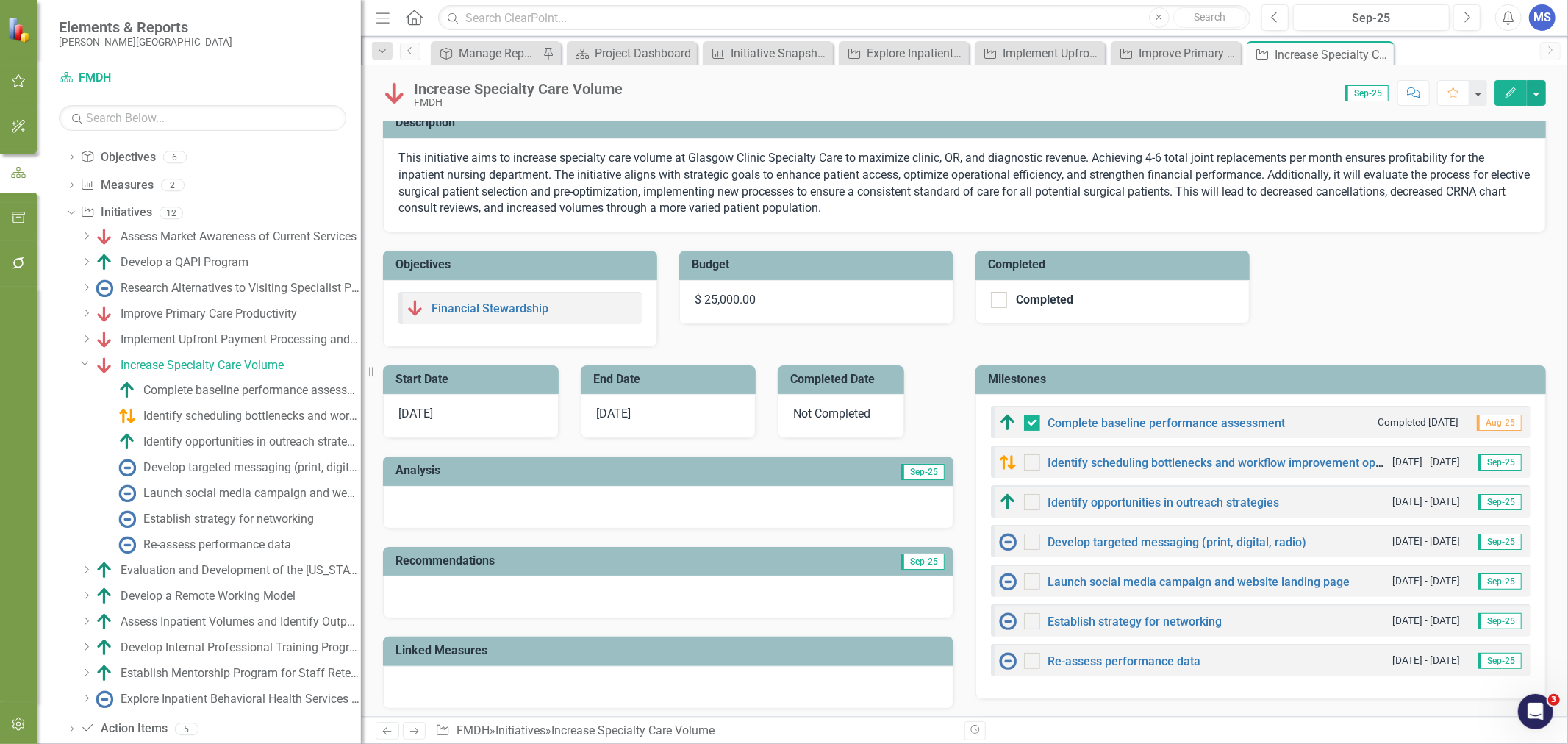
scroll to position [81, 0]
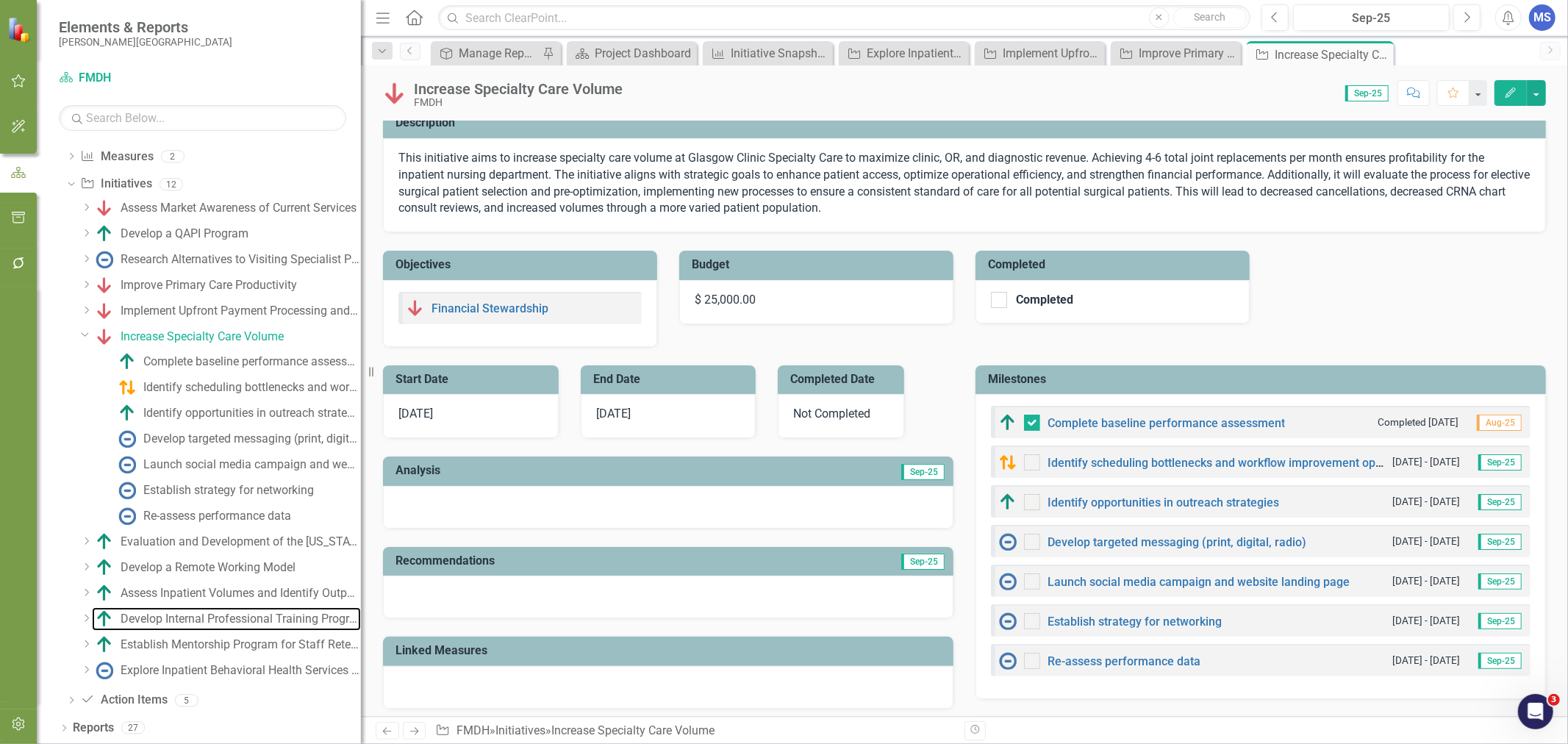
click at [233, 617] on div "Develop Internal Professional Training Programs for Clinical Positions" at bounding box center [241, 619] width 240 height 13
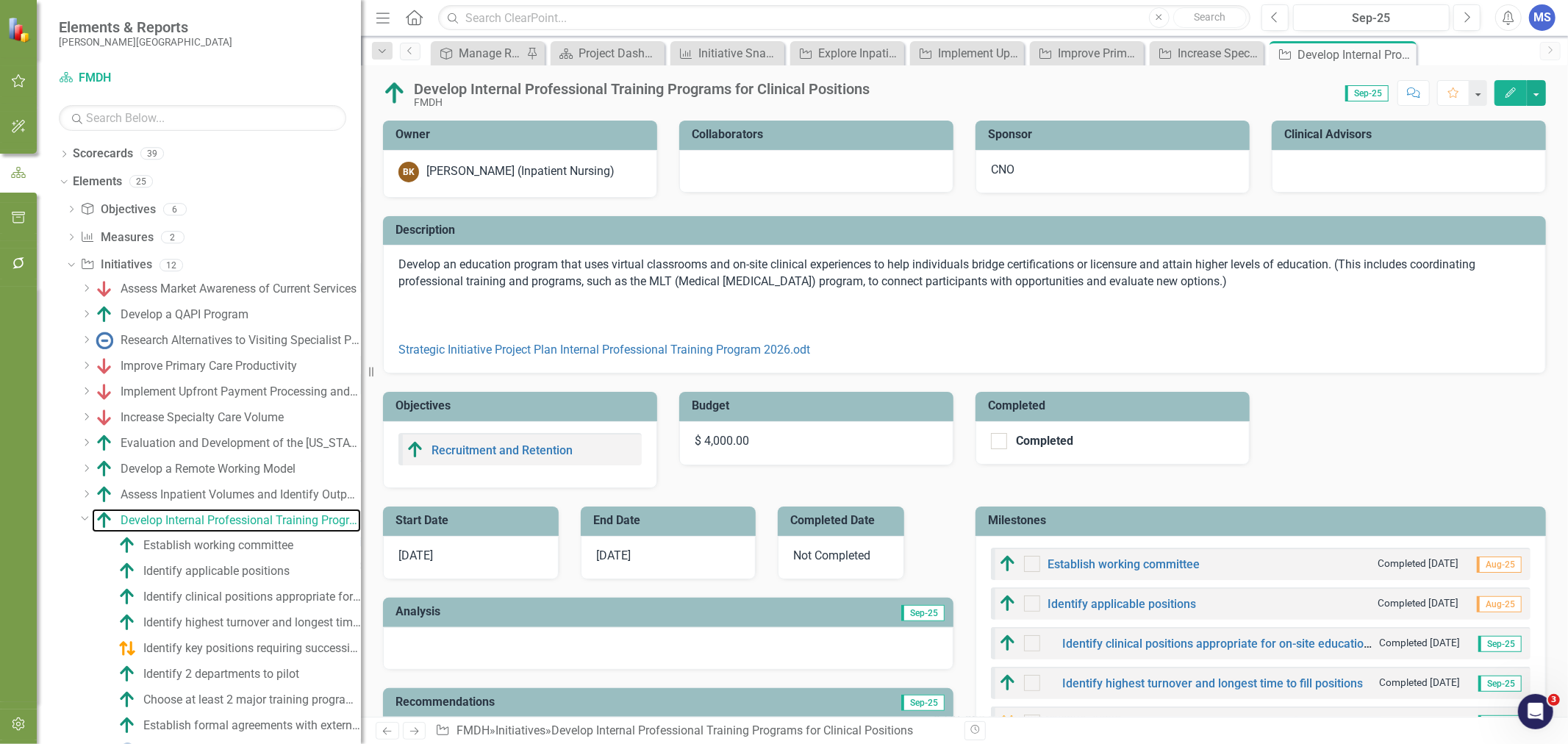
checkbox input "true"
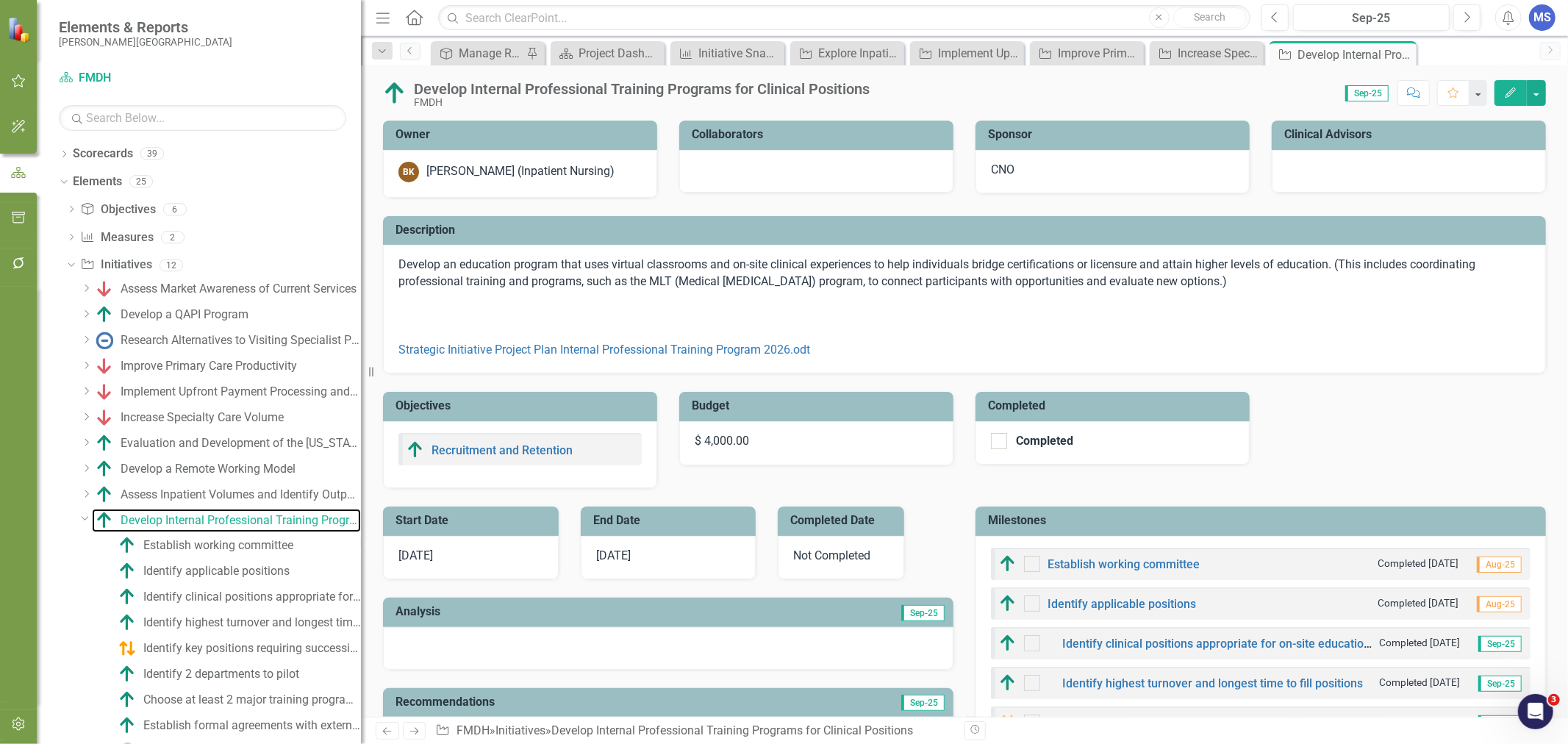
checkbox input "true"
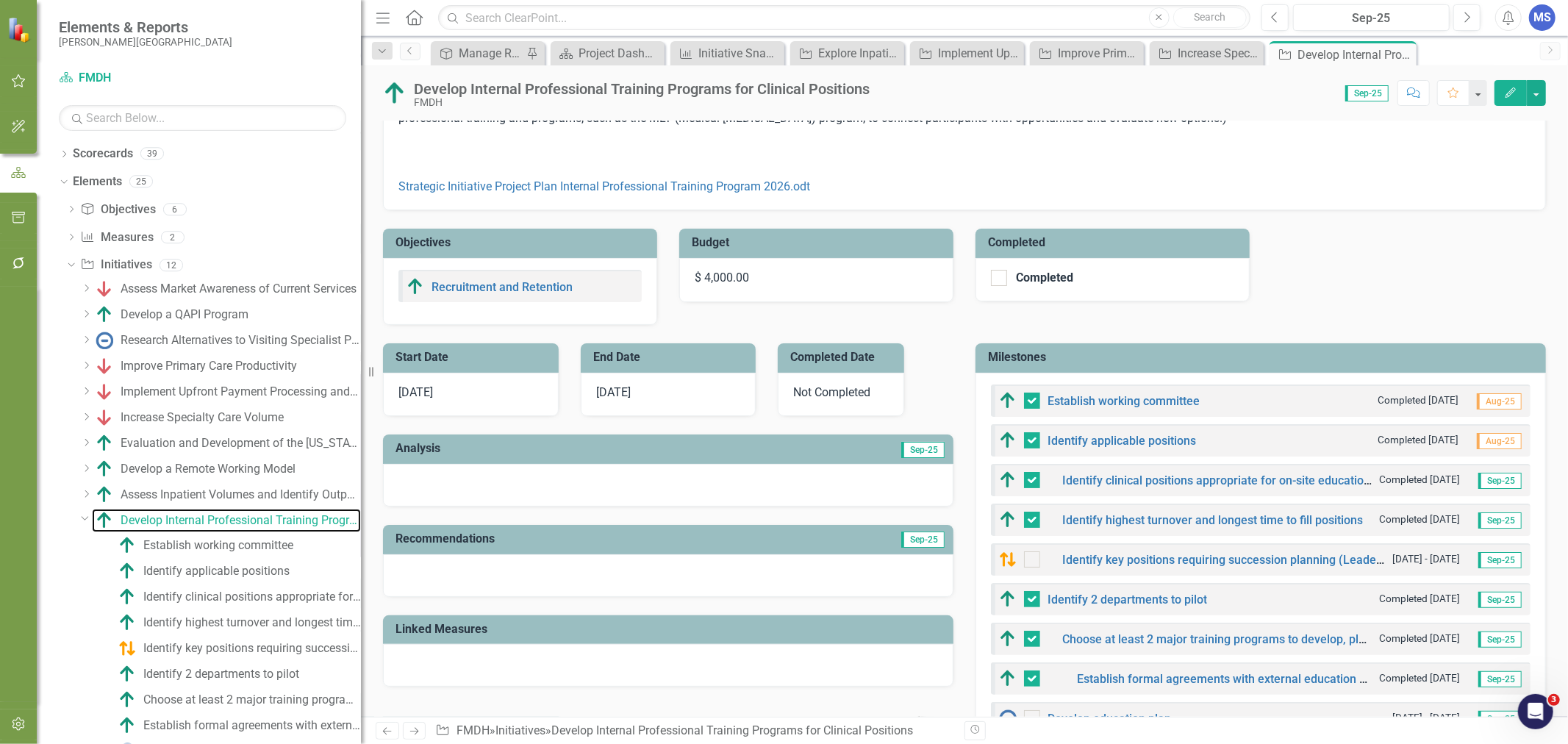
scroll to position [327, 0]
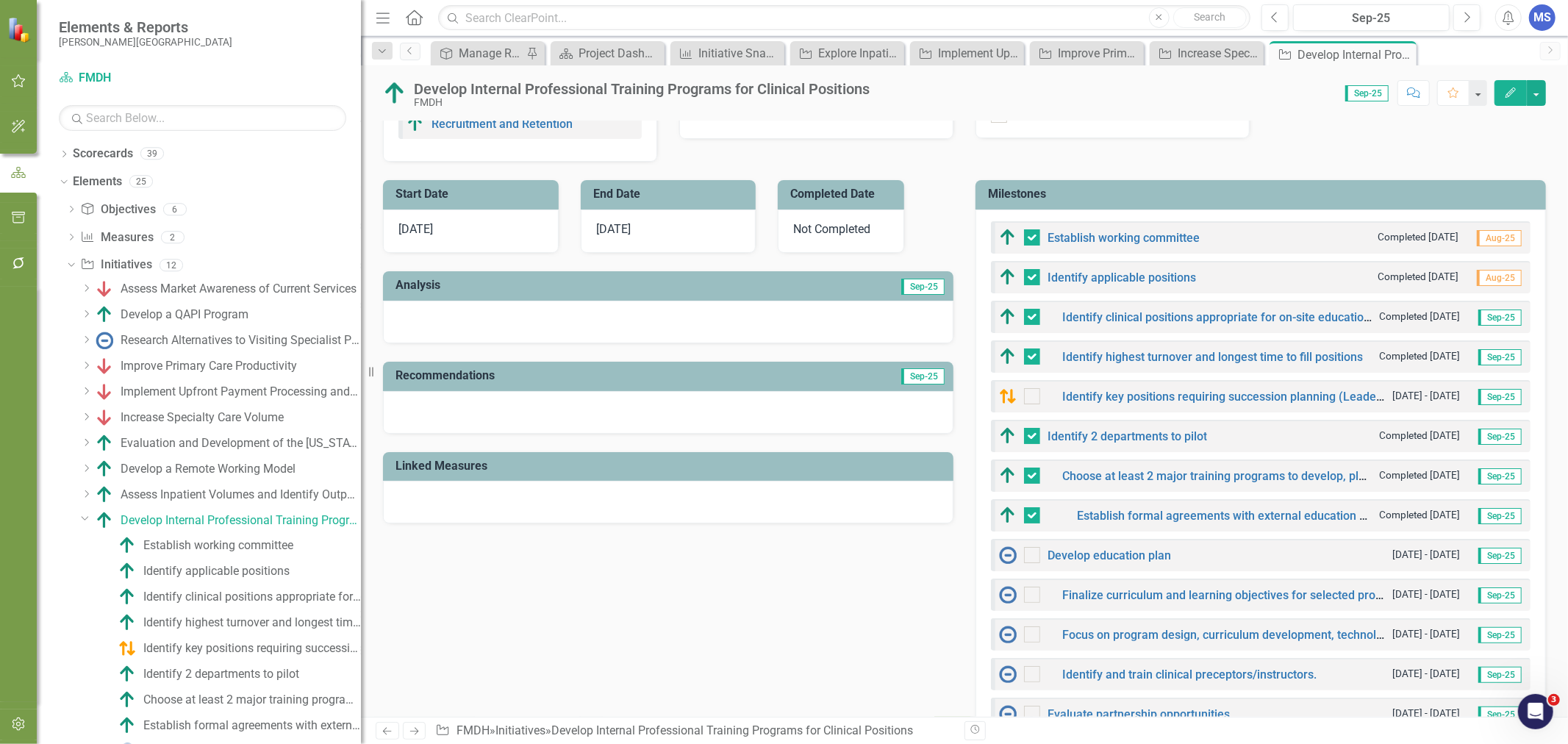
click at [1510, 96] on icon "Edit" at bounding box center [1510, 93] width 13 height 10
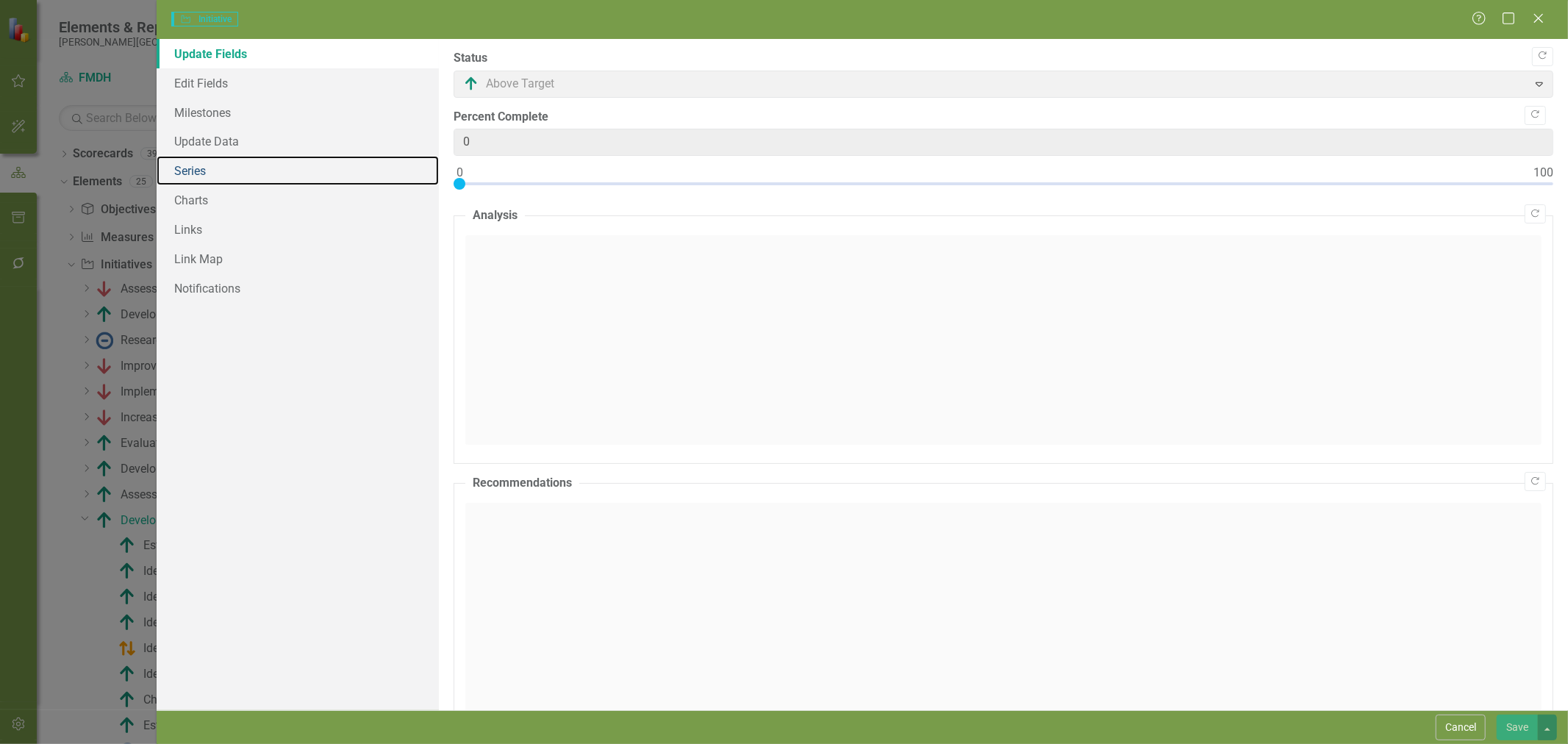
click at [226, 170] on link "Series" at bounding box center [297, 170] width 282 height 29
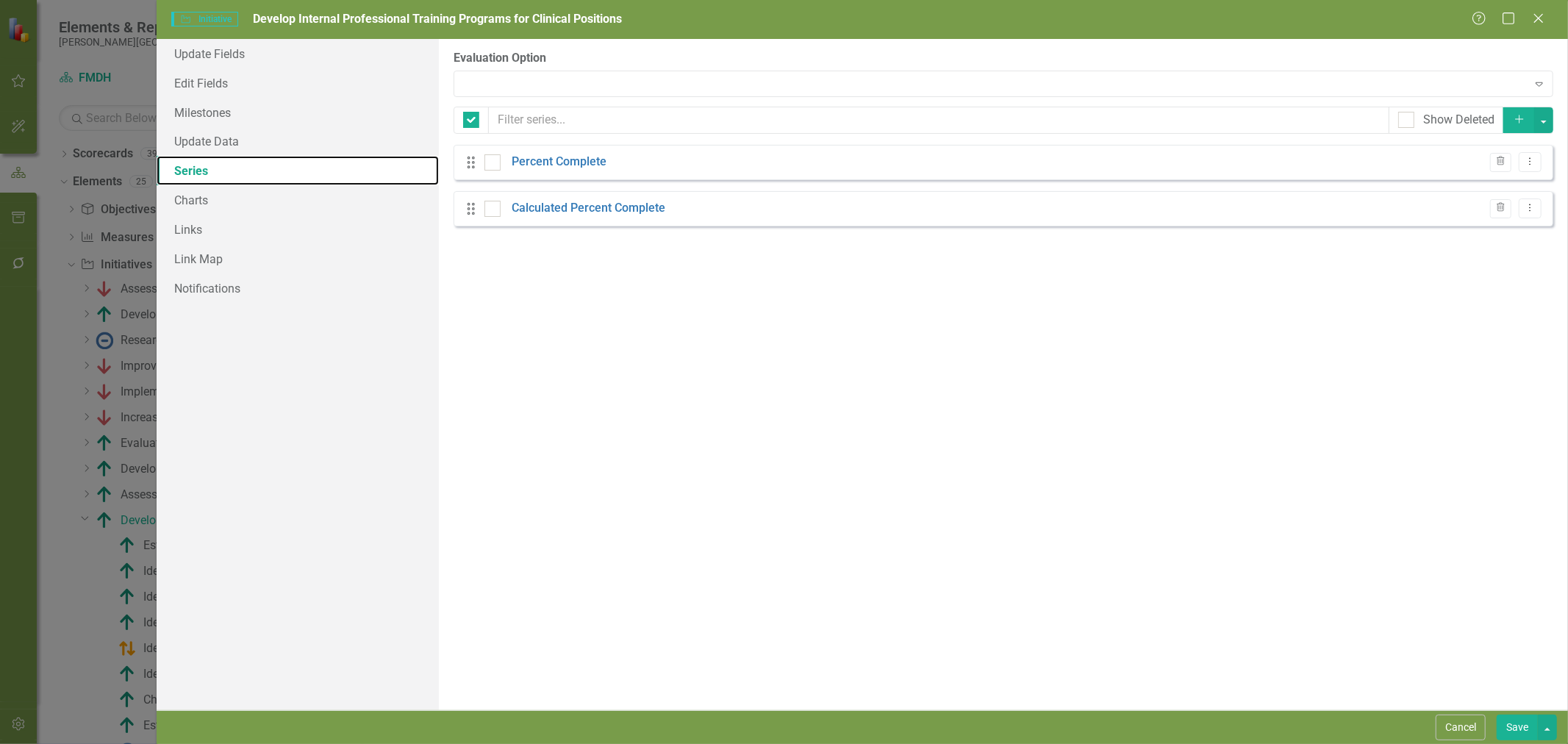
checkbox input "false"
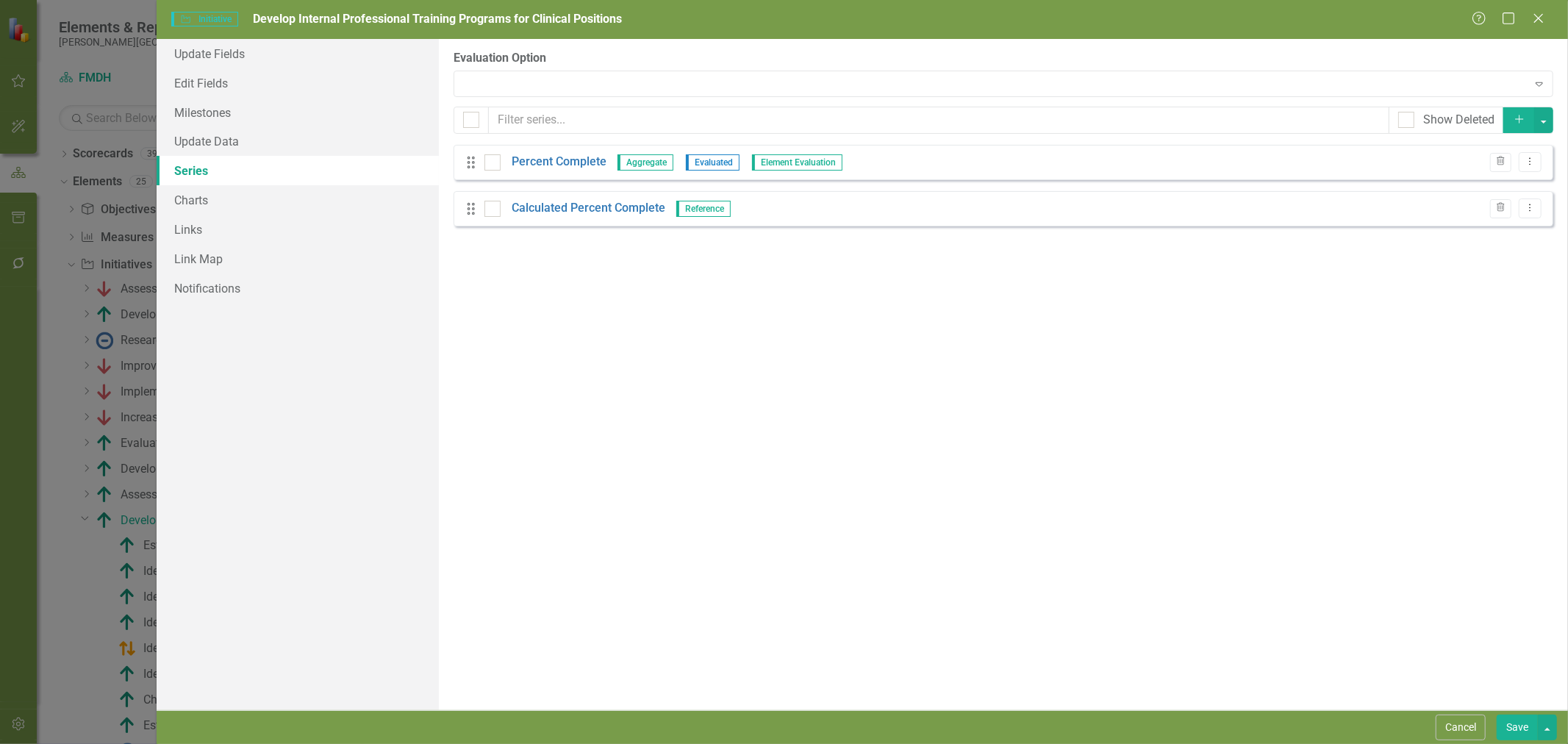
click at [542, 163] on link "Percent Complete" at bounding box center [559, 161] width 95 height 17
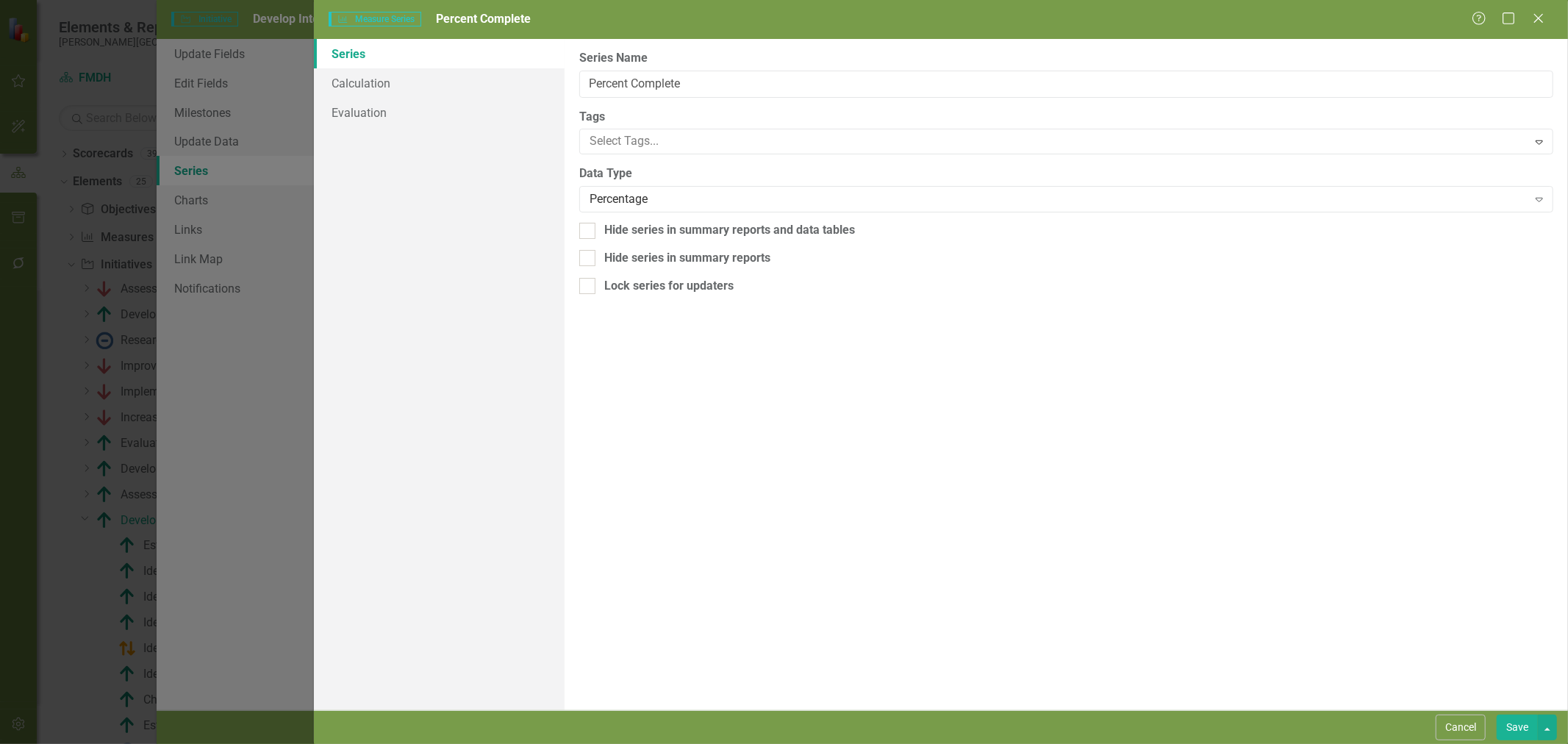
scroll to position [0, 0]
click at [366, 86] on link "Calculation" at bounding box center [439, 83] width 251 height 29
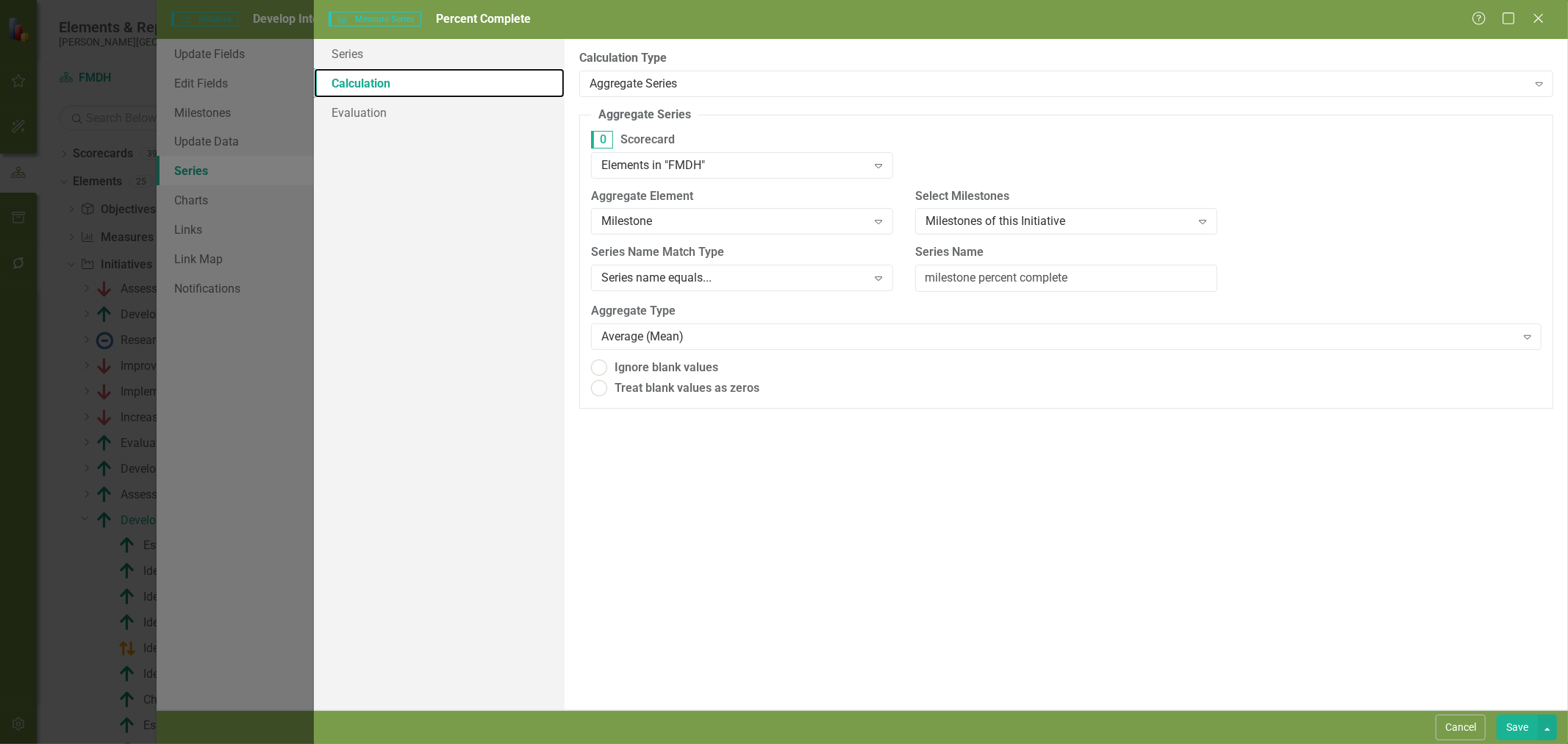
radio input "true"
click at [1458, 731] on button "Cancel" at bounding box center [1461, 727] width 50 height 26
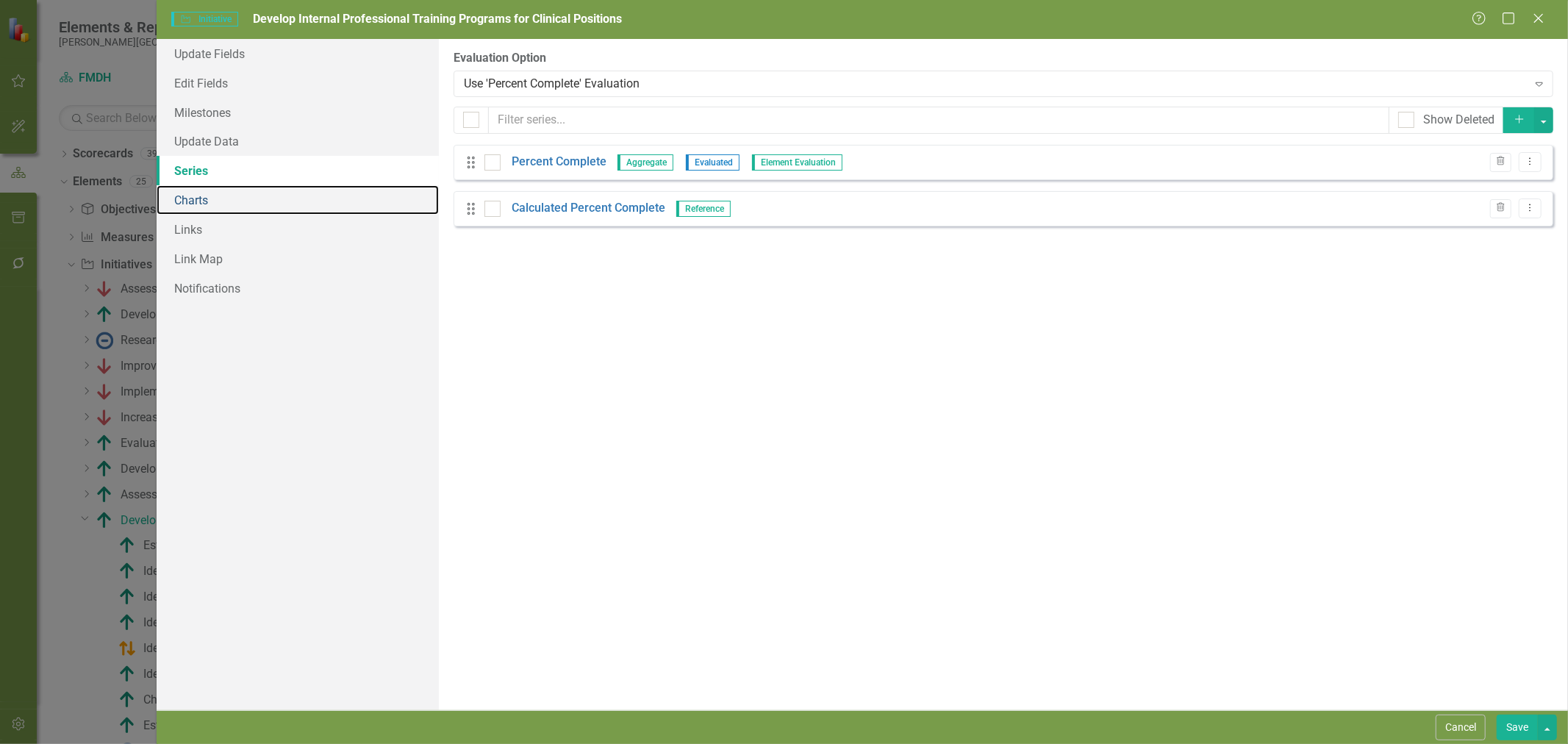
click at [205, 206] on link "Charts" at bounding box center [297, 199] width 282 height 29
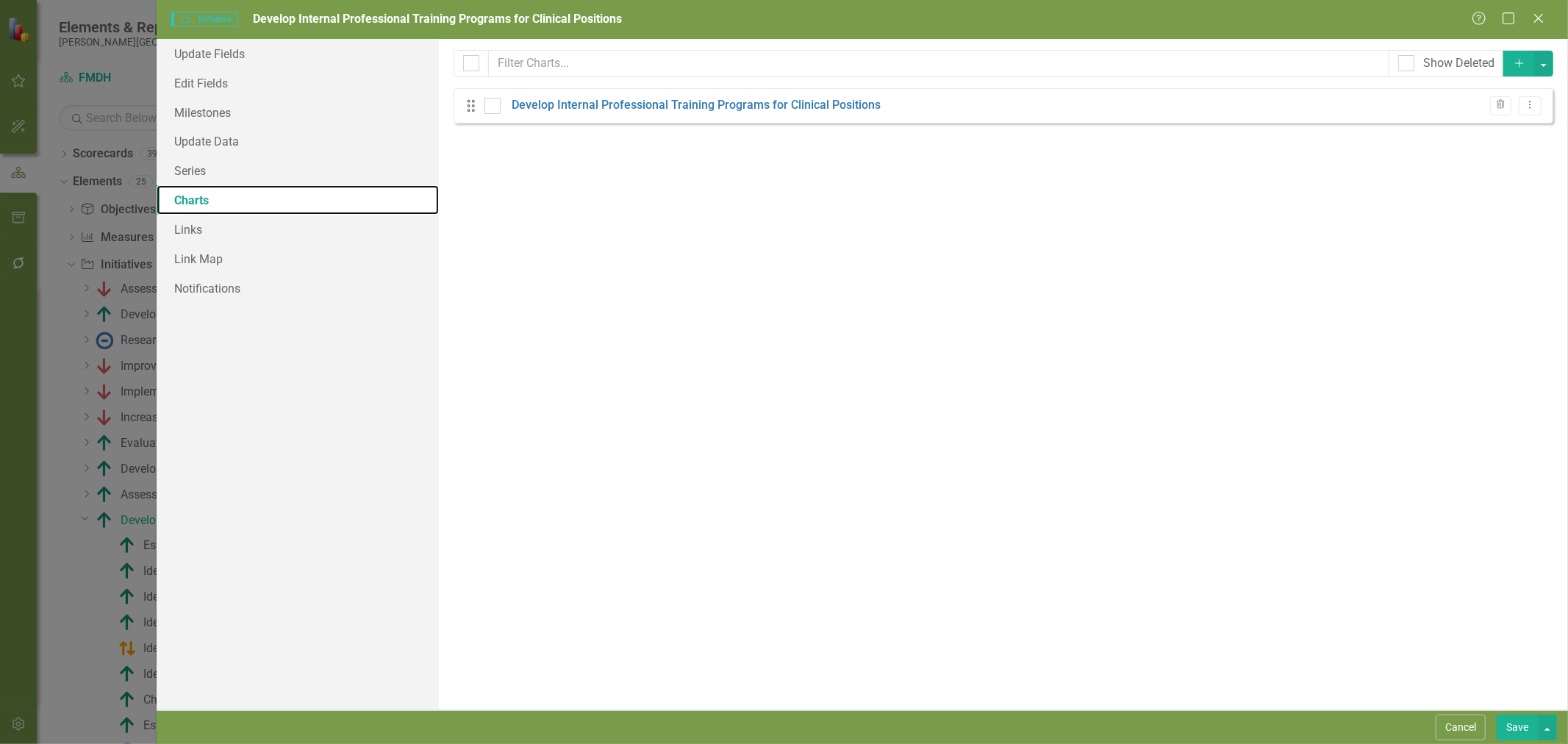
checkbox input "false"
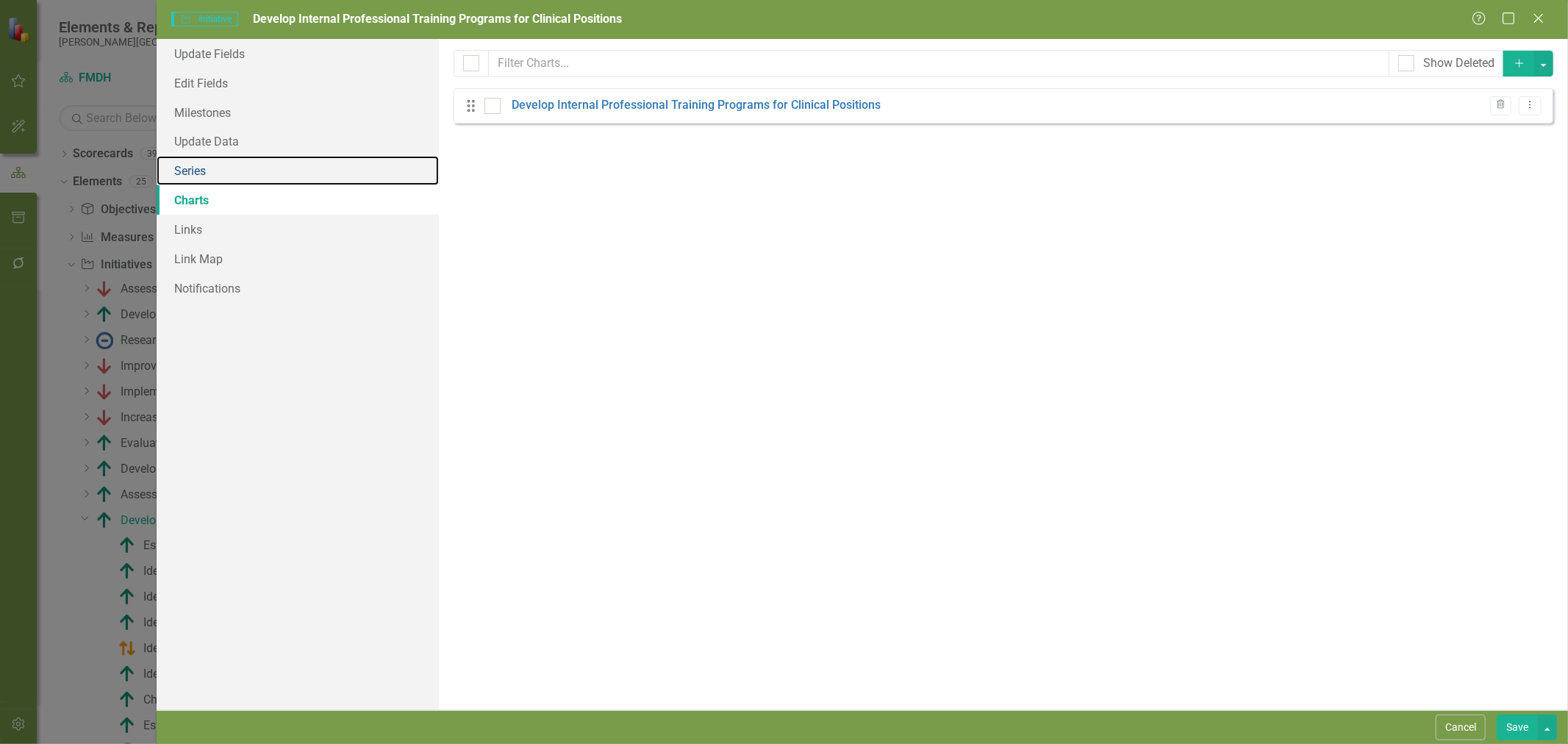
click at [206, 172] on link "Series" at bounding box center [297, 170] width 282 height 29
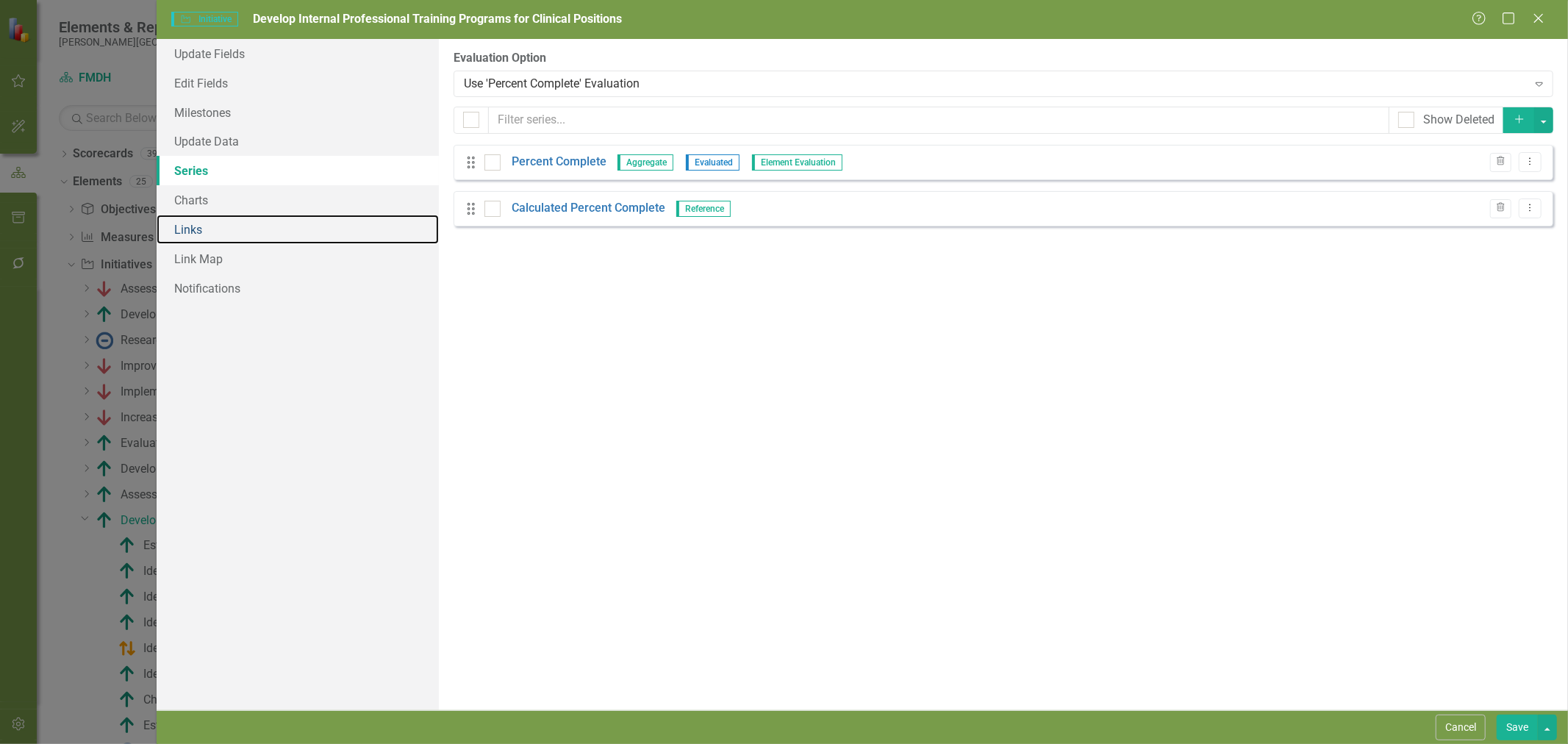
click at [215, 238] on link "Links" at bounding box center [297, 229] width 282 height 29
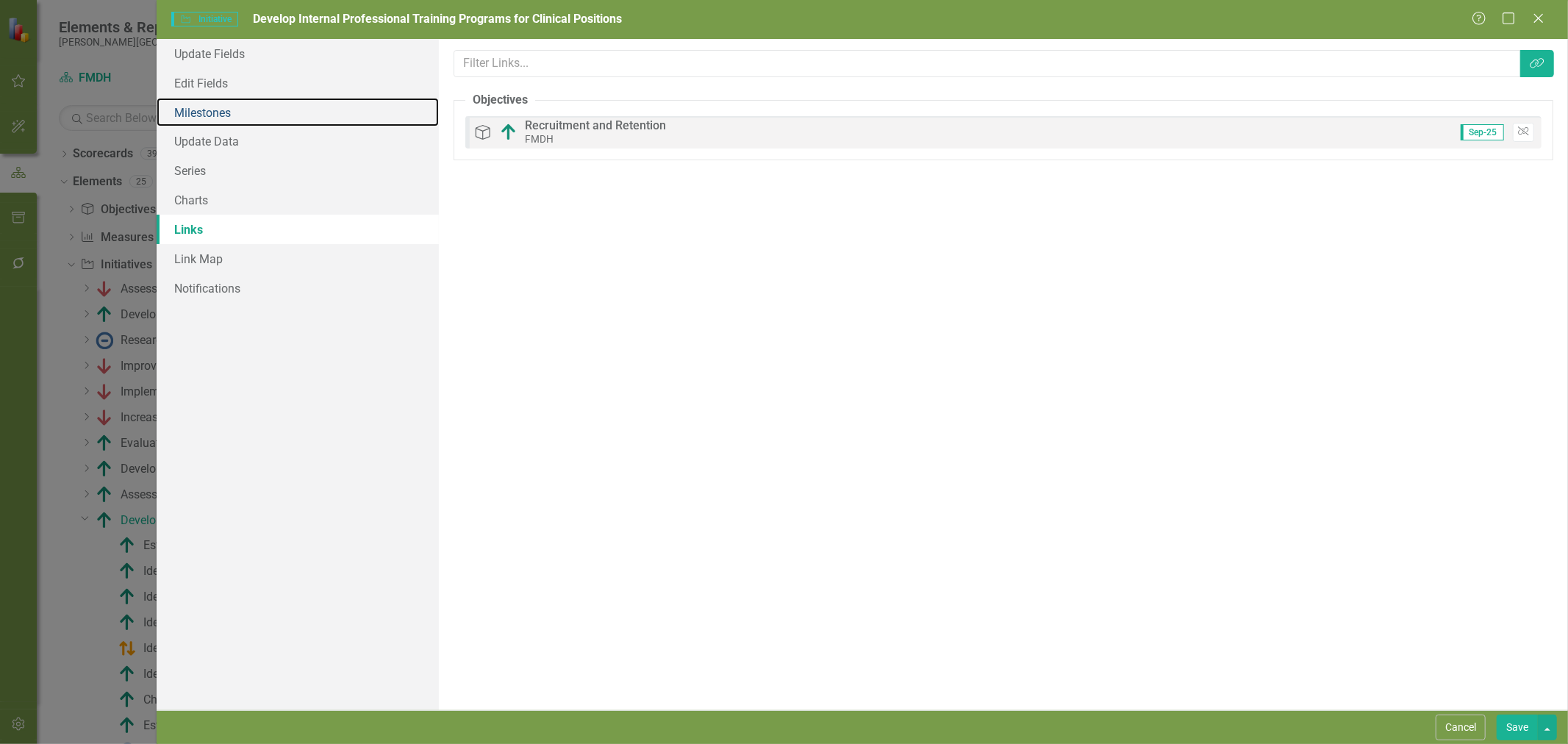
click at [219, 115] on link "Milestones" at bounding box center [297, 112] width 282 height 29
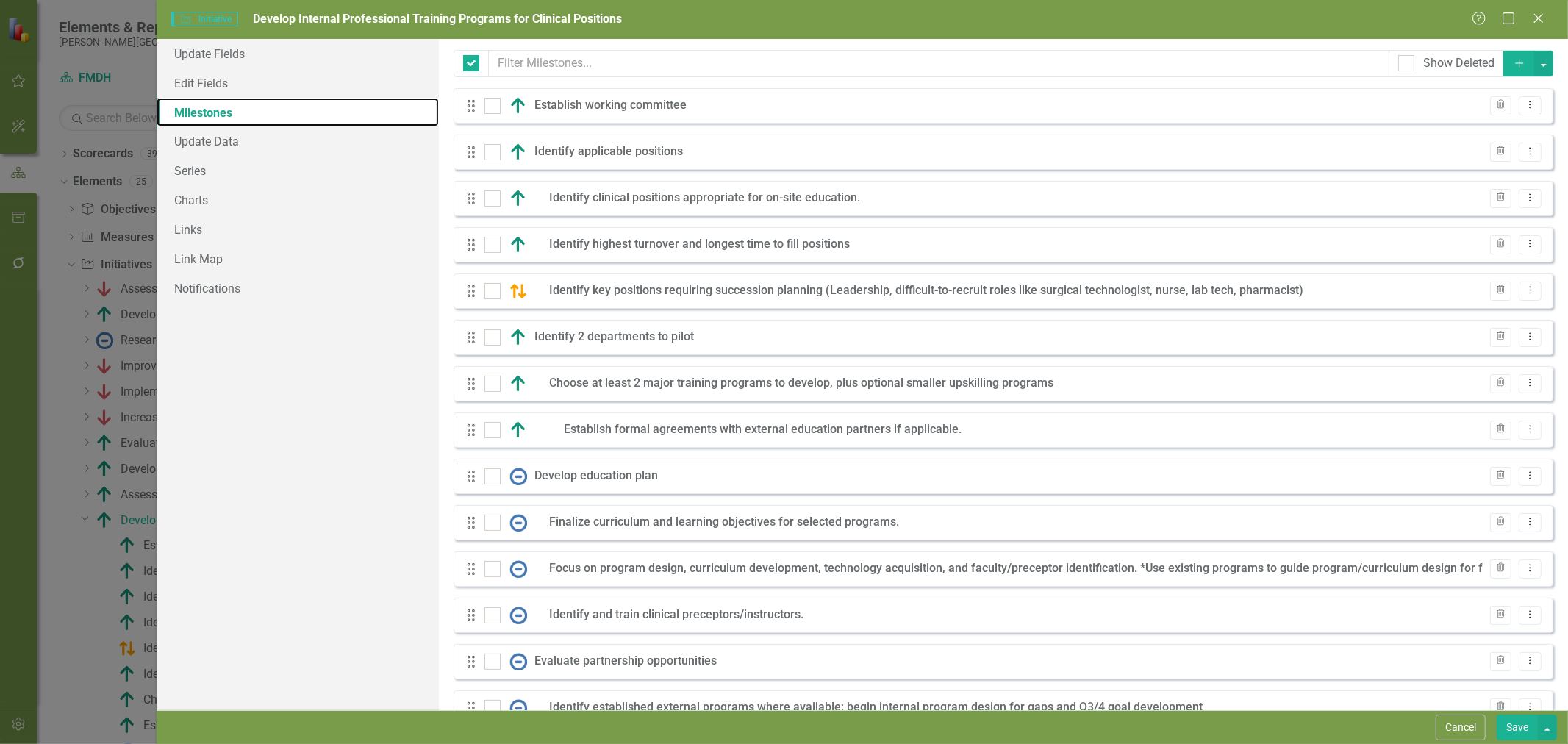
checkbox input "false"
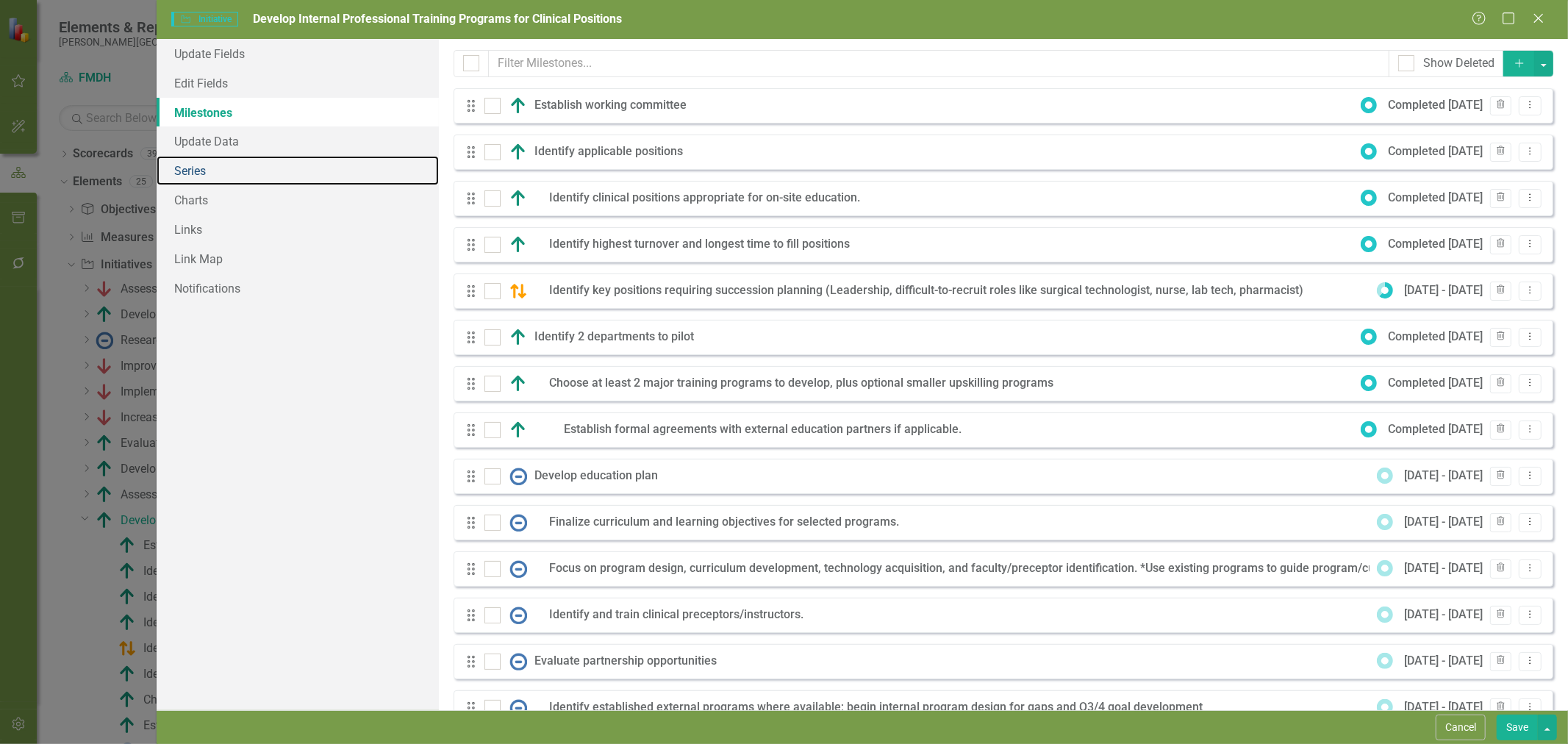
click at [215, 174] on link "Series" at bounding box center [297, 170] width 282 height 29
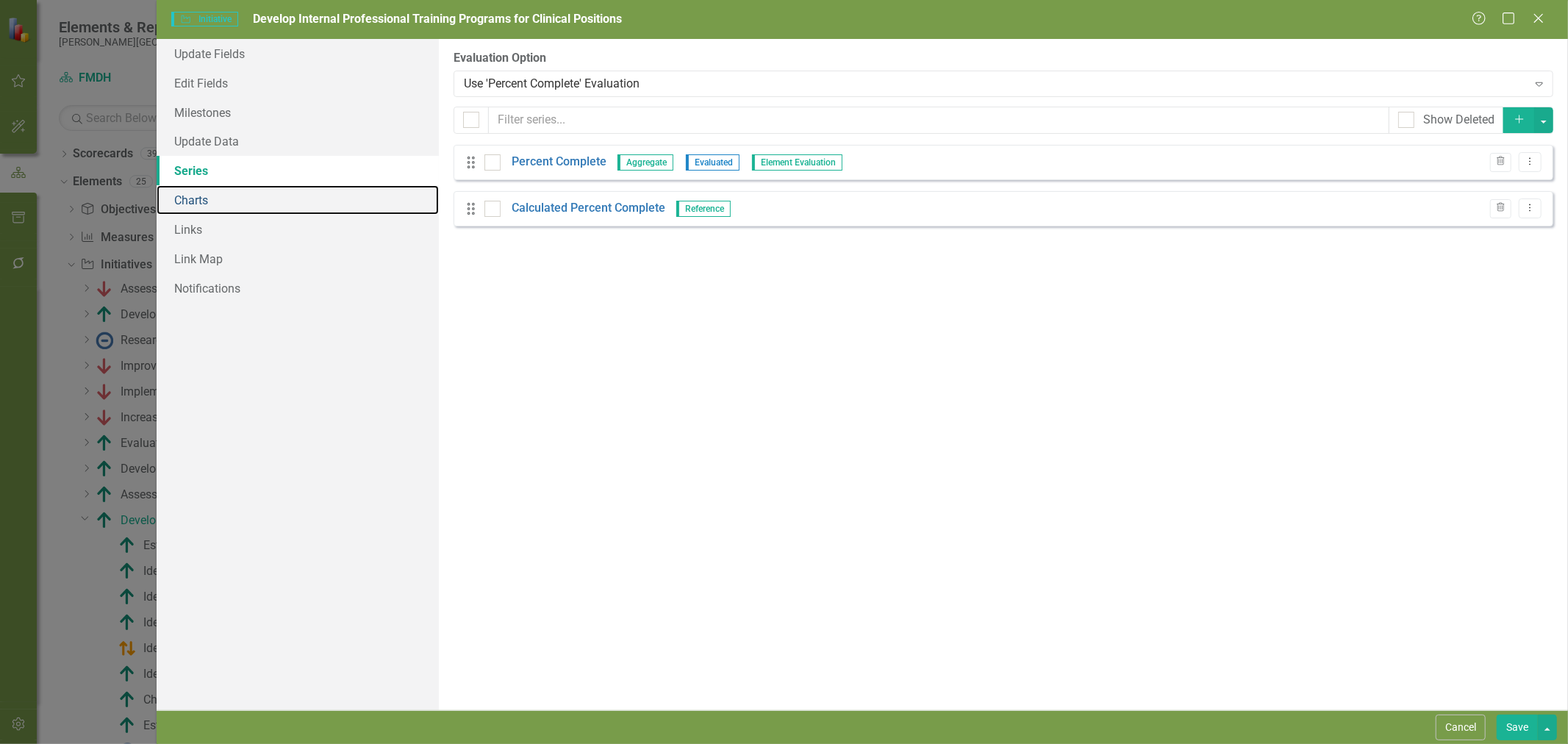
click at [209, 210] on link "Charts" at bounding box center [297, 199] width 282 height 29
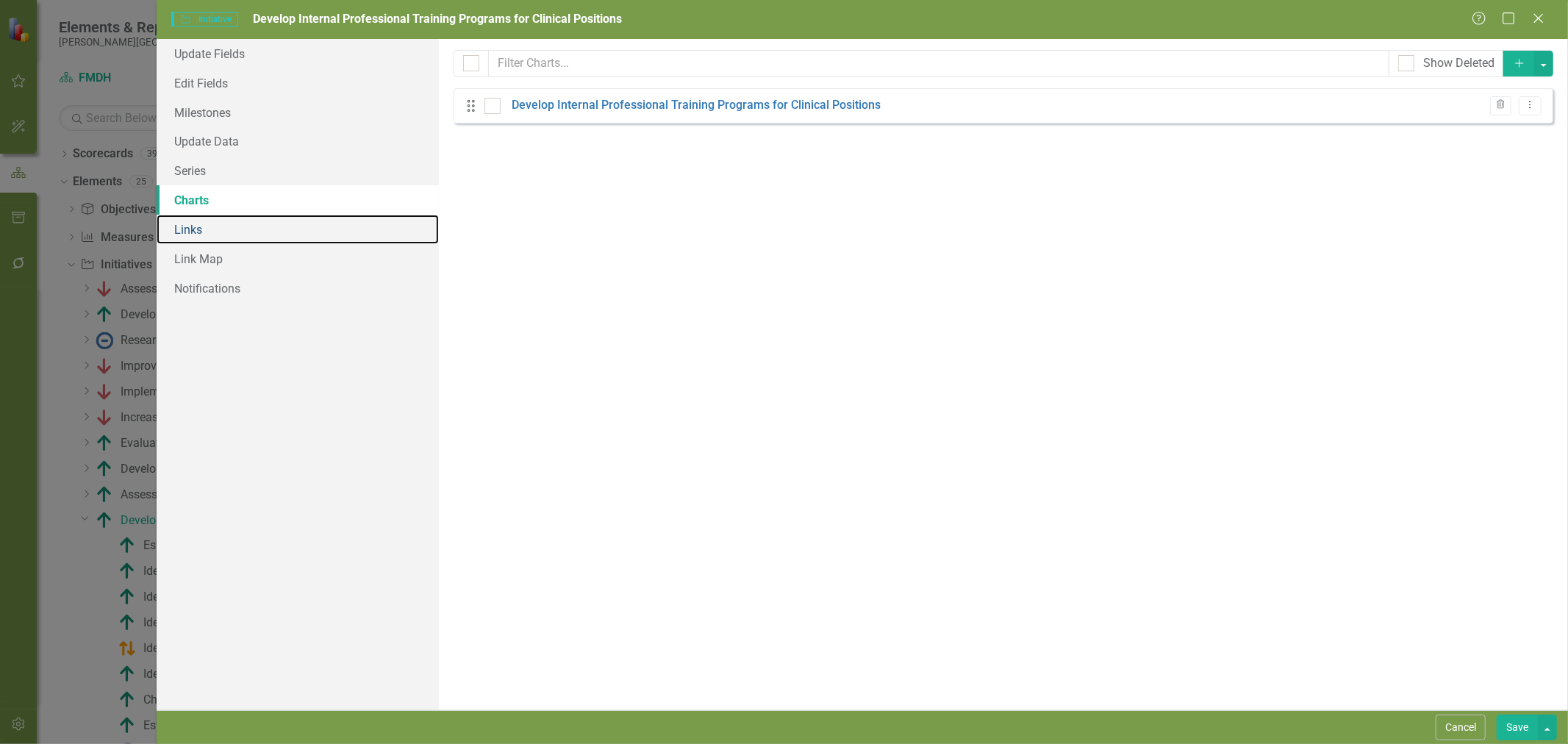
click at [208, 226] on link "Links" at bounding box center [297, 229] width 282 height 29
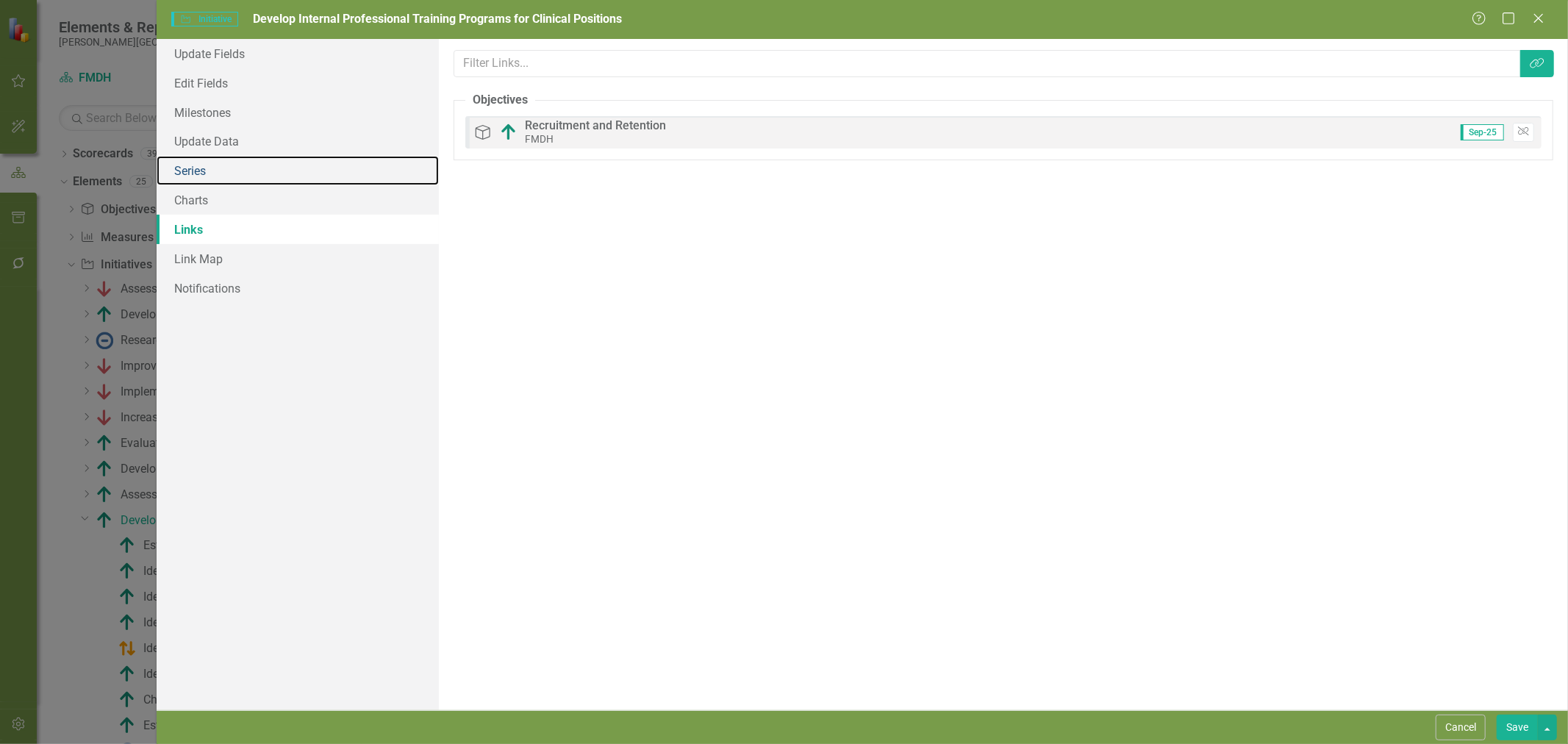
click at [209, 166] on link "Series" at bounding box center [297, 170] width 282 height 29
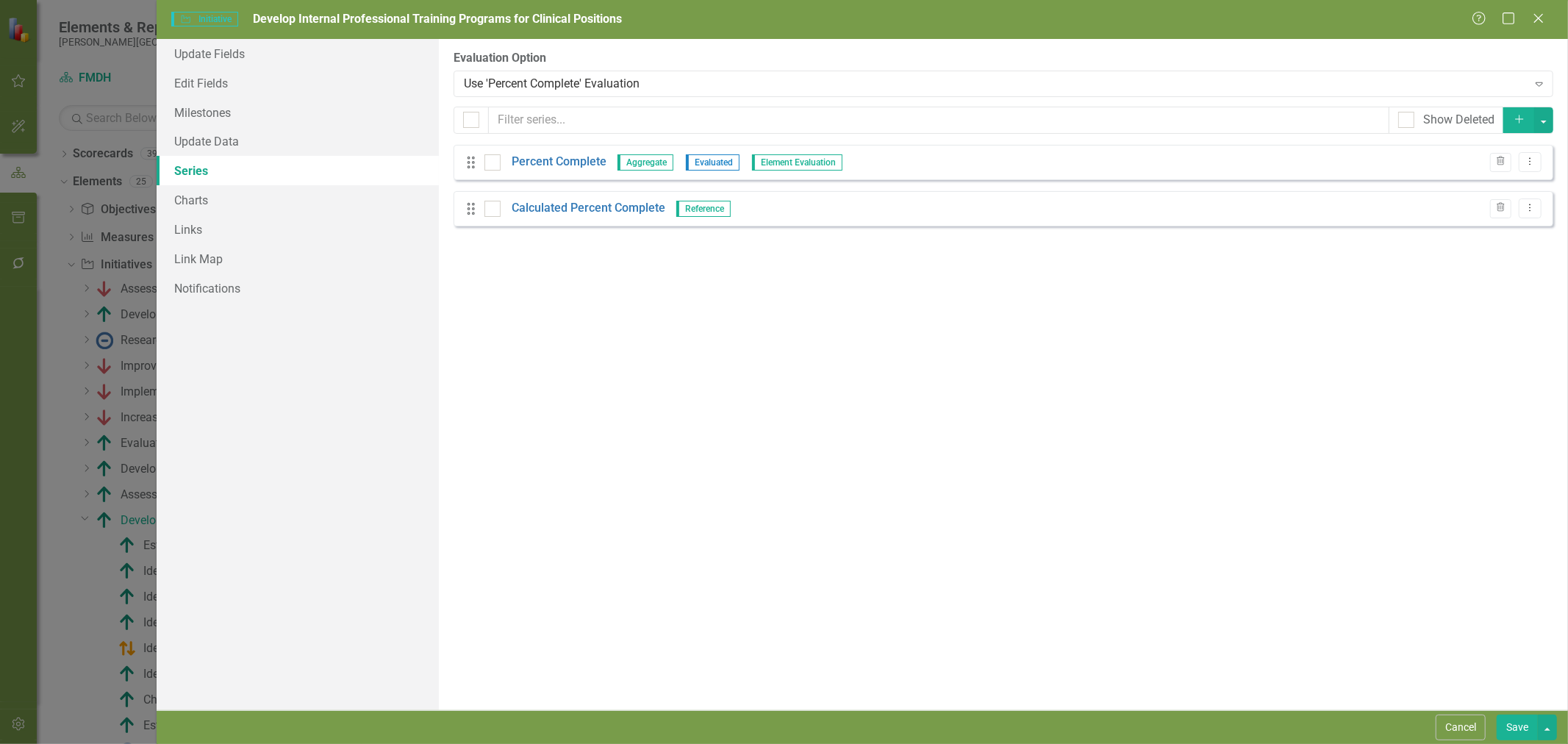
click at [586, 163] on link "Percent Complete" at bounding box center [559, 161] width 95 height 17
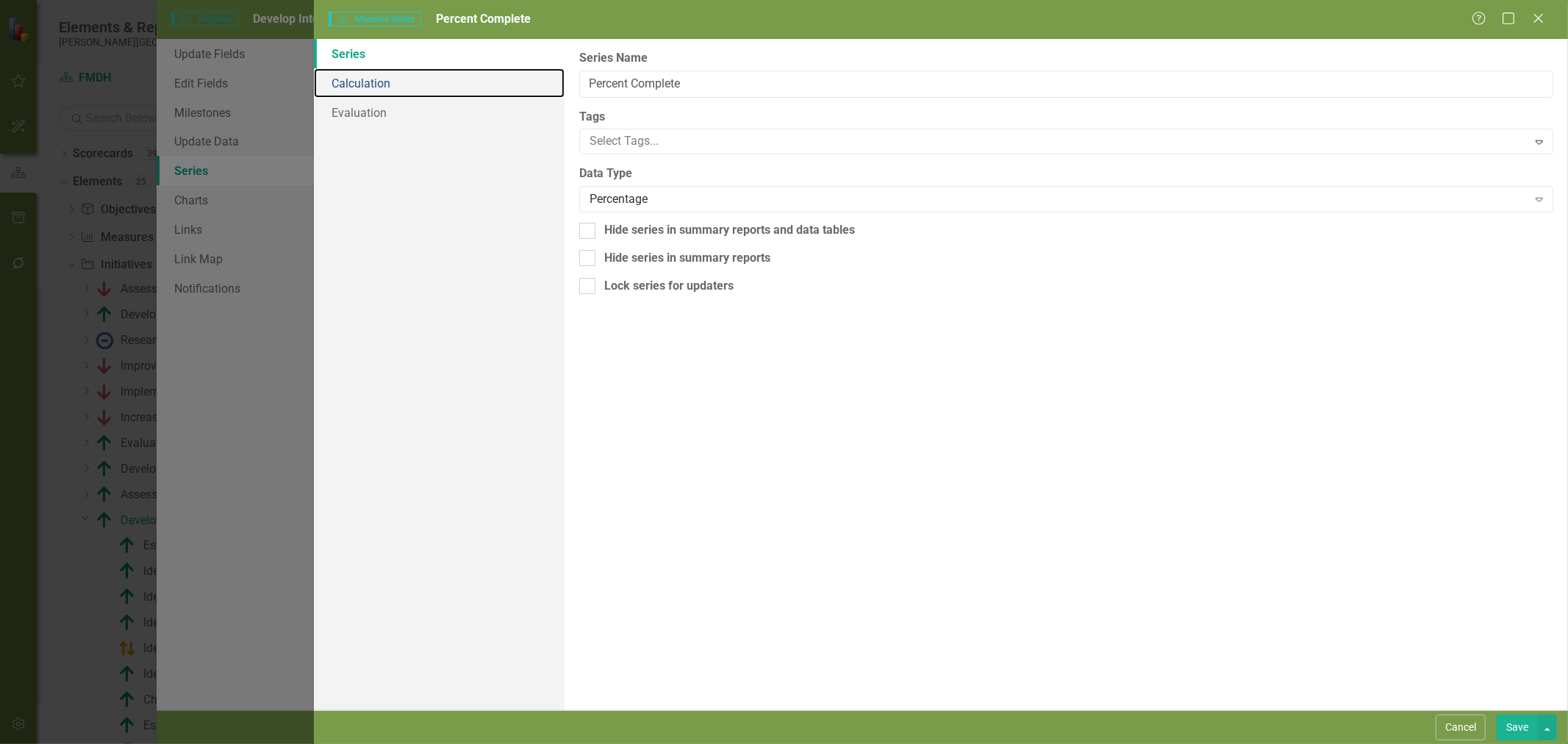
click at [403, 86] on link "Calculation" at bounding box center [439, 83] width 251 height 29
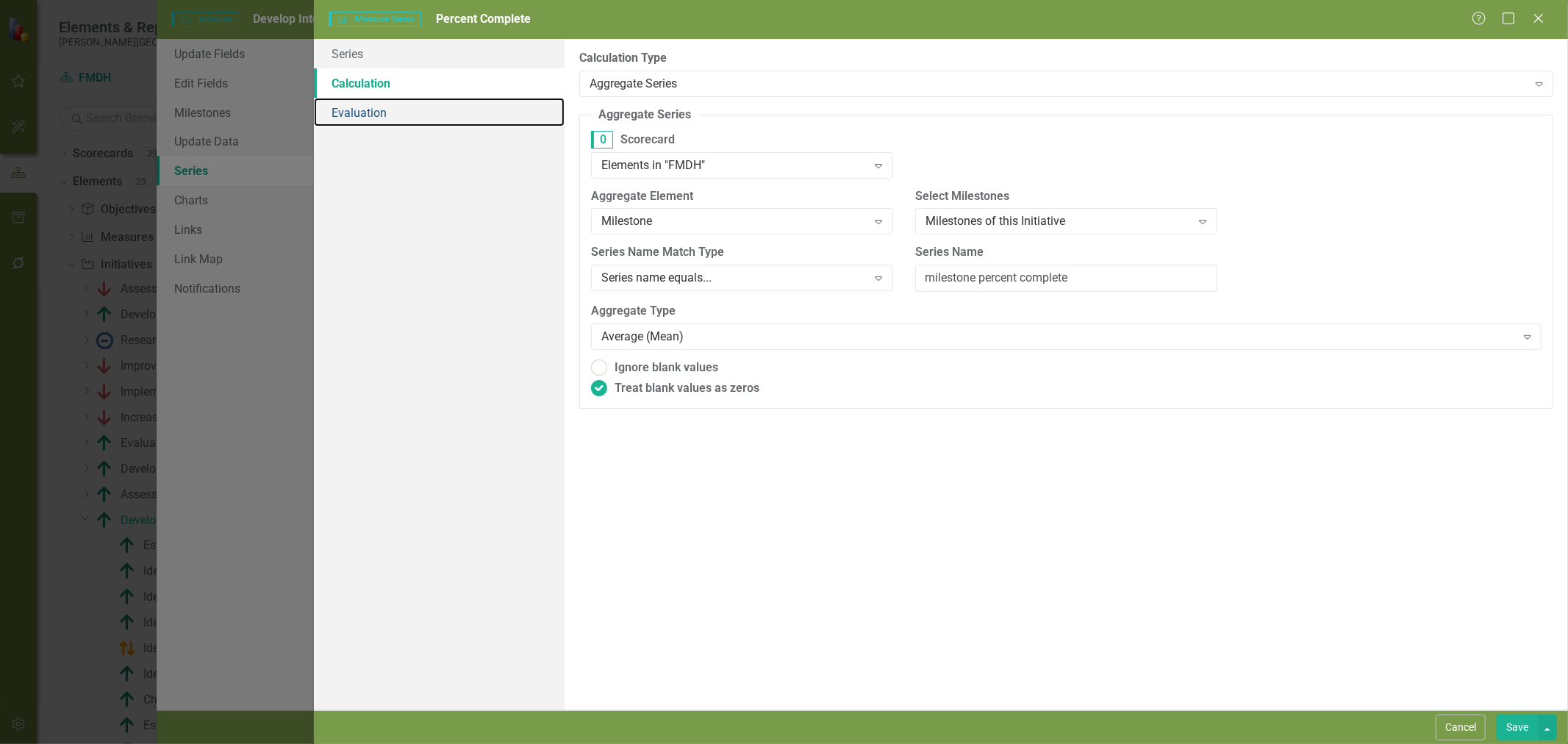
click at [406, 113] on link "Evaluation" at bounding box center [439, 112] width 251 height 29
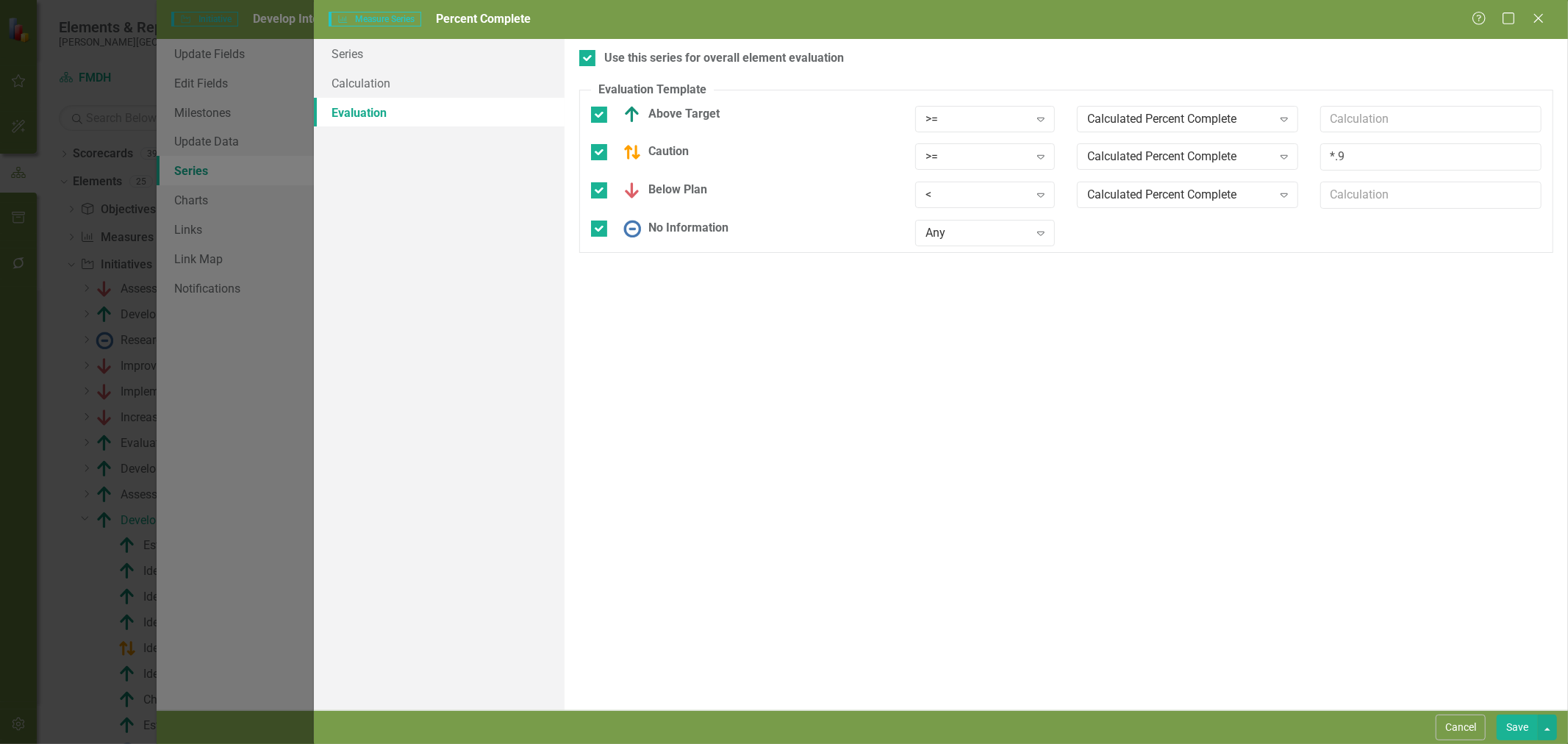
click at [1442, 731] on button "Cancel" at bounding box center [1461, 727] width 50 height 26
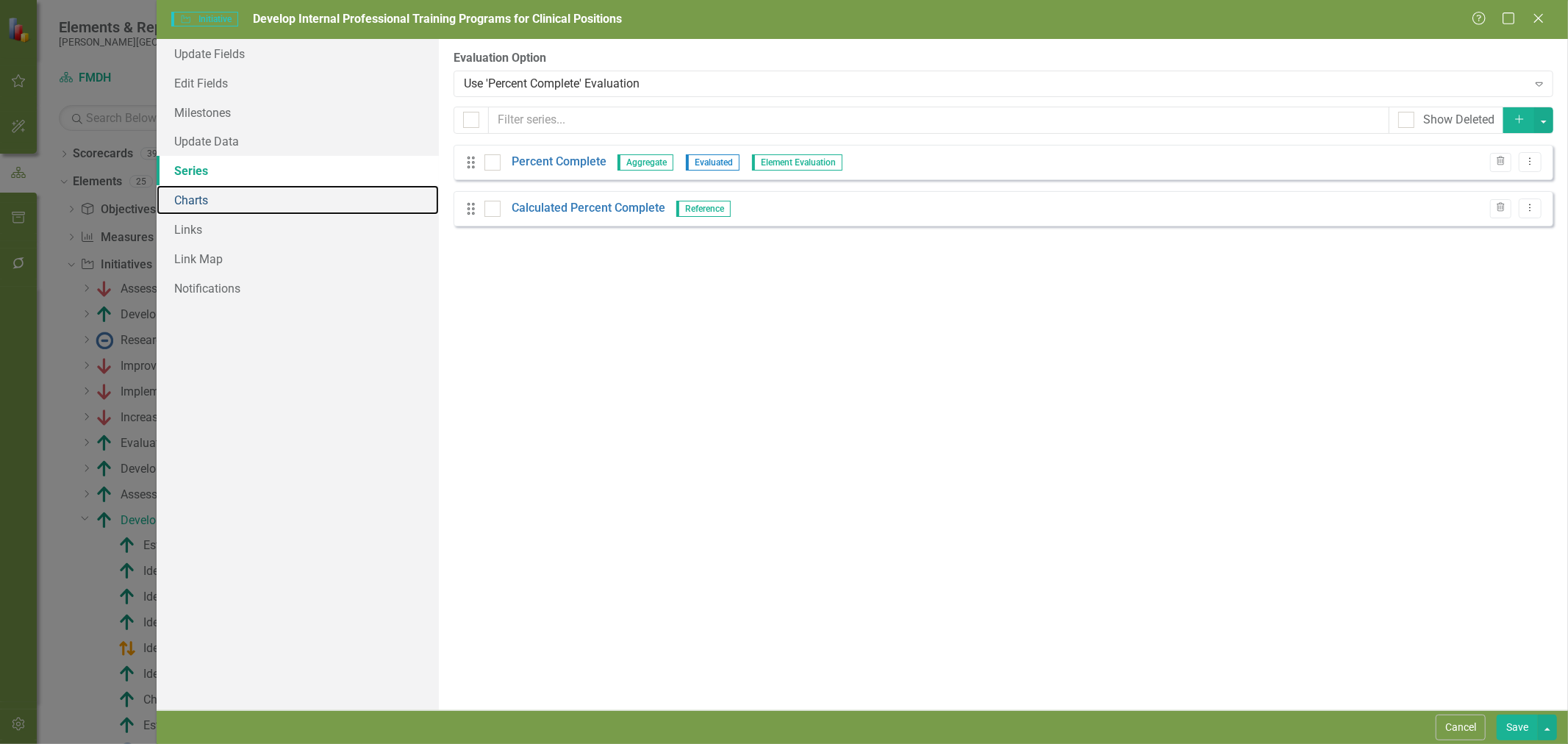
click at [237, 201] on link "Charts" at bounding box center [297, 199] width 282 height 29
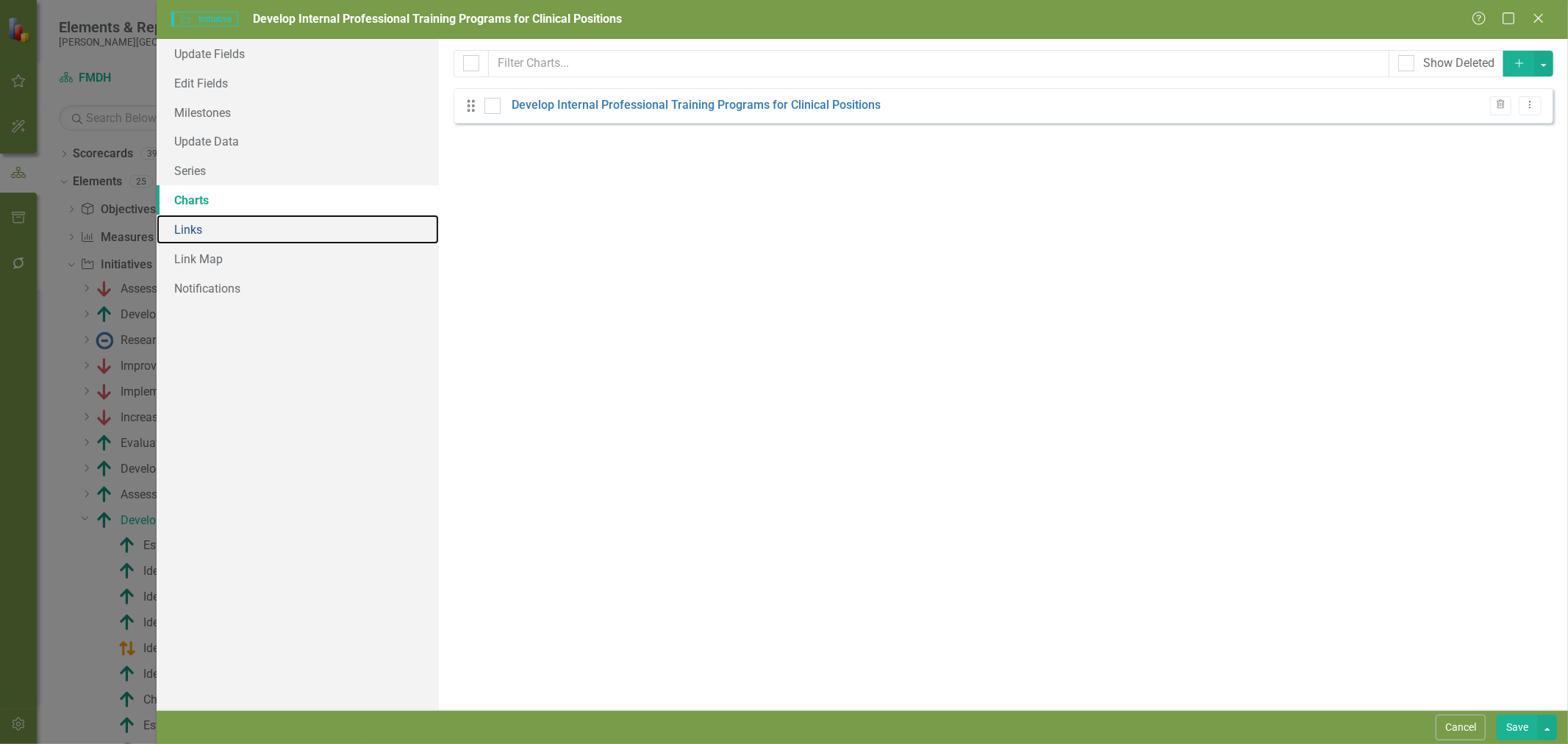
click at [221, 232] on link "Links" at bounding box center [297, 229] width 282 height 29
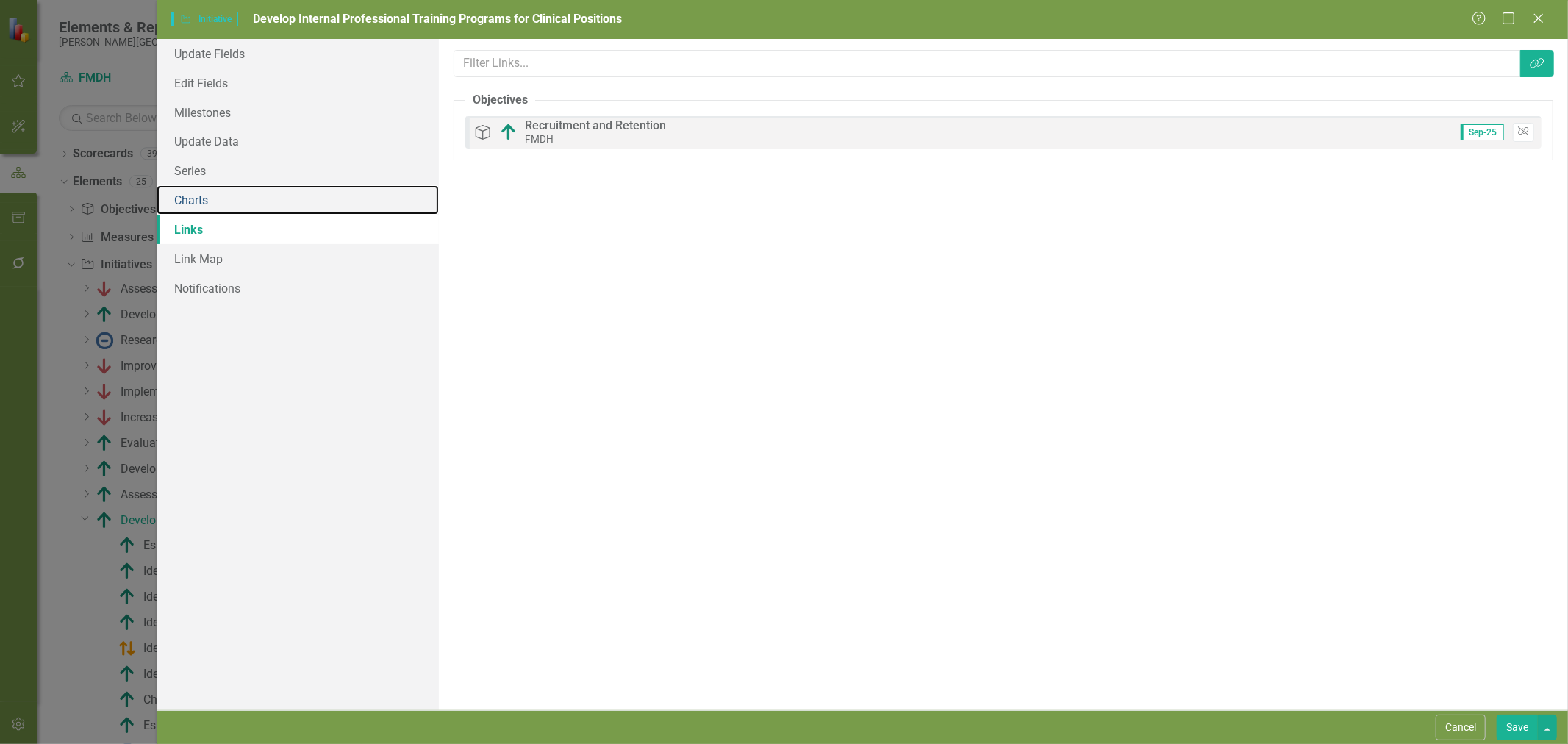
click at [225, 206] on link "Charts" at bounding box center [297, 199] width 282 height 29
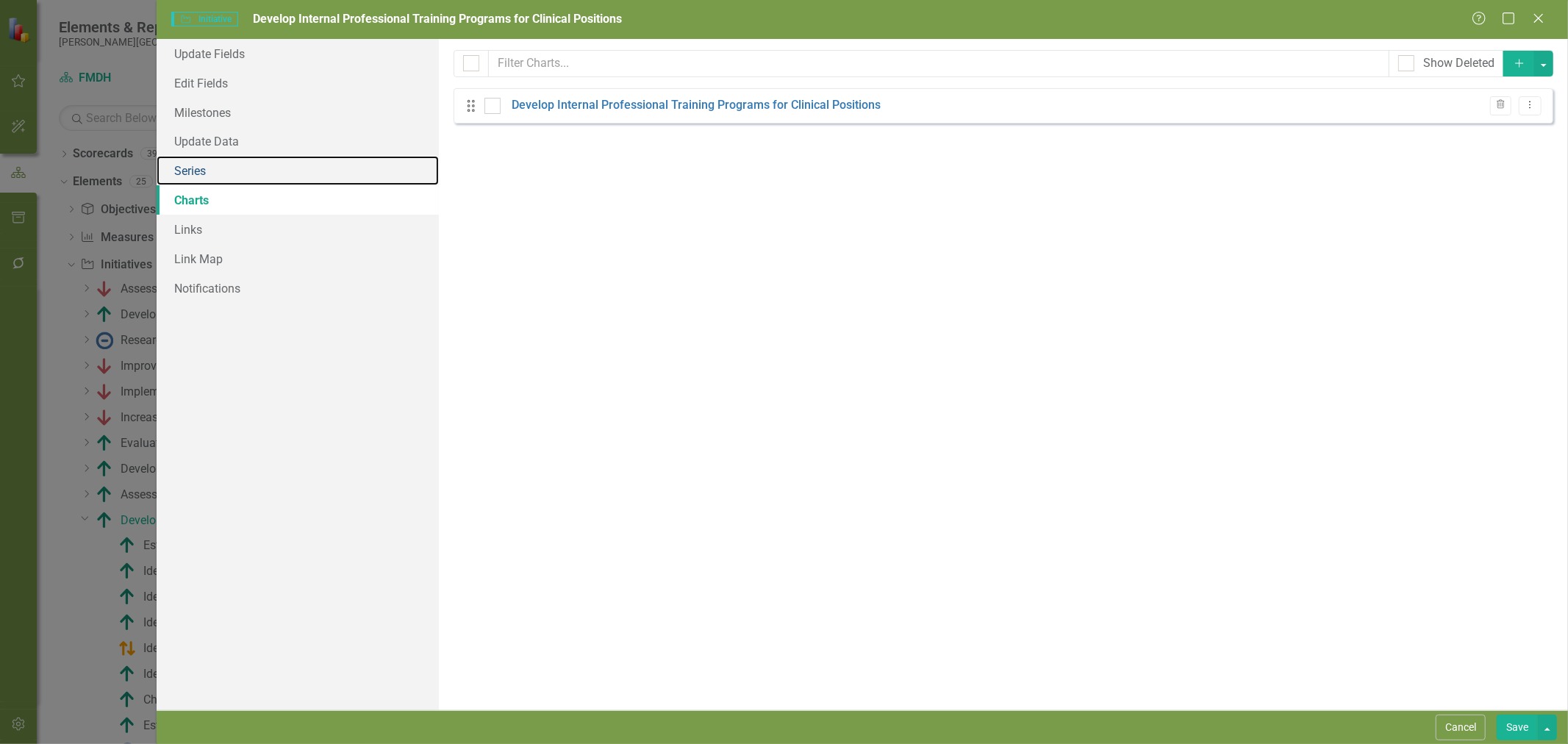
click at [228, 172] on link "Series" at bounding box center [297, 170] width 282 height 29
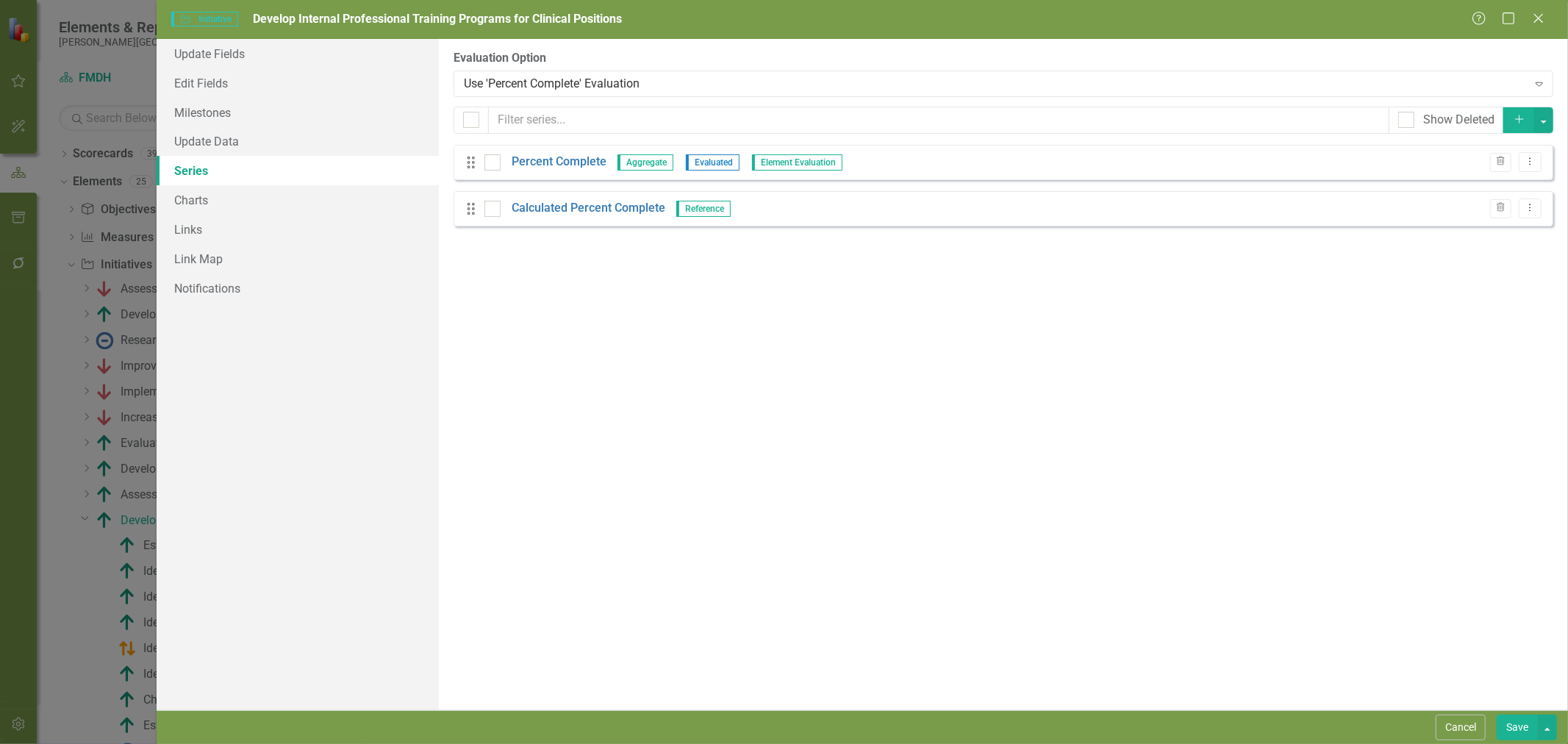
click at [1536, 22] on icon at bounding box center [1538, 18] width 9 height 9
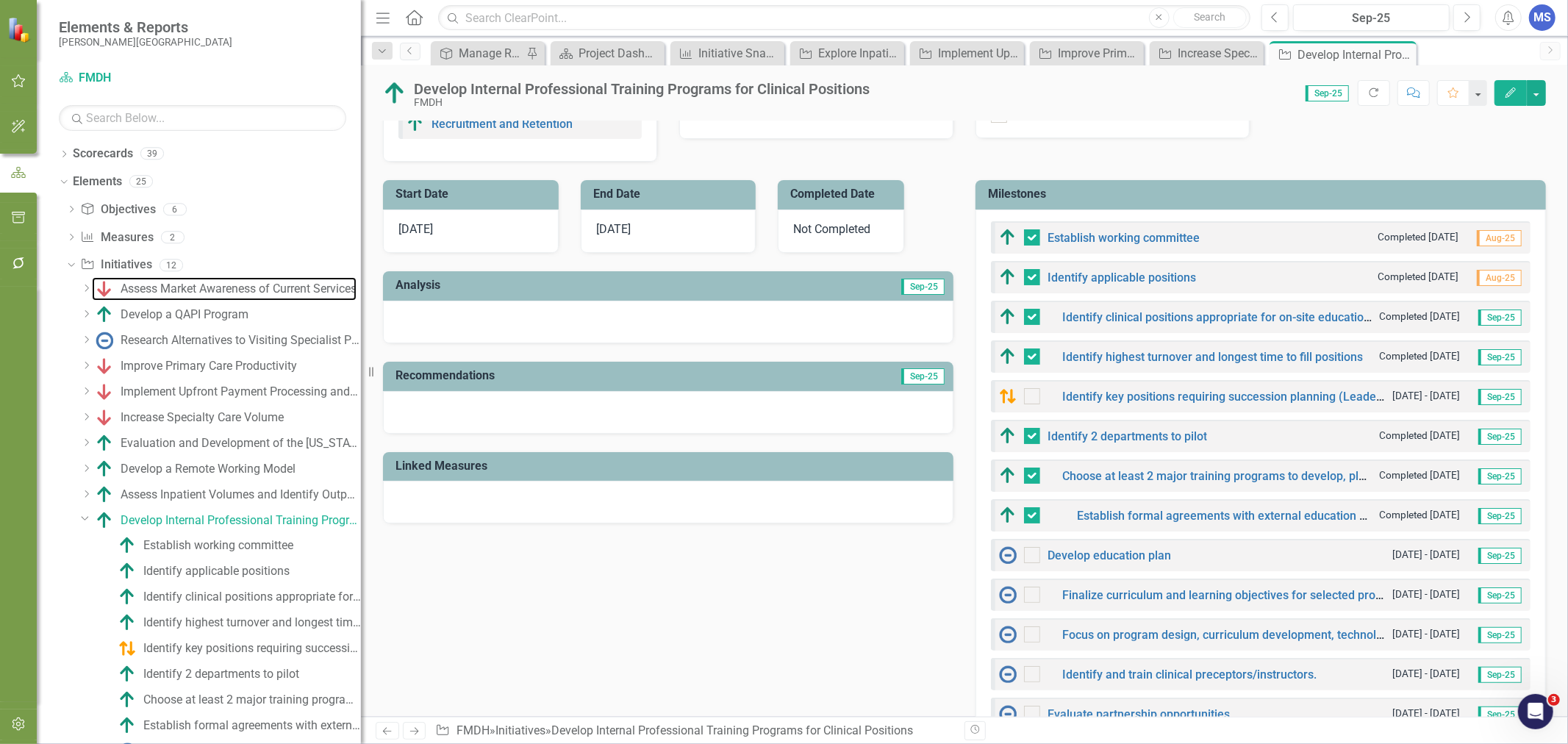
drag, startPoint x: 254, startPoint y: 285, endPoint x: 321, endPoint y: 315, distance: 73.4
click at [254, 285] on div "Assess Market Awareness of Current Services" at bounding box center [239, 289] width 236 height 13
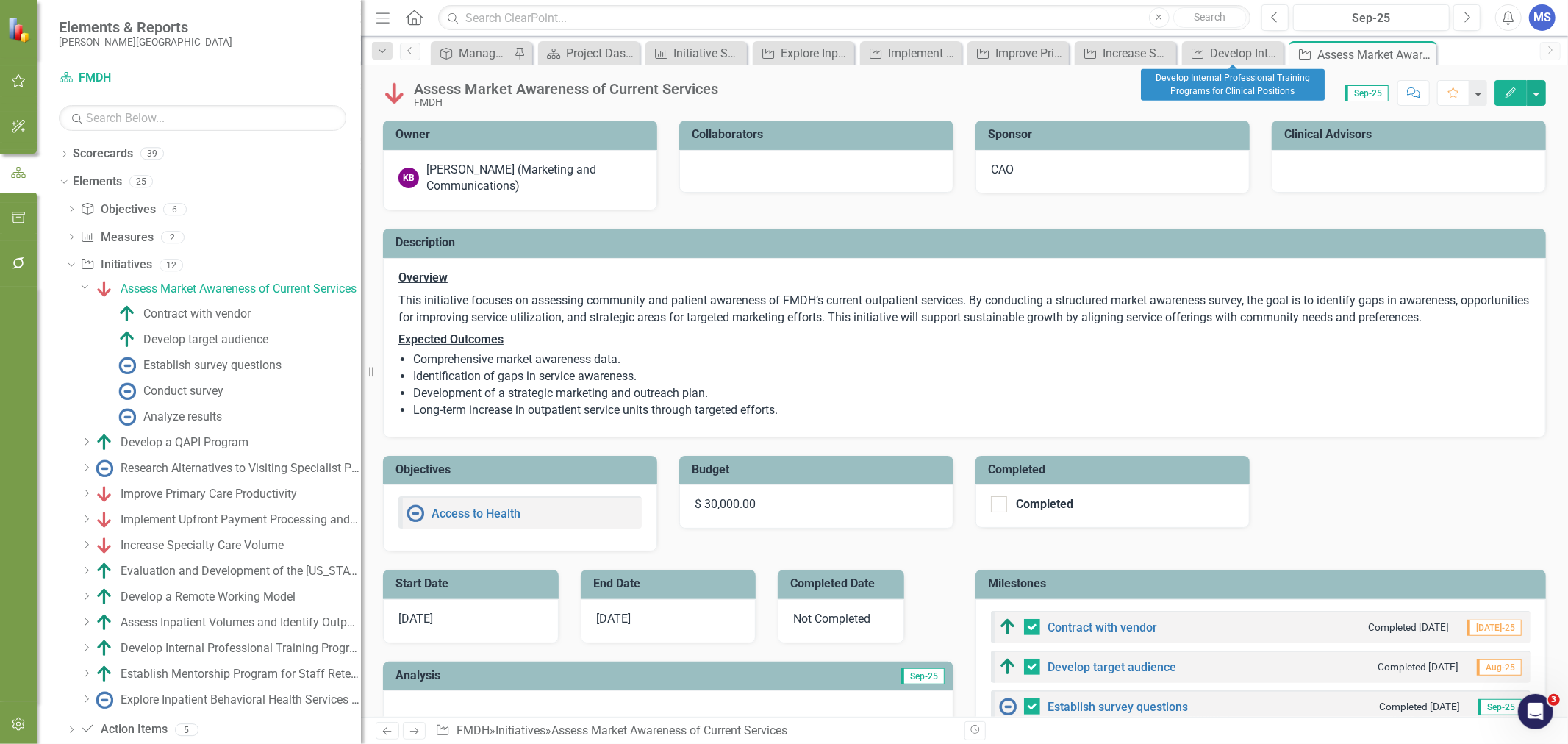
click at [0, 0] on icon "Close" at bounding box center [0, 0] width 0 height 0
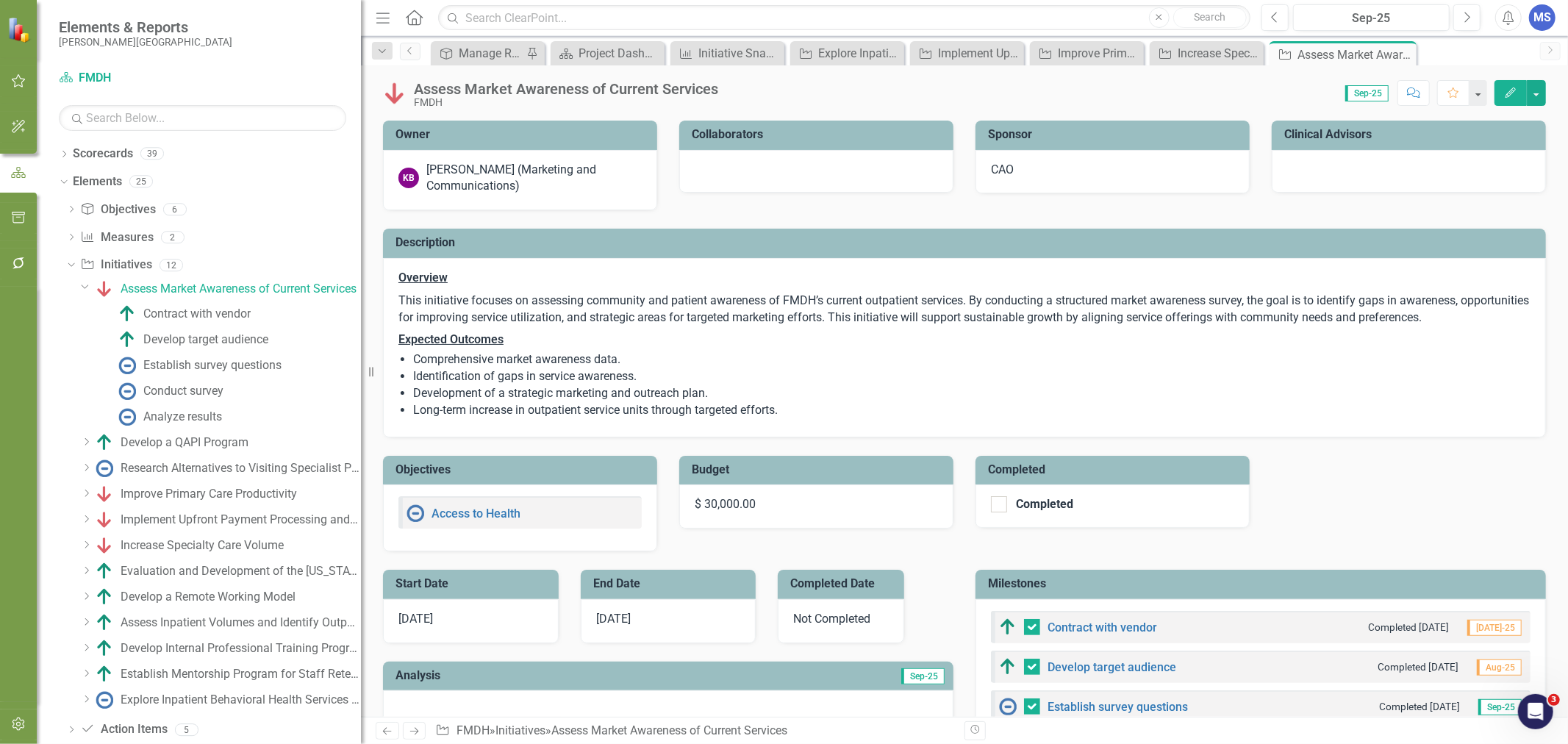
click at [0, 0] on icon "Close" at bounding box center [0, 0] width 0 height 0
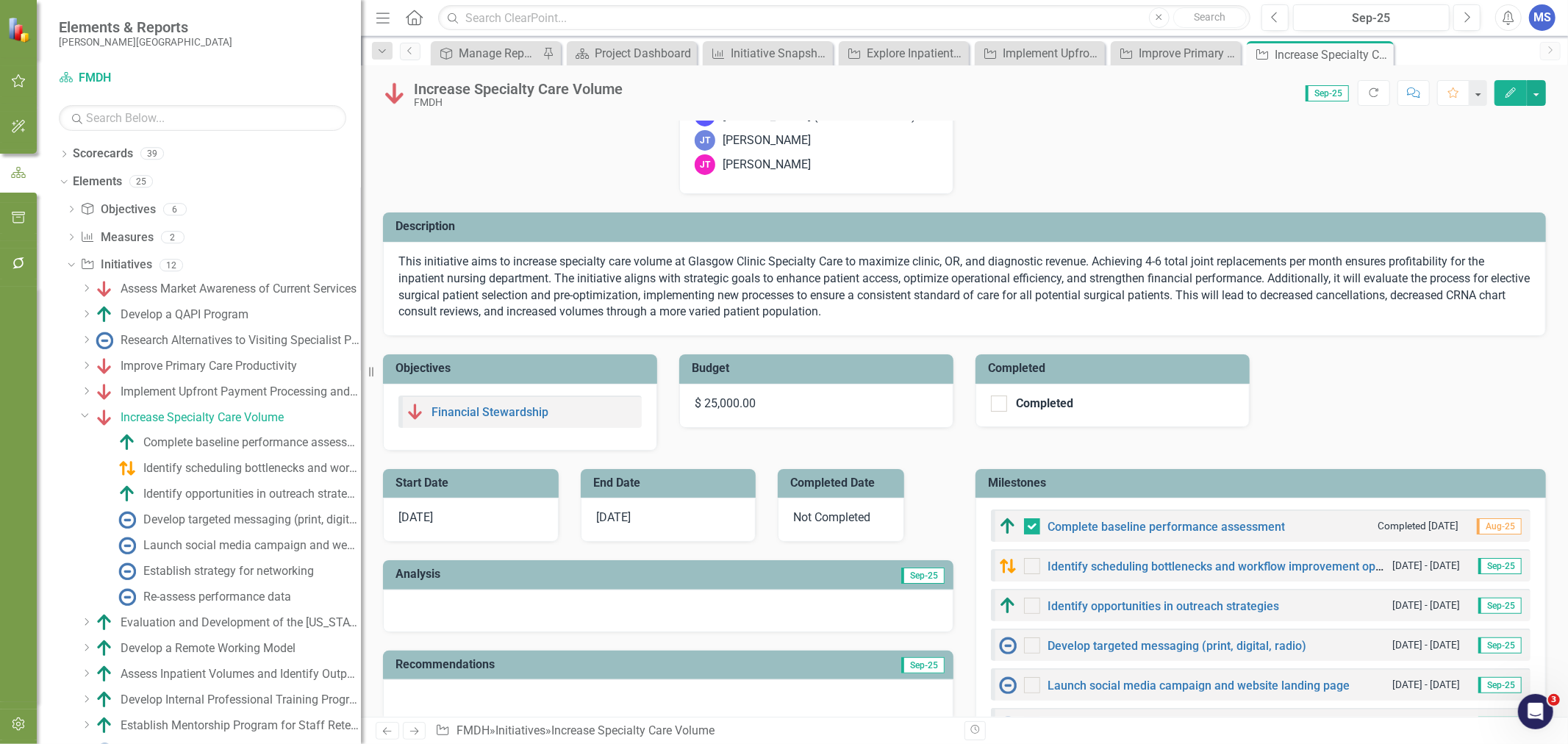
scroll to position [245, 0]
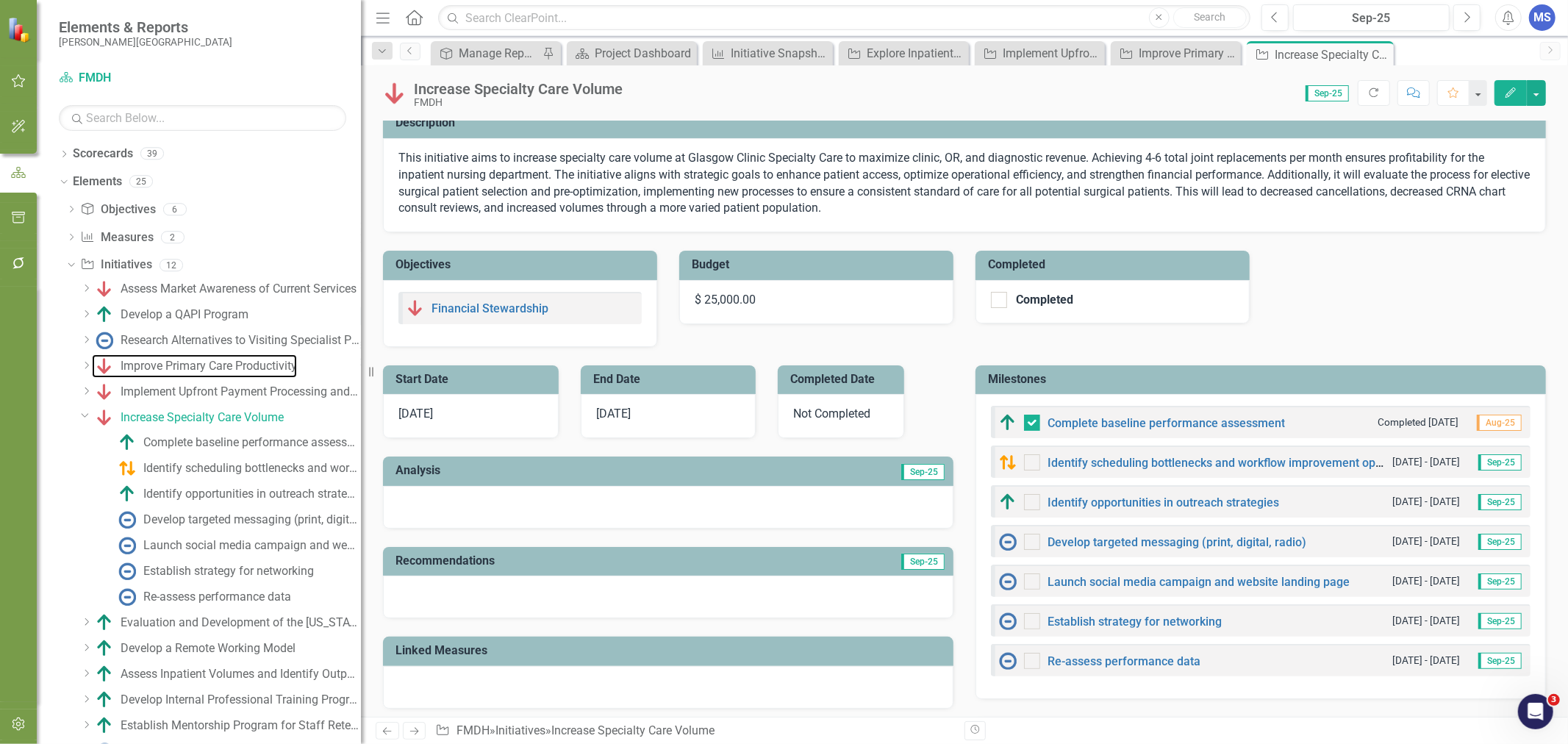
click at [163, 365] on div "Improve Primary Care Productivity" at bounding box center [209, 366] width 176 height 13
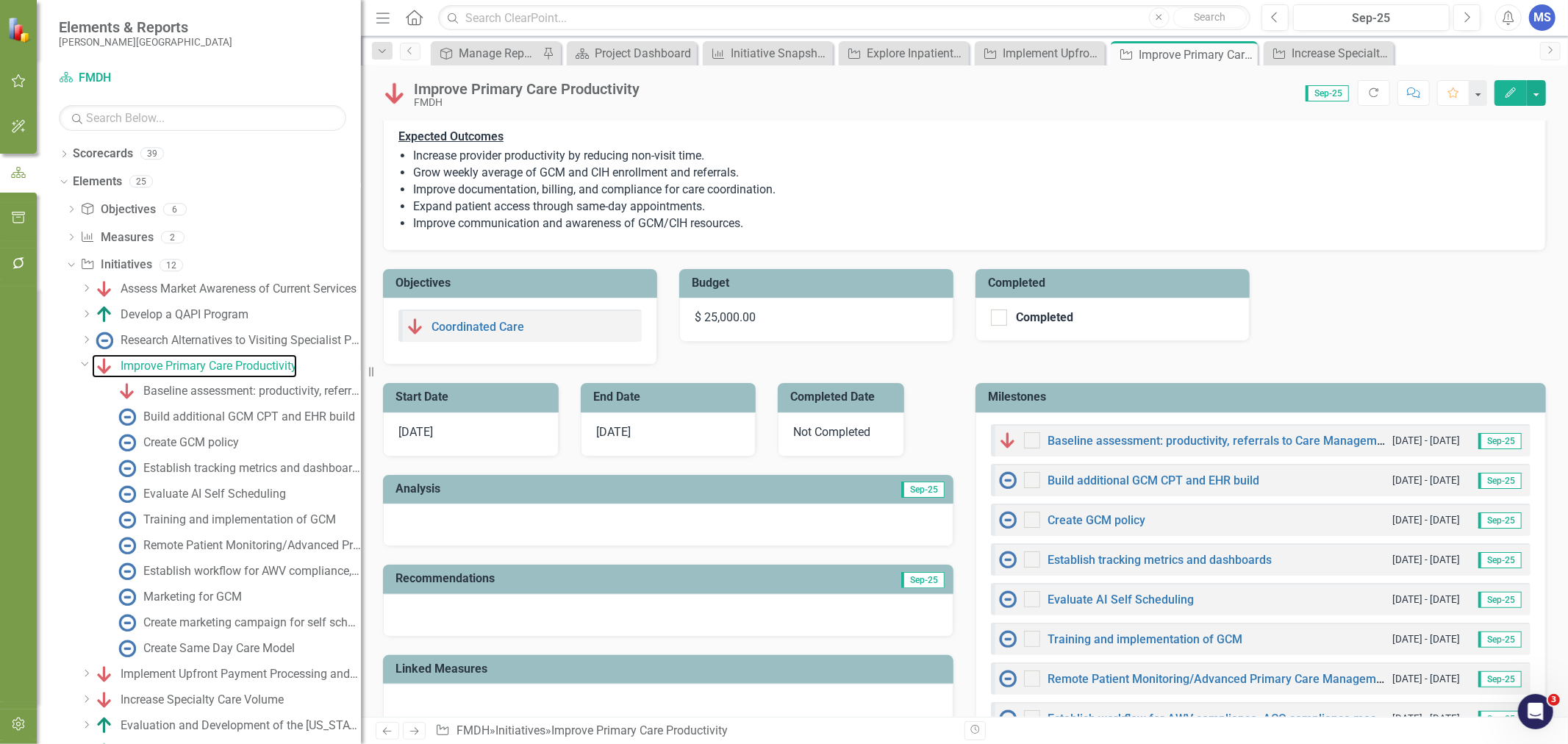
scroll to position [245, 0]
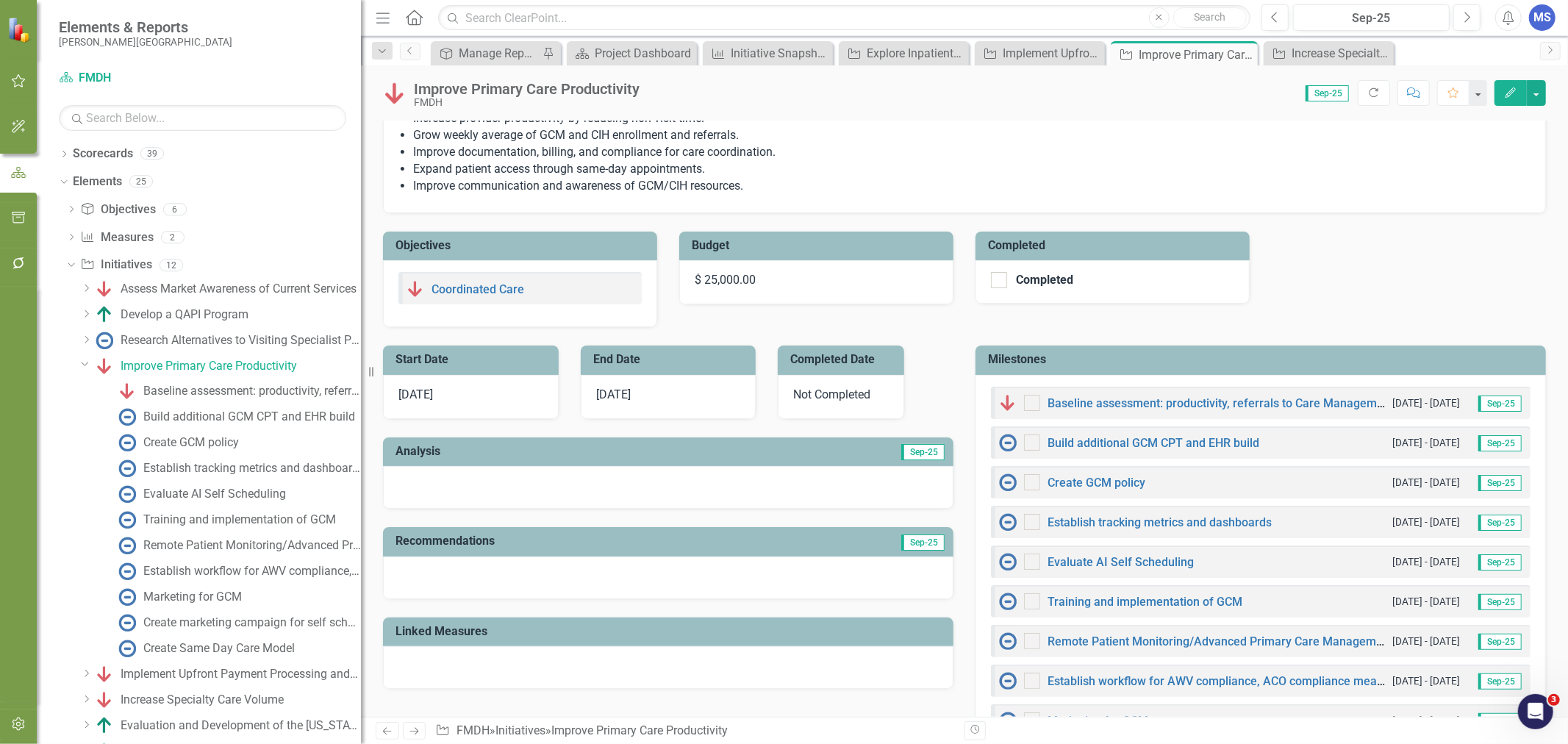
click at [0, 0] on icon "Close" at bounding box center [0, 0] width 0 height 0
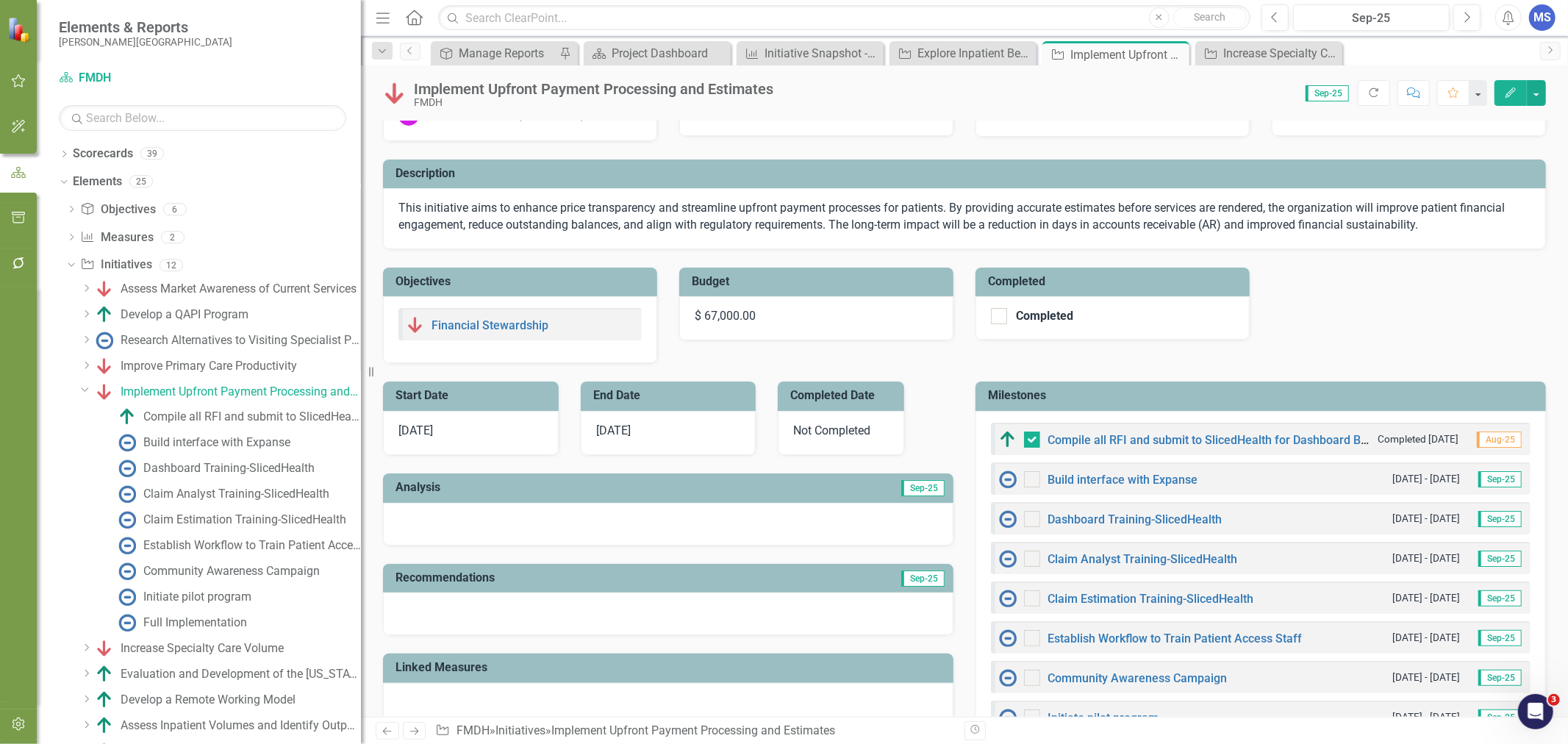
scroll to position [81, 0]
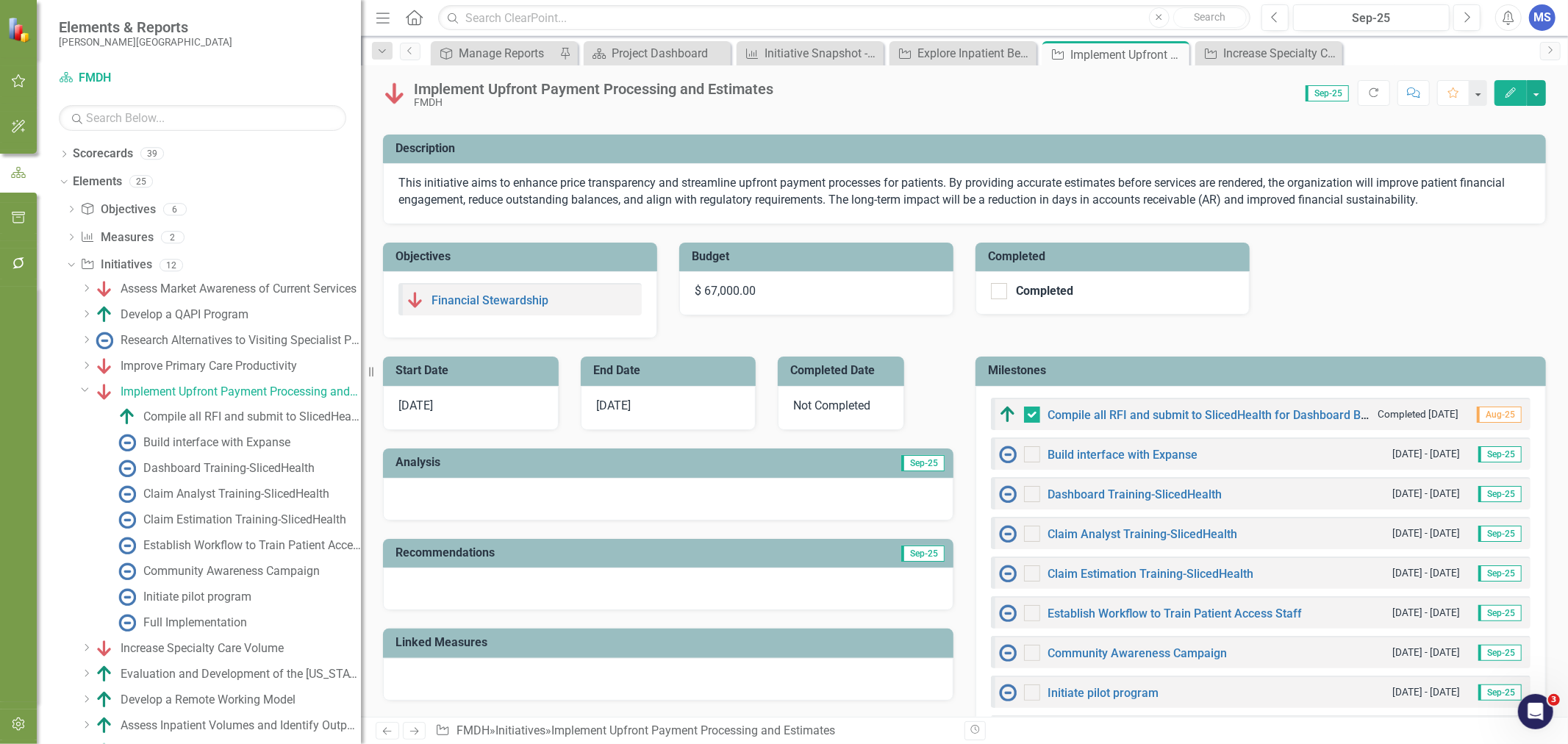
click at [0, 0] on icon at bounding box center [0, 0] width 0 height 0
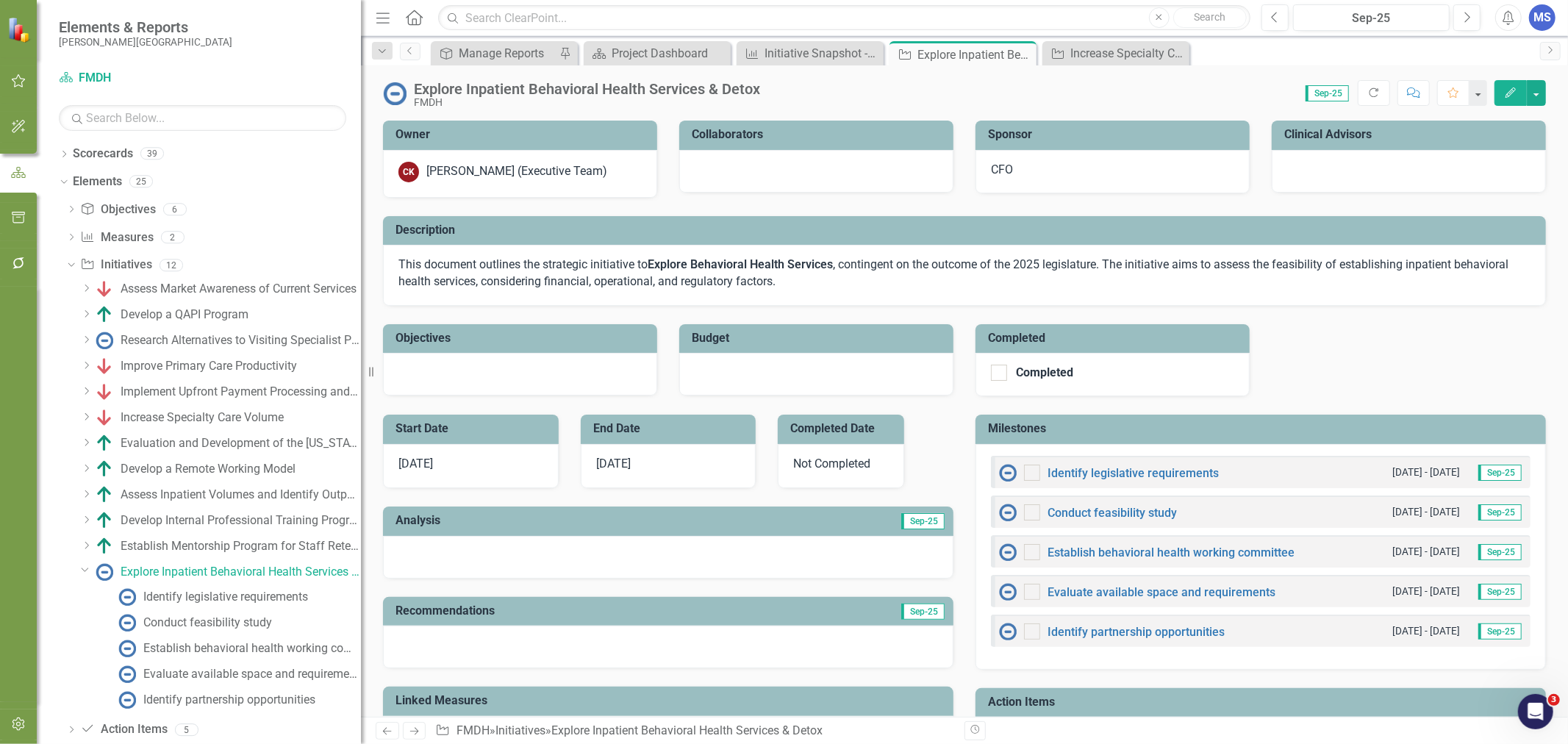
click at [0, 0] on icon "Close" at bounding box center [0, 0] width 0 height 0
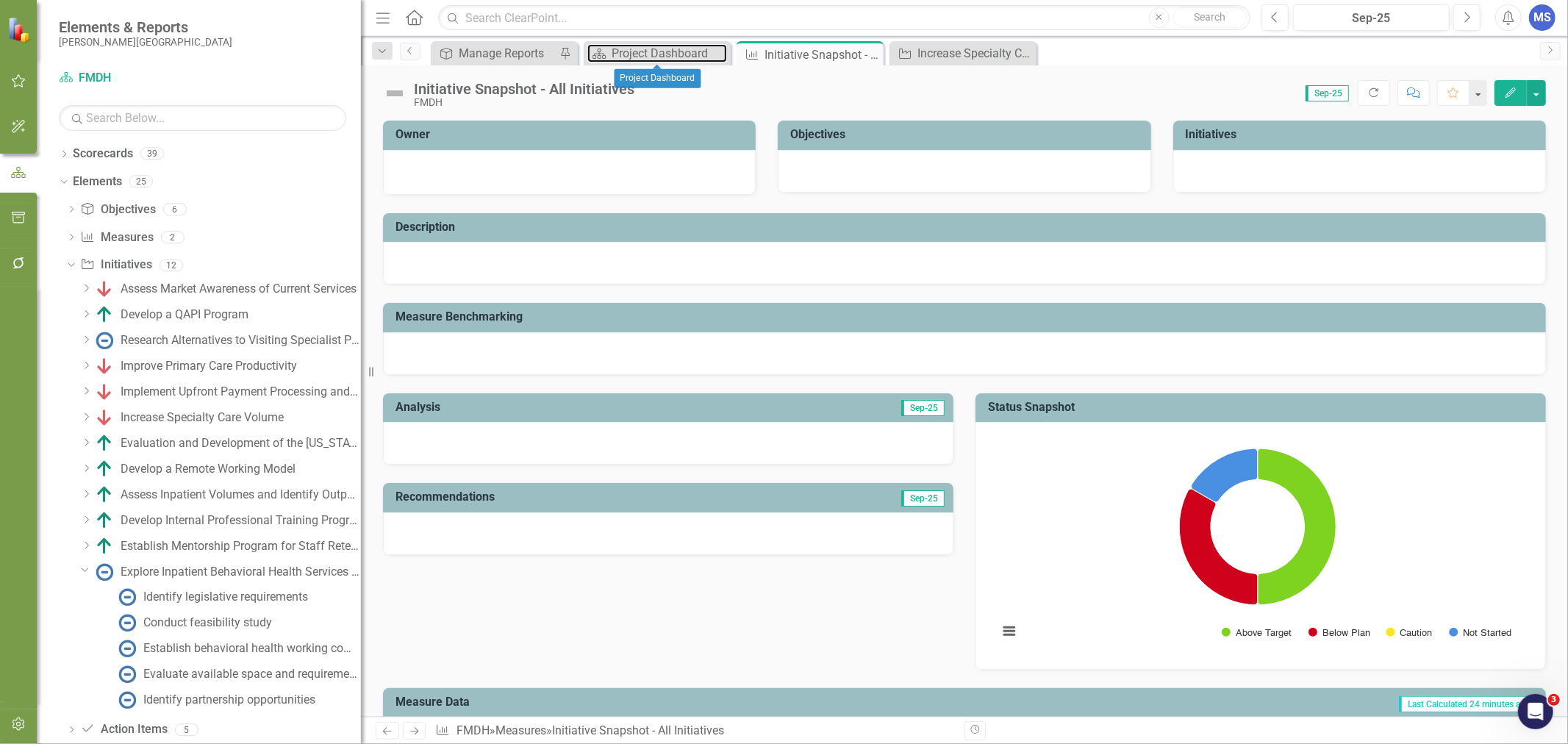
click at [612, 48] on div "Project Dashboard" at bounding box center [669, 53] width 115 height 18
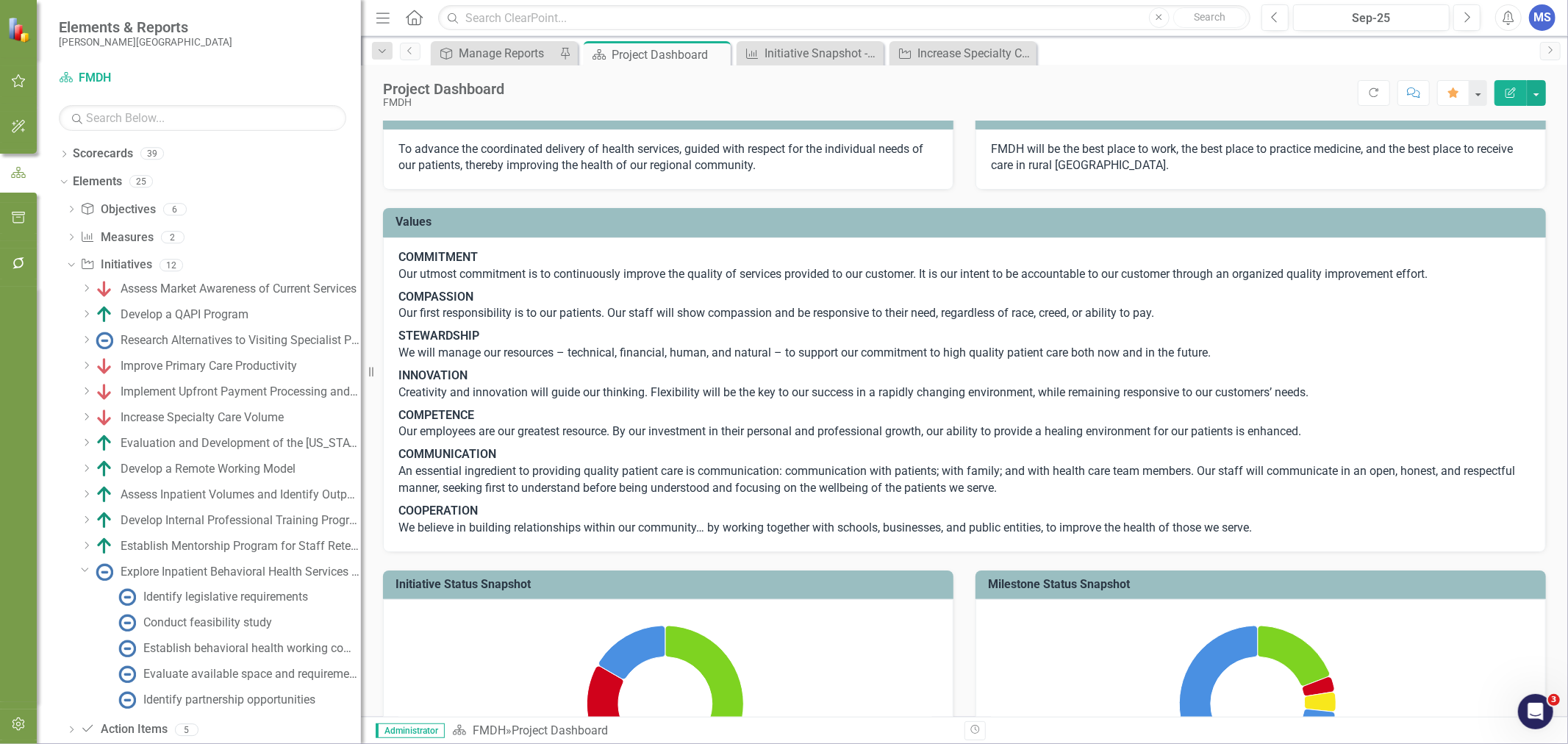
scroll to position [409, 0]
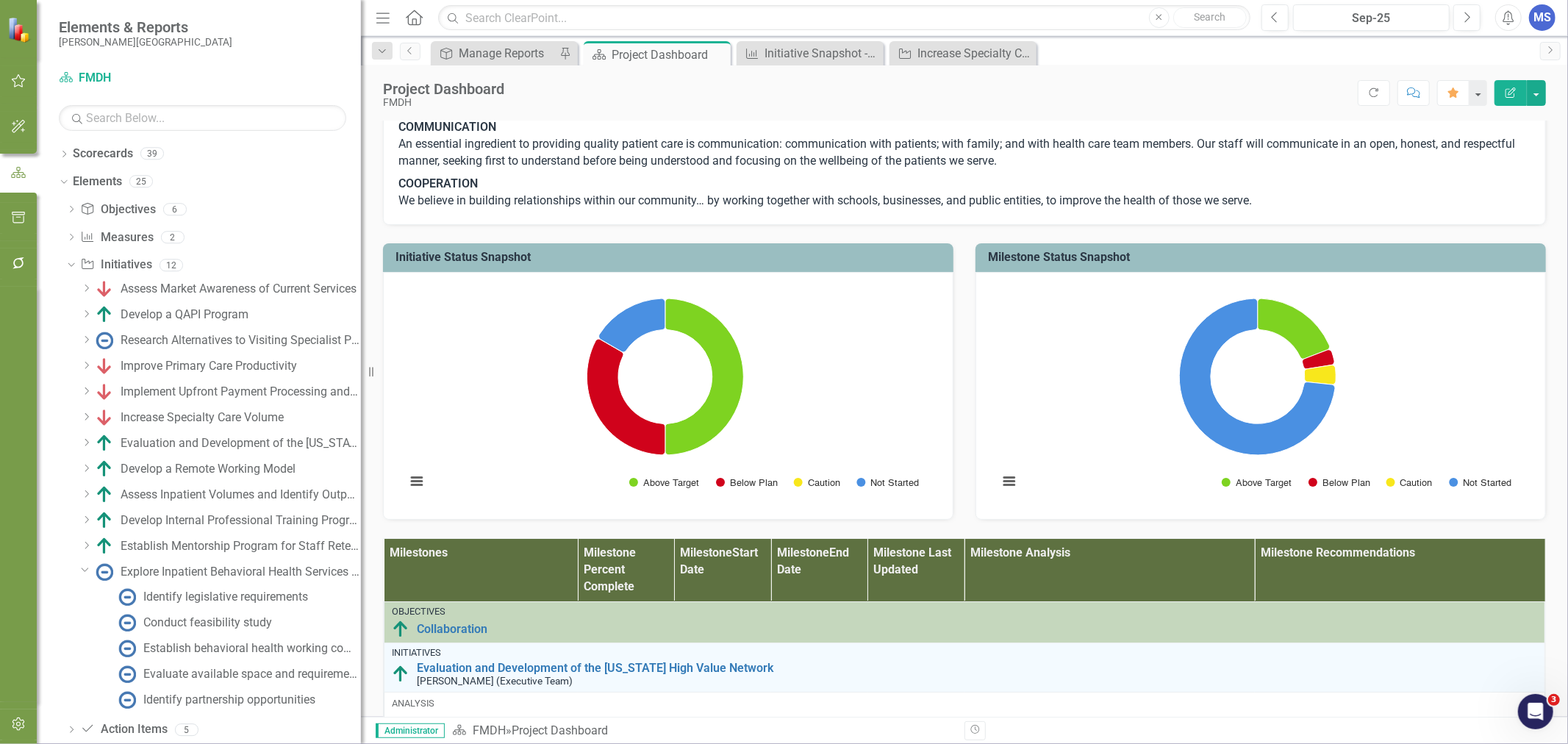
click at [86, 572] on icon "Dropdown" at bounding box center [85, 569] width 9 height 11
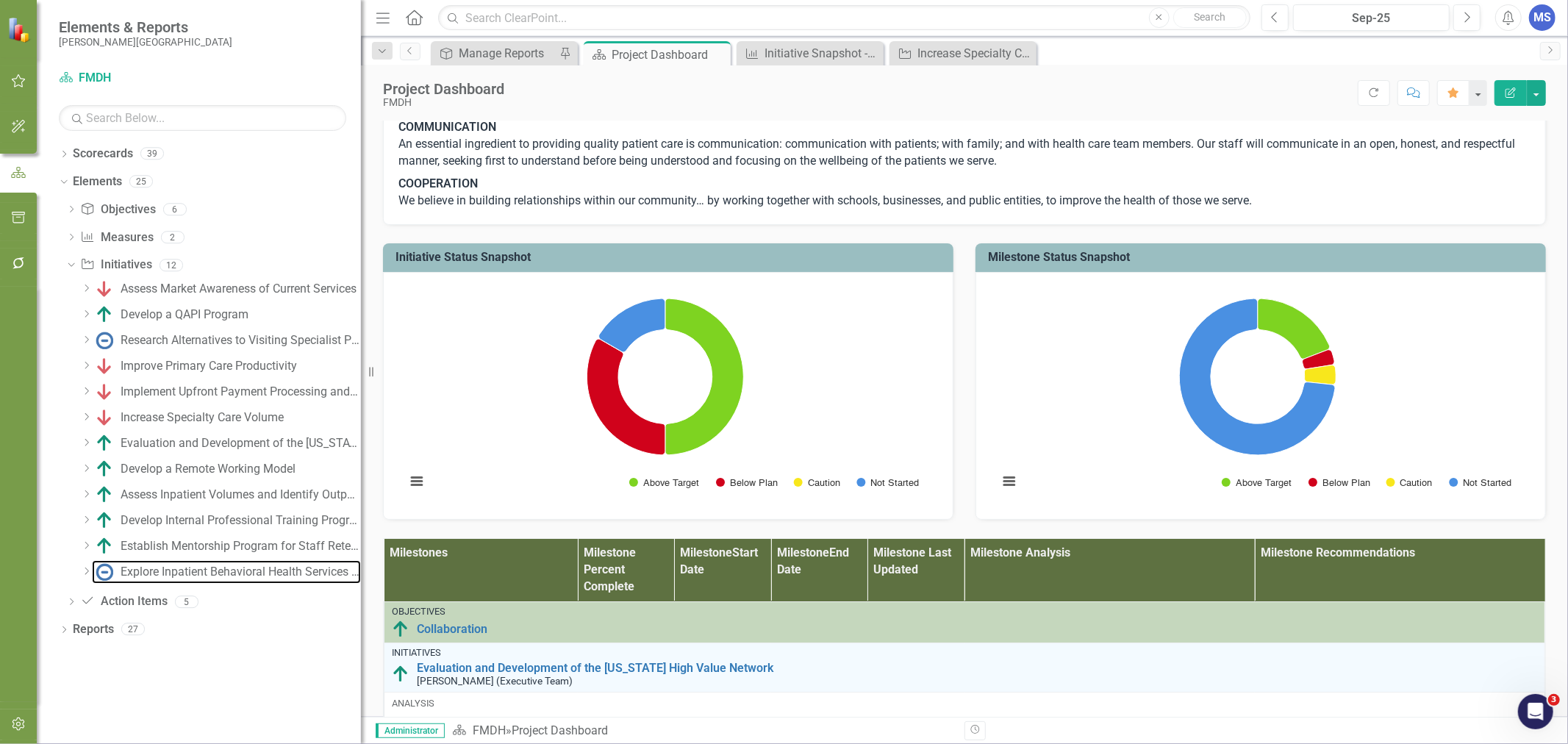
click at [205, 575] on div "Explore Inpatient Behavioral Health Services & Detox" at bounding box center [241, 572] width 240 height 13
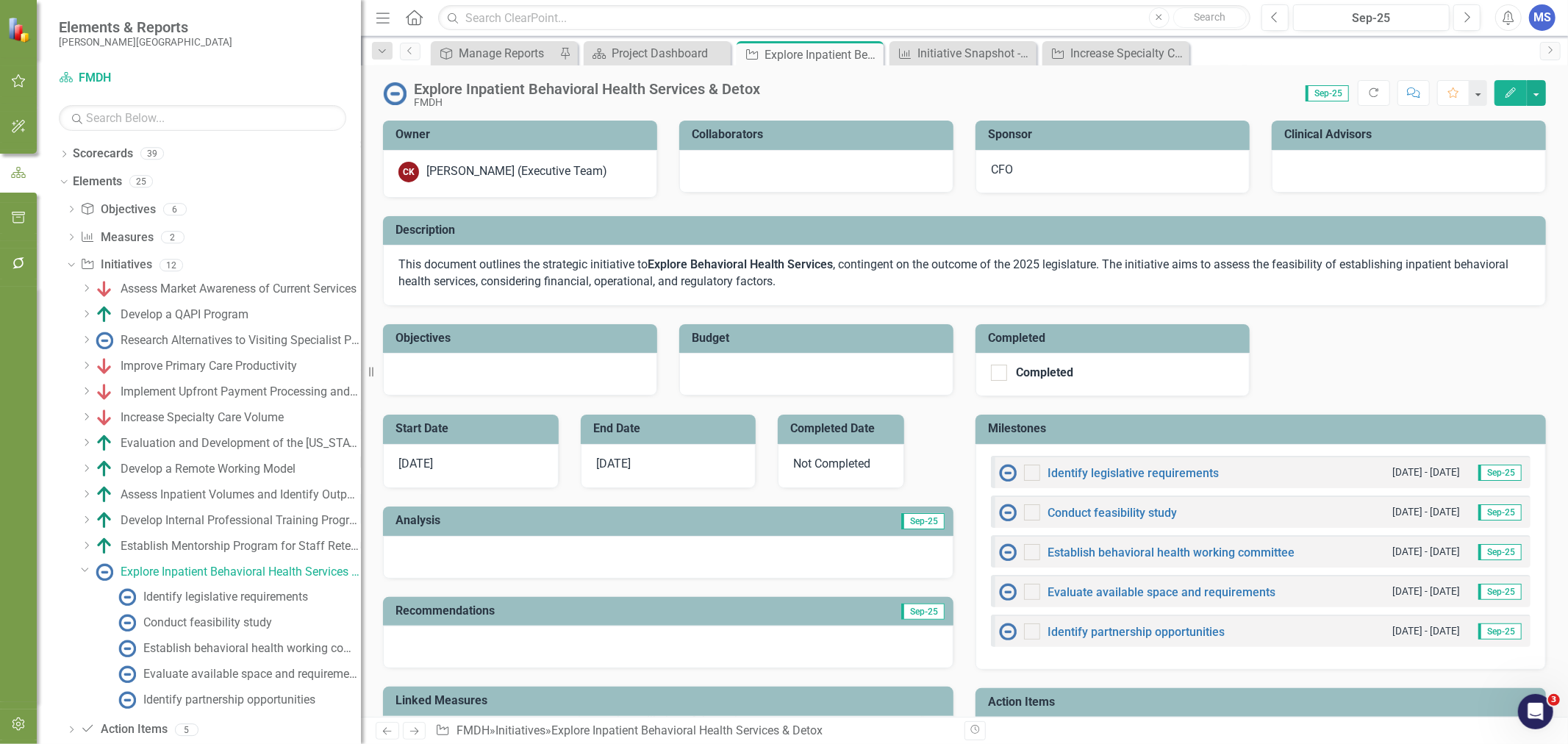
click at [1510, 92] on icon "Edit" at bounding box center [1510, 93] width 13 height 10
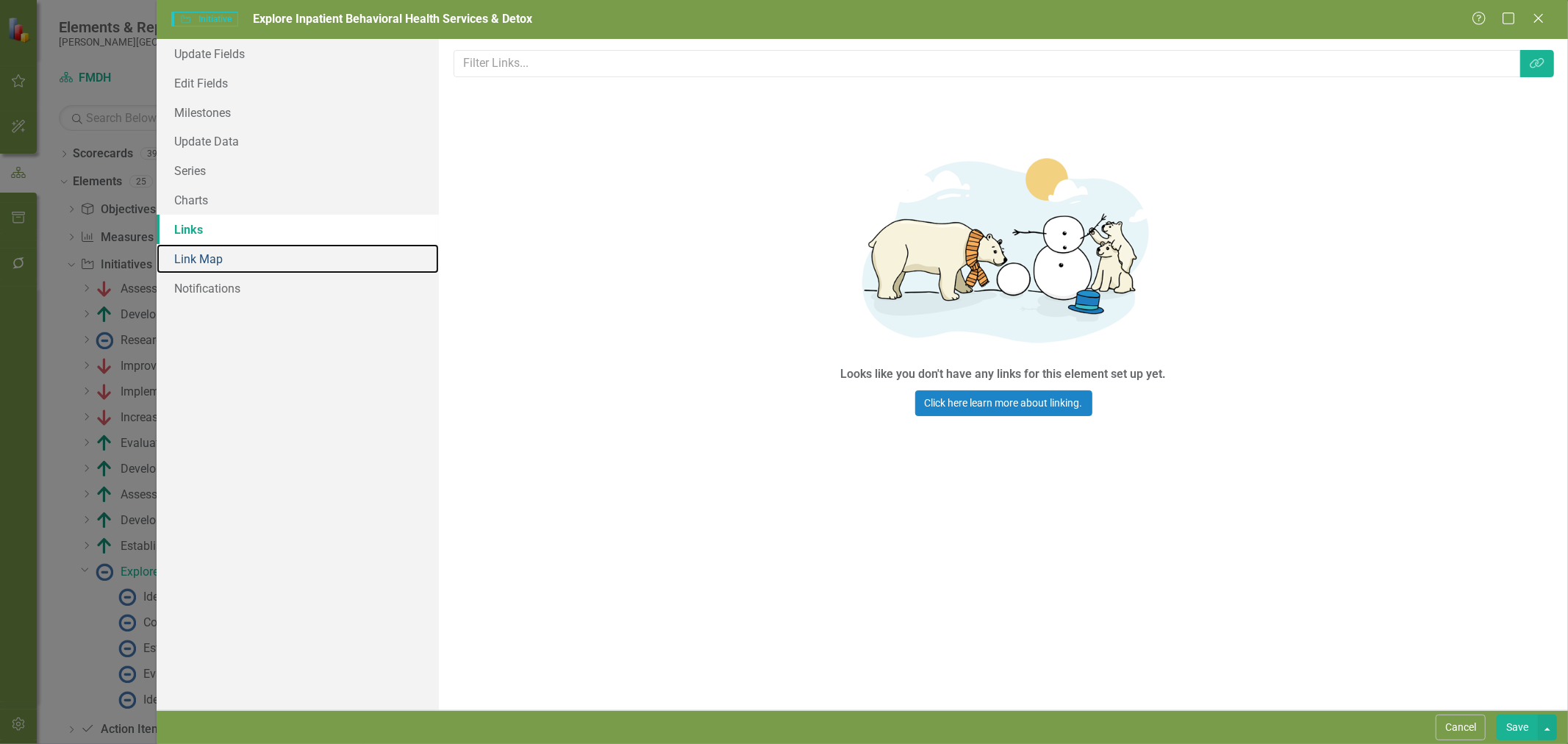
click at [216, 255] on link "Link Map" at bounding box center [297, 259] width 282 height 29
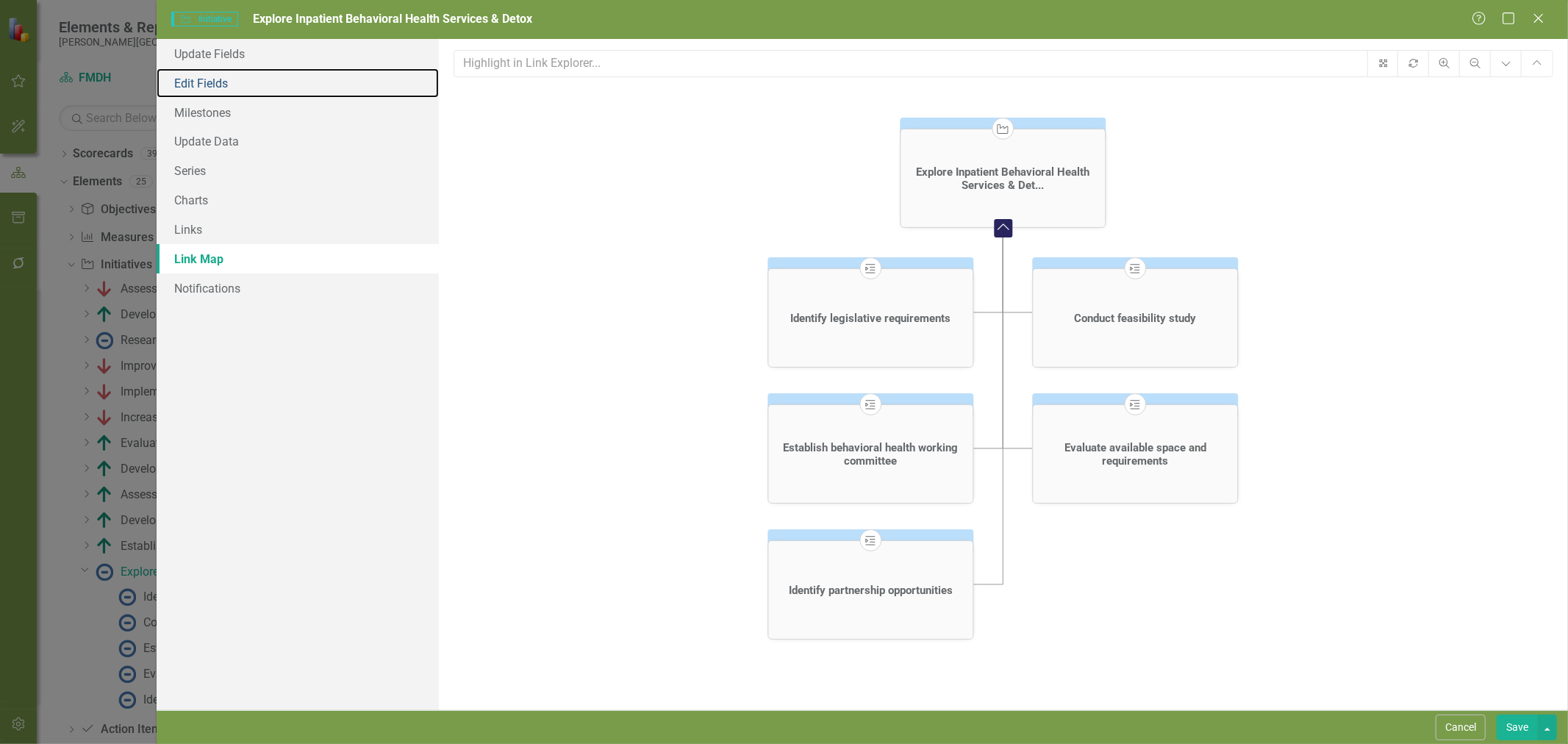
click at [229, 85] on link "Edit Fields" at bounding box center [297, 83] width 282 height 29
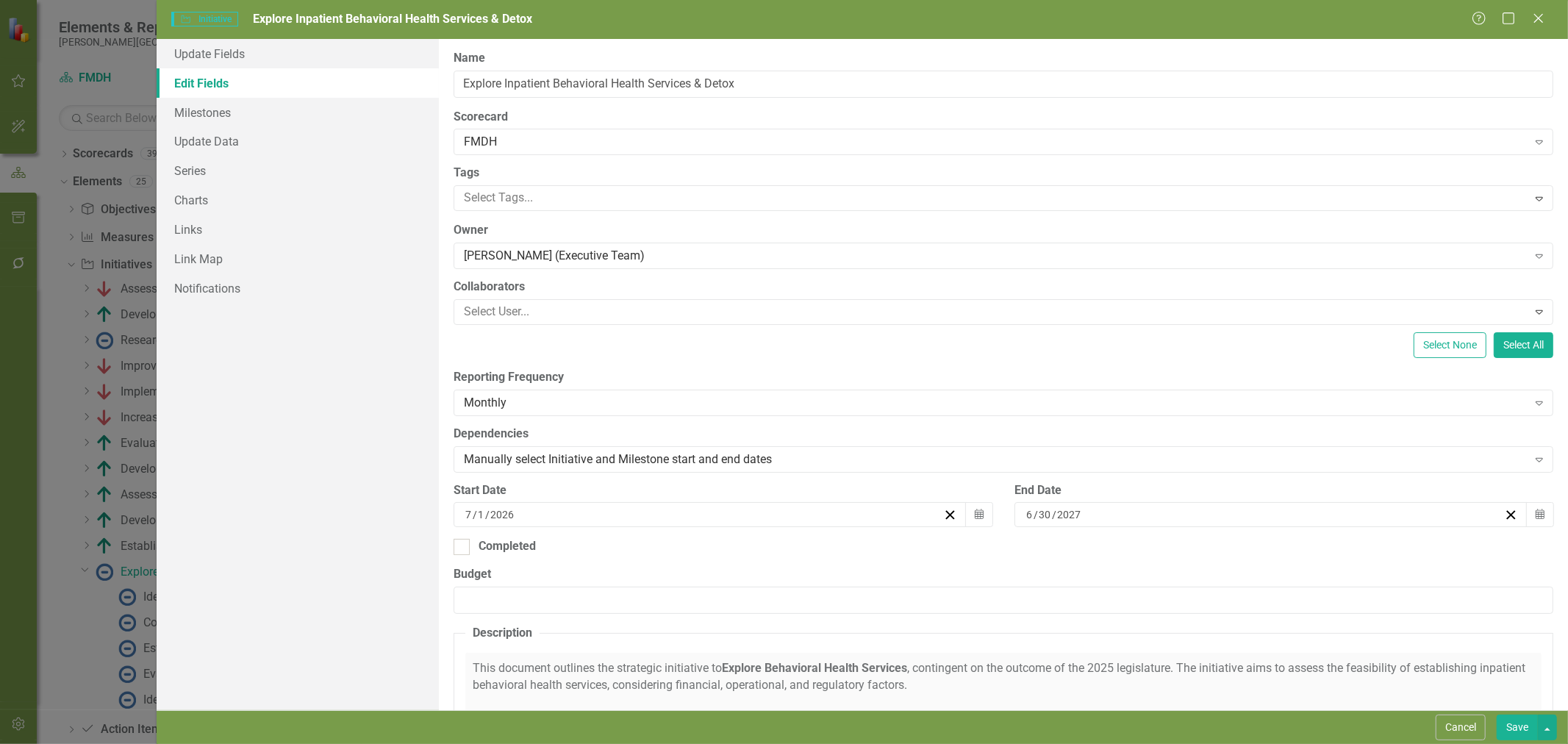
click at [532, 127] on div "Scorecard FMDH Expand" at bounding box center [1003, 132] width 1099 height 46
click at [532, 140] on div "FMDH" at bounding box center [995, 142] width 1063 height 17
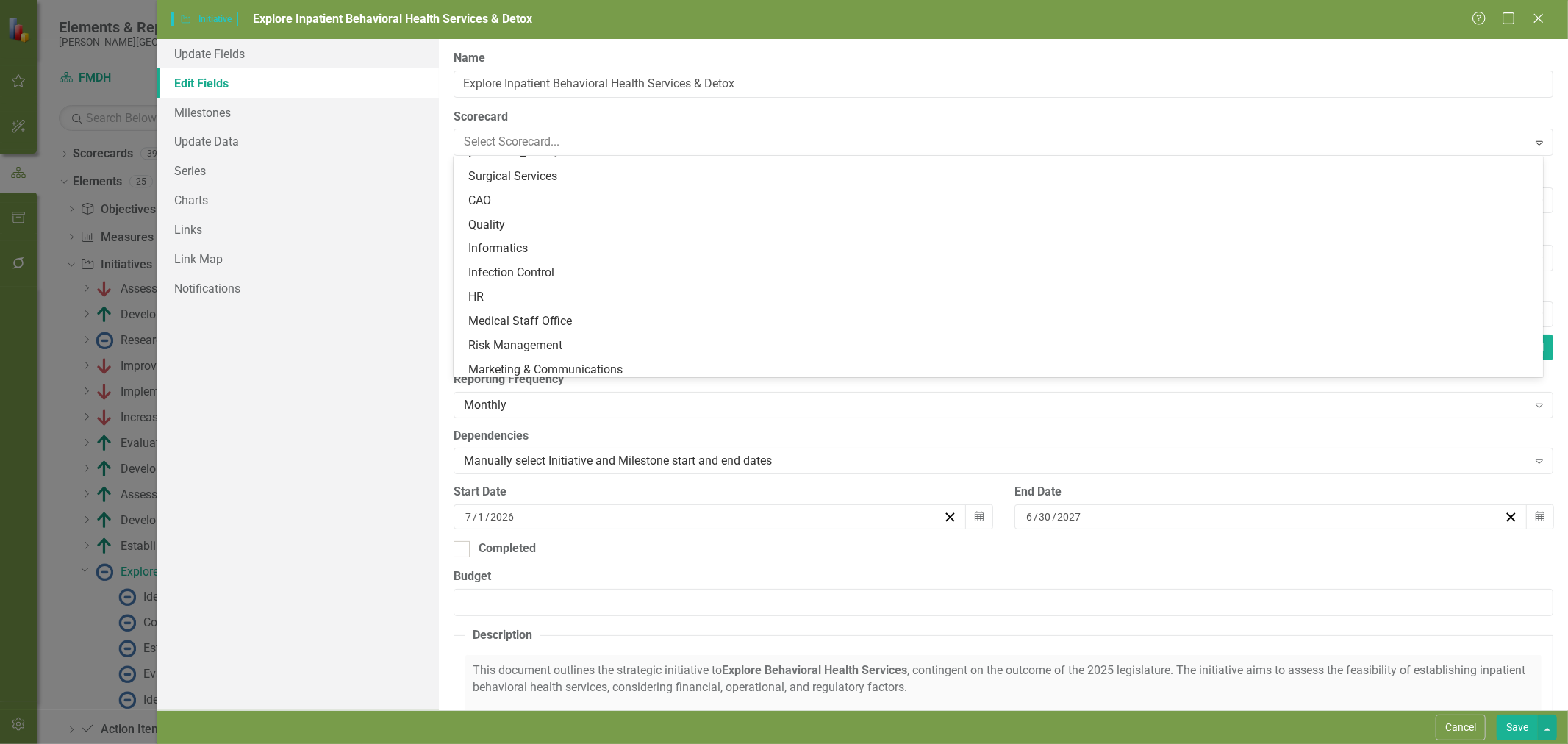
scroll to position [653, 0]
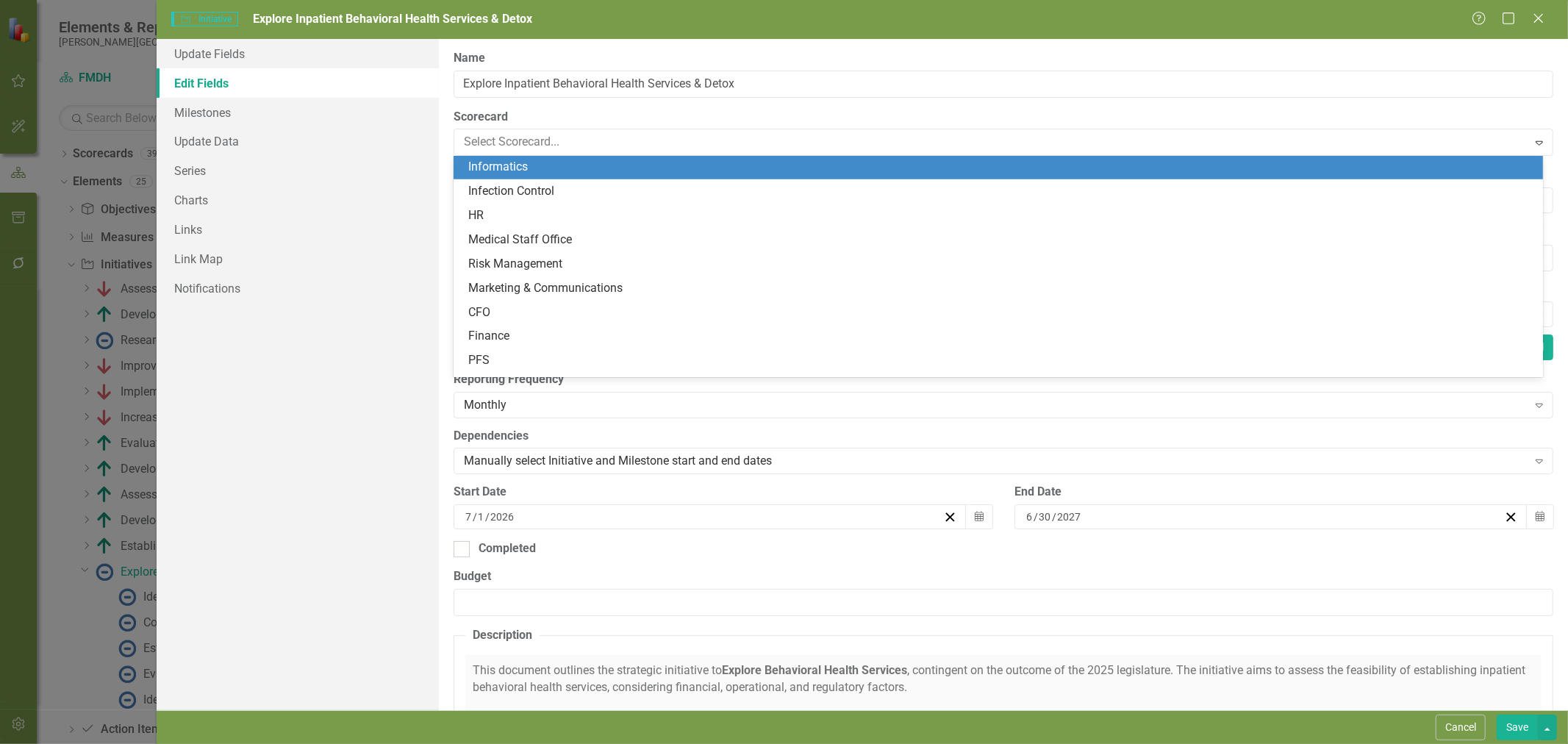
click at [826, 119] on label "Scorecard" at bounding box center [1003, 117] width 1099 height 17
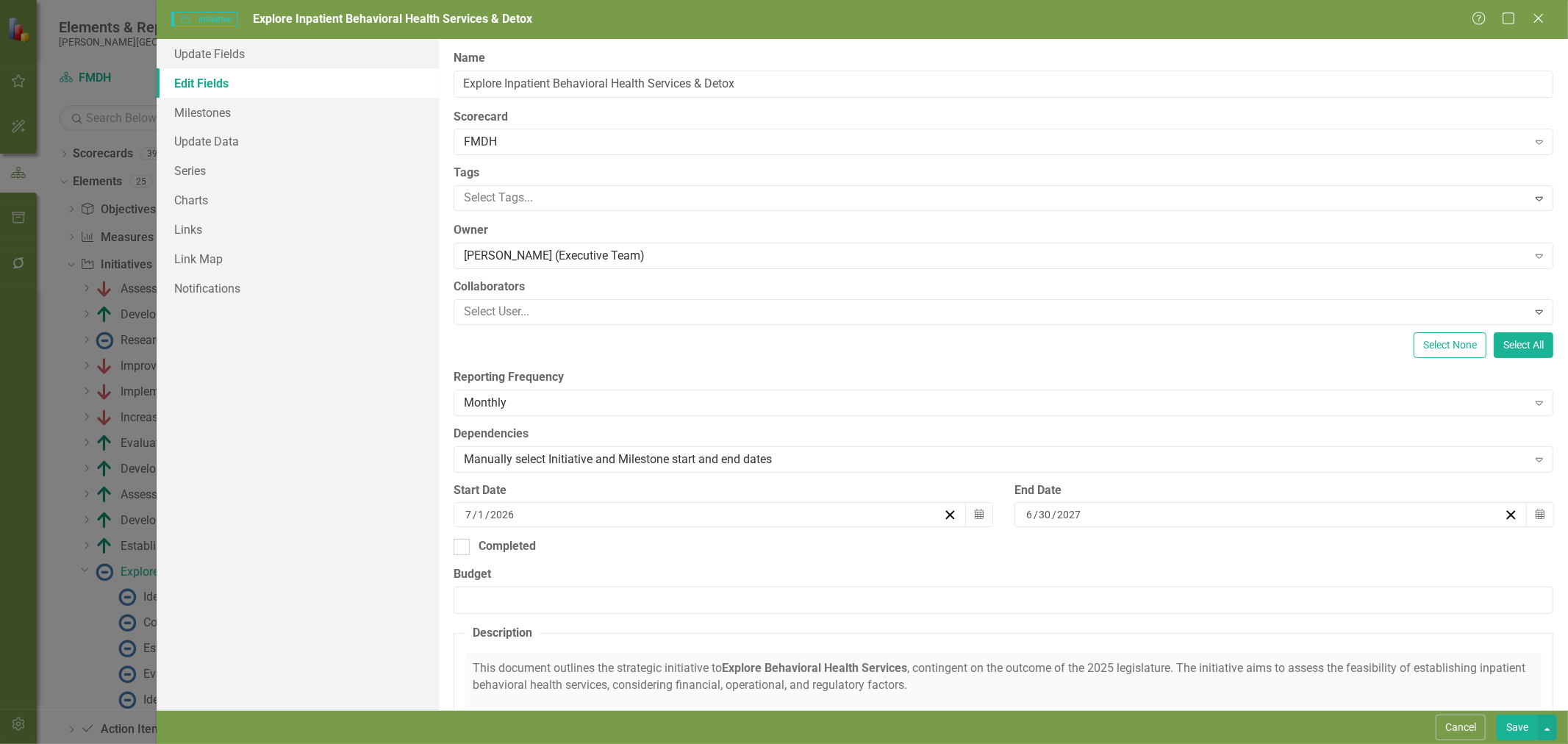
click at [619, 147] on div "FMDH" at bounding box center [995, 142] width 1063 height 17
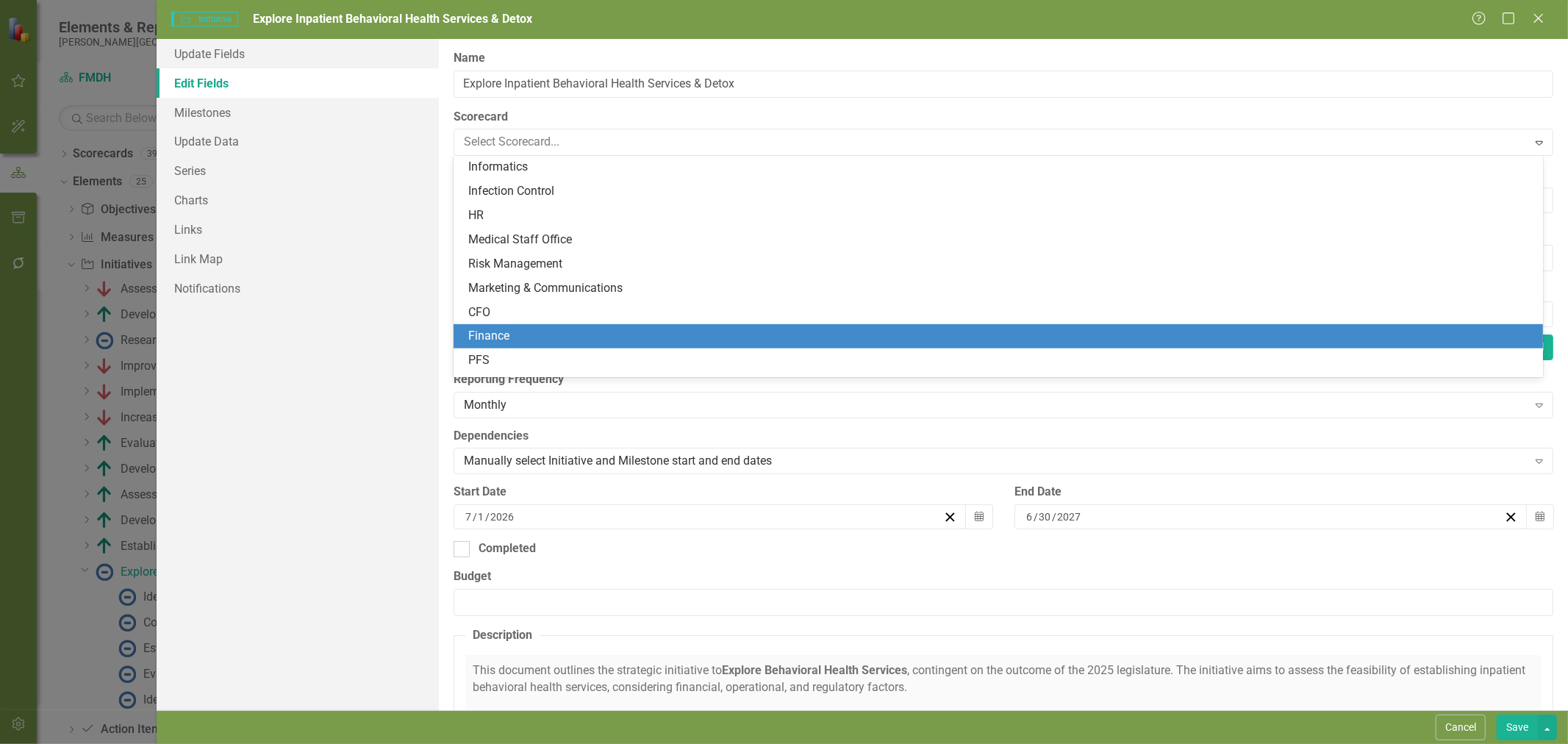
scroll to position [722, 0]
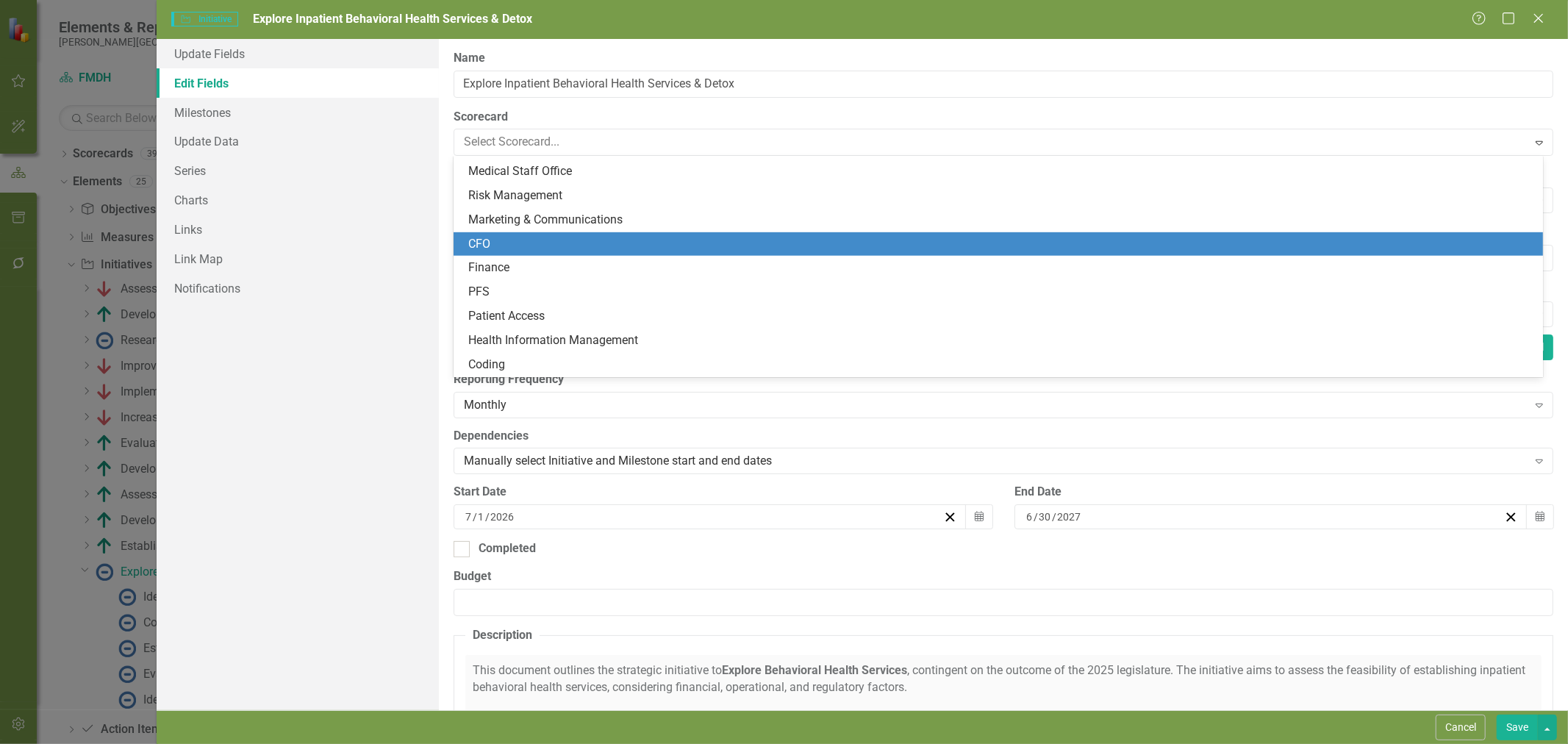
click at [592, 246] on div "CFO" at bounding box center [1001, 244] width 1066 height 17
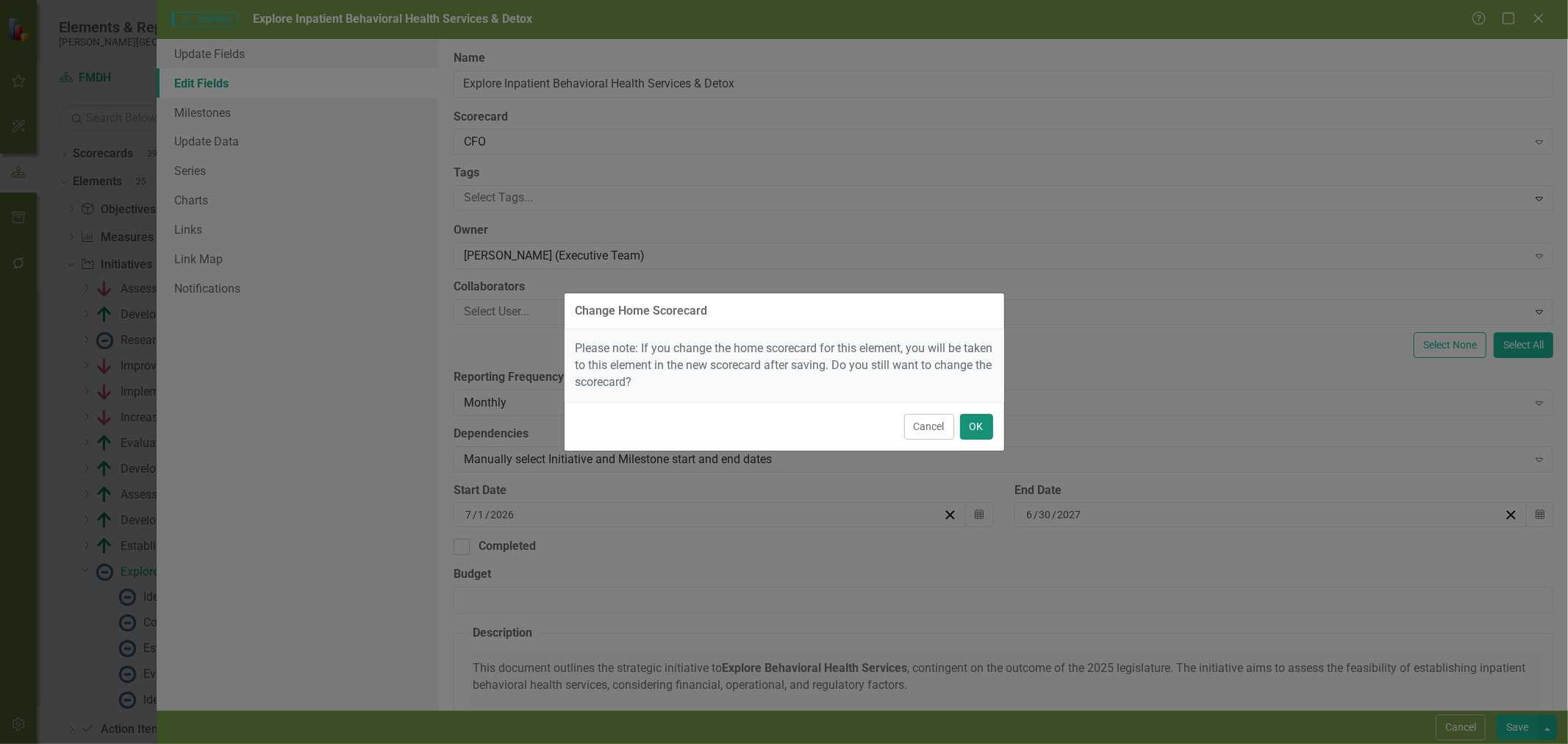
click at [976, 423] on button "OK" at bounding box center [977, 427] width 33 height 26
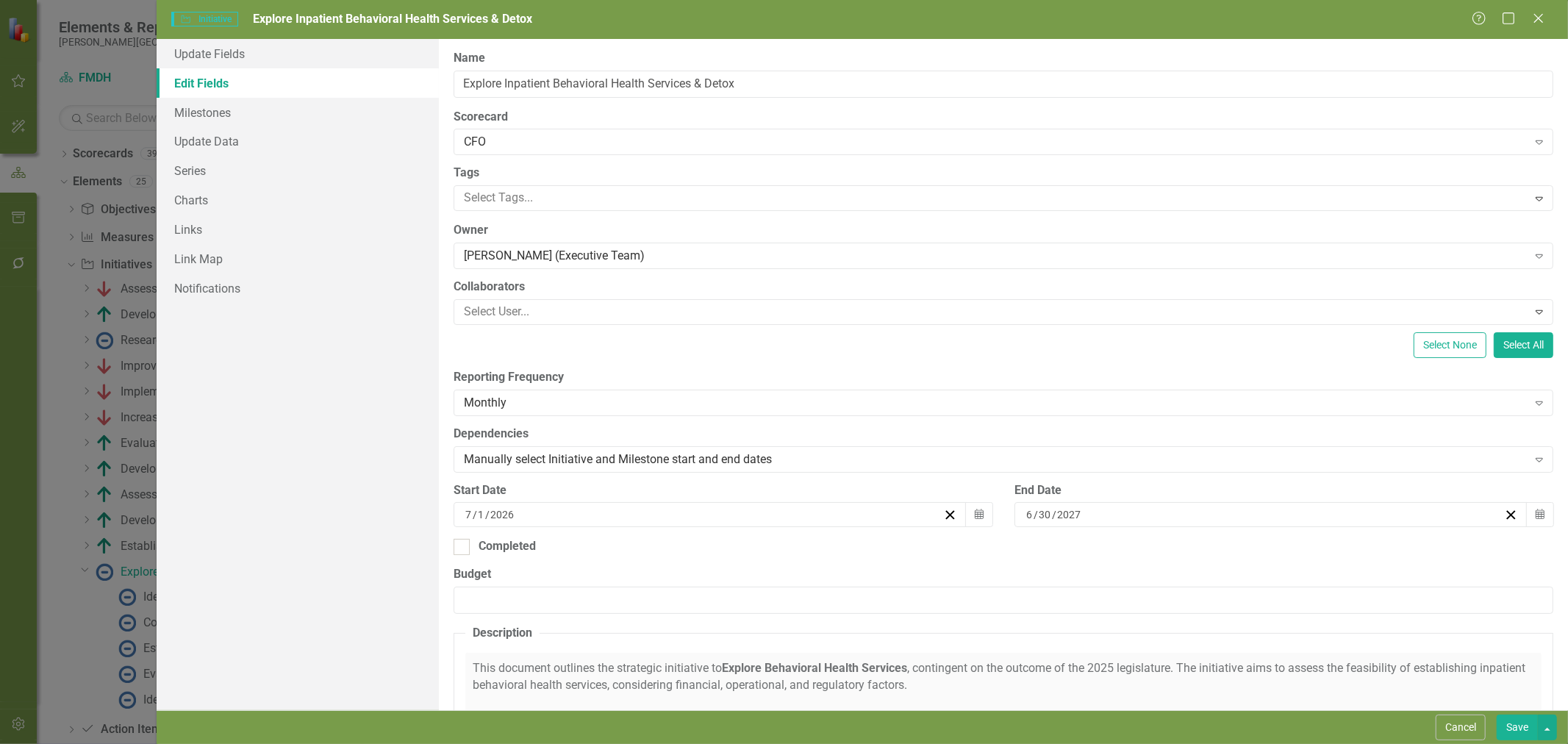
click at [1522, 715] on button "Save" at bounding box center [1517, 727] width 41 height 26
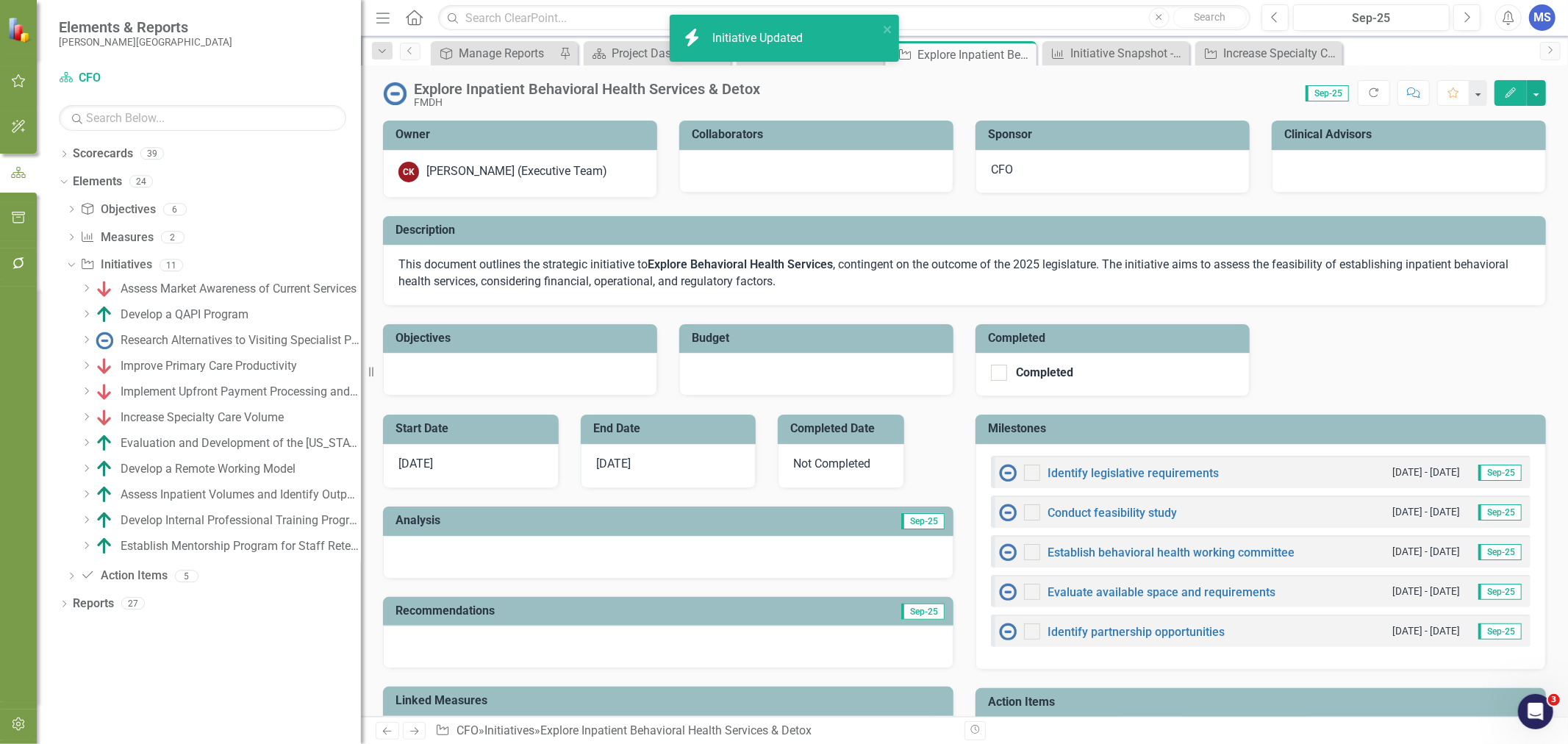
click at [0, 0] on icon at bounding box center [0, 0] width 0 height 0
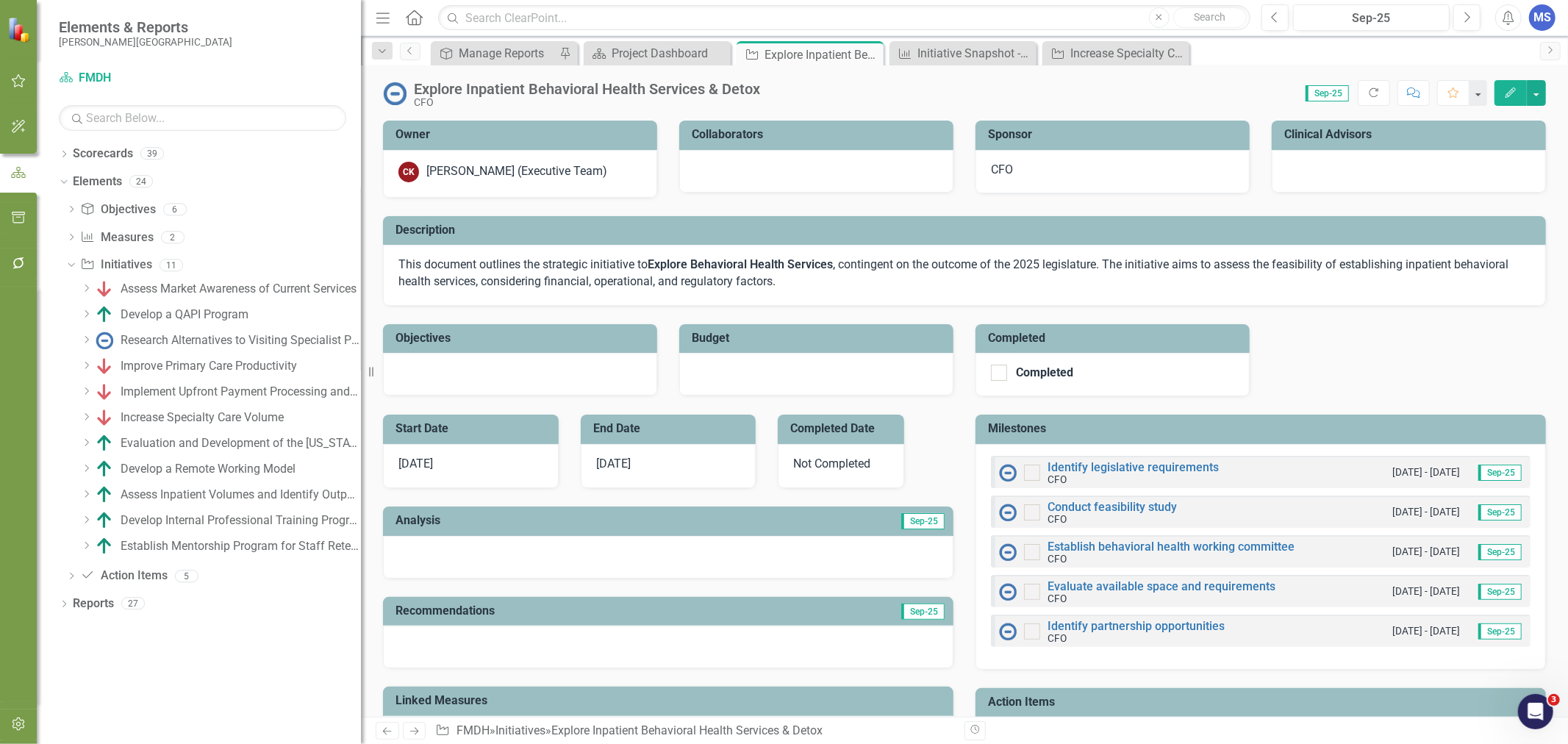
click at [0, 0] on icon "Close" at bounding box center [0, 0] width 0 height 0
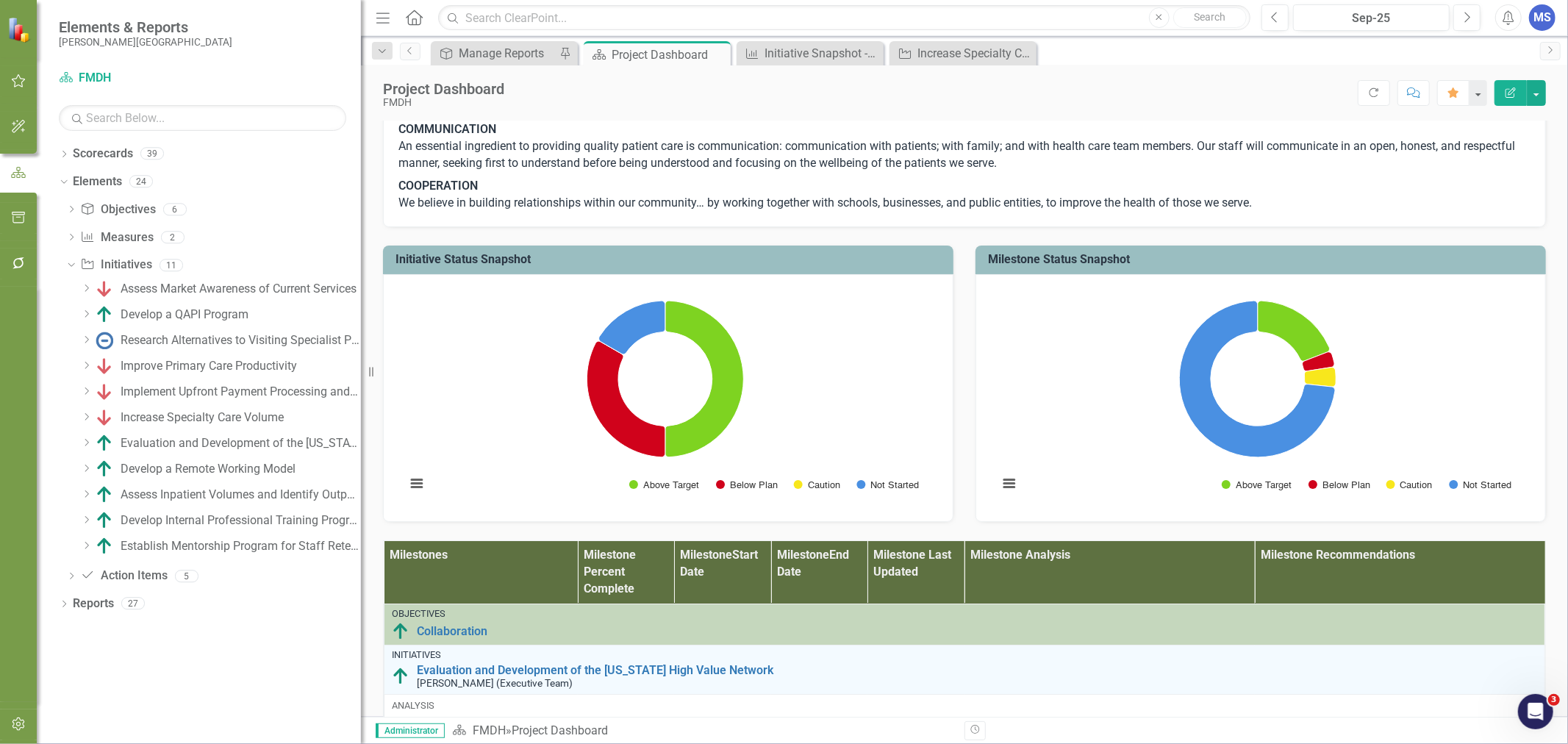
scroll to position [408, 0]
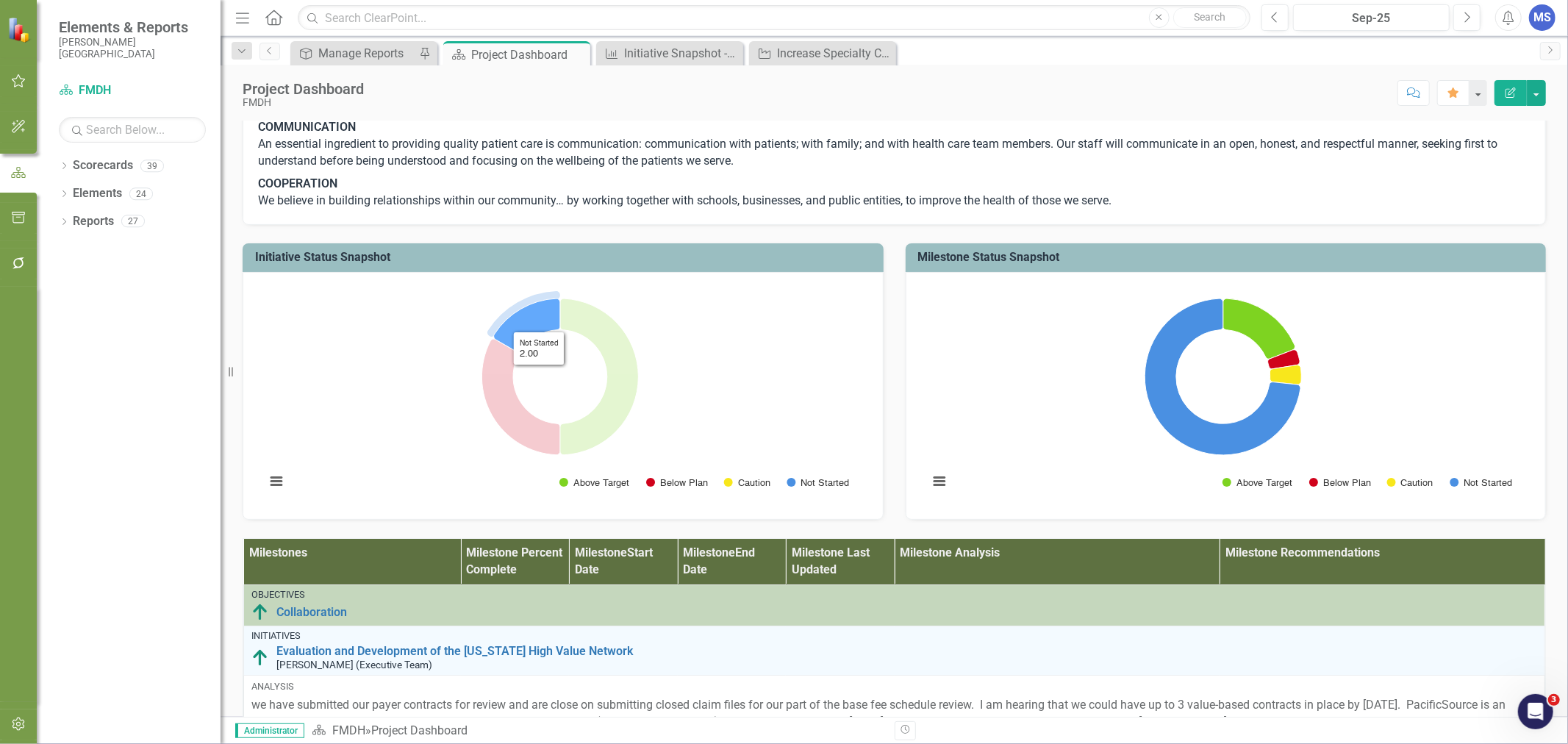
drag, startPoint x: 616, startPoint y: 316, endPoint x: 539, endPoint y: 443, distance: 148.5
click at [539, 353] on icon "Not Started, 2." at bounding box center [527, 326] width 66 height 54
drag, startPoint x: 539, startPoint y: 443, endPoint x: 530, endPoint y: 443, distance: 9.0
click at [530, 353] on icon "Not Started, 2." at bounding box center [527, 326] width 66 height 54
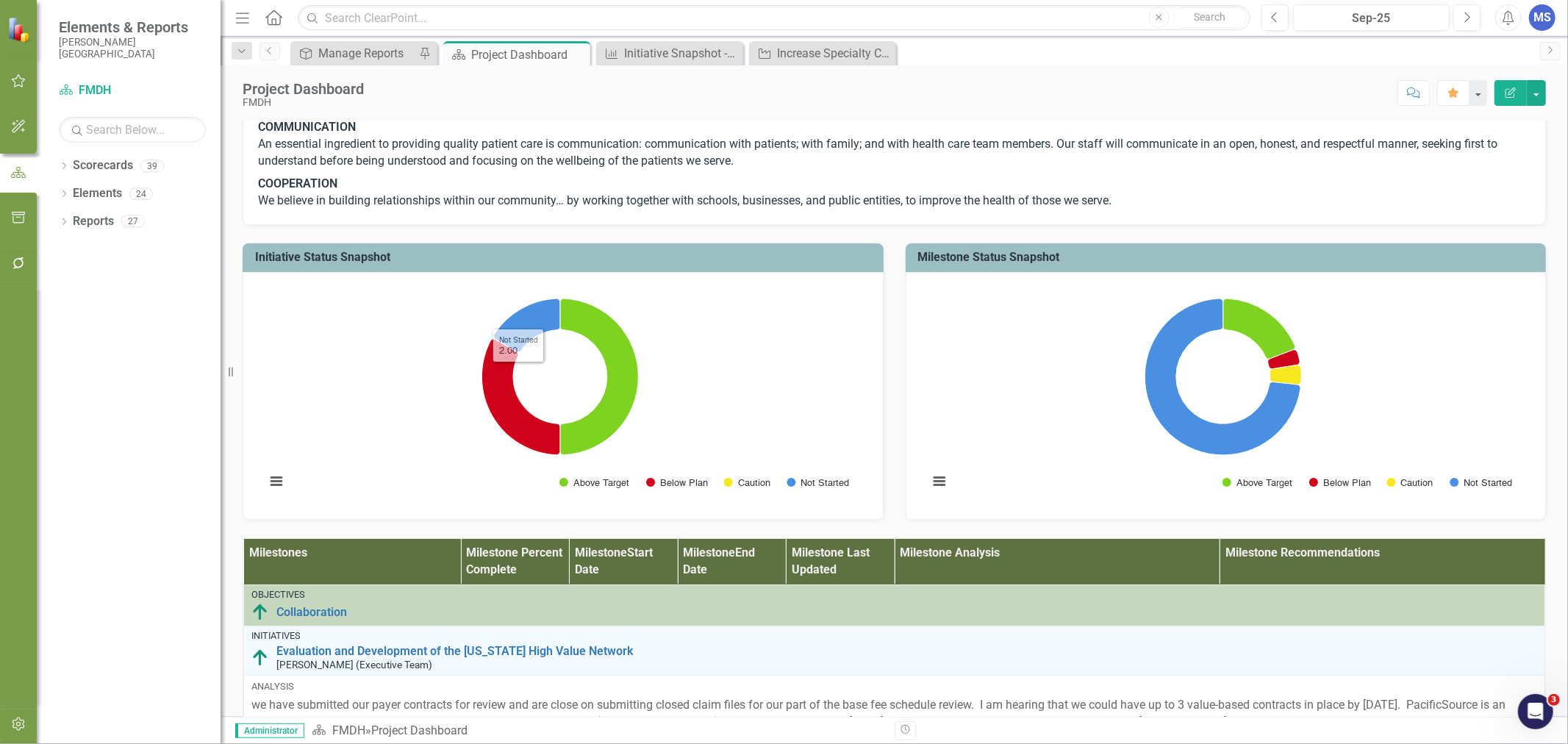
click at [61, 191] on icon "Dropdown" at bounding box center [63, 195] width 10 height 8
click at [72, 276] on icon "Dropdown" at bounding box center [71, 278] width 10 height 8
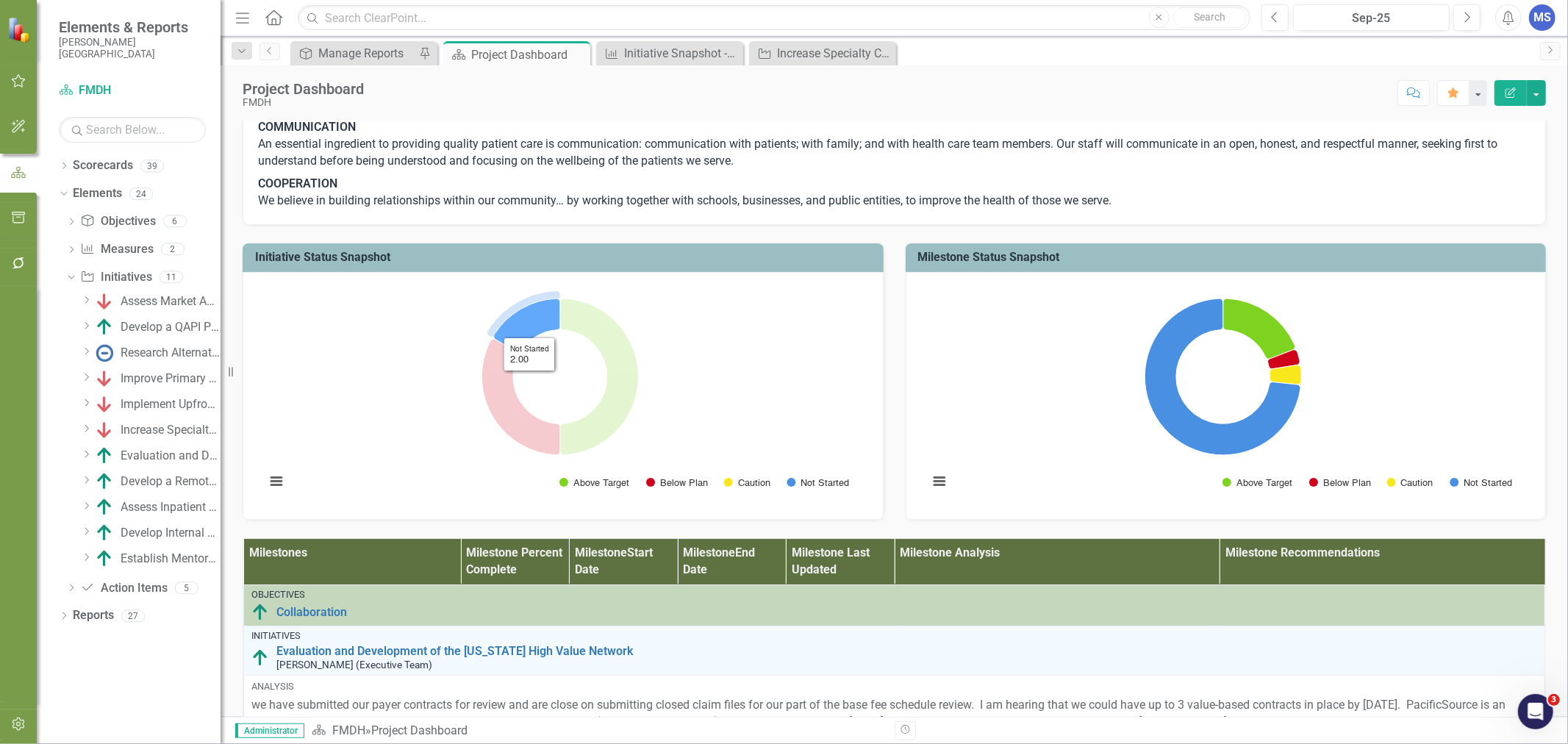
click at [530, 353] on icon "Not Started, 2." at bounding box center [527, 326] width 66 height 54
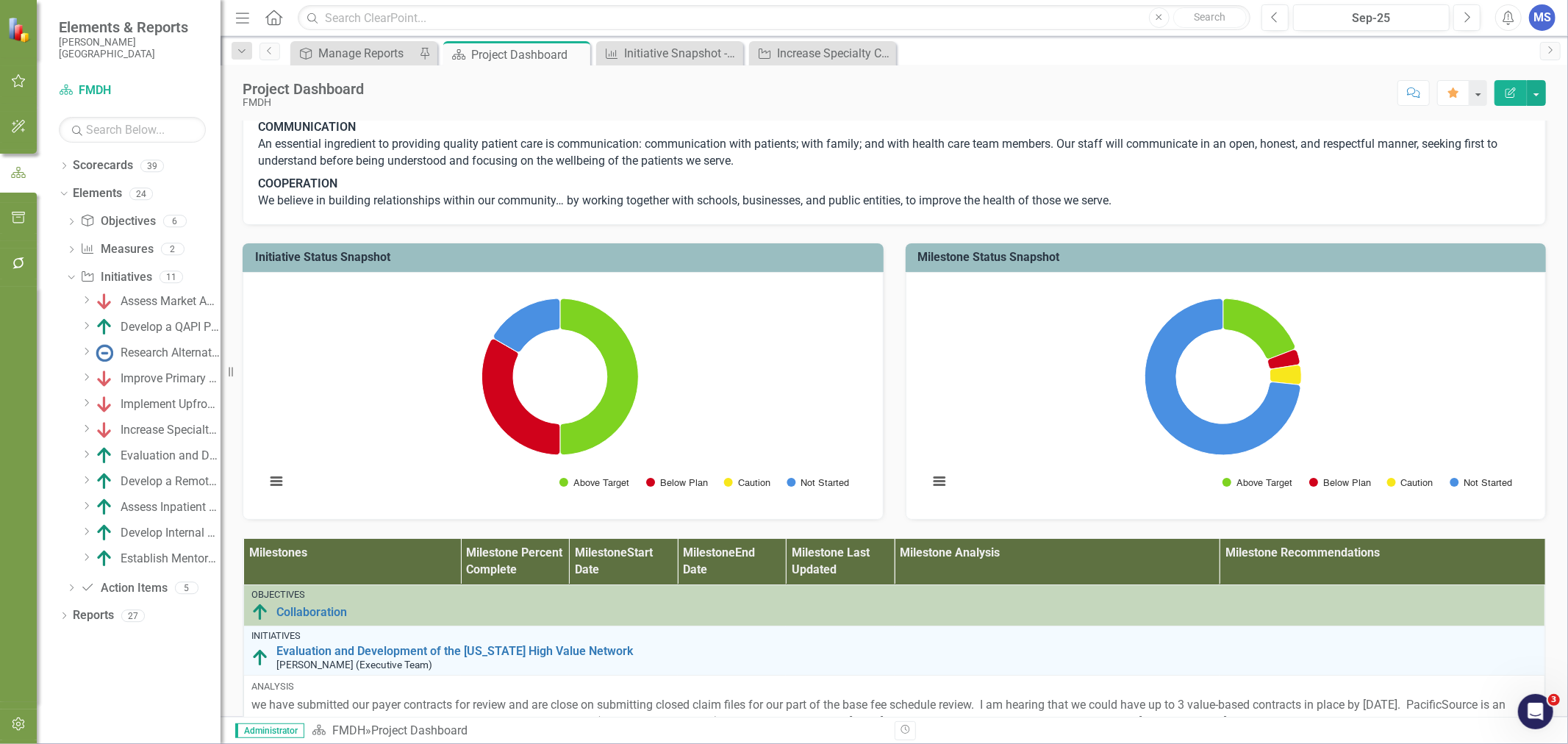
click at [1513, 98] on button "Edit Report" at bounding box center [1510, 93] width 32 height 26
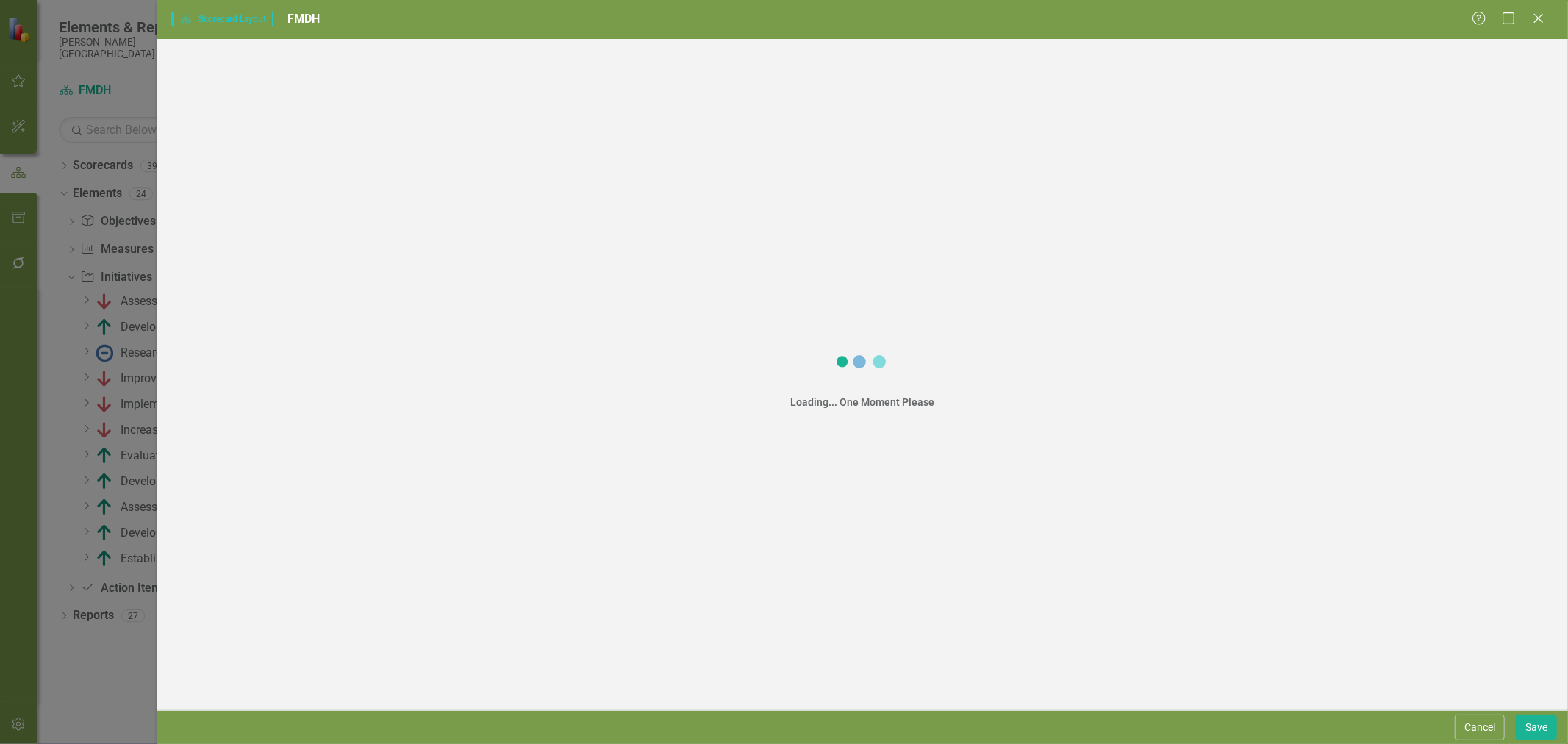
click at [1483, 734] on button "Cancel" at bounding box center [1479, 727] width 50 height 26
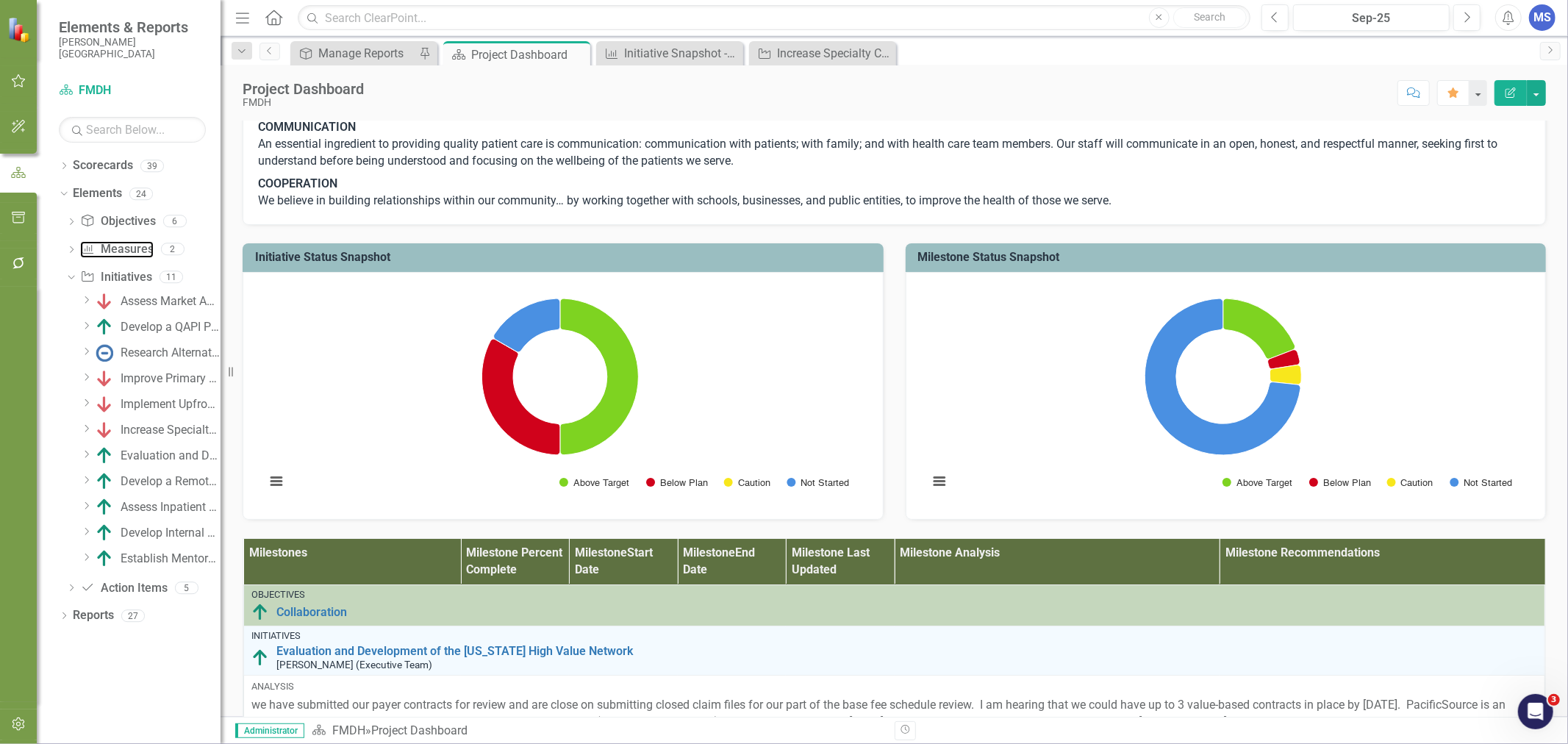
click at [105, 252] on link "Measure Measures" at bounding box center [116, 249] width 73 height 17
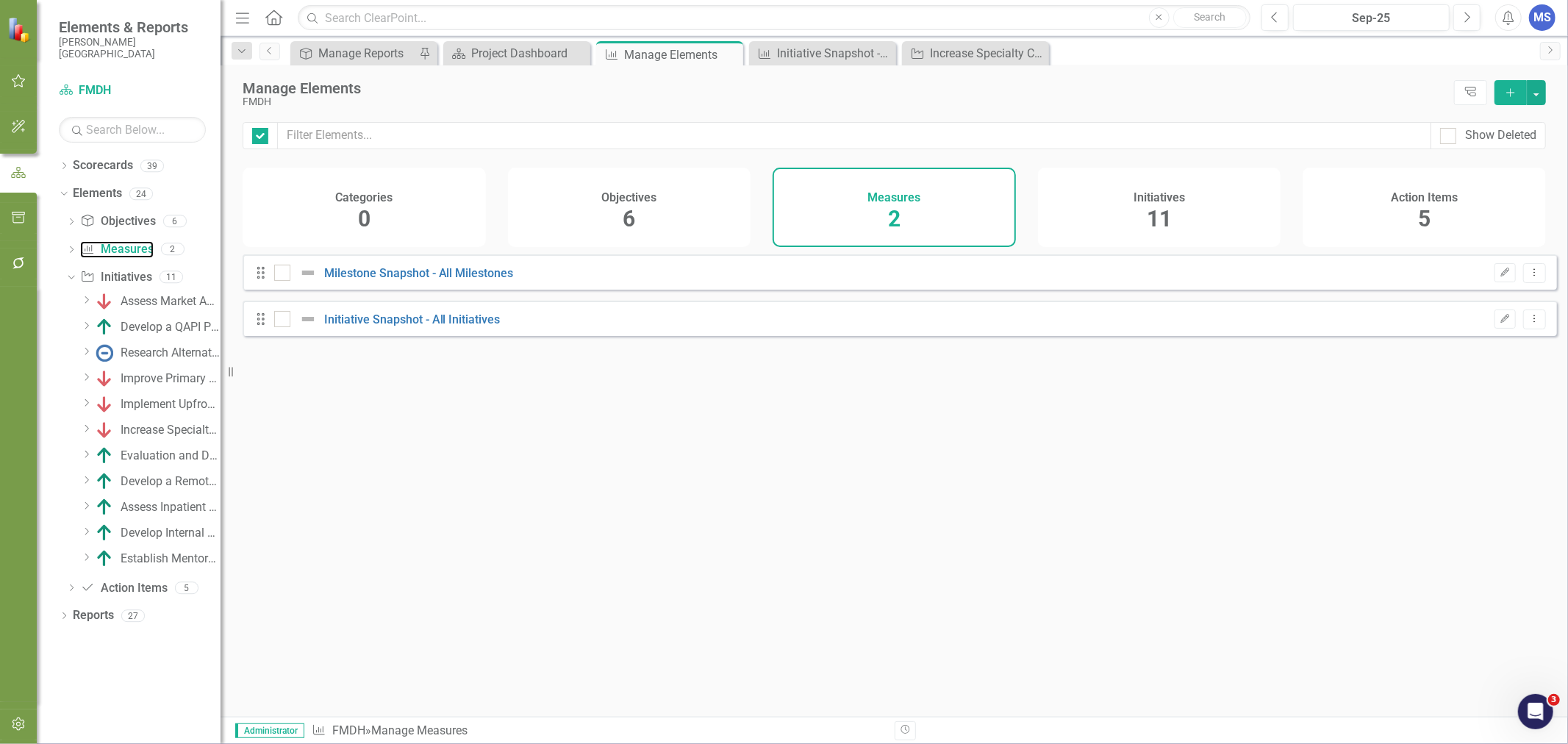
checkbox input "false"
click at [405, 327] on link "Initiative Snapshot - All Initiatives" at bounding box center [412, 319] width 176 height 14
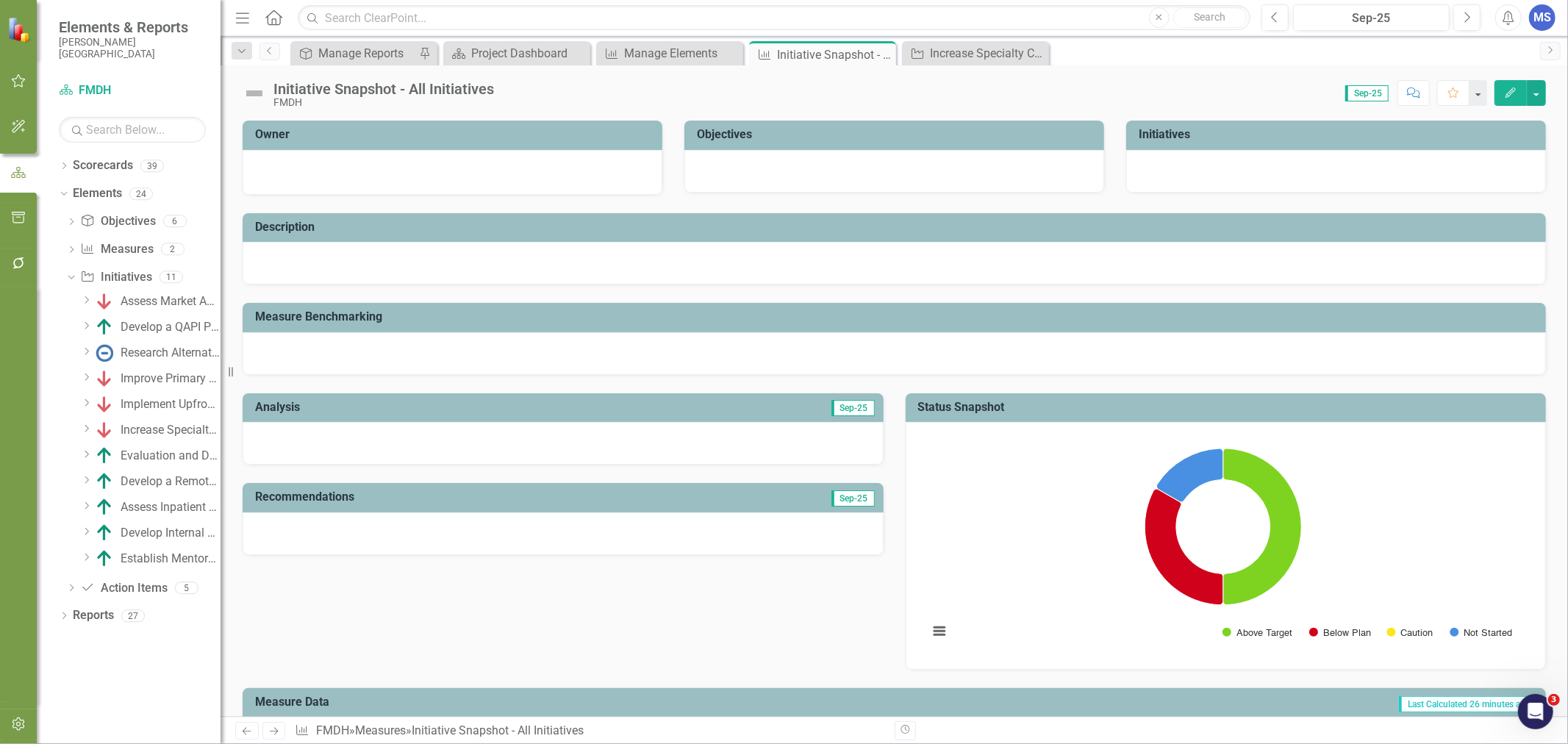
click at [1502, 89] on button "Edit" at bounding box center [1510, 93] width 32 height 26
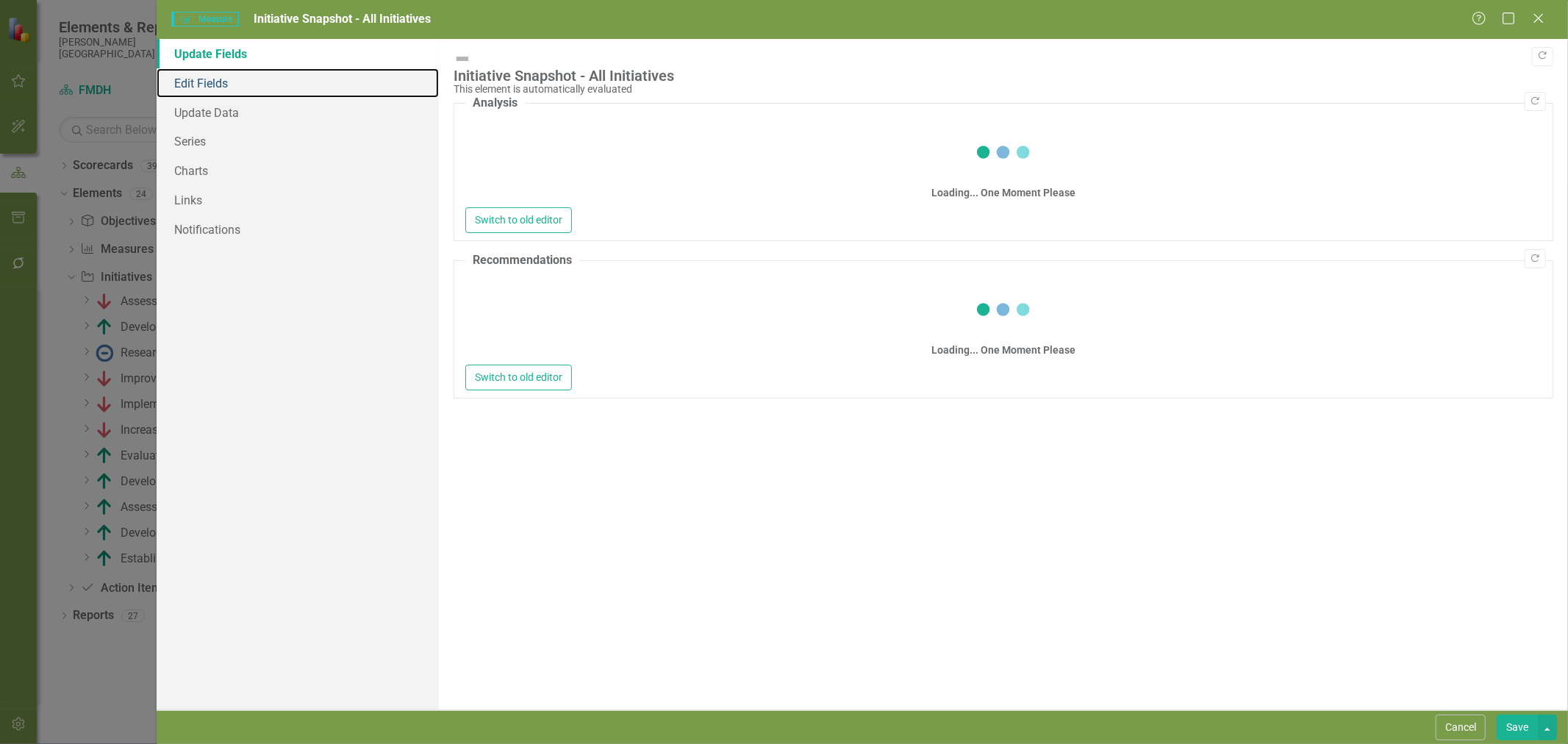
click at [206, 81] on link "Edit Fields" at bounding box center [297, 83] width 282 height 29
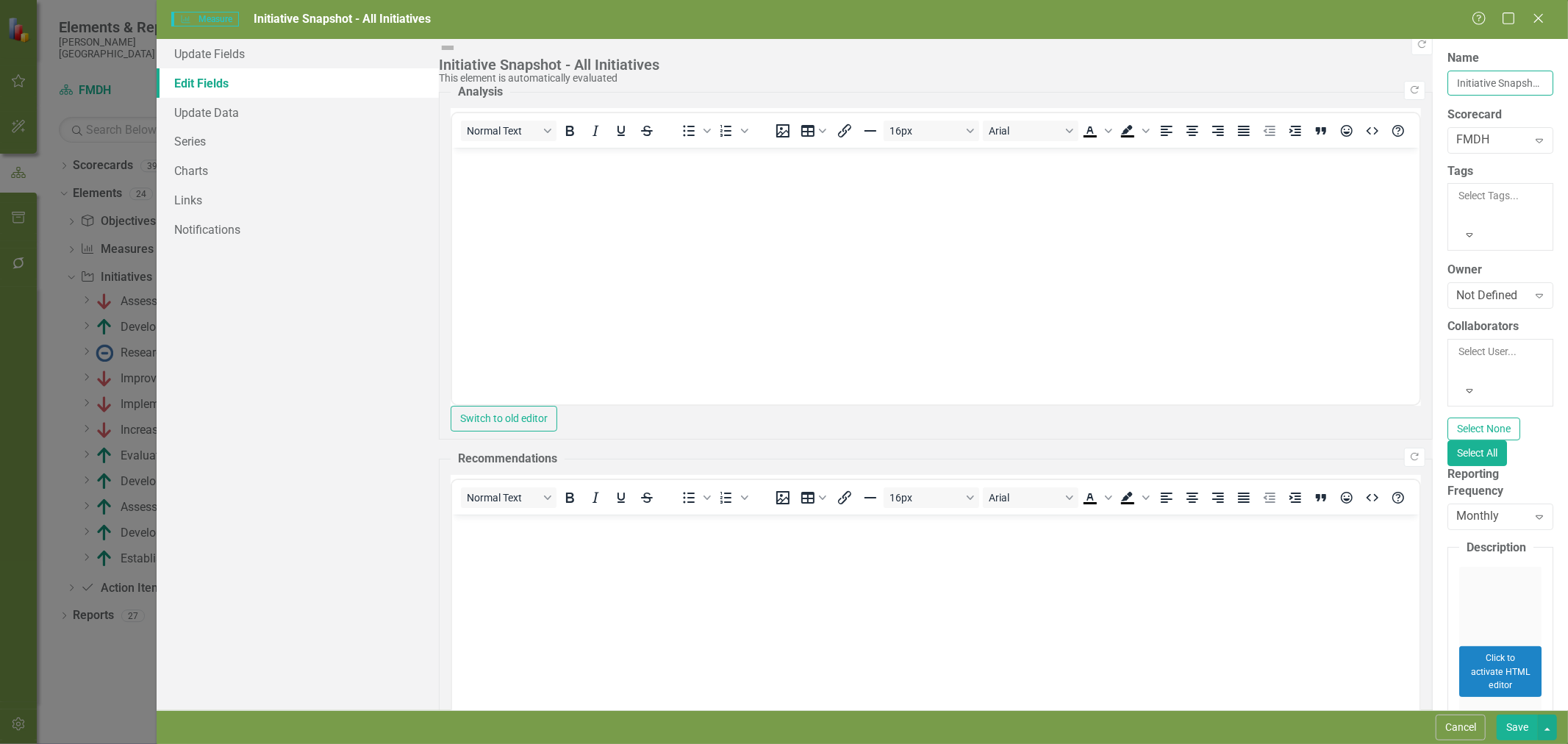
drag, startPoint x: 582, startPoint y: 78, endPoint x: 568, endPoint y: 81, distance: 14.3
click at [1447, 81] on input "Initiative Snapshot - All Initiatives" at bounding box center [1500, 83] width 106 height 25
type input "Initiative Snapshot - AOP Initiatives"
click at [221, 135] on link "Series" at bounding box center [297, 141] width 282 height 29
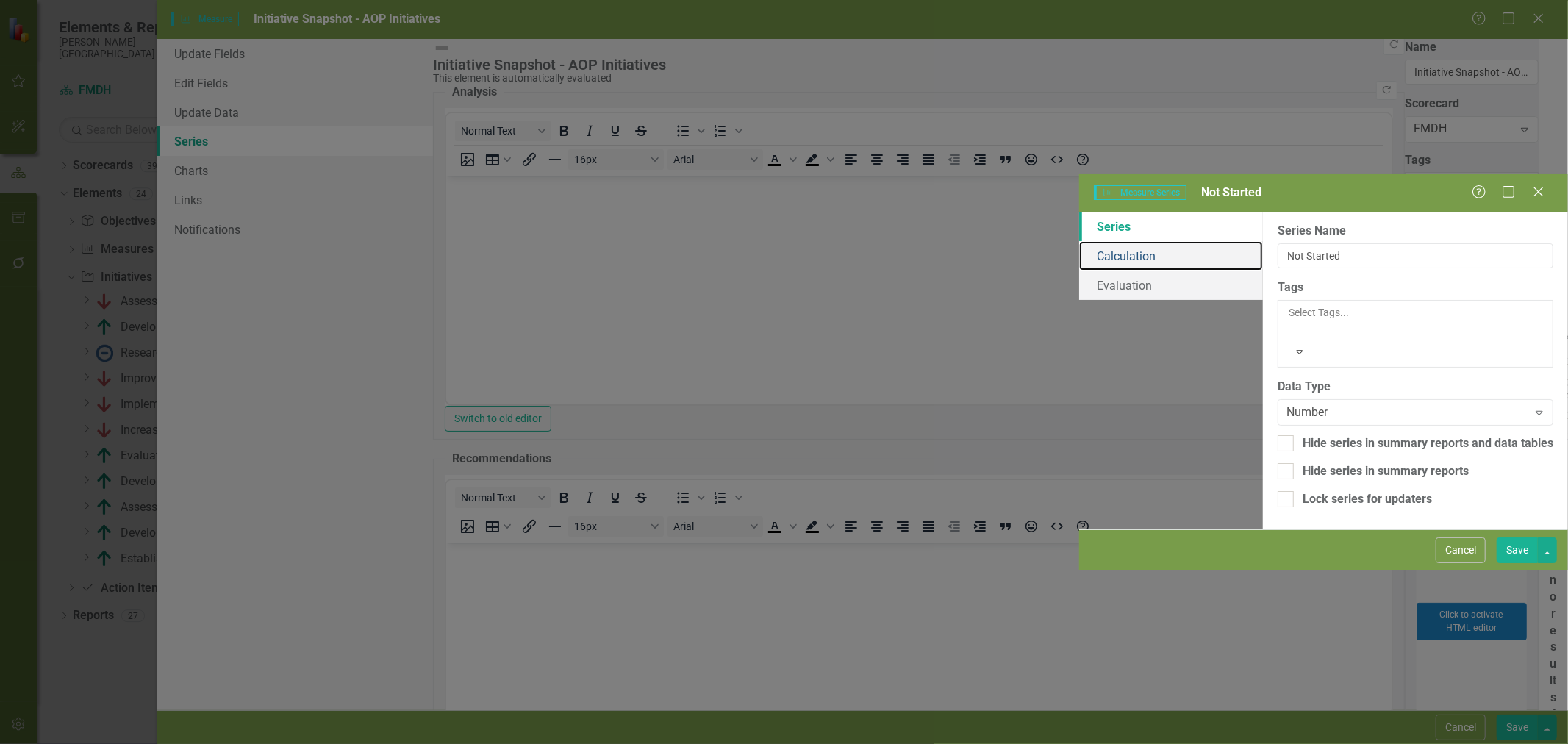
click at [1079, 241] on link "Calculation" at bounding box center [1170, 255] width 184 height 29
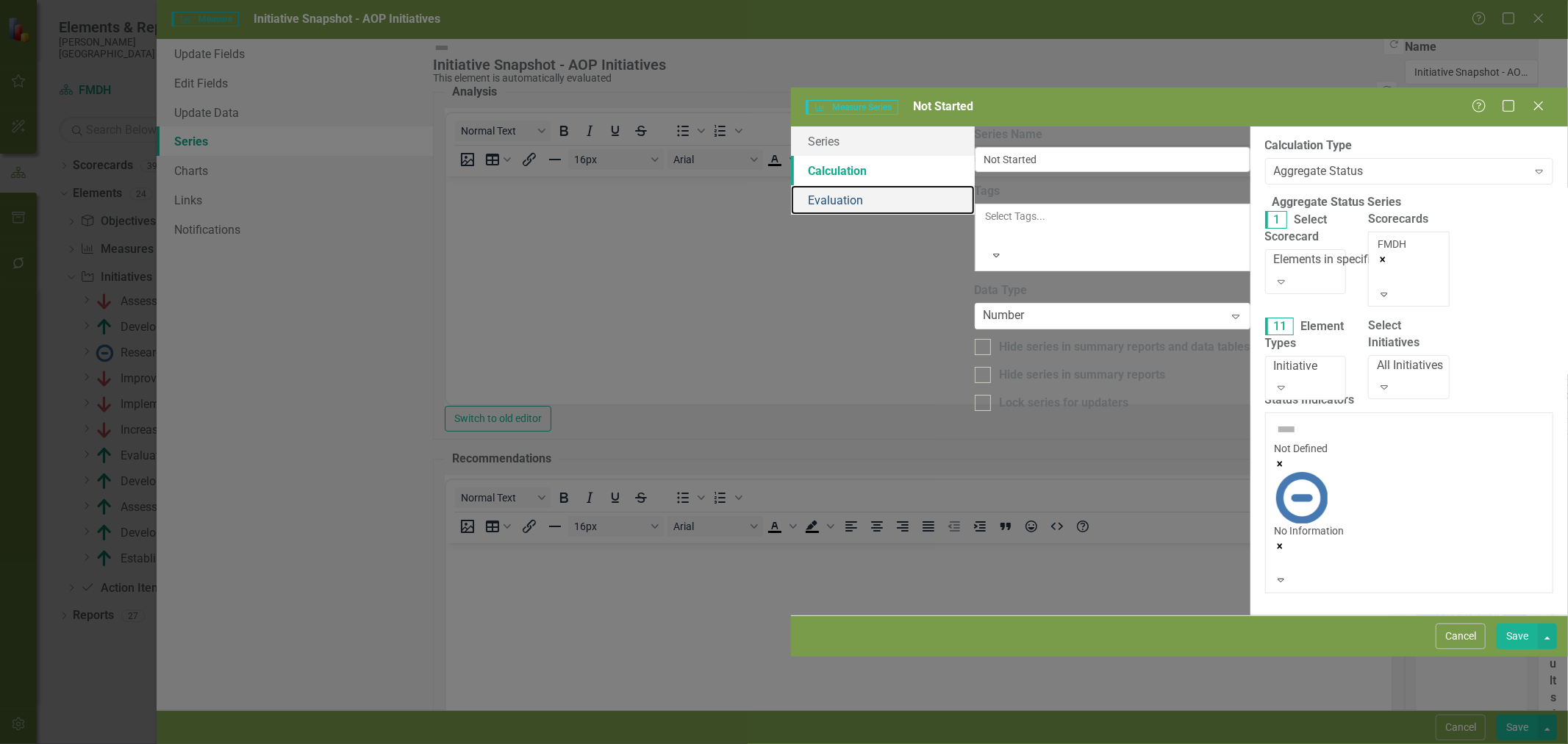
click at [791, 185] on link "Evaluation" at bounding box center [883, 199] width 184 height 29
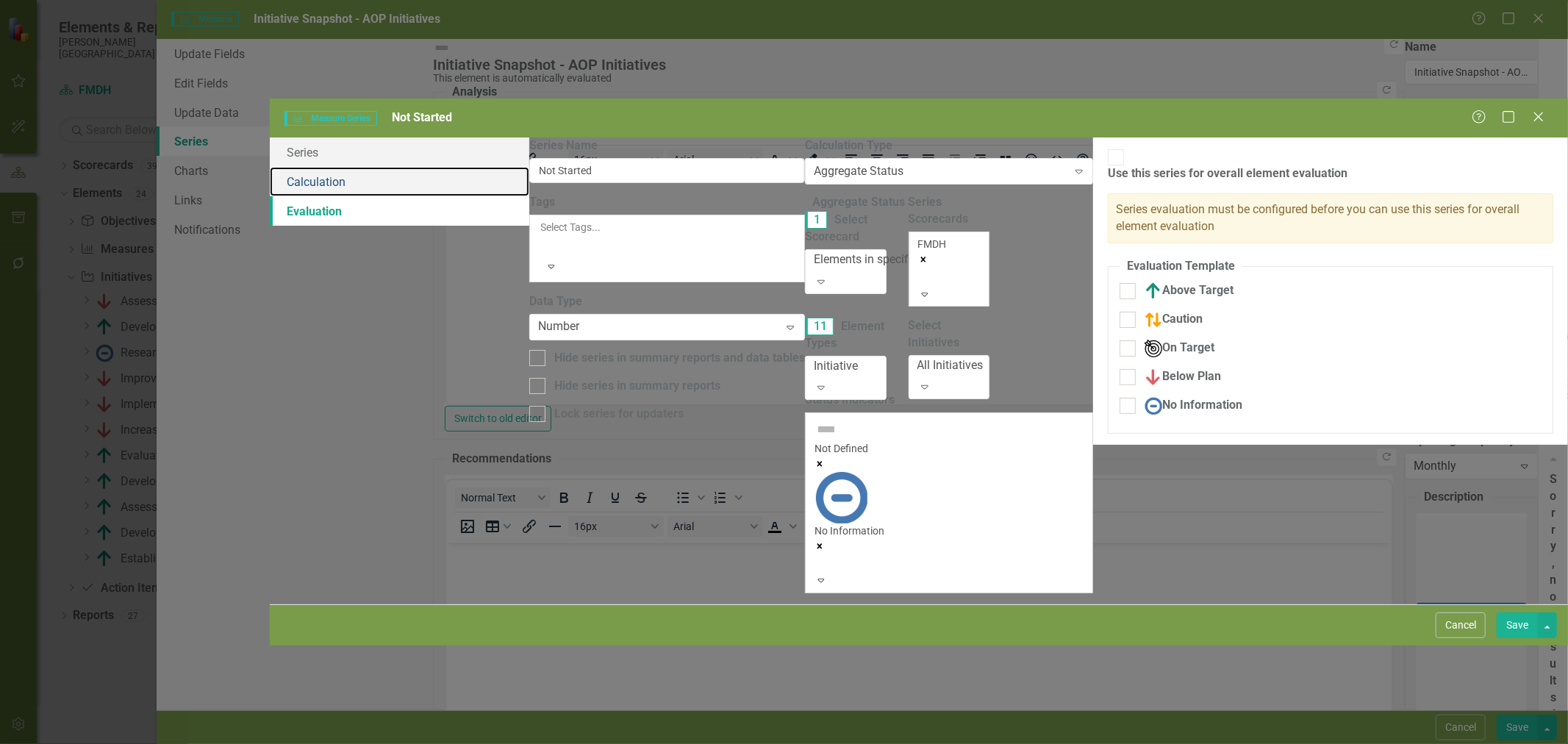
click at [363, 167] on link "Calculation" at bounding box center [399, 181] width 259 height 29
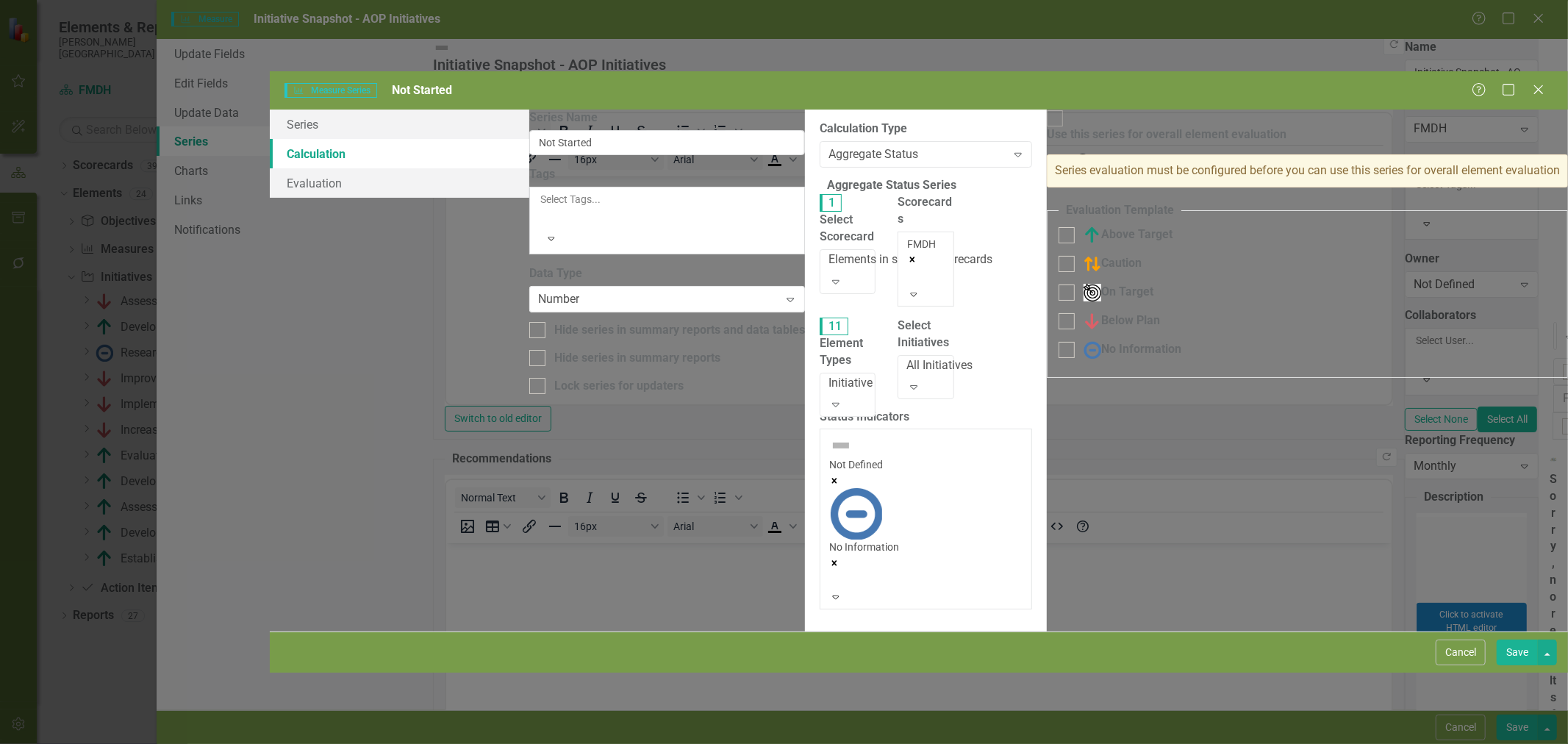
click at [1512, 666] on button "Save" at bounding box center [1517, 652] width 41 height 26
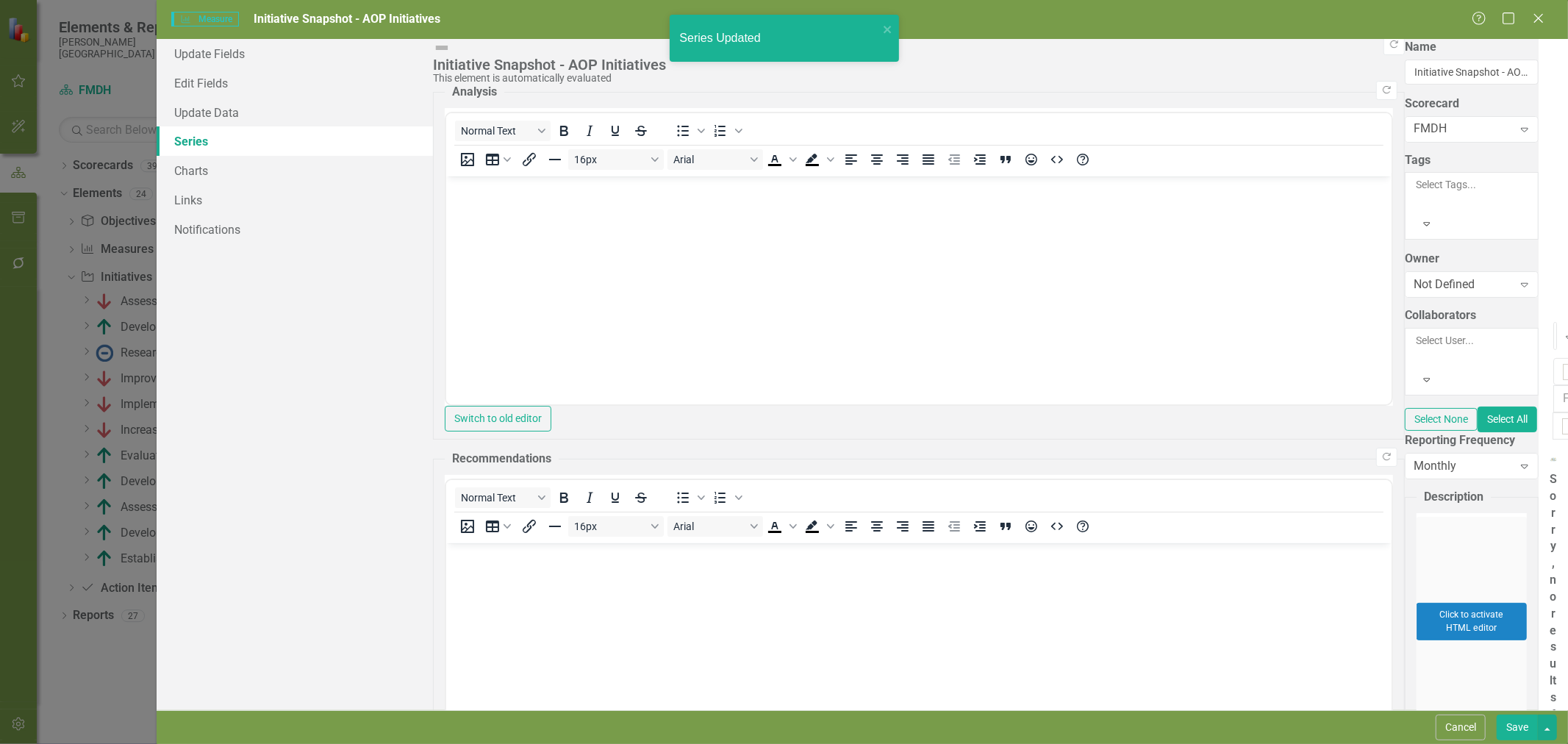
click at [1525, 725] on button "Save" at bounding box center [1517, 727] width 41 height 26
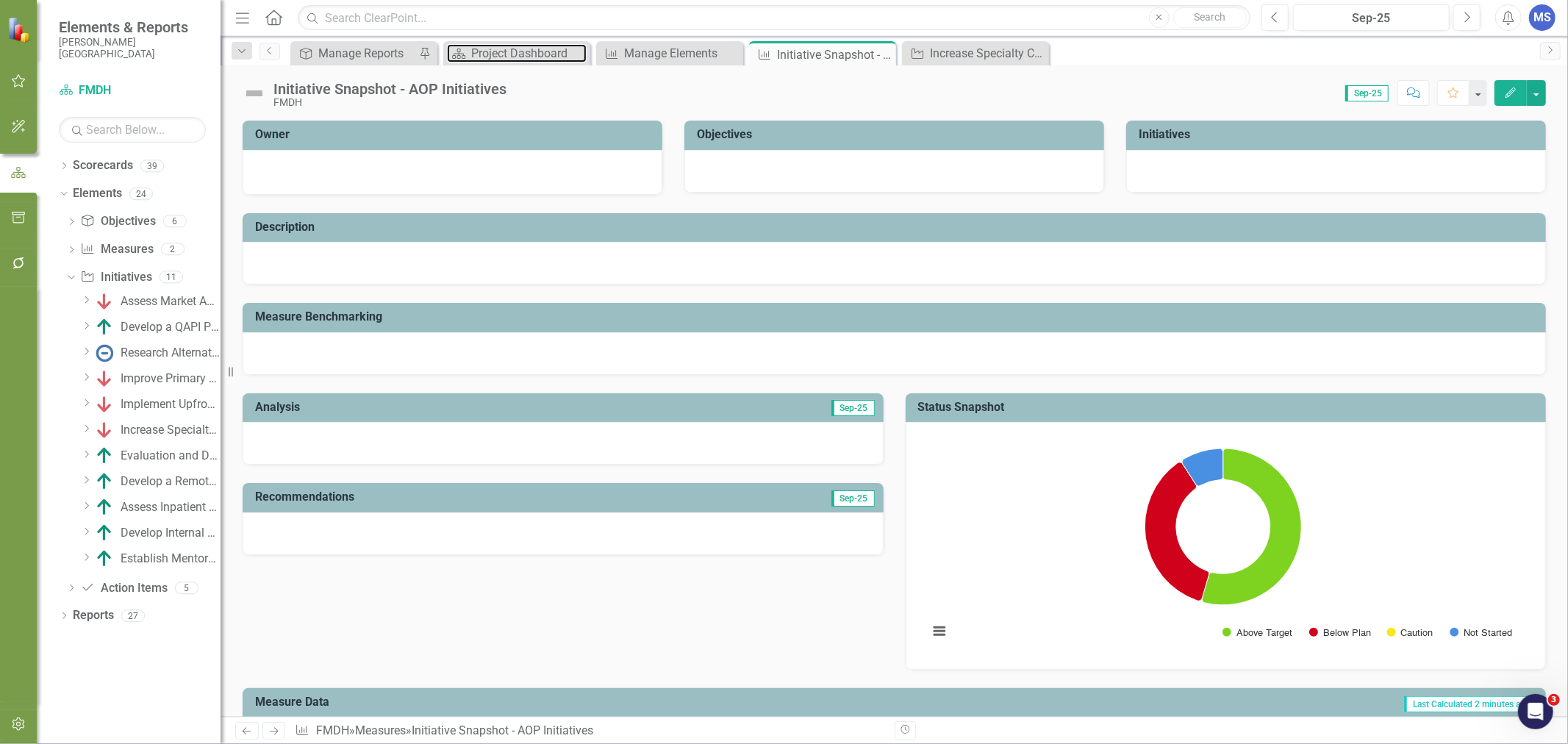
click at [496, 47] on div "Project Dashboard" at bounding box center [529, 53] width 115 height 18
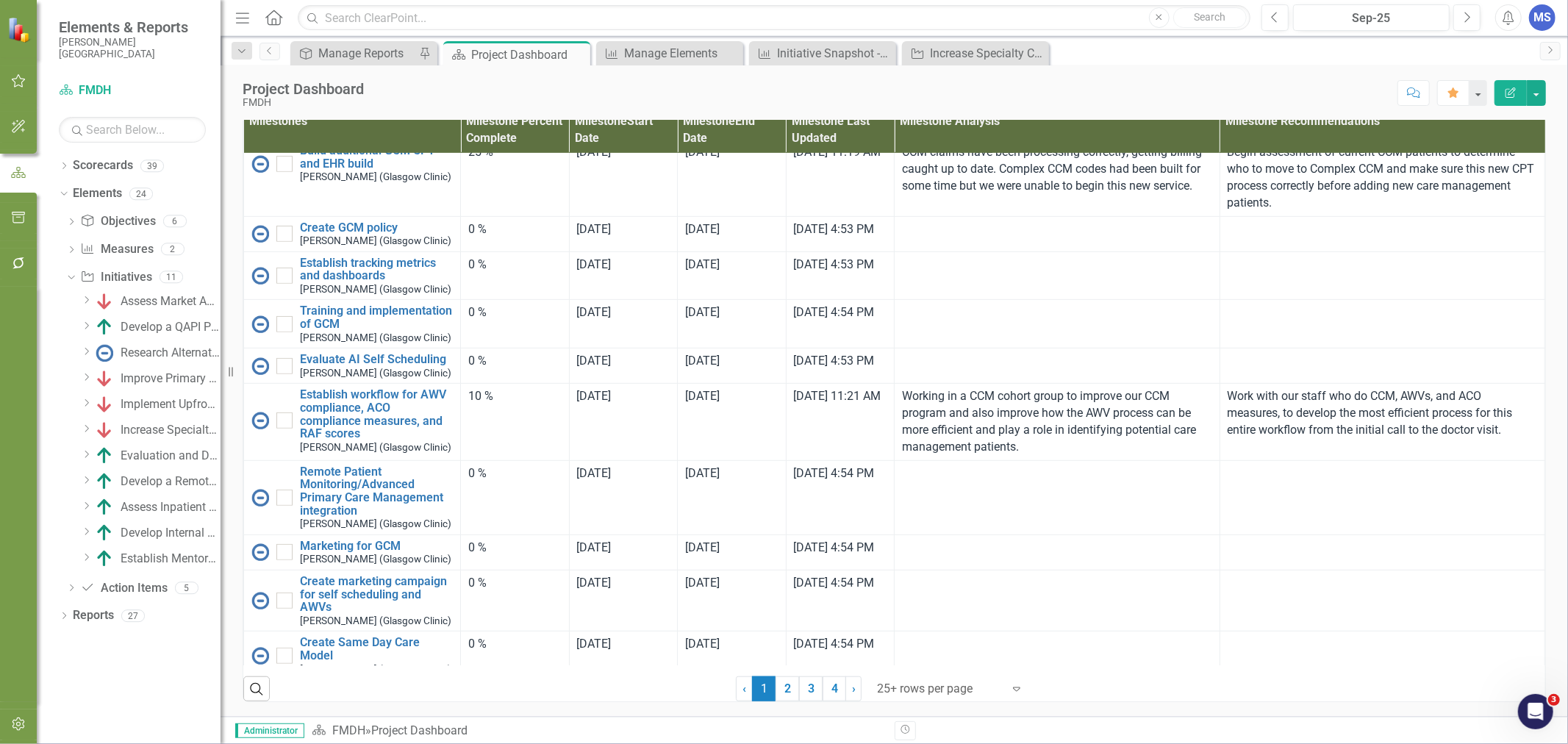
scroll to position [653, 0]
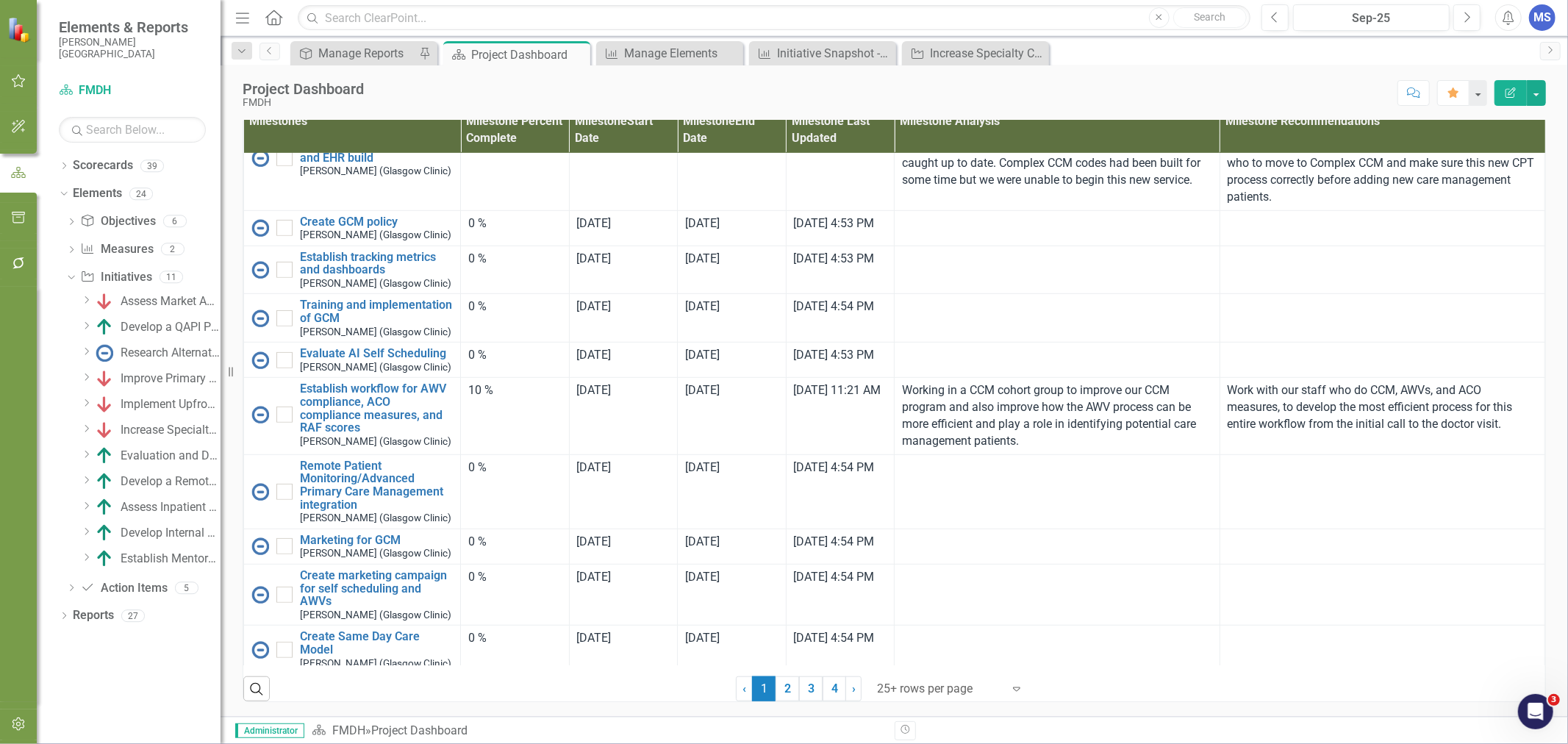
click at [1540, 21] on div "MS" at bounding box center [1542, 17] width 26 height 26
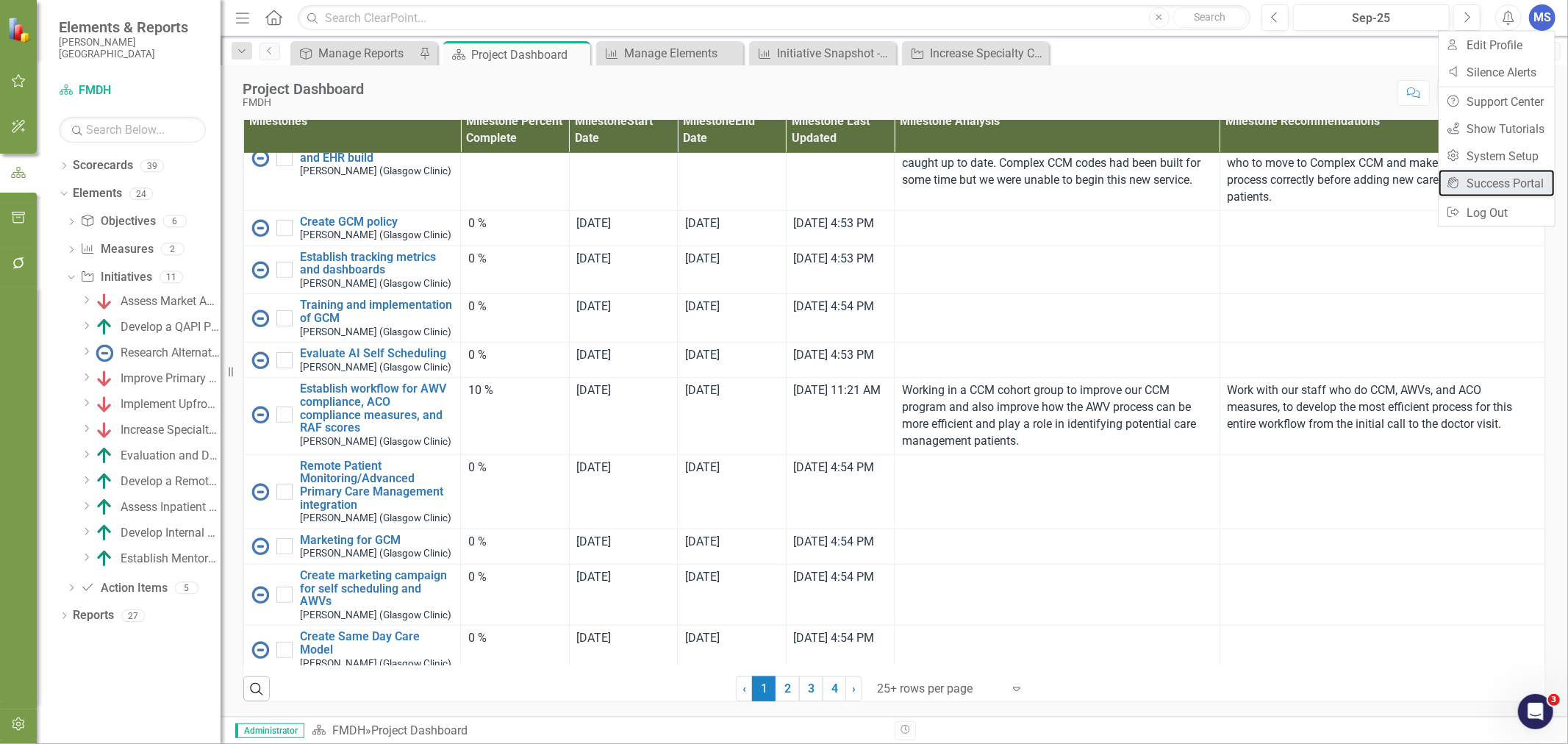
click at [1531, 183] on link "icon.portal Success Portal" at bounding box center [1496, 183] width 116 height 27
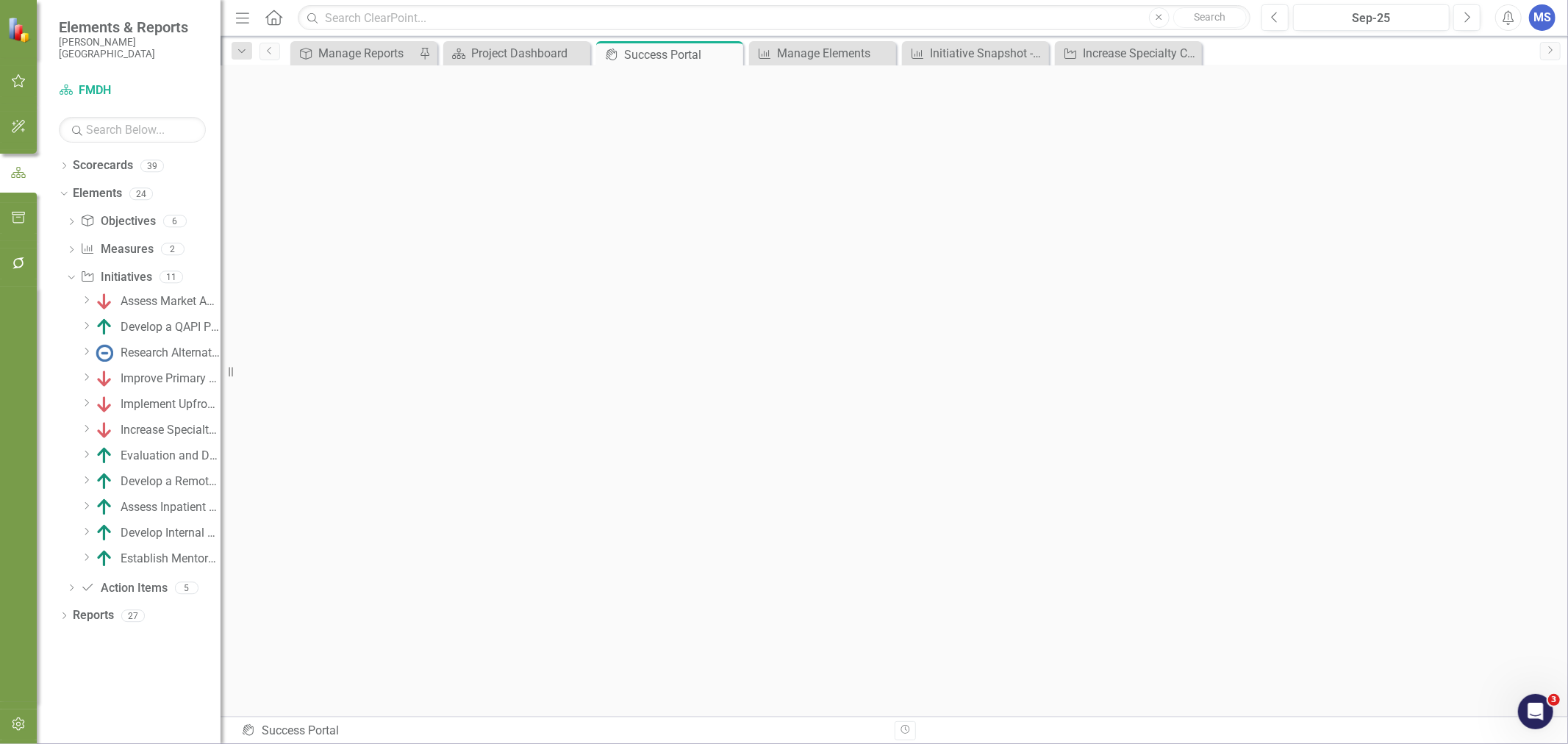
click at [68, 222] on icon "Dropdown" at bounding box center [71, 223] width 10 height 8
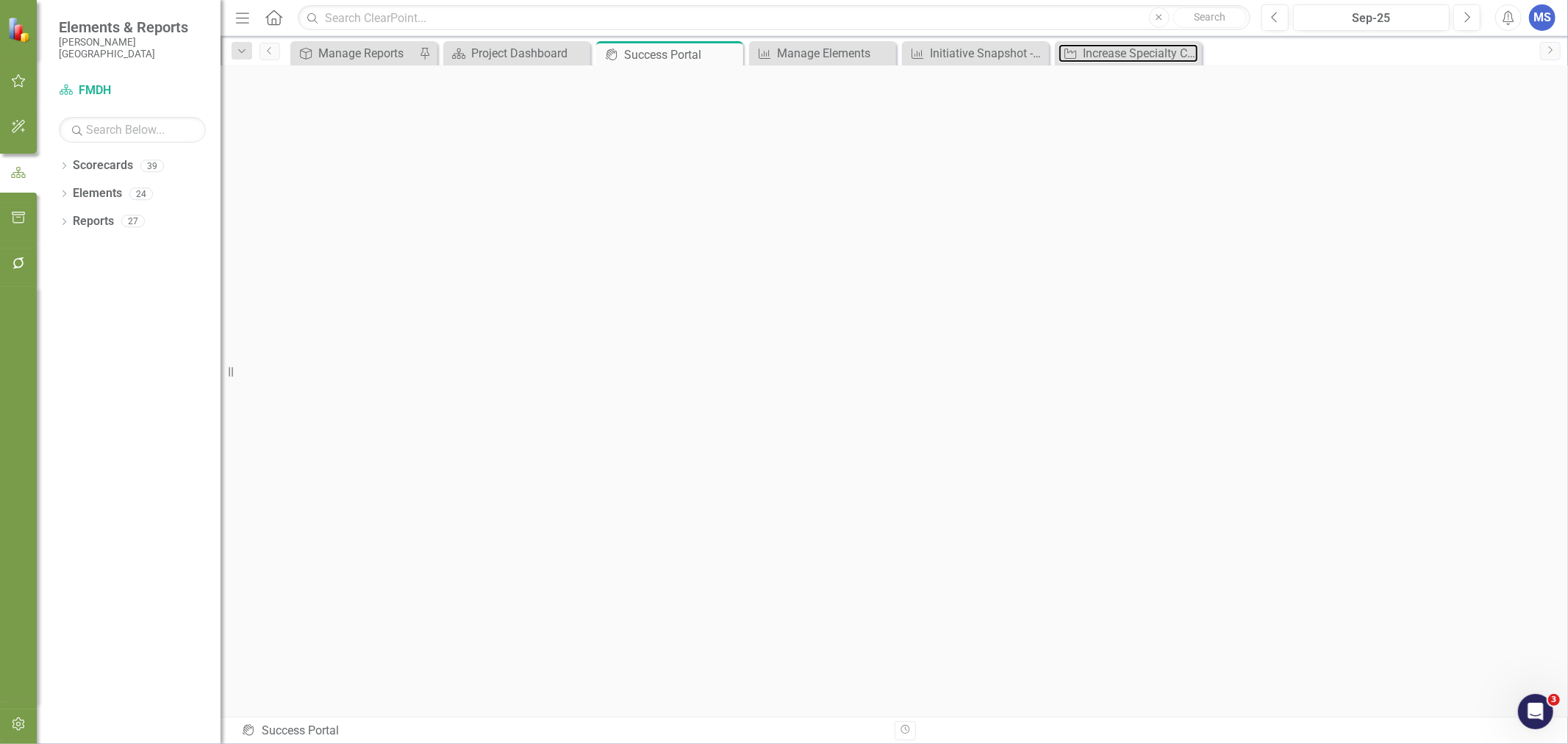
click at [1122, 56] on div "Increase Specialty Care Volume" at bounding box center [1140, 53] width 115 height 18
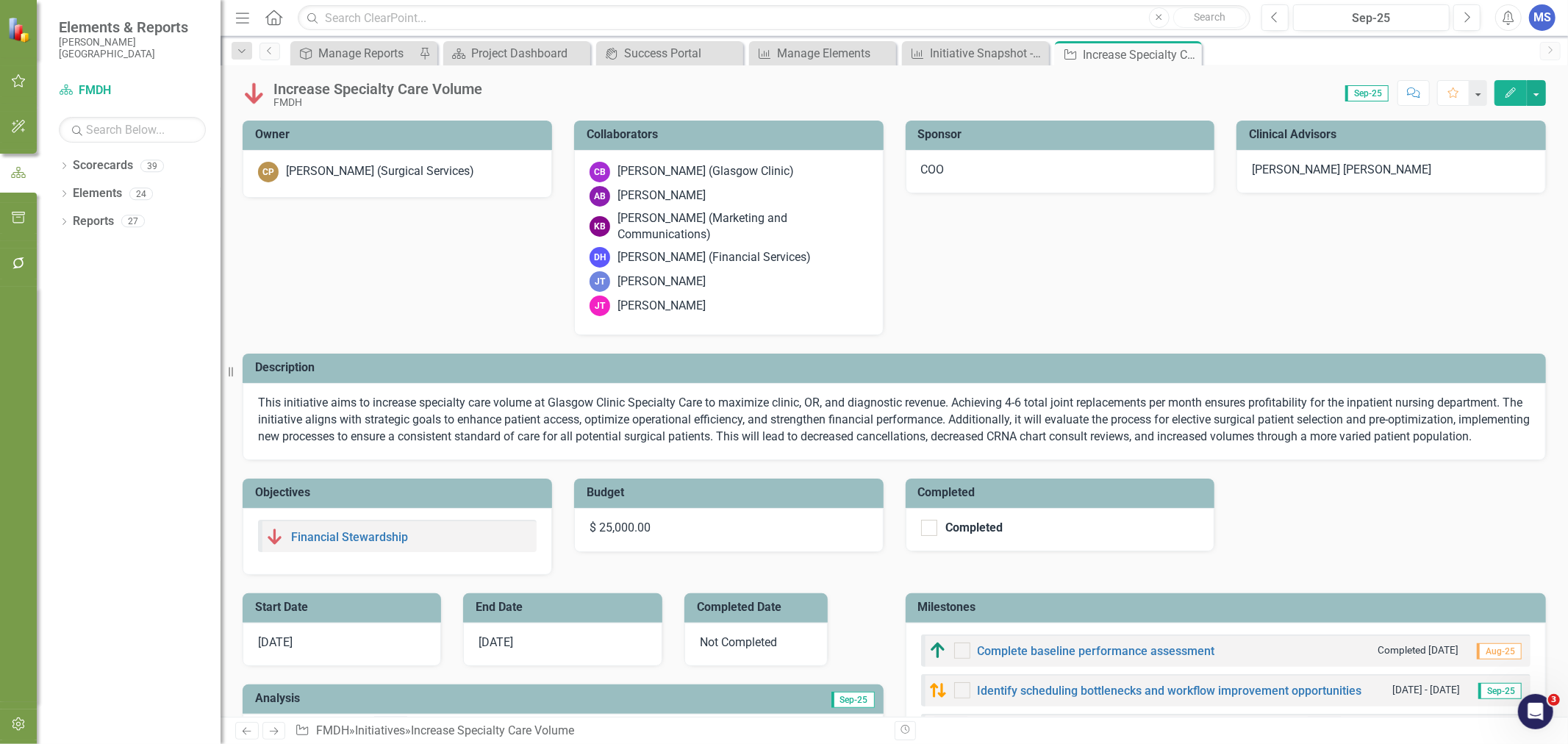
checkbox input "true"
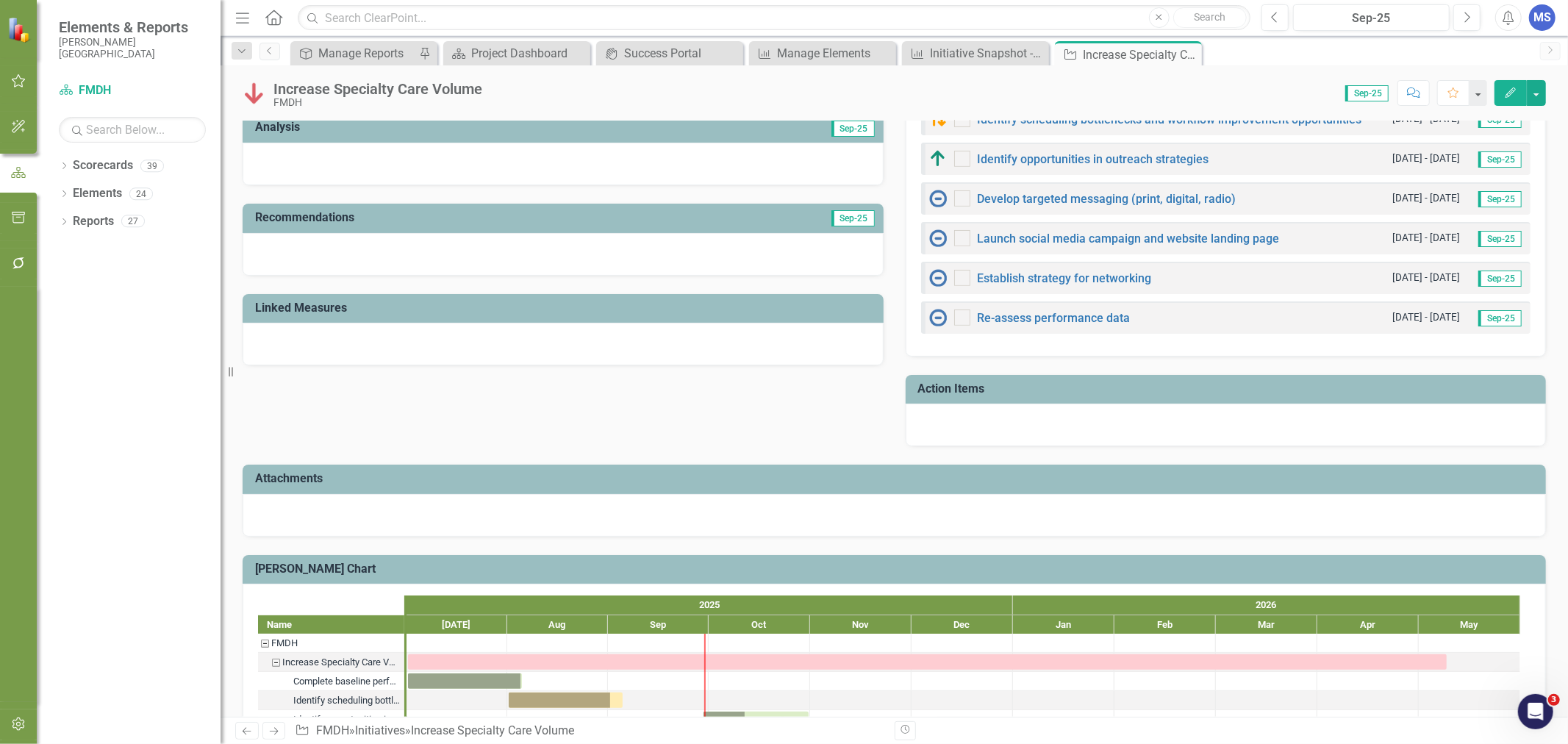
scroll to position [695, 0]
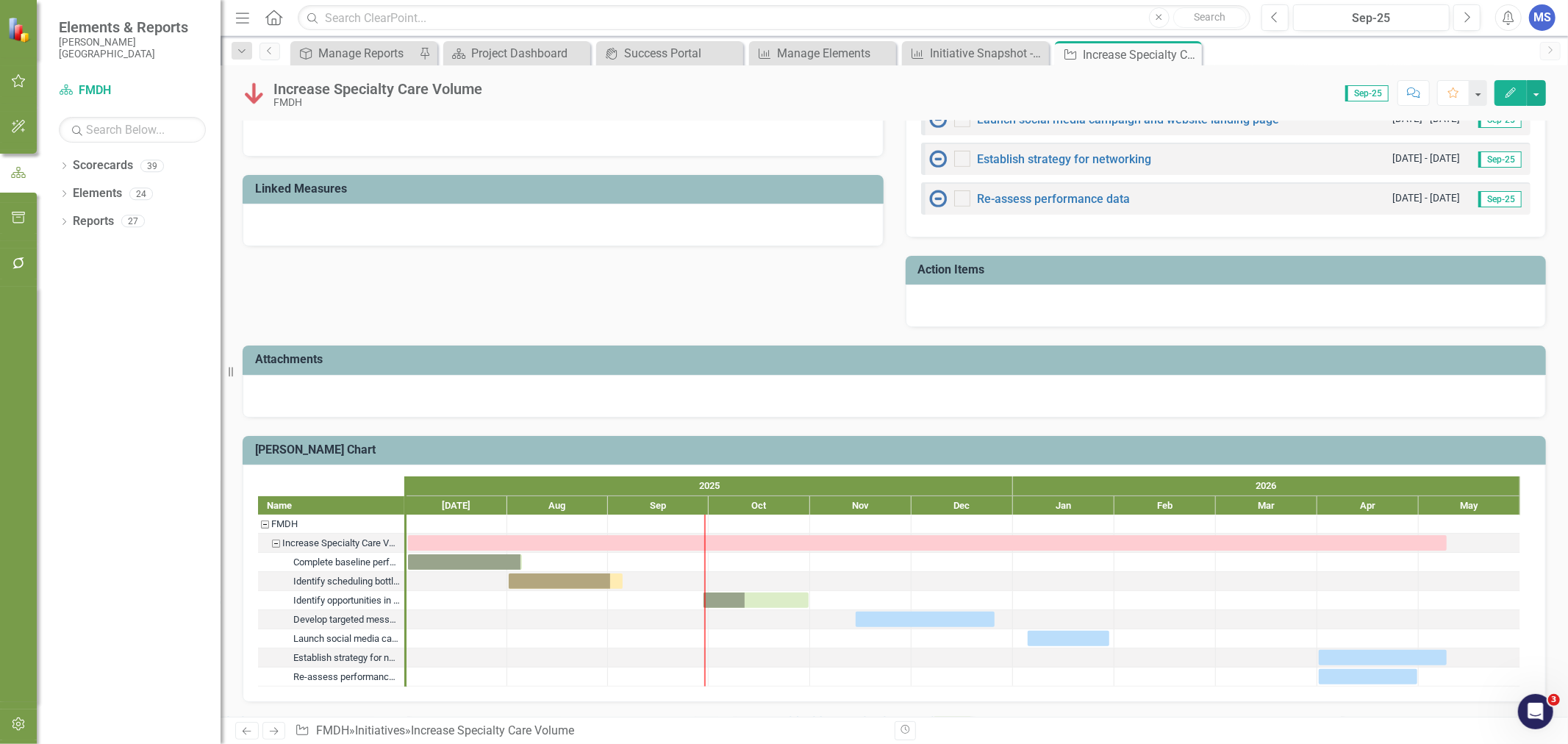
click at [1516, 100] on button "Edit" at bounding box center [1510, 93] width 32 height 26
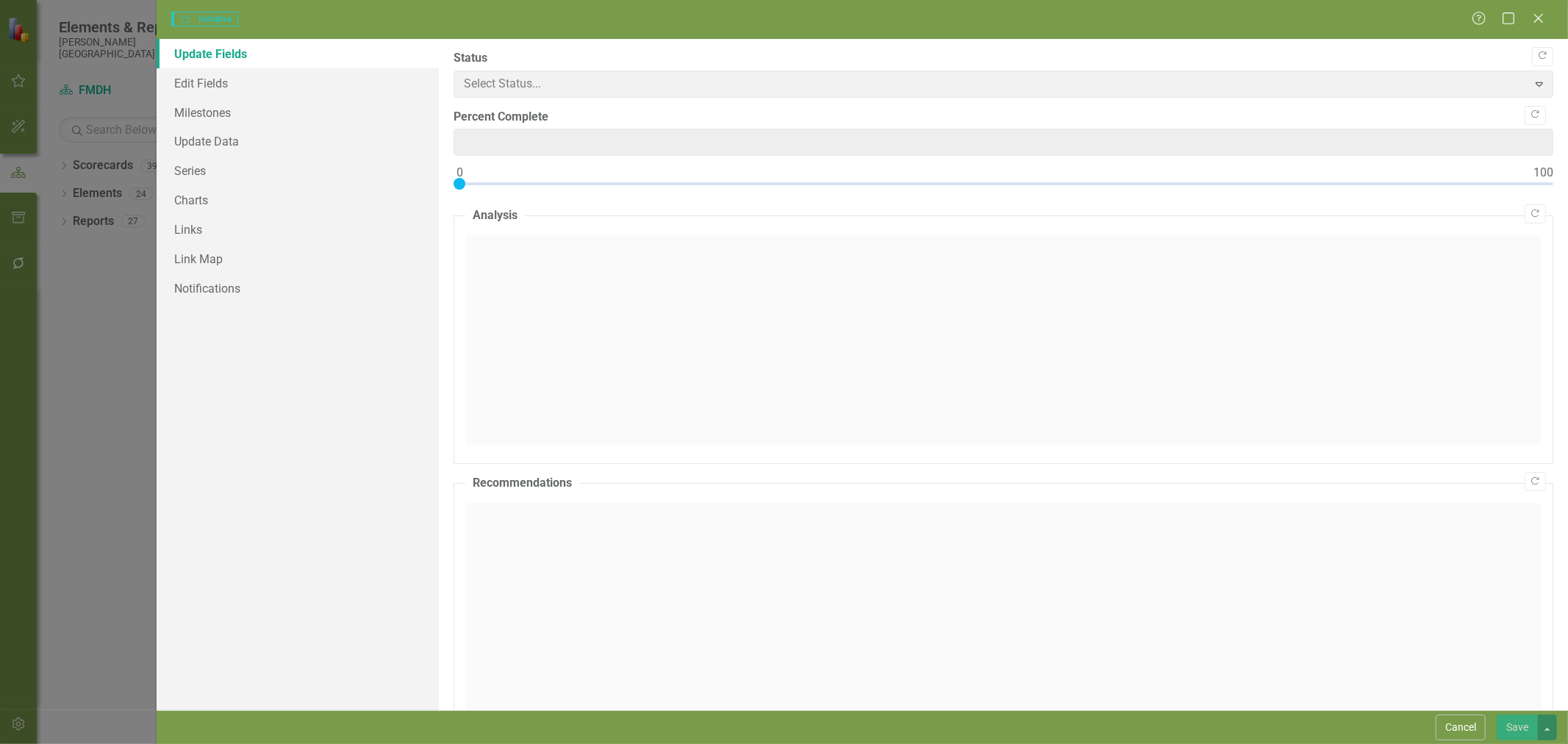
type input "0"
click at [209, 172] on link "Series" at bounding box center [297, 170] width 282 height 29
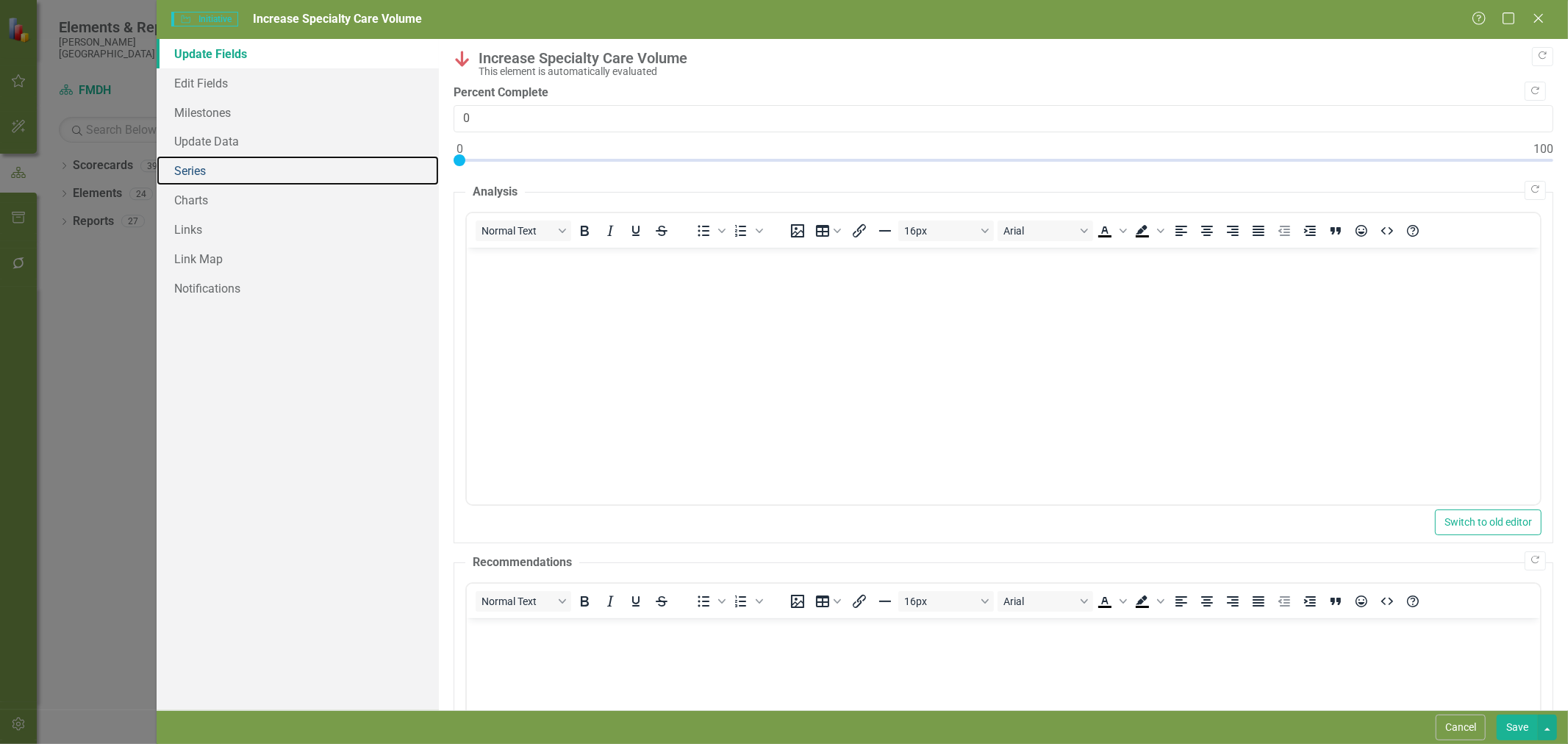
scroll to position [0, 0]
click at [237, 161] on link "Series" at bounding box center [297, 170] width 282 height 29
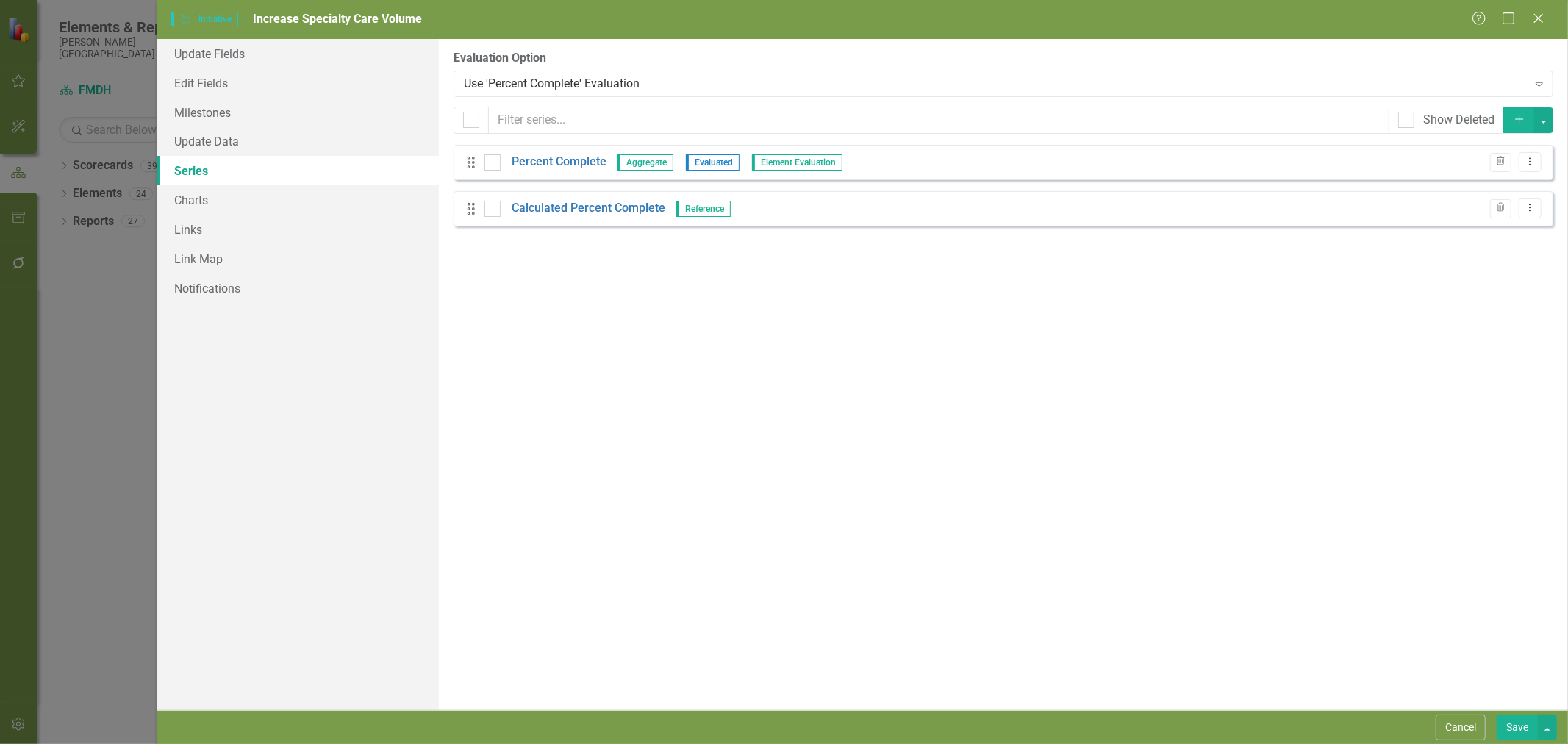
click at [567, 169] on link "Percent Complete" at bounding box center [559, 161] width 95 height 17
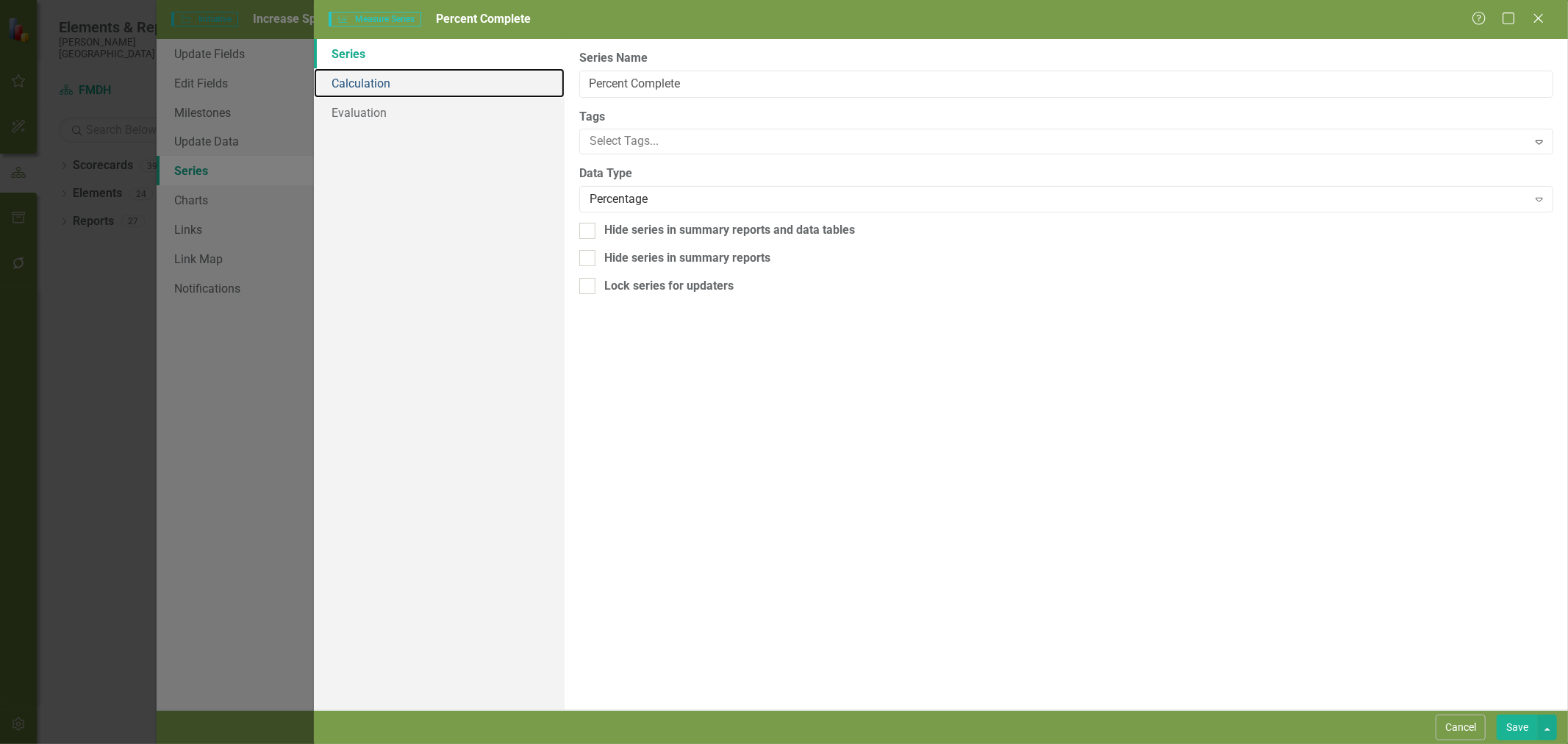
click at [368, 81] on link "Calculation" at bounding box center [439, 83] width 251 height 29
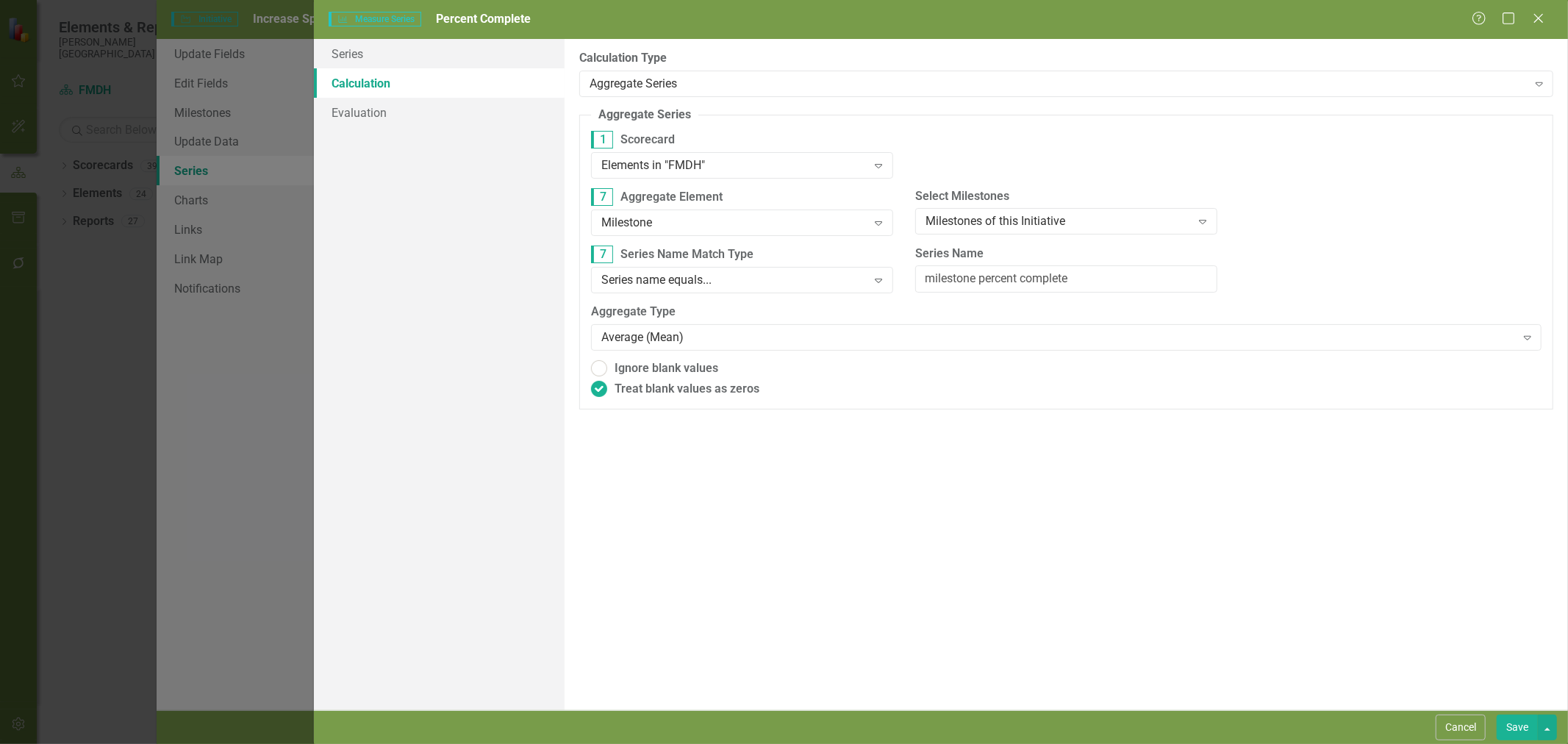
click at [1467, 731] on button "Cancel" at bounding box center [1461, 727] width 50 height 26
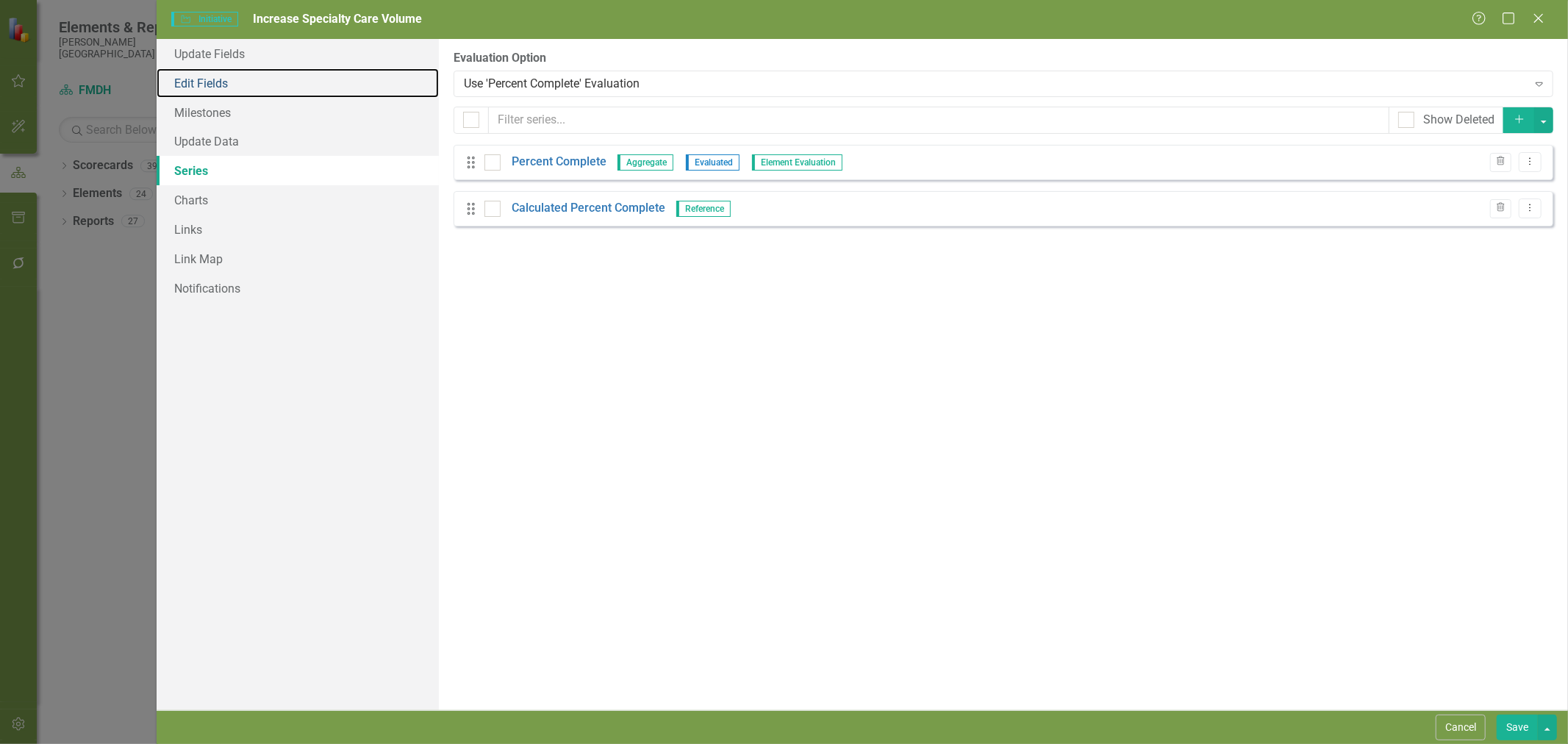
click at [194, 78] on link "Edit Fields" at bounding box center [297, 83] width 282 height 29
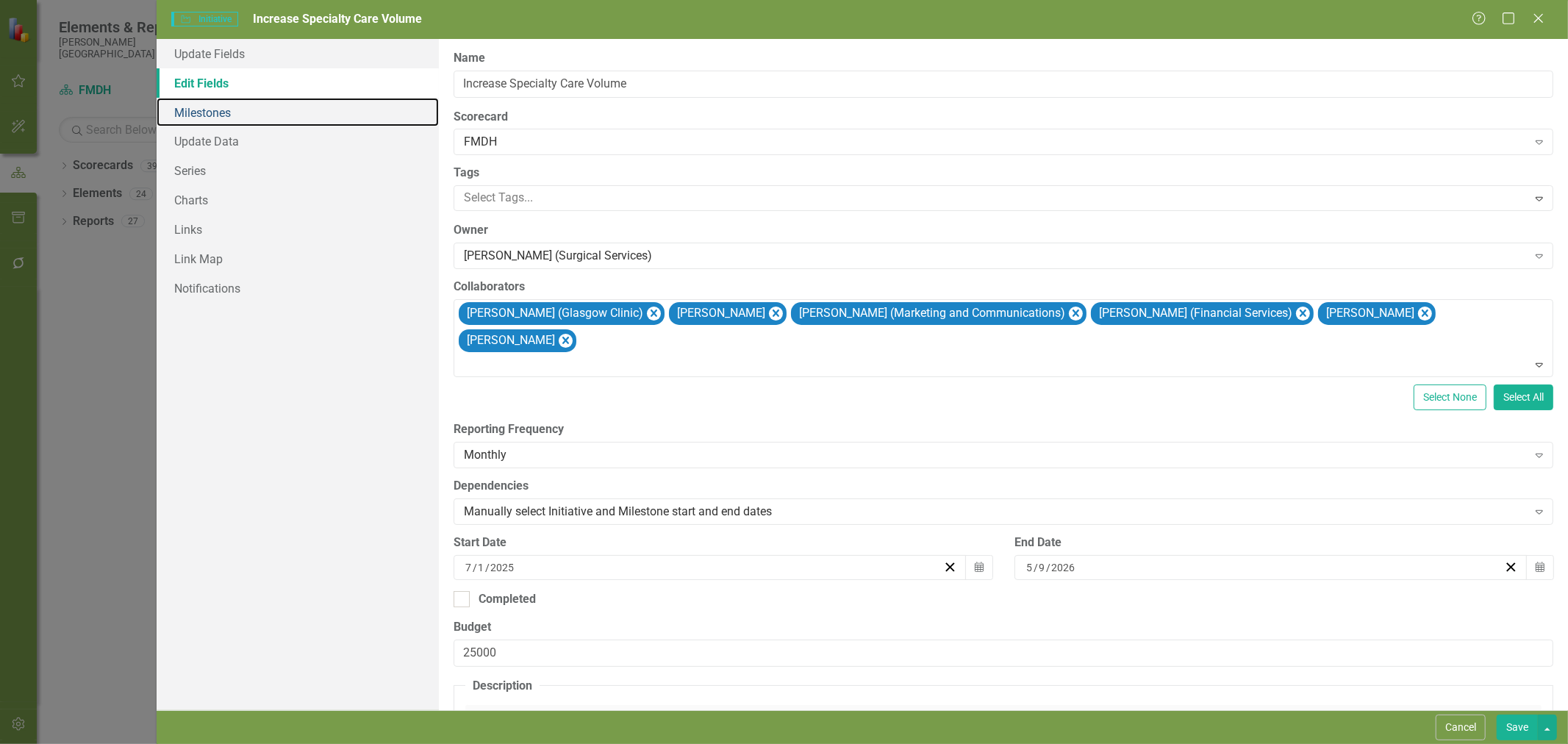
click at [217, 116] on link "Milestones" at bounding box center [297, 112] width 282 height 29
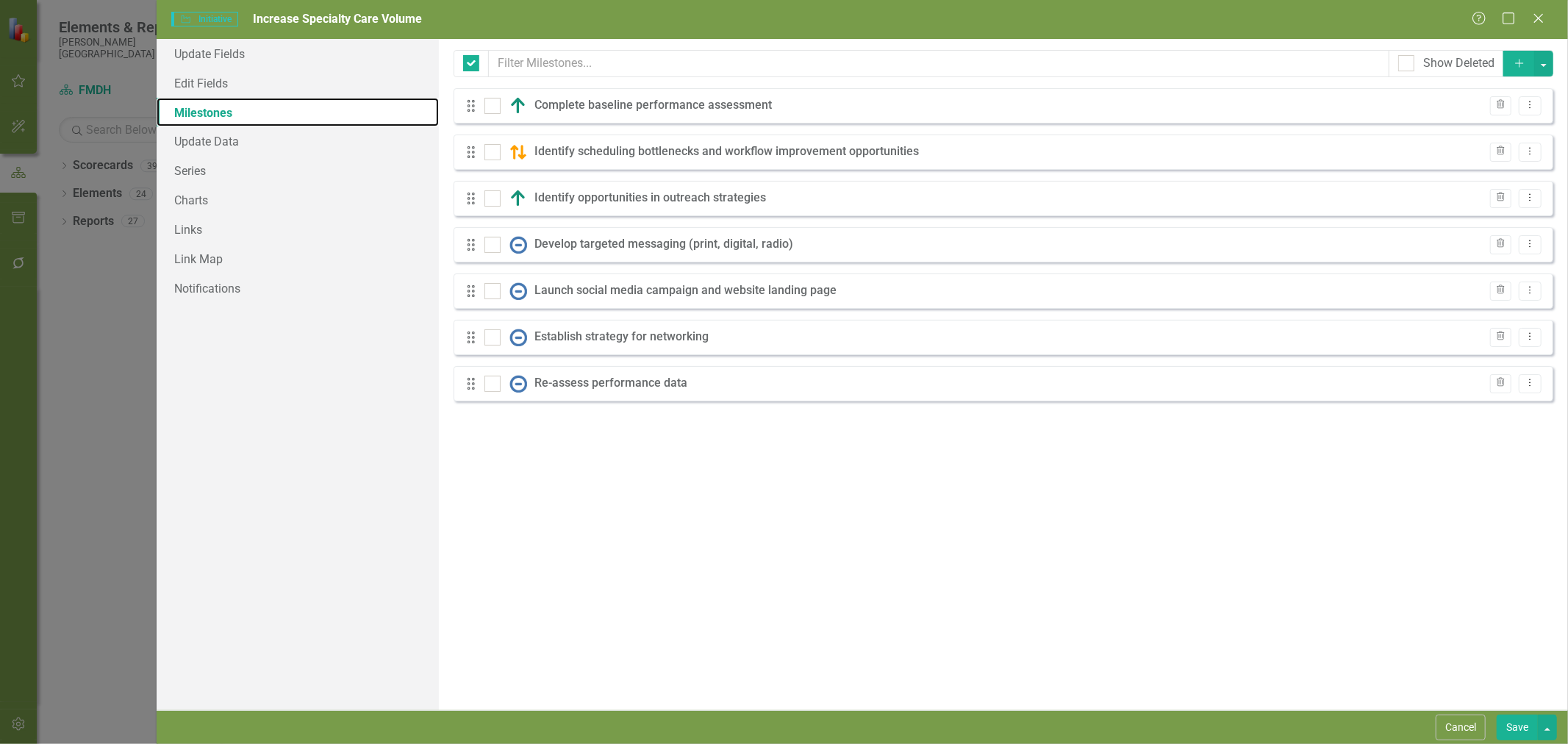
checkbox input "false"
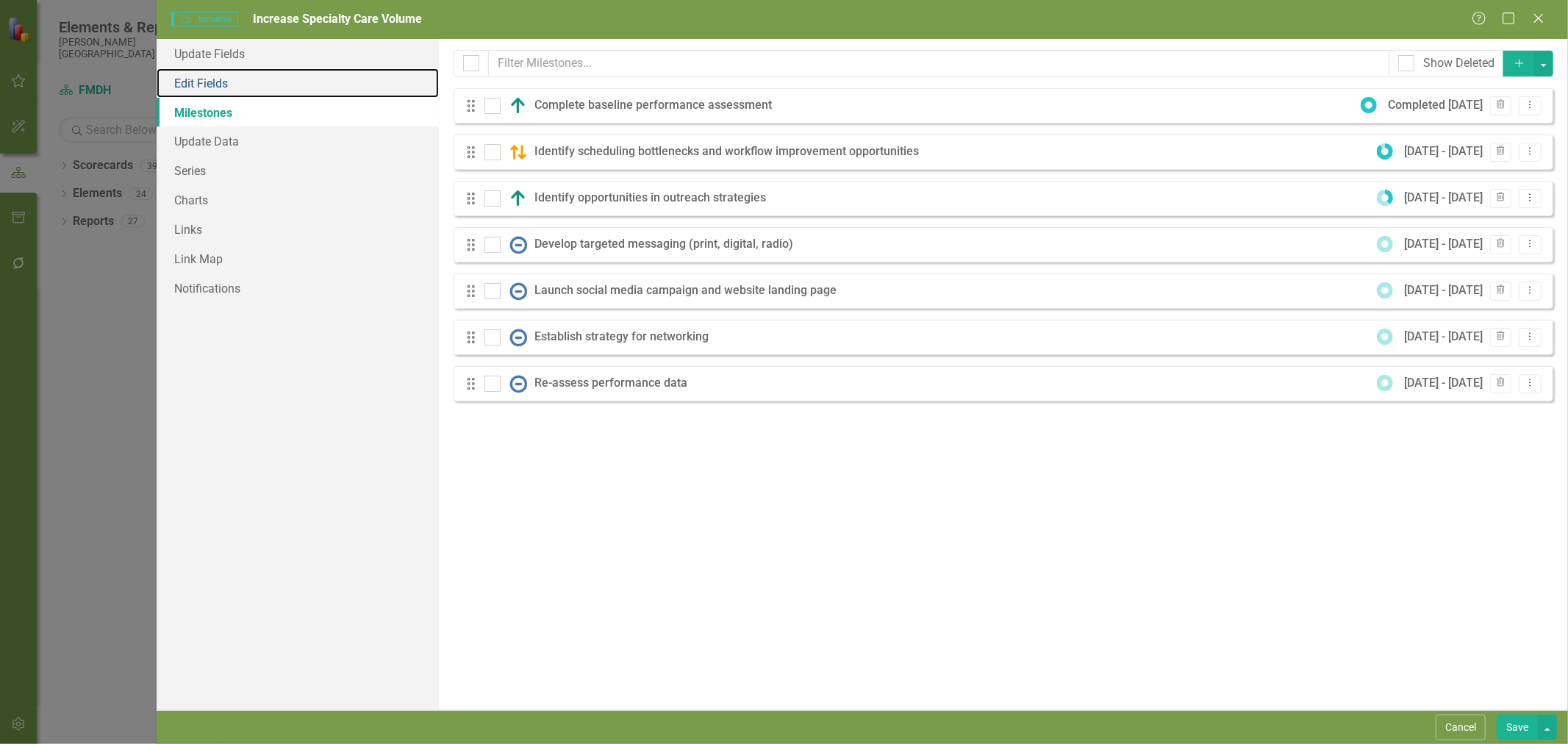
click at [215, 83] on link "Edit Fields" at bounding box center [297, 83] width 282 height 29
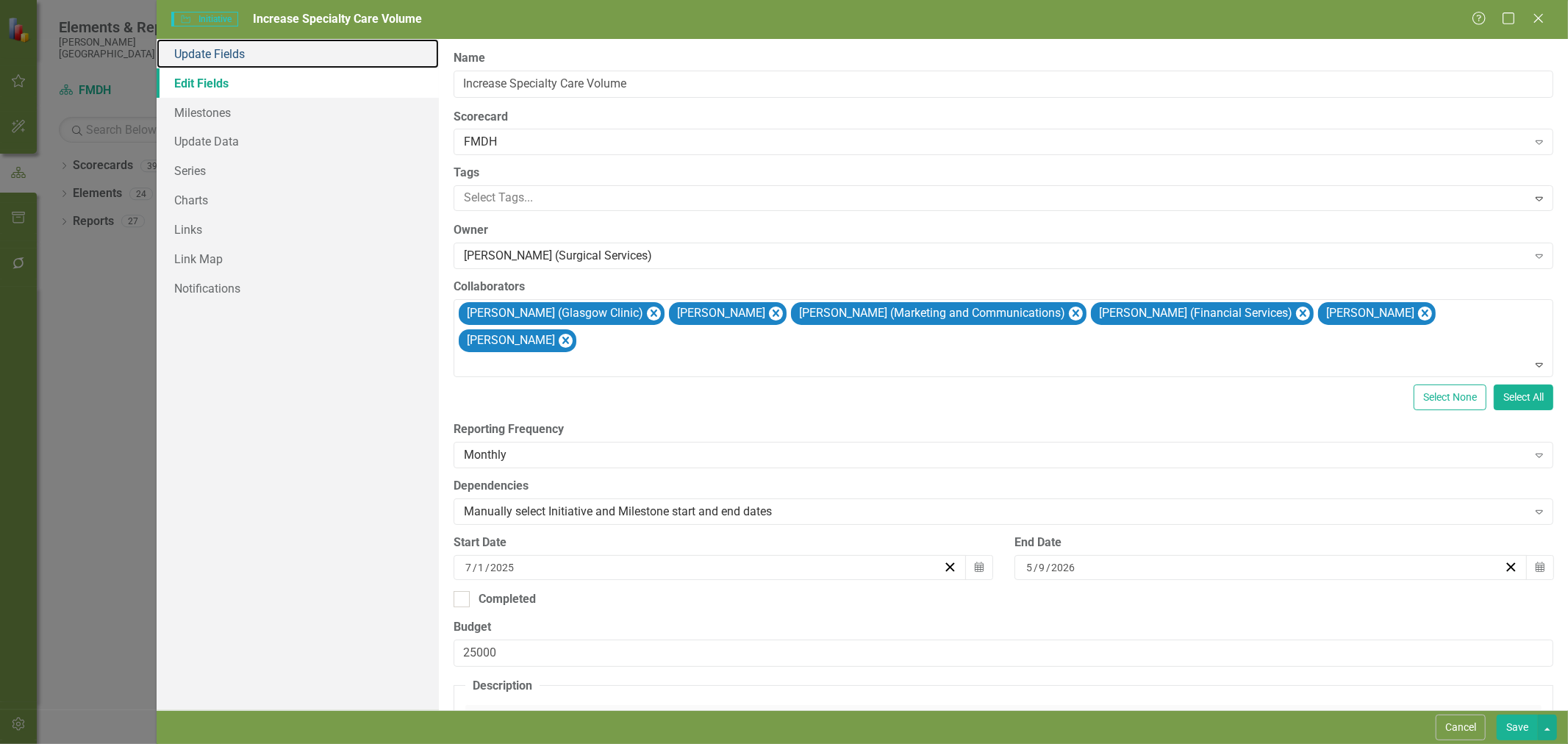
click at [214, 53] on link "Update Fields" at bounding box center [297, 53] width 282 height 29
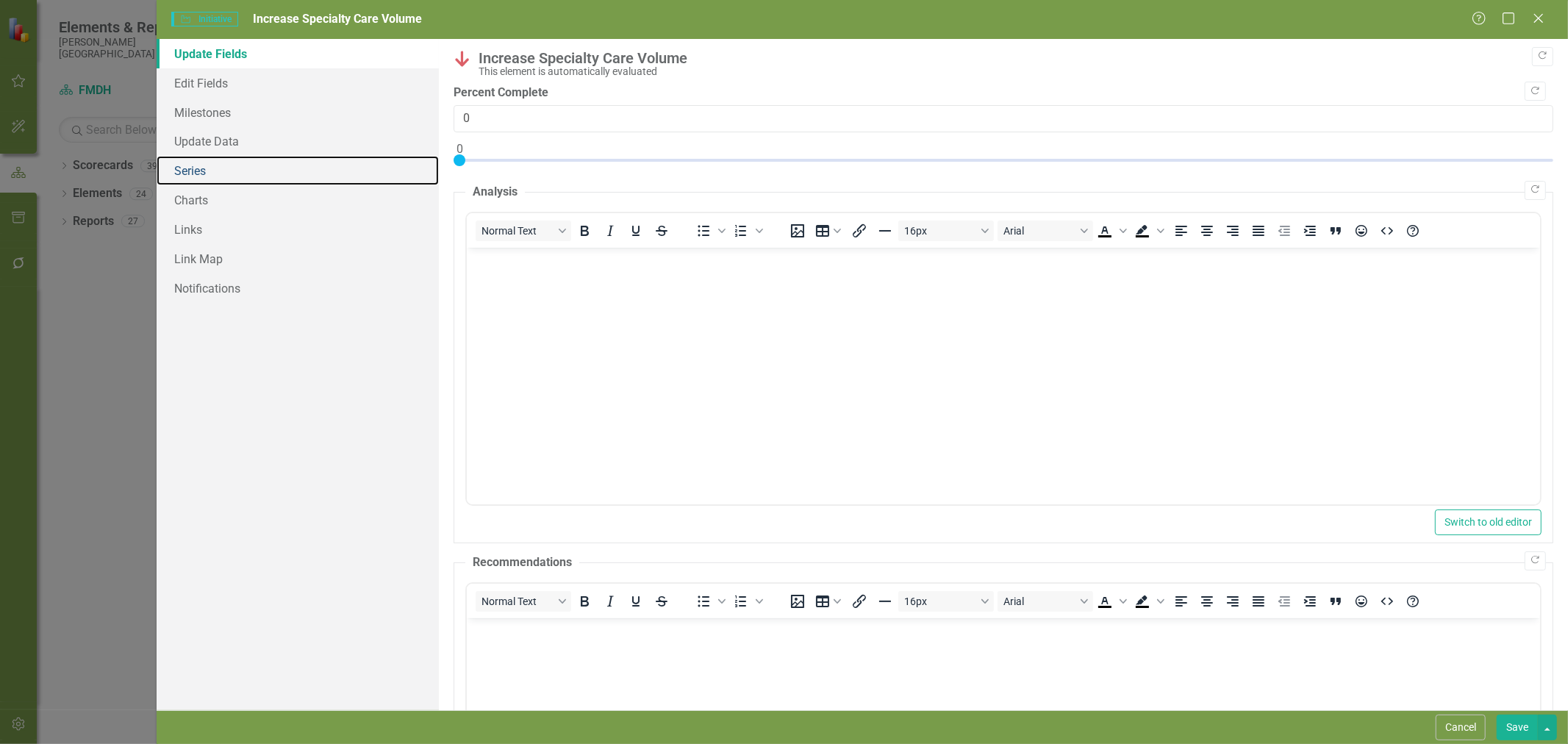
click at [240, 179] on link "Series" at bounding box center [297, 170] width 282 height 29
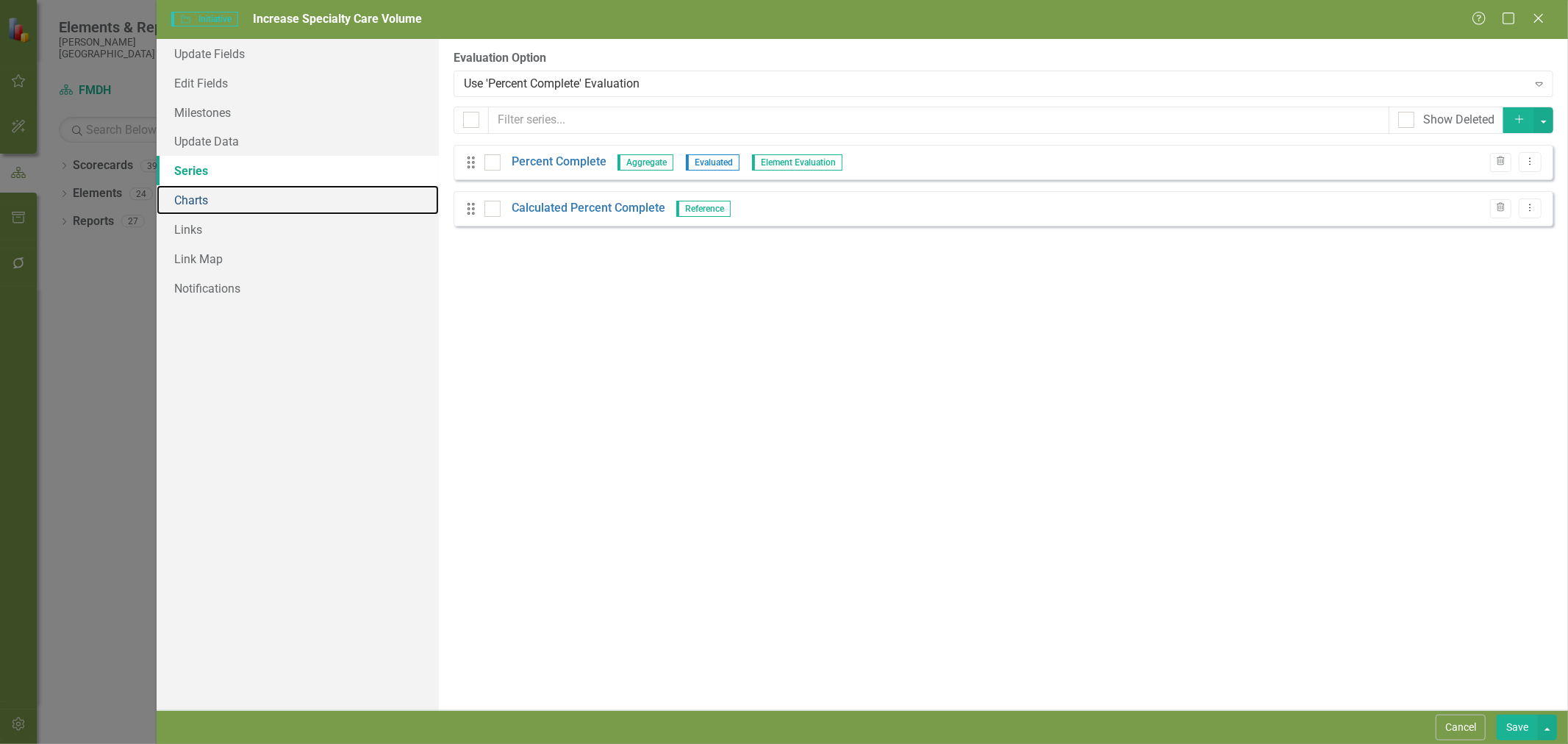
click at [216, 194] on link "Charts" at bounding box center [297, 199] width 282 height 29
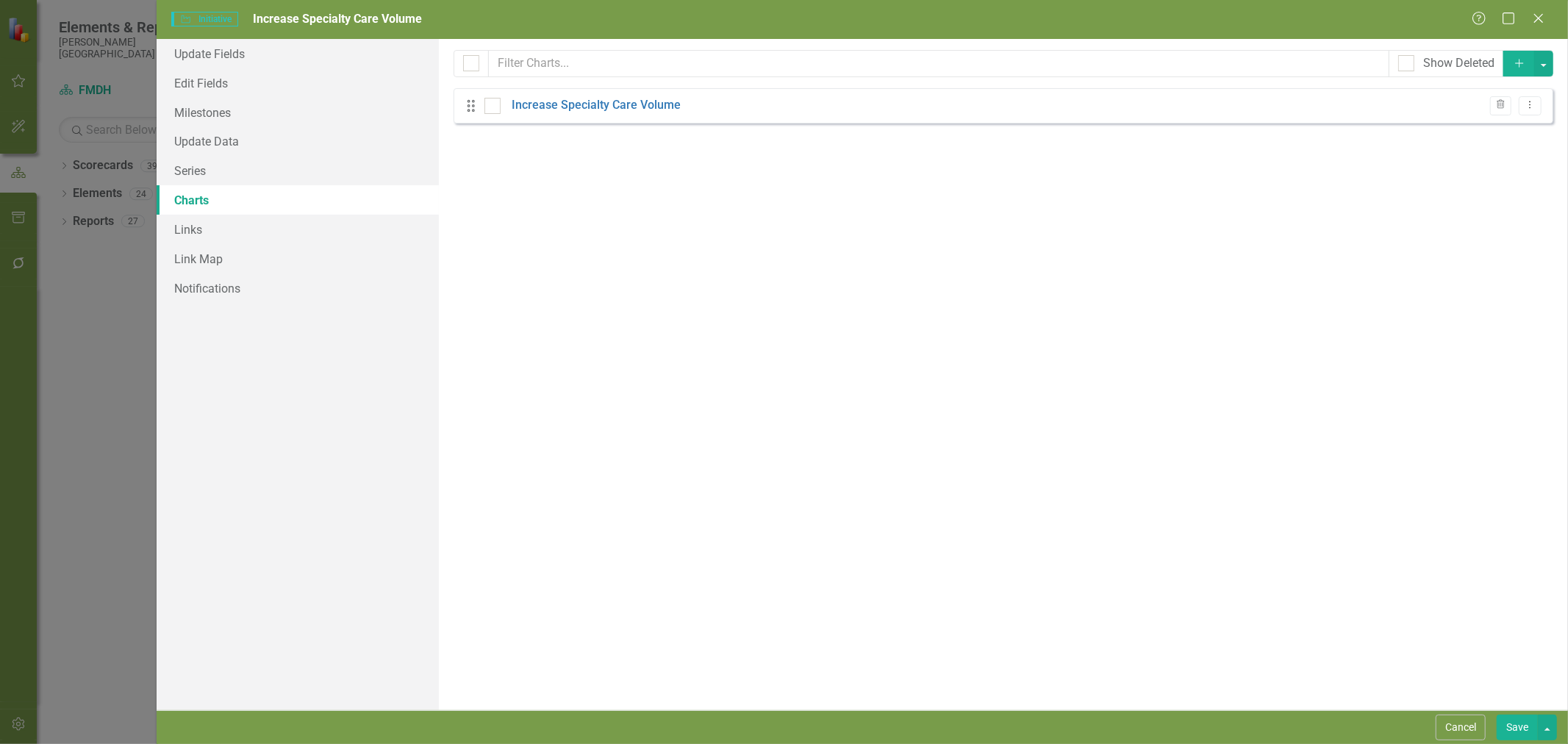
click at [620, 106] on link "Increase Specialty Care Volume" at bounding box center [596, 105] width 169 height 17
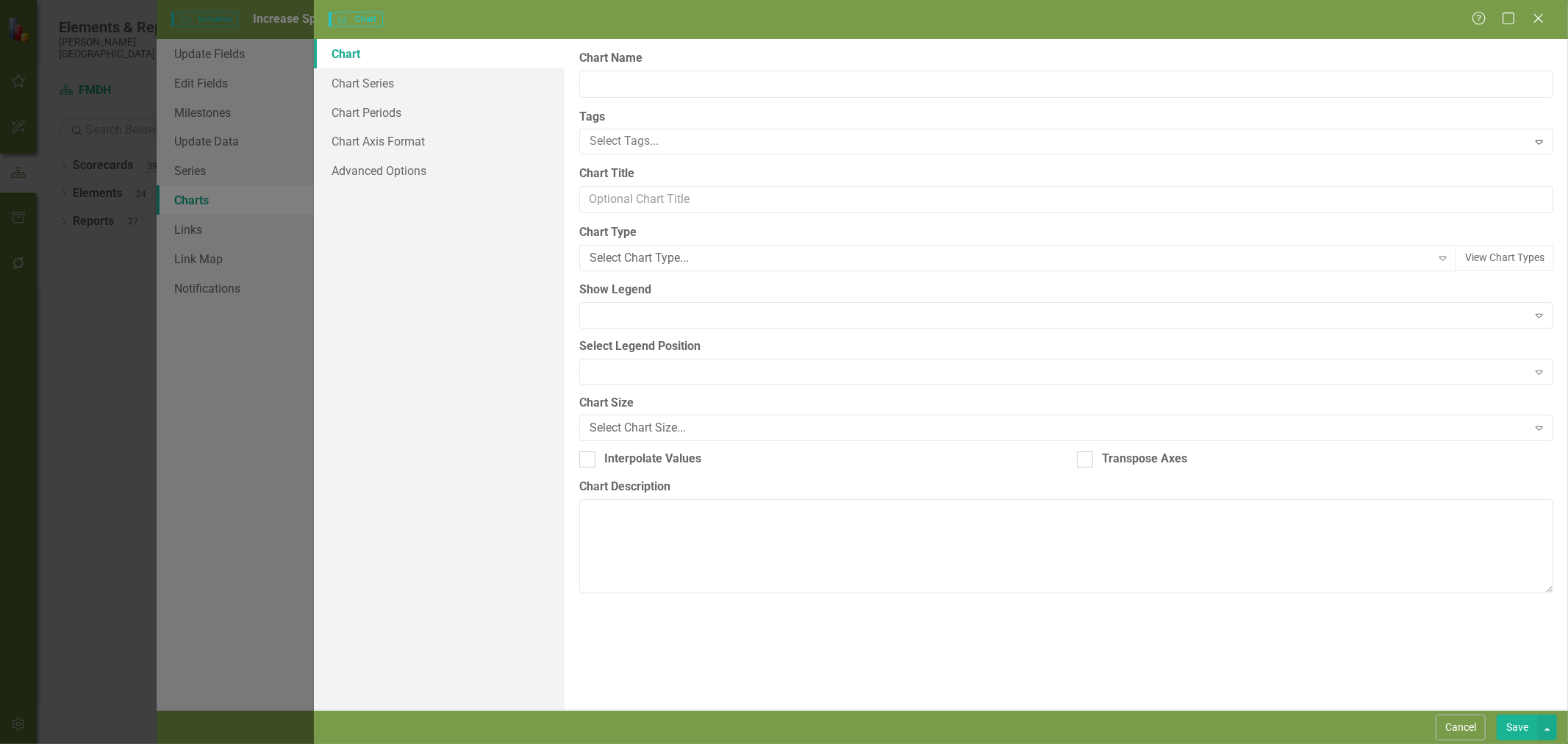
type input "Increase Specialty Care Volume"
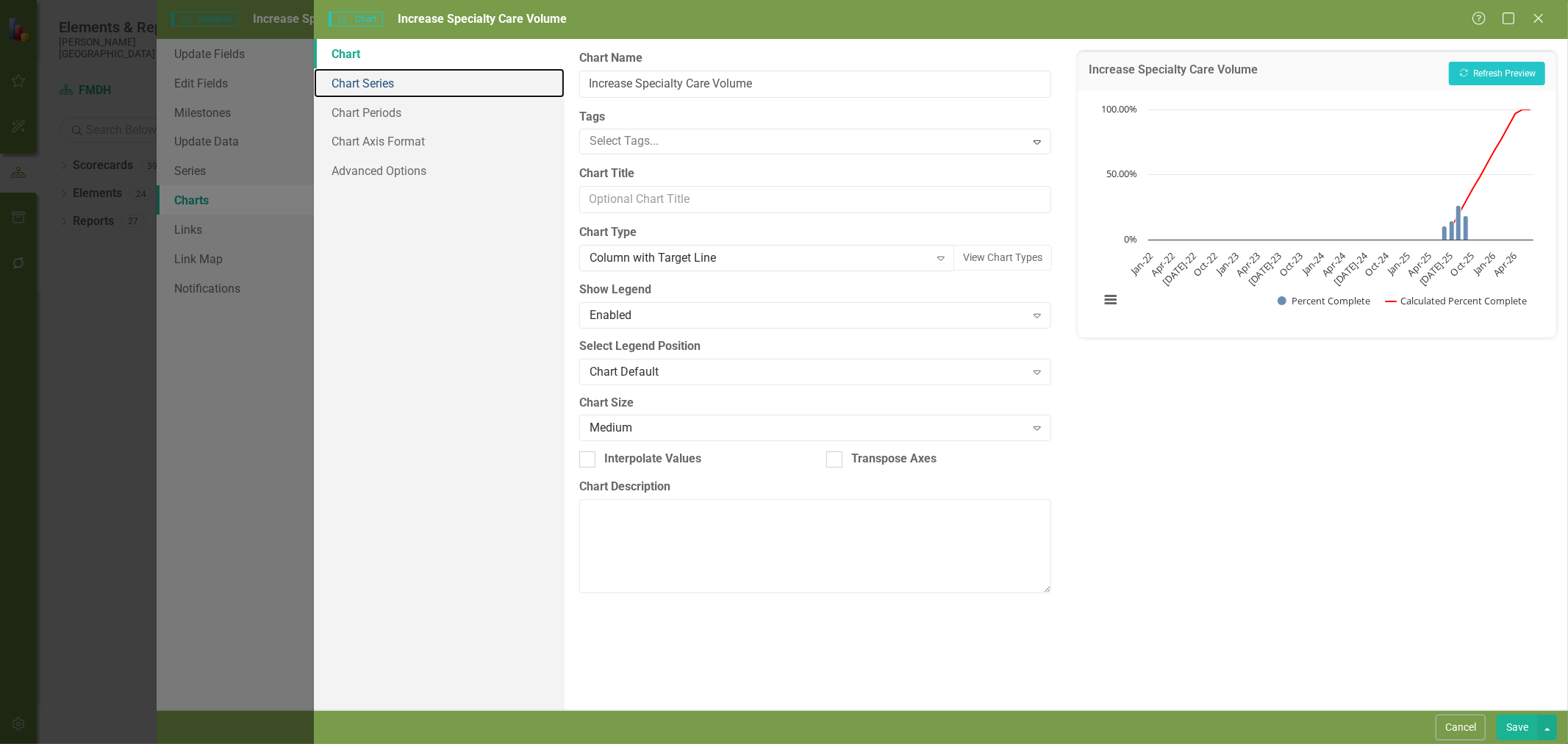
click at [387, 87] on link "Chart Series" at bounding box center [439, 83] width 251 height 29
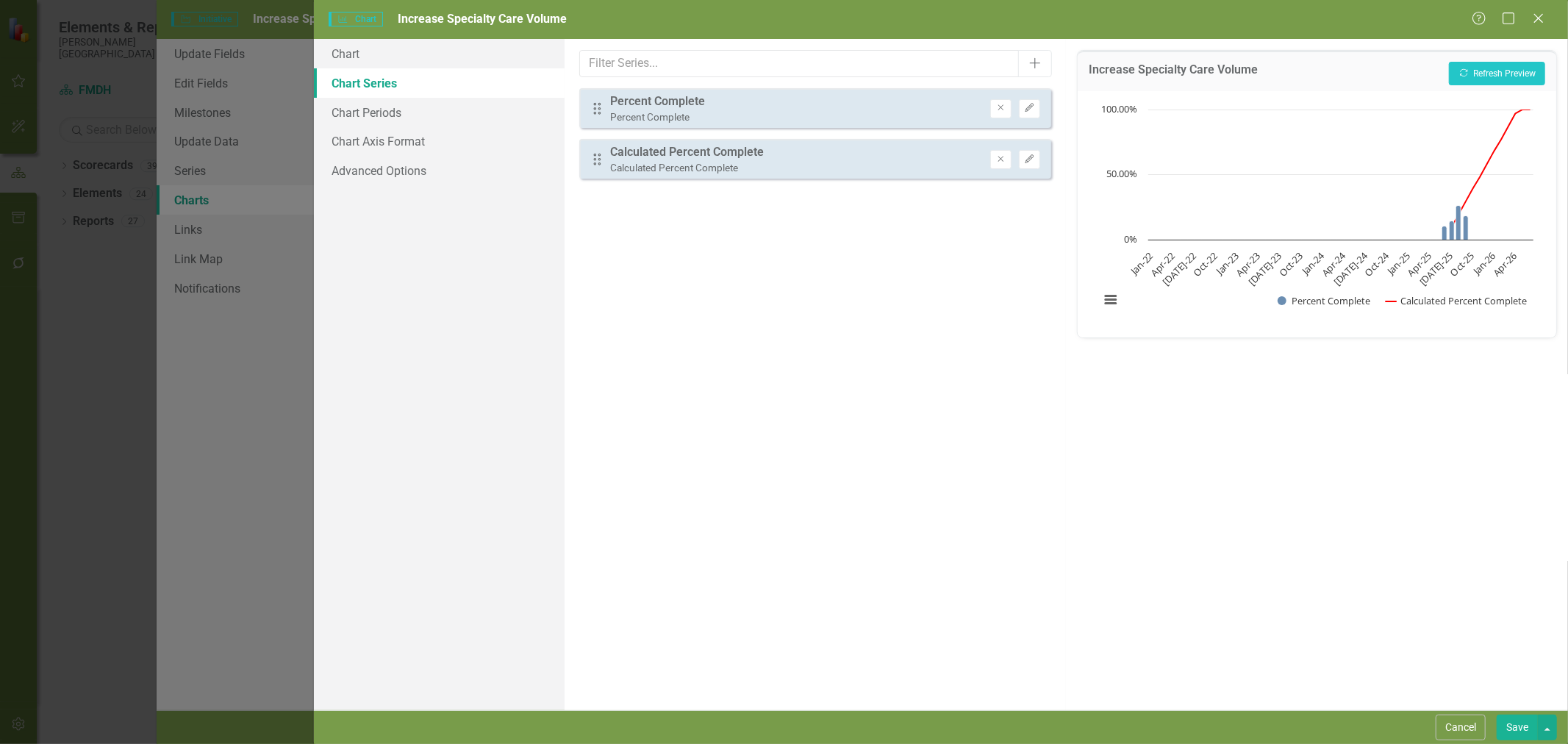
click at [1478, 730] on button "Cancel" at bounding box center [1461, 727] width 50 height 26
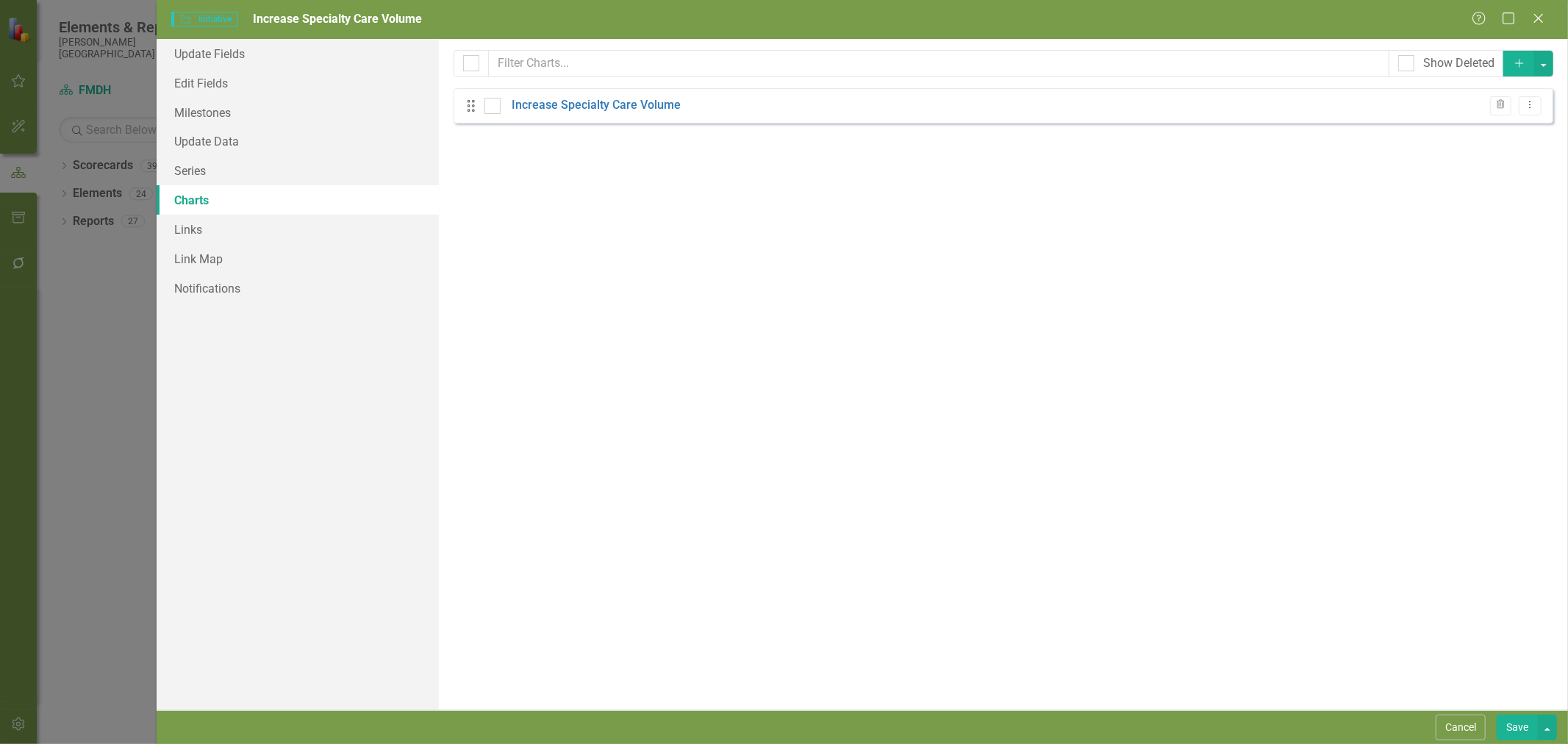
click at [1463, 721] on button "Cancel" at bounding box center [1461, 727] width 50 height 26
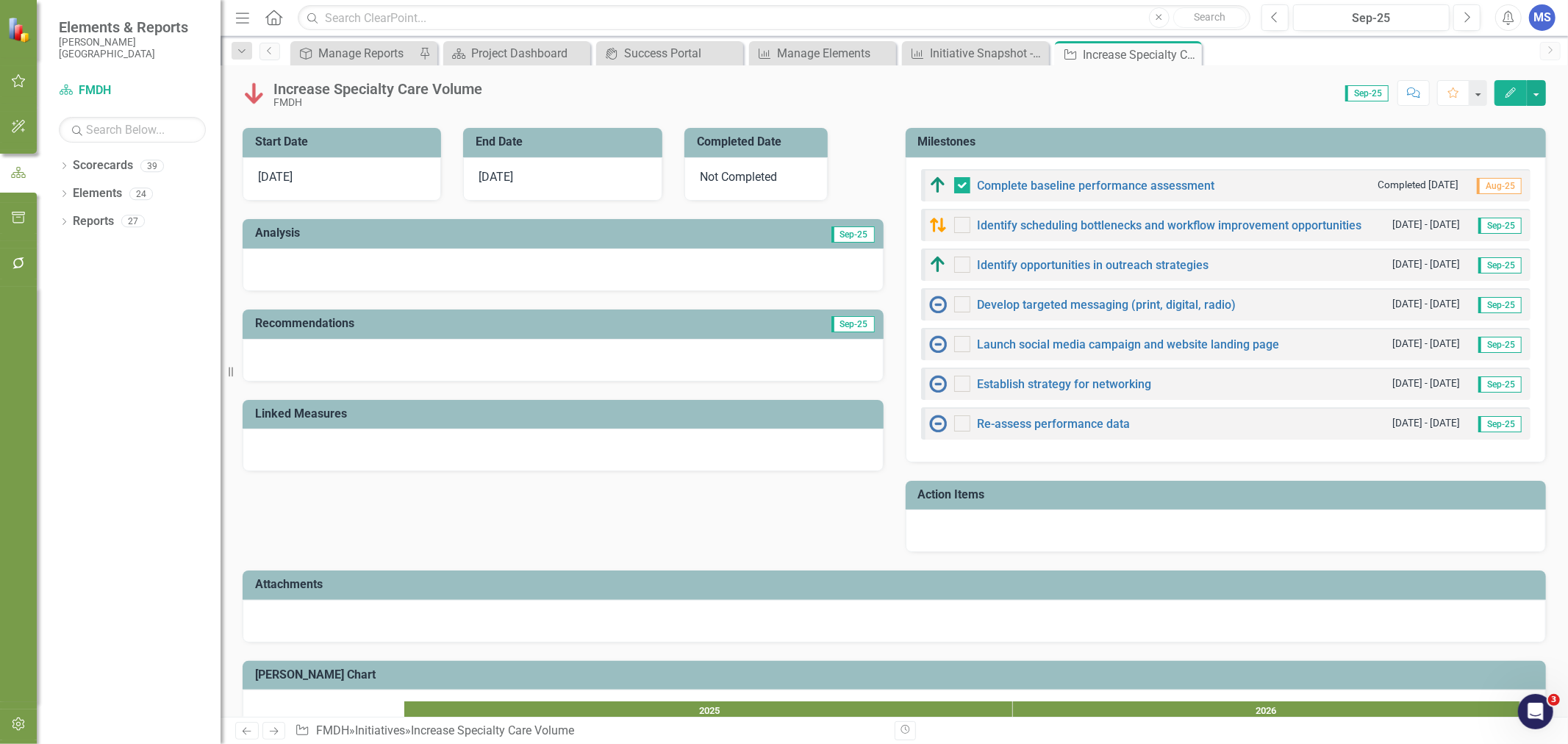
scroll to position [368, 0]
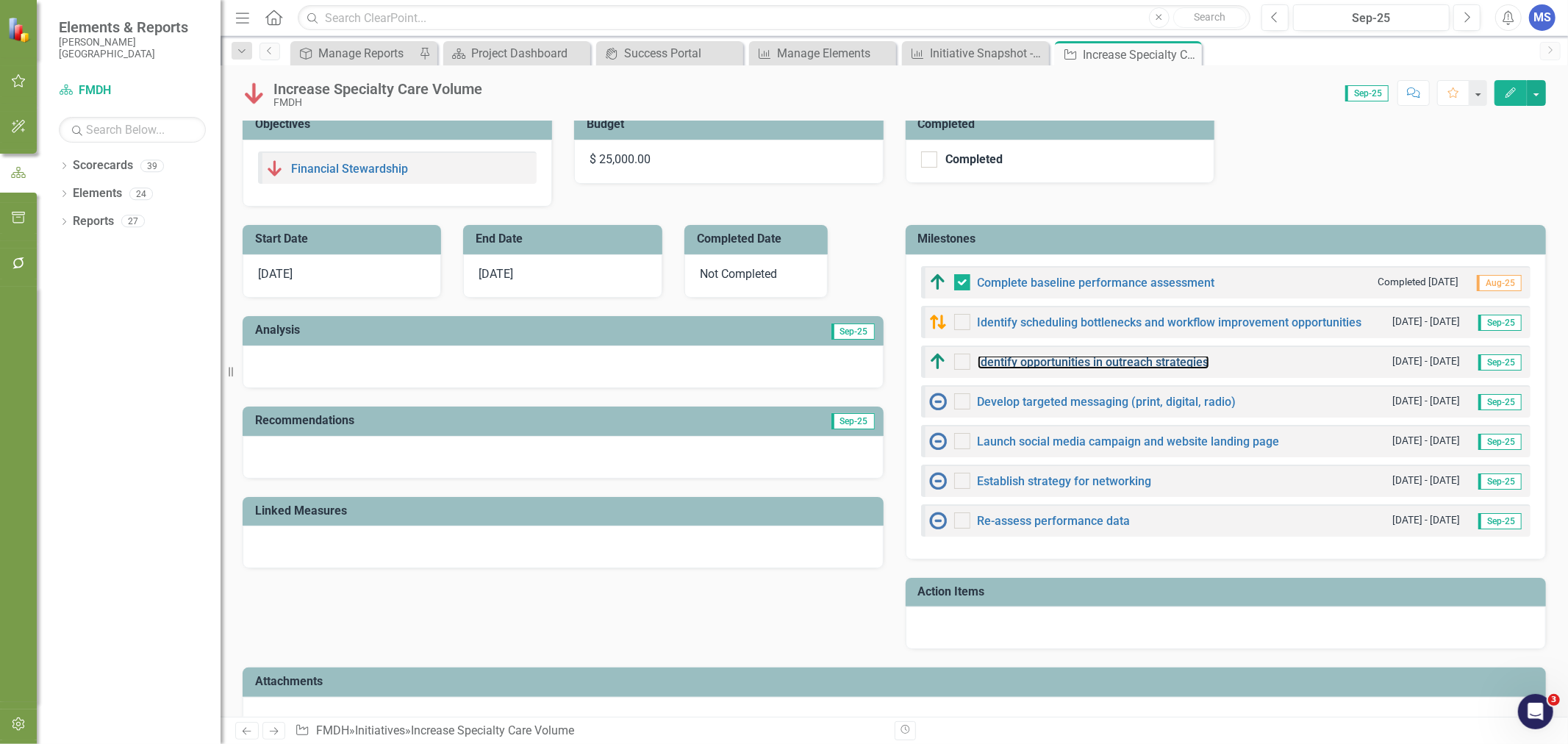
click at [1020, 366] on link "Identify opportunities in outreach strategies" at bounding box center [1093, 362] width 232 height 14
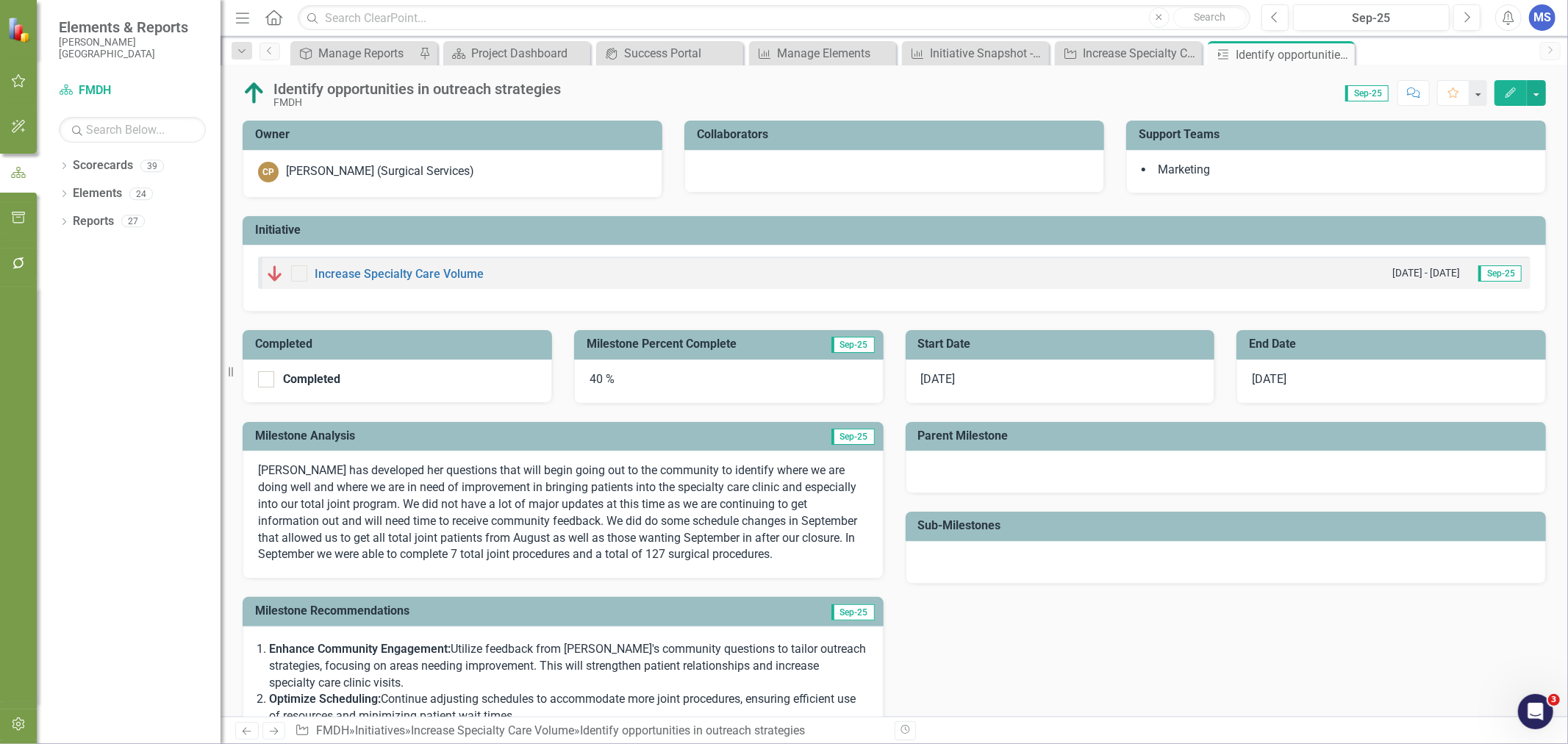
click at [944, 383] on span "[DATE]" at bounding box center [938, 380] width 35 height 14
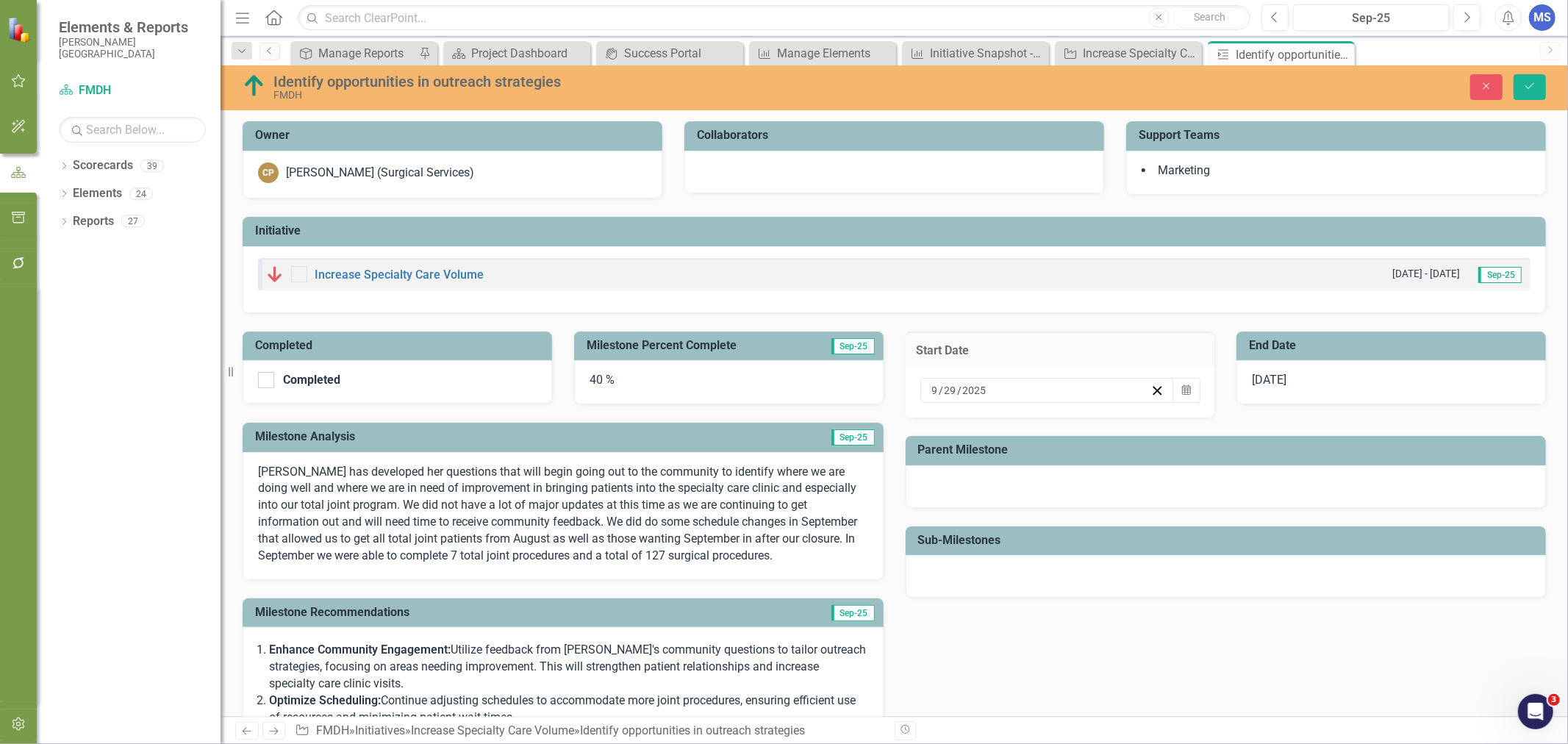
click at [1182, 388] on icon "button" at bounding box center [1186, 389] width 9 height 10
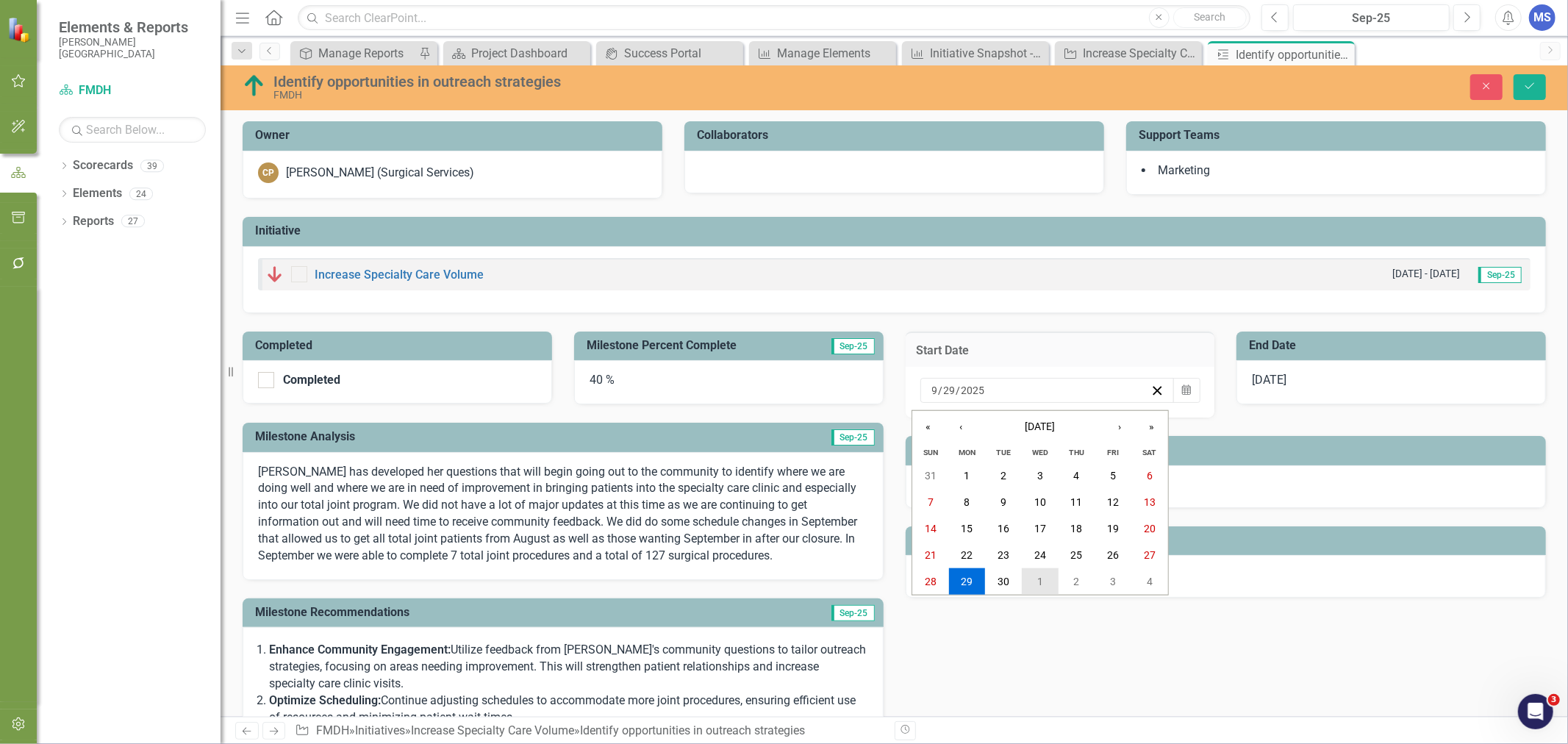
click at [1046, 585] on button "1" at bounding box center [1040, 581] width 37 height 26
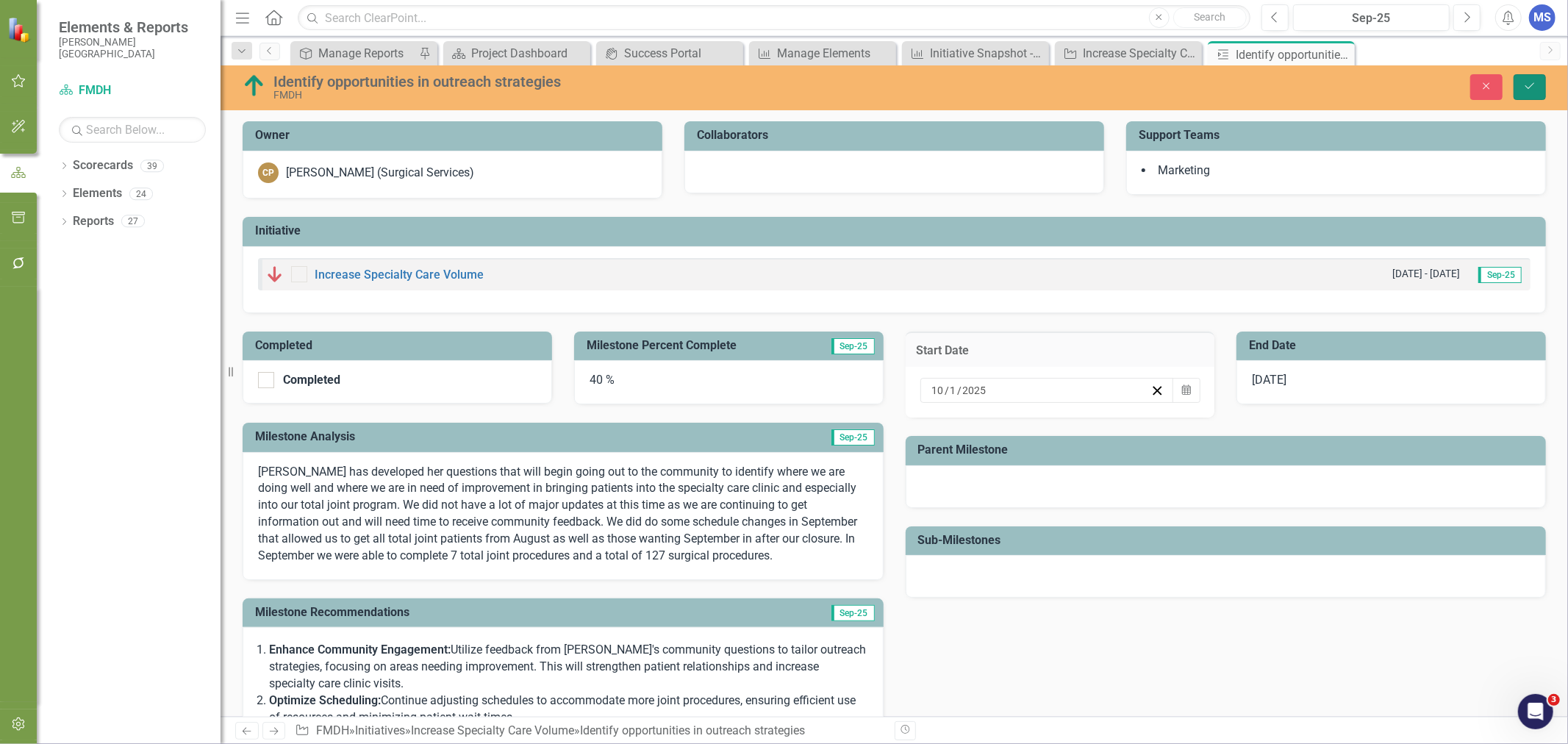
click at [1527, 87] on icon "submit" at bounding box center [1529, 85] width 9 height 6
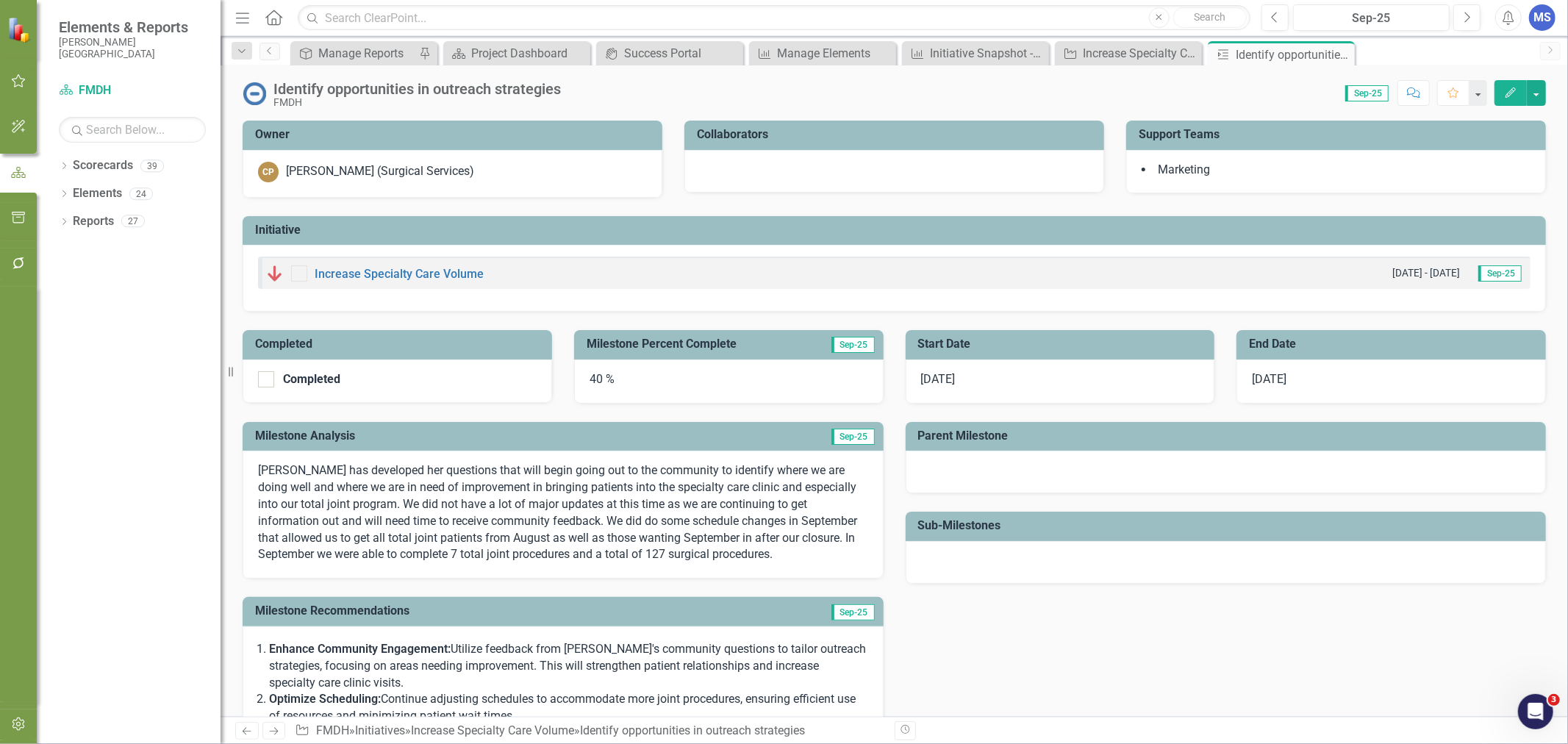
click at [0, 0] on icon "Close" at bounding box center [0, 0] width 0 height 0
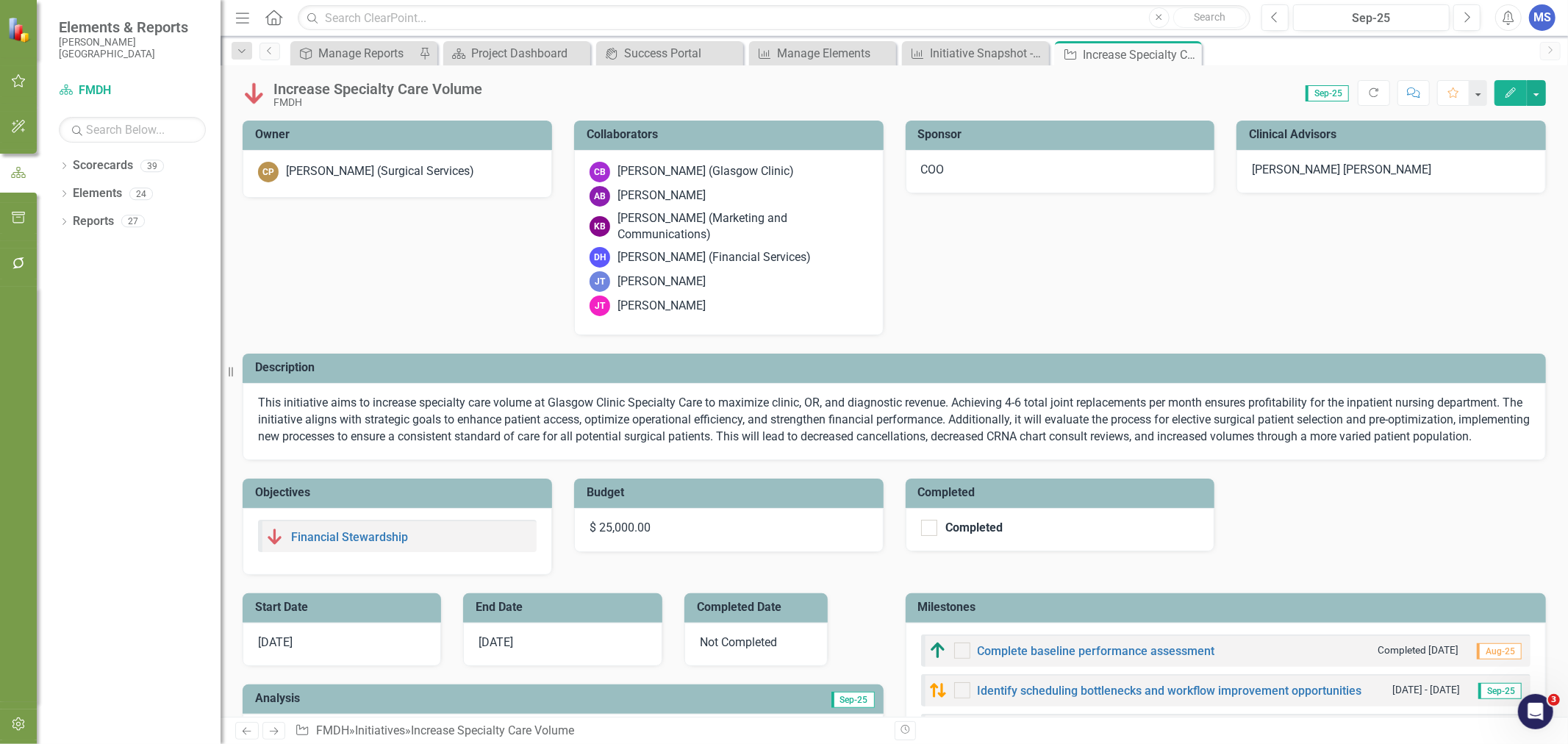
checkbox input "true"
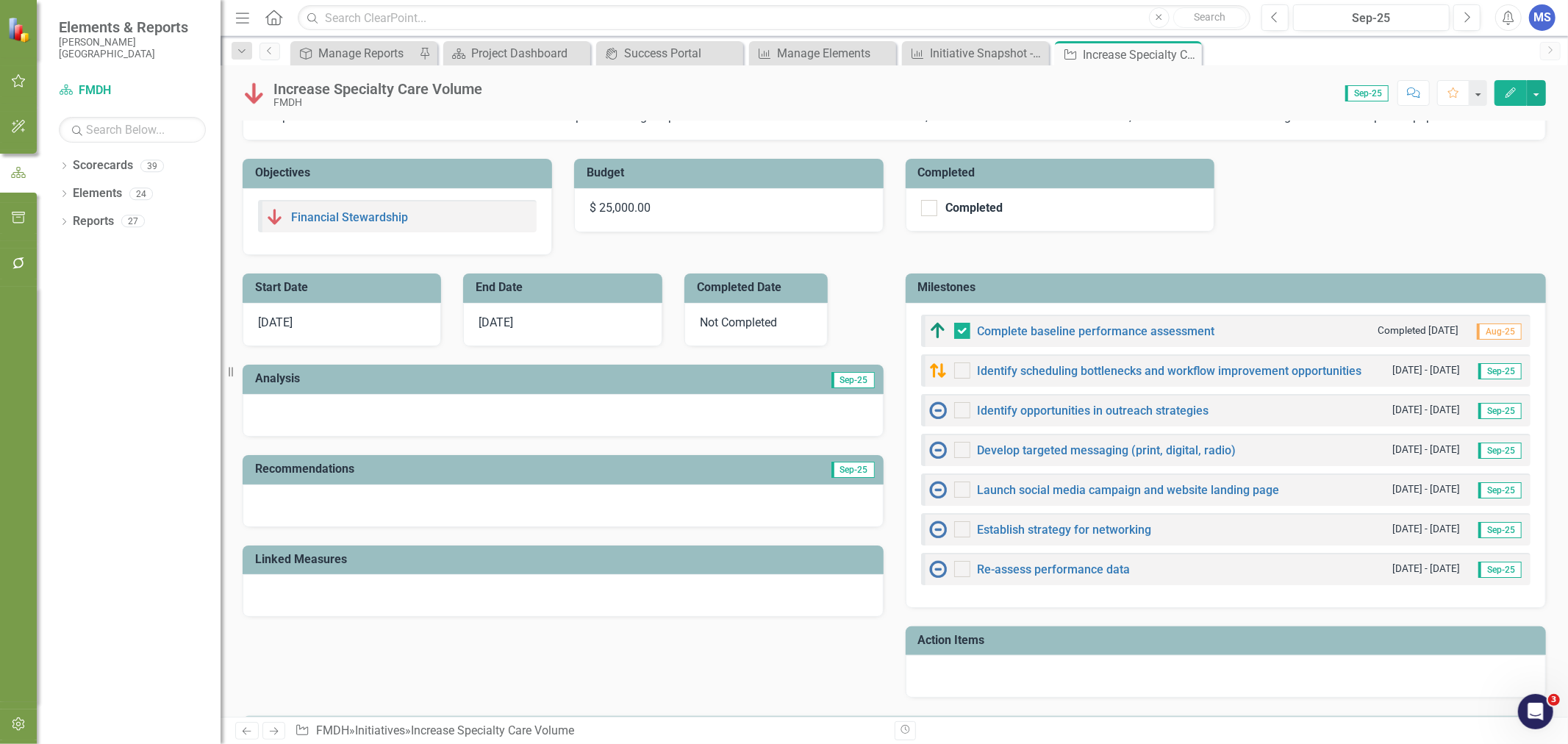
scroll to position [327, 0]
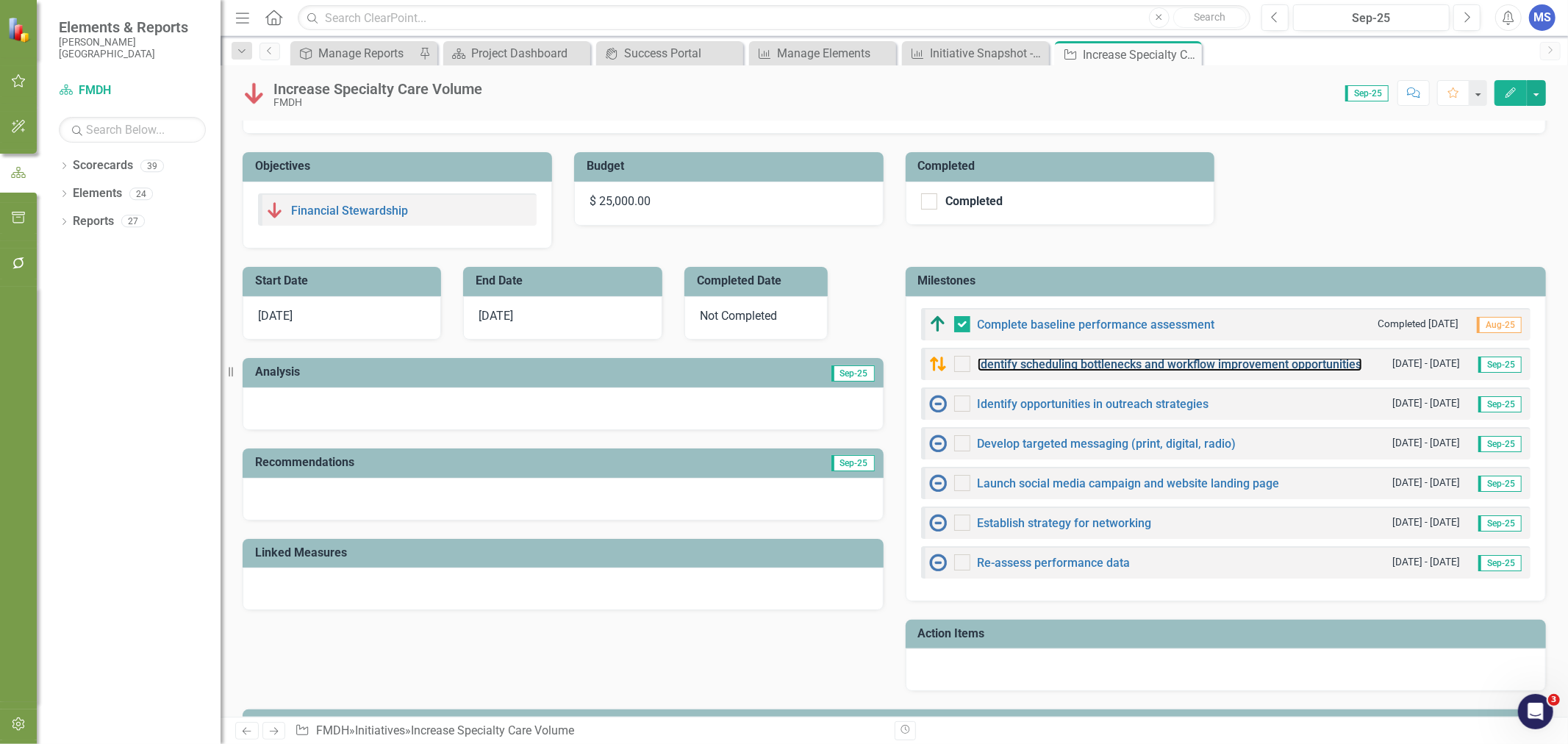
click at [1099, 370] on link "Identify scheduling bottlenecks and workflow improvement opportunities" at bounding box center [1170, 364] width 384 height 14
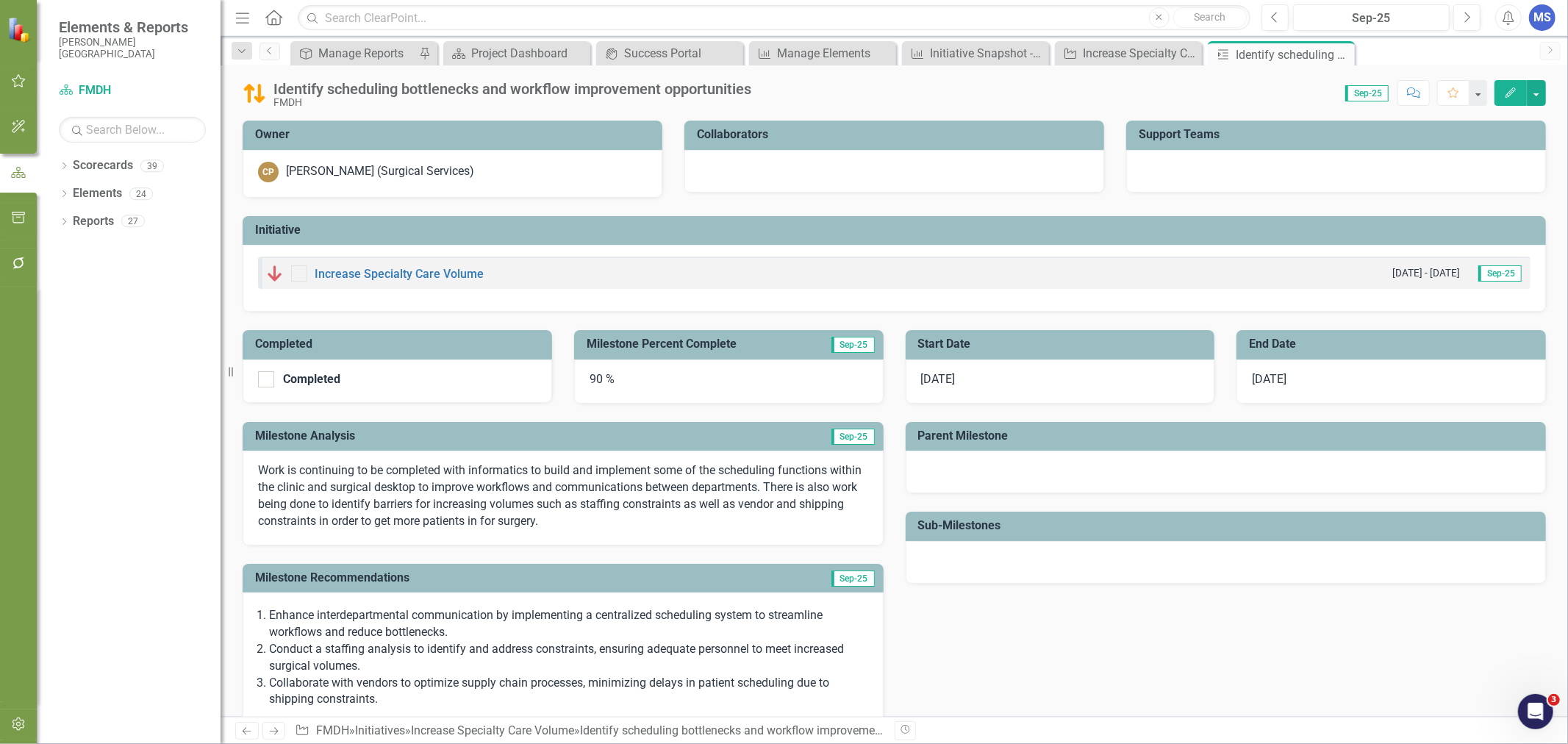
click at [0, 0] on icon at bounding box center [0, 0] width 0 height 0
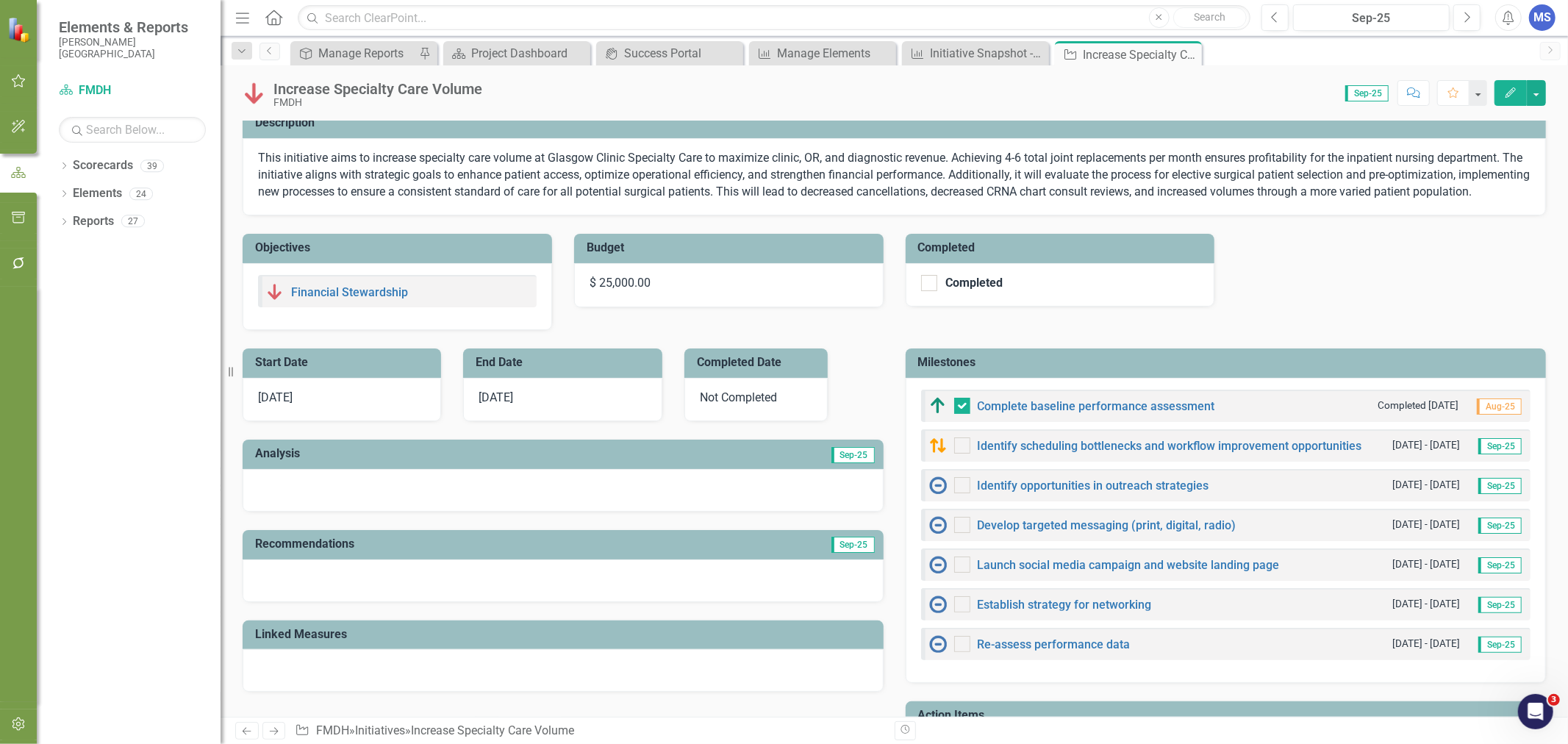
scroll to position [327, 0]
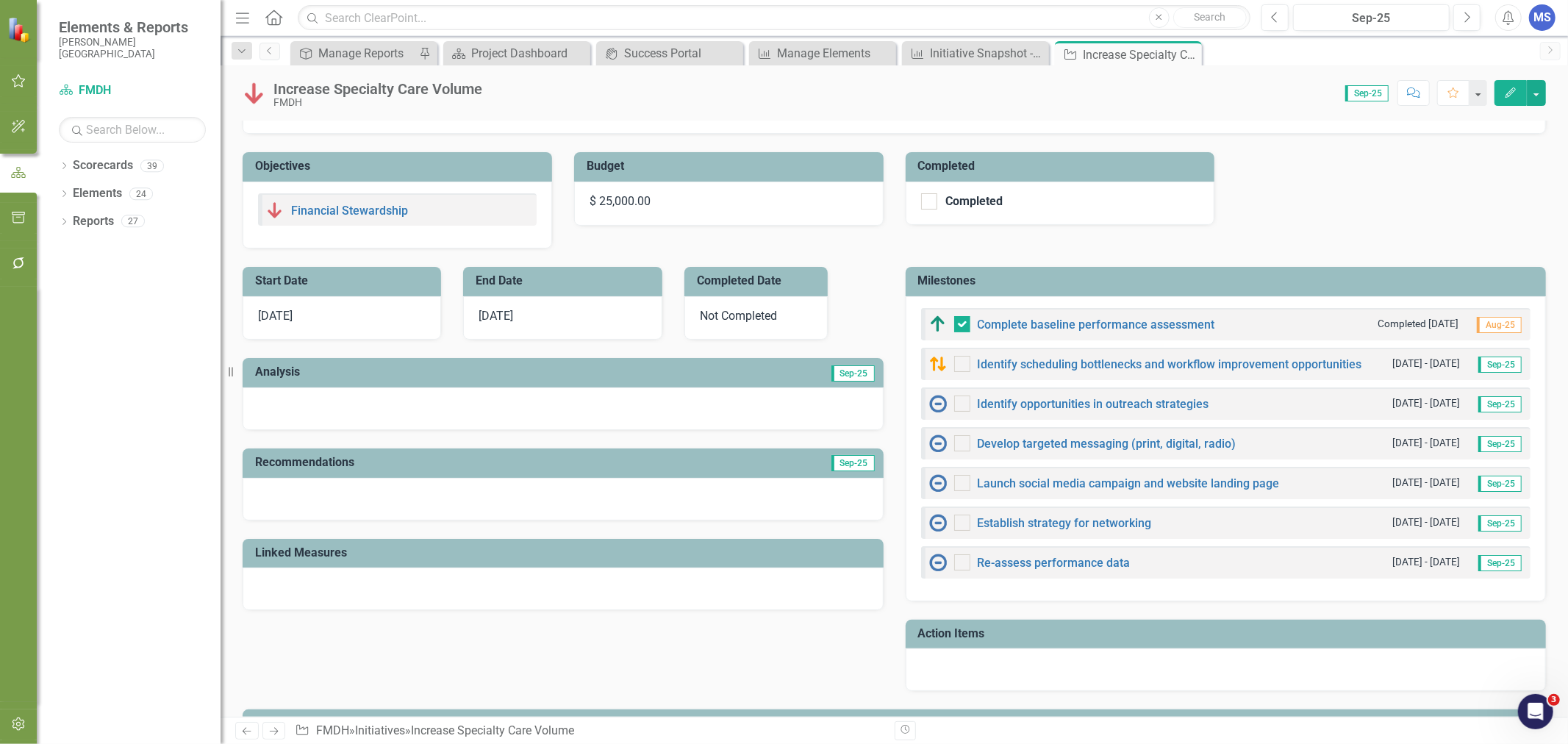
click at [1519, 94] on button "Edit" at bounding box center [1510, 93] width 32 height 26
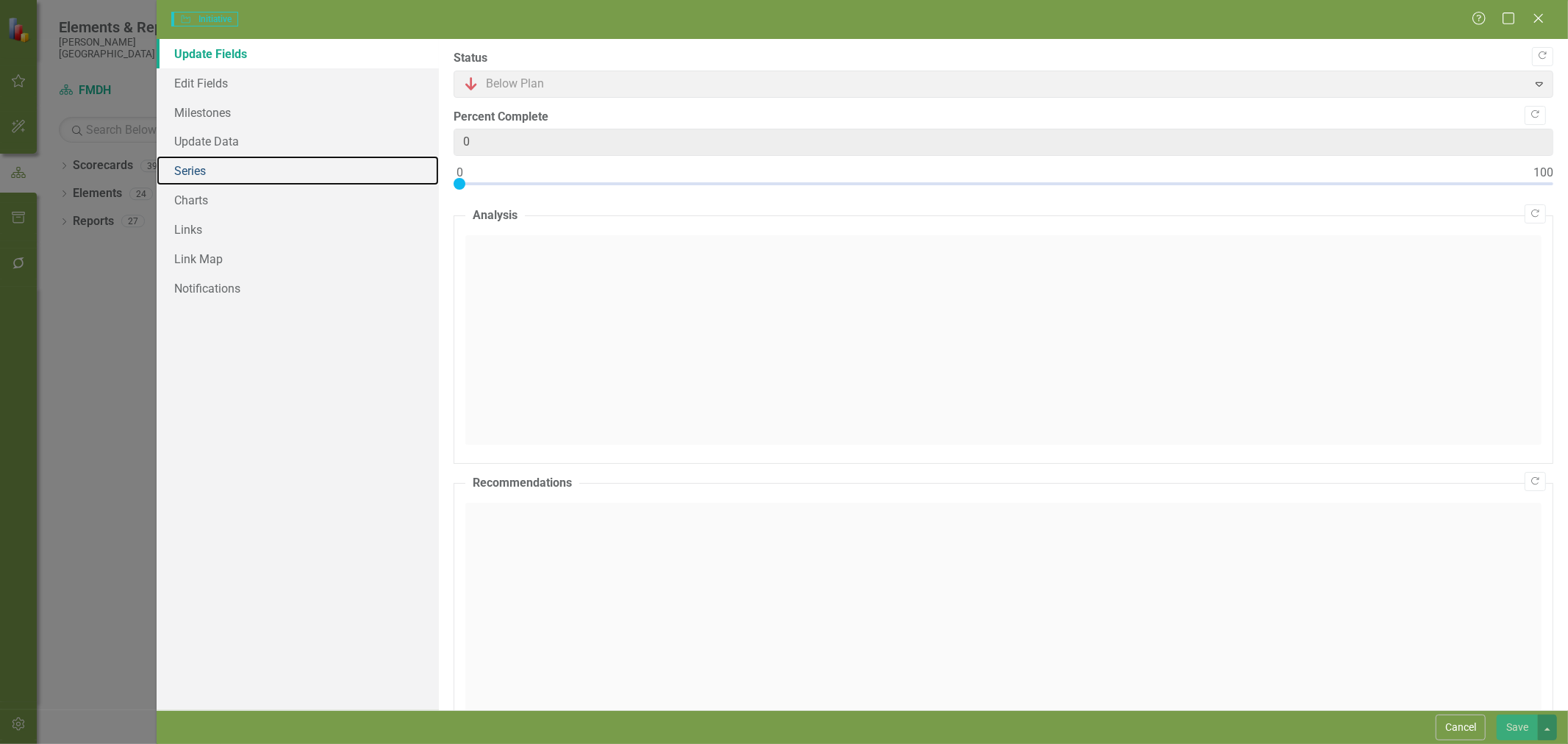
click at [229, 180] on link "Series" at bounding box center [297, 170] width 282 height 29
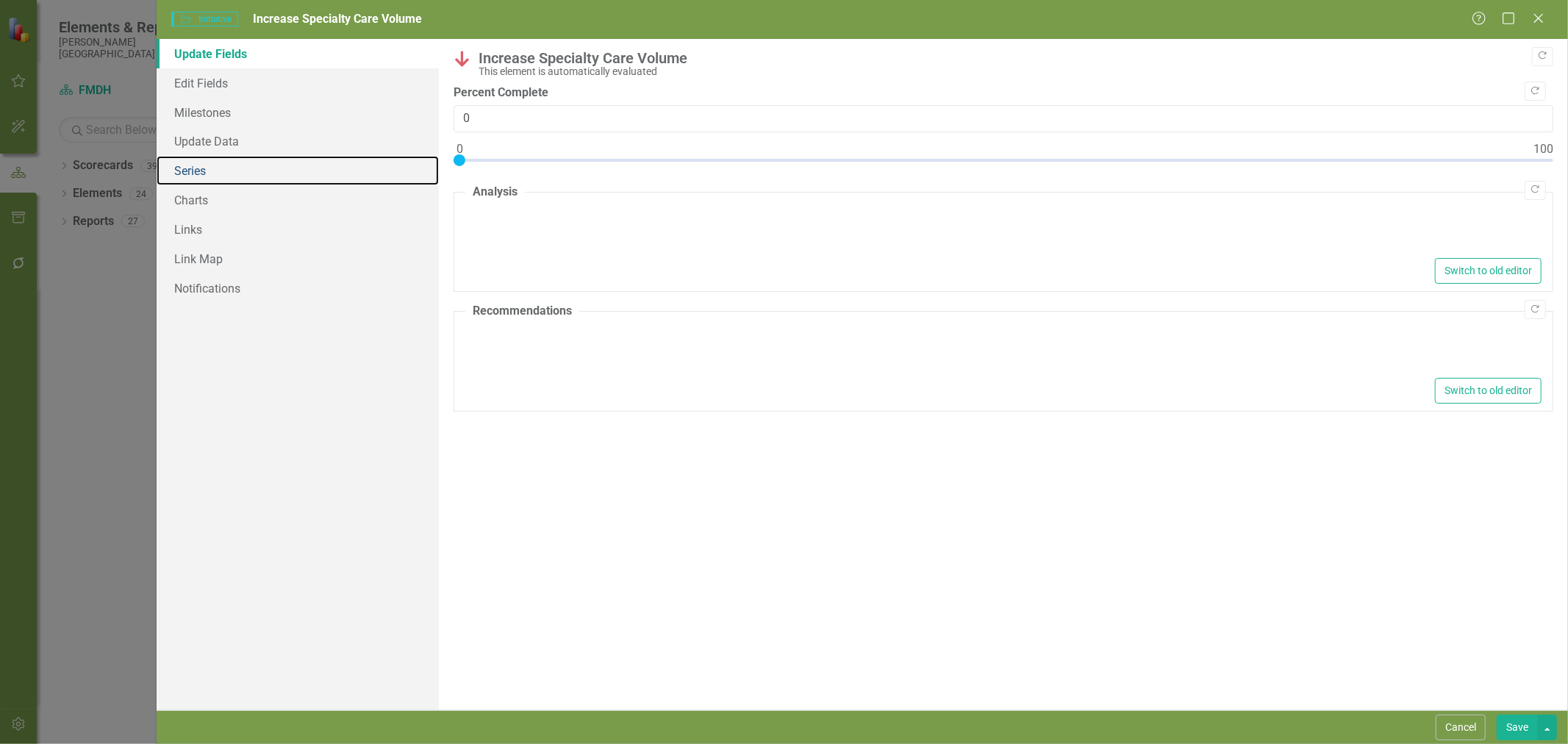
click at [224, 170] on link "Series" at bounding box center [297, 170] width 282 height 29
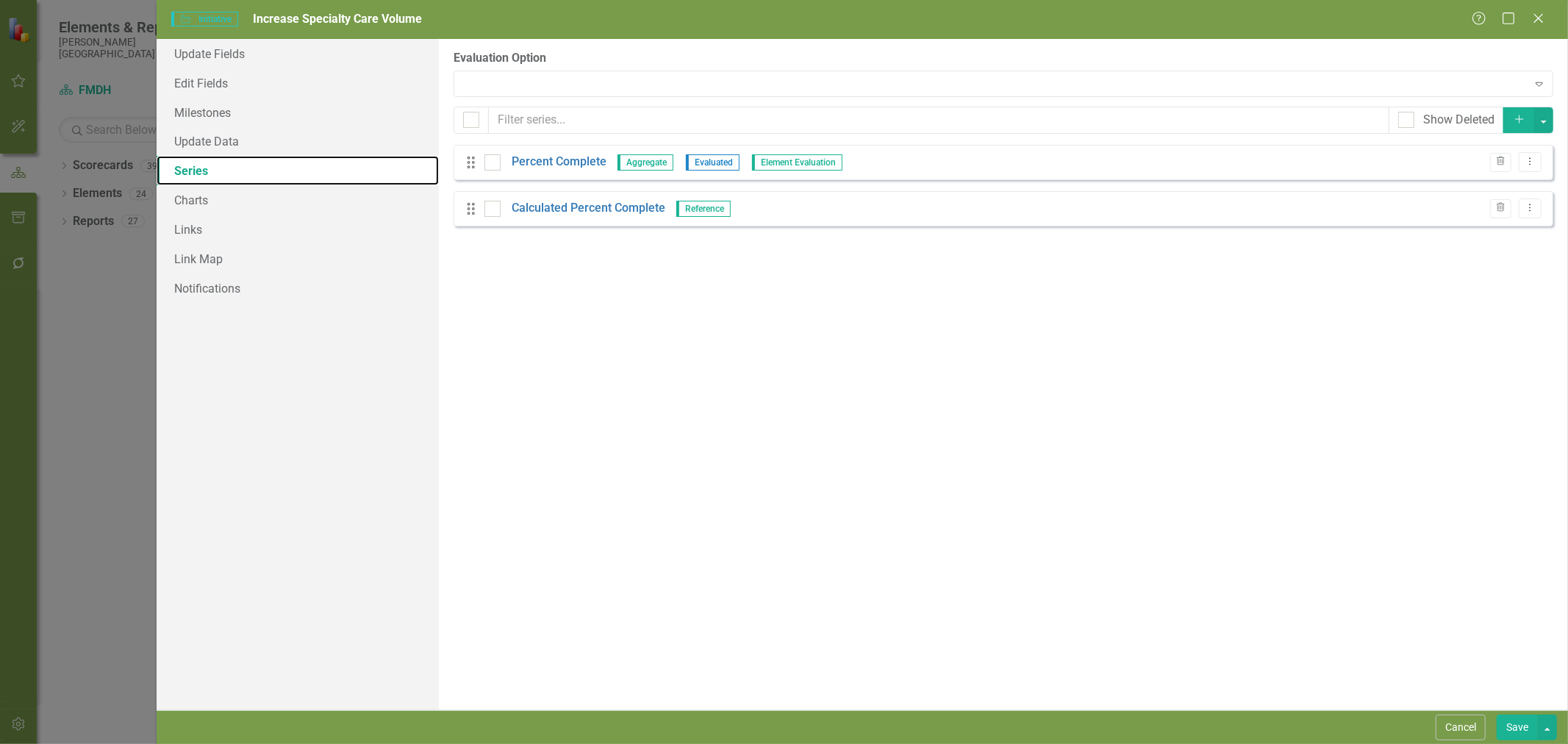
checkbox input "false"
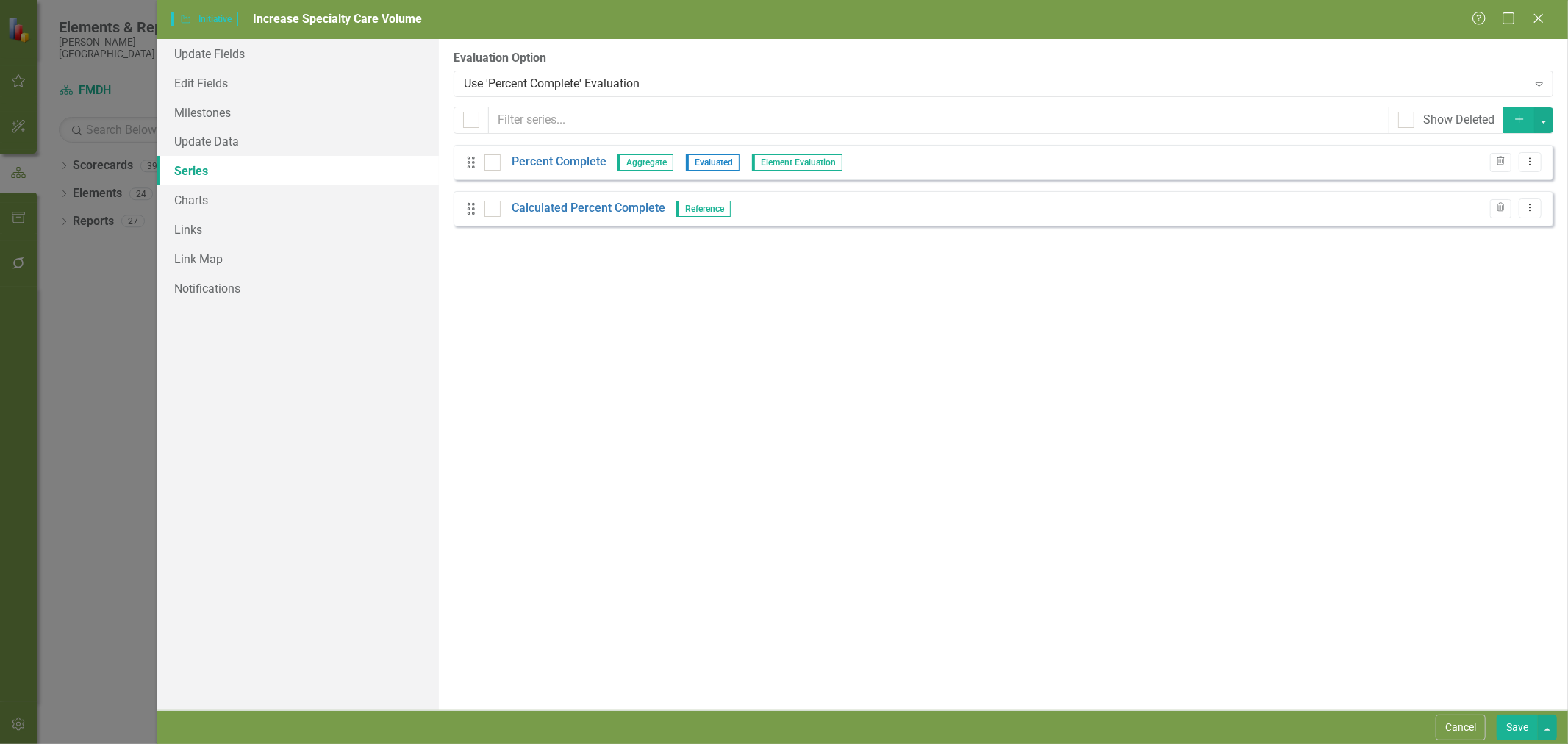
click at [560, 162] on link "Percent Complete" at bounding box center [559, 161] width 95 height 17
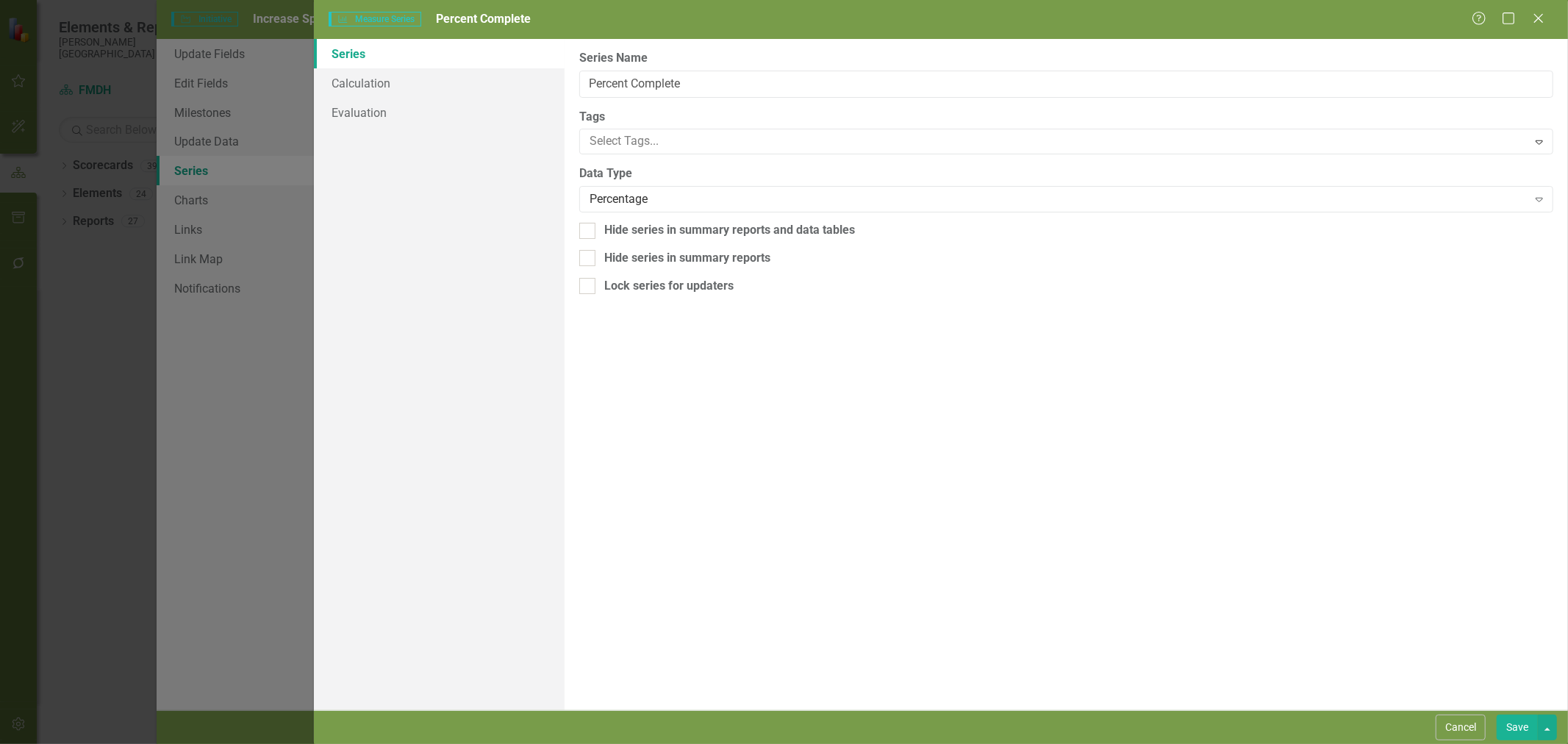
click at [1464, 731] on button "Cancel" at bounding box center [1461, 727] width 50 height 26
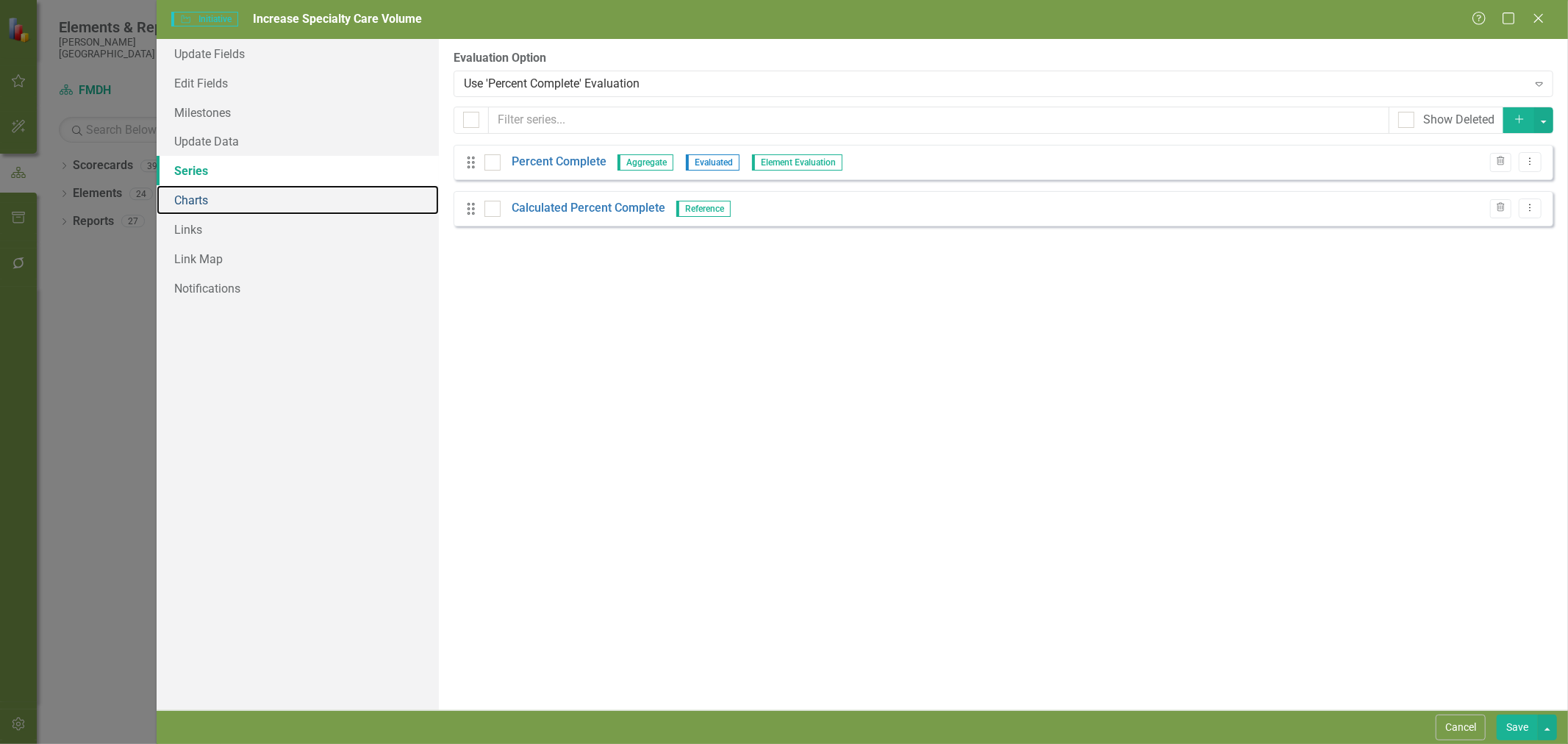
click at [228, 203] on link "Charts" at bounding box center [297, 199] width 282 height 29
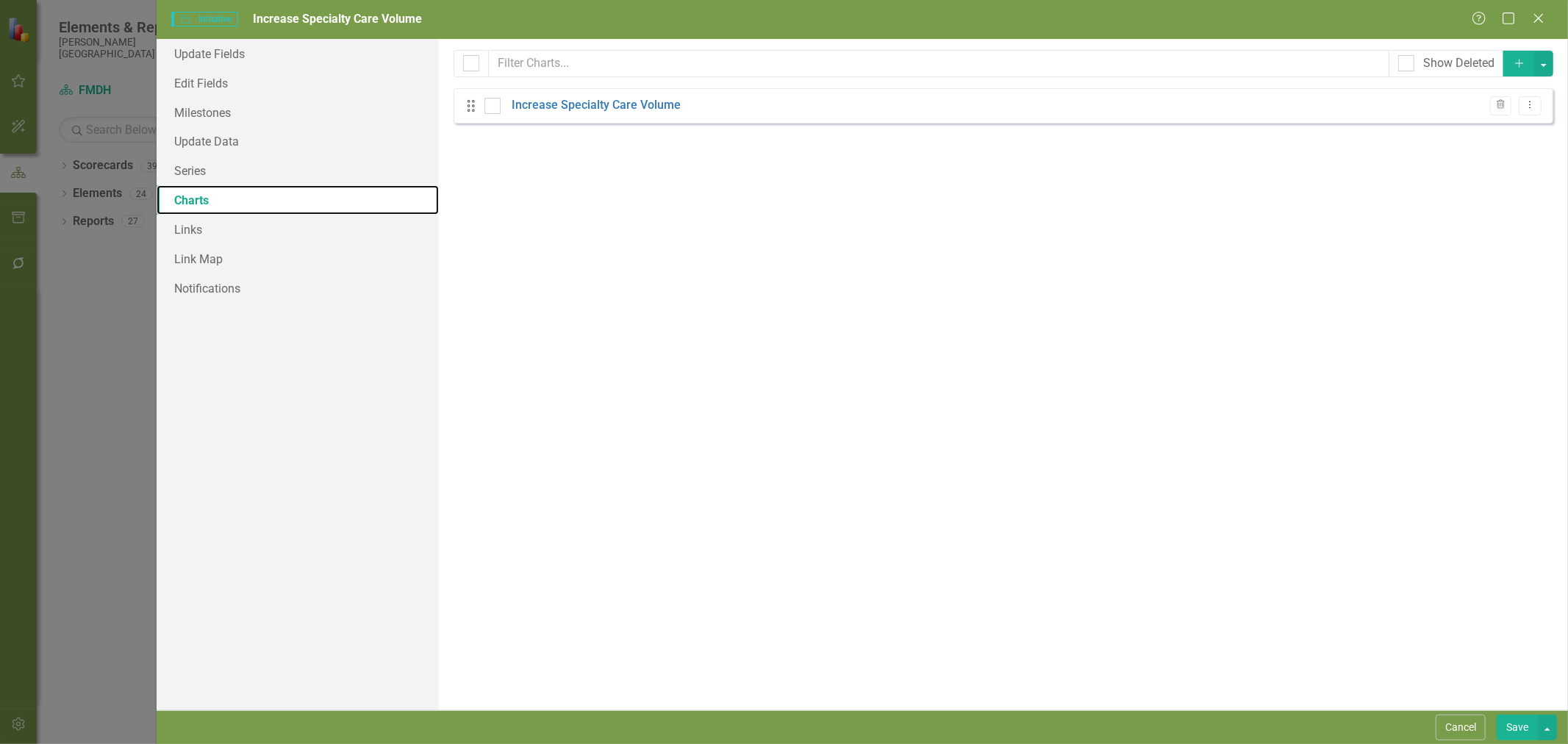
checkbox input "false"
click at [635, 106] on link "Increase Specialty Care Volume" at bounding box center [596, 105] width 169 height 17
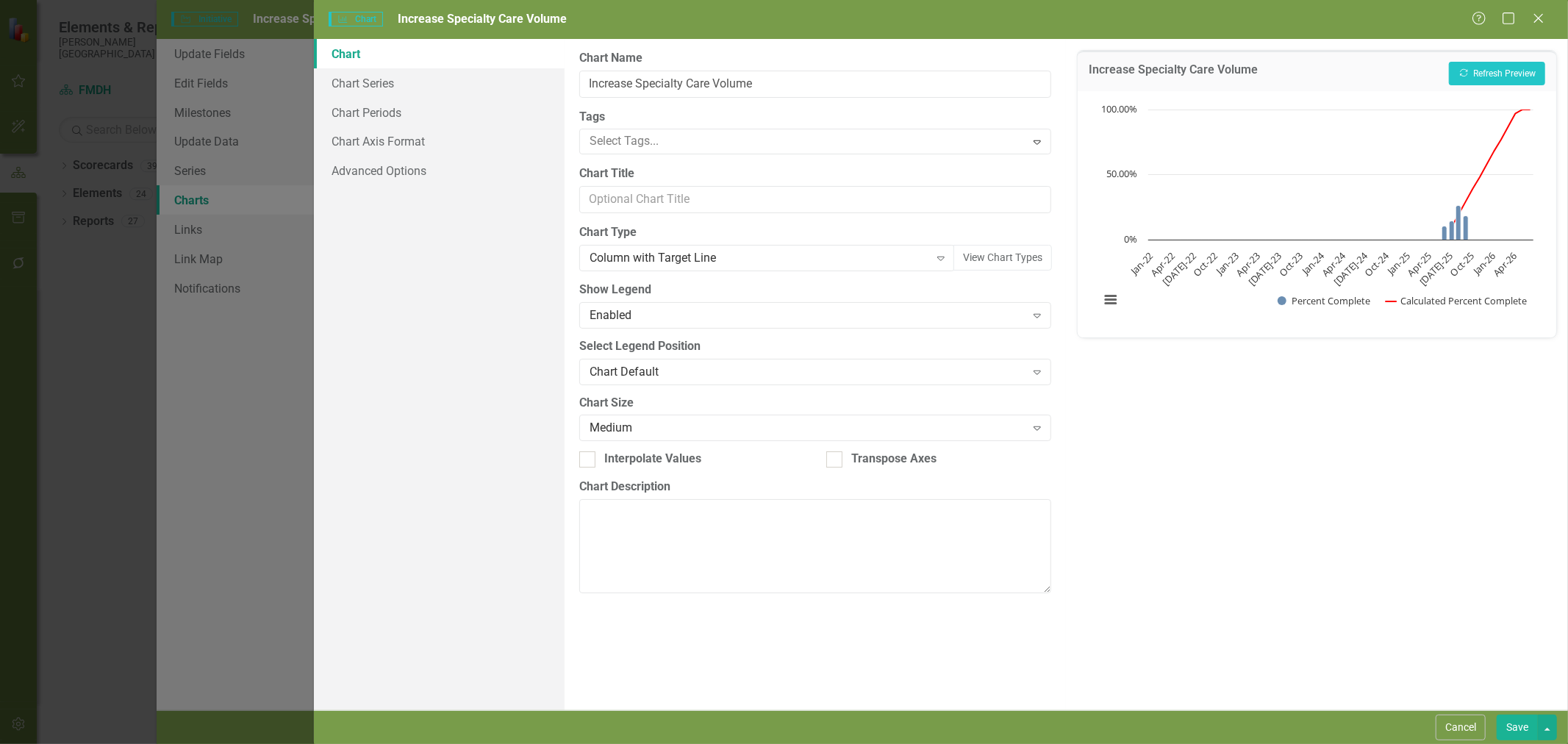
drag, startPoint x: 1454, startPoint y: 729, endPoint x: 1373, endPoint y: 685, distance: 92.2
click at [1454, 729] on button "Cancel" at bounding box center [1461, 727] width 50 height 26
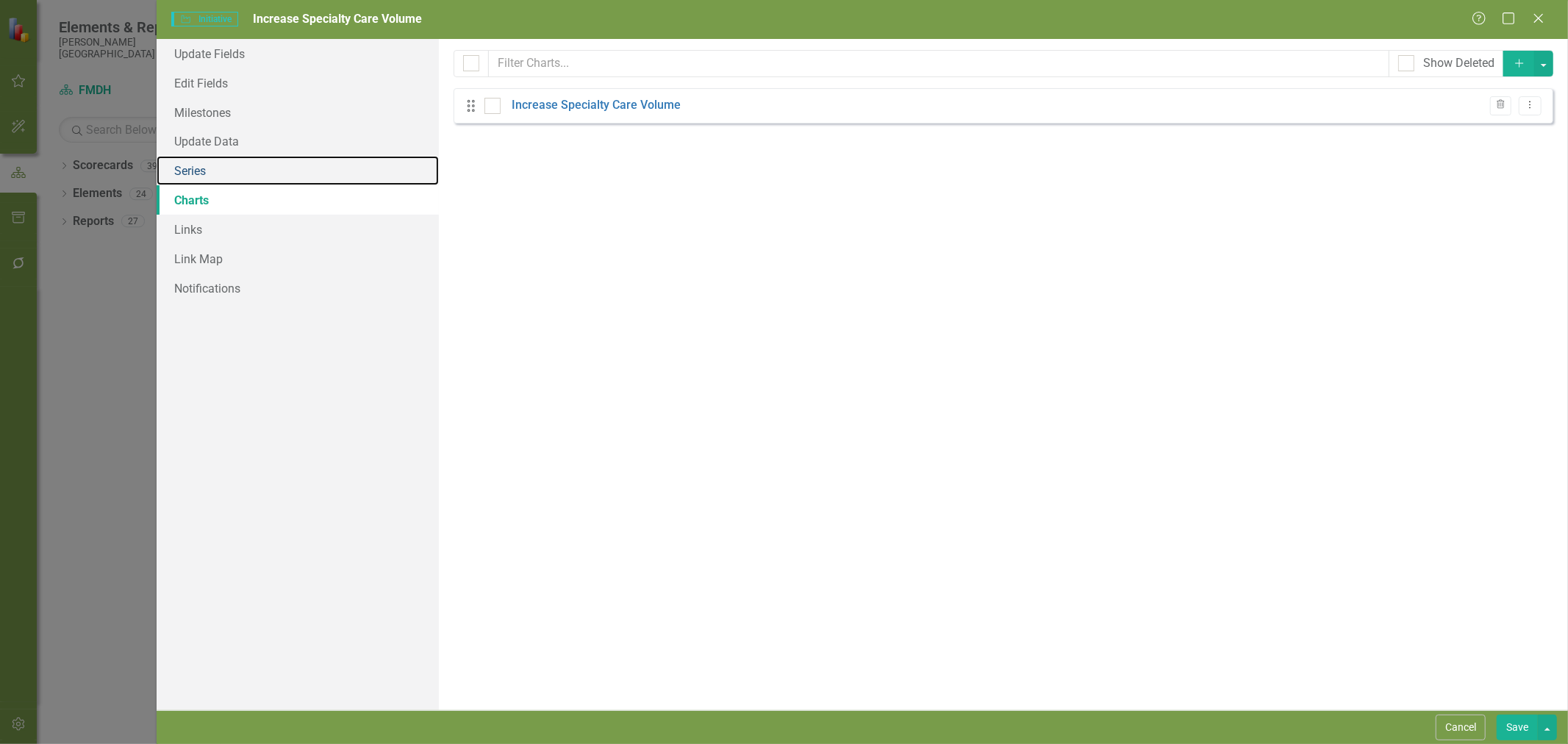
click at [217, 174] on link "Series" at bounding box center [297, 170] width 282 height 29
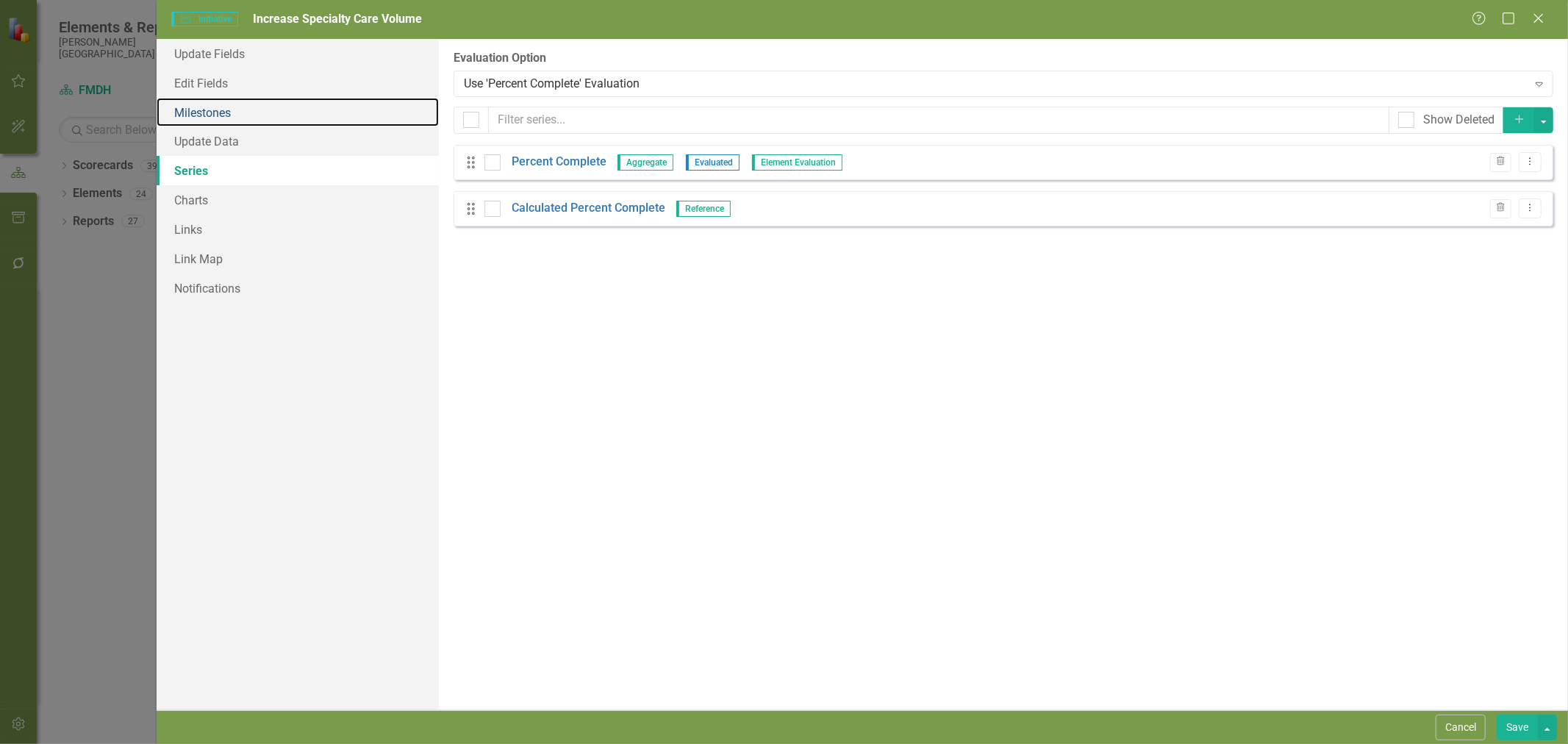
click at [209, 103] on link "Milestones" at bounding box center [297, 112] width 282 height 29
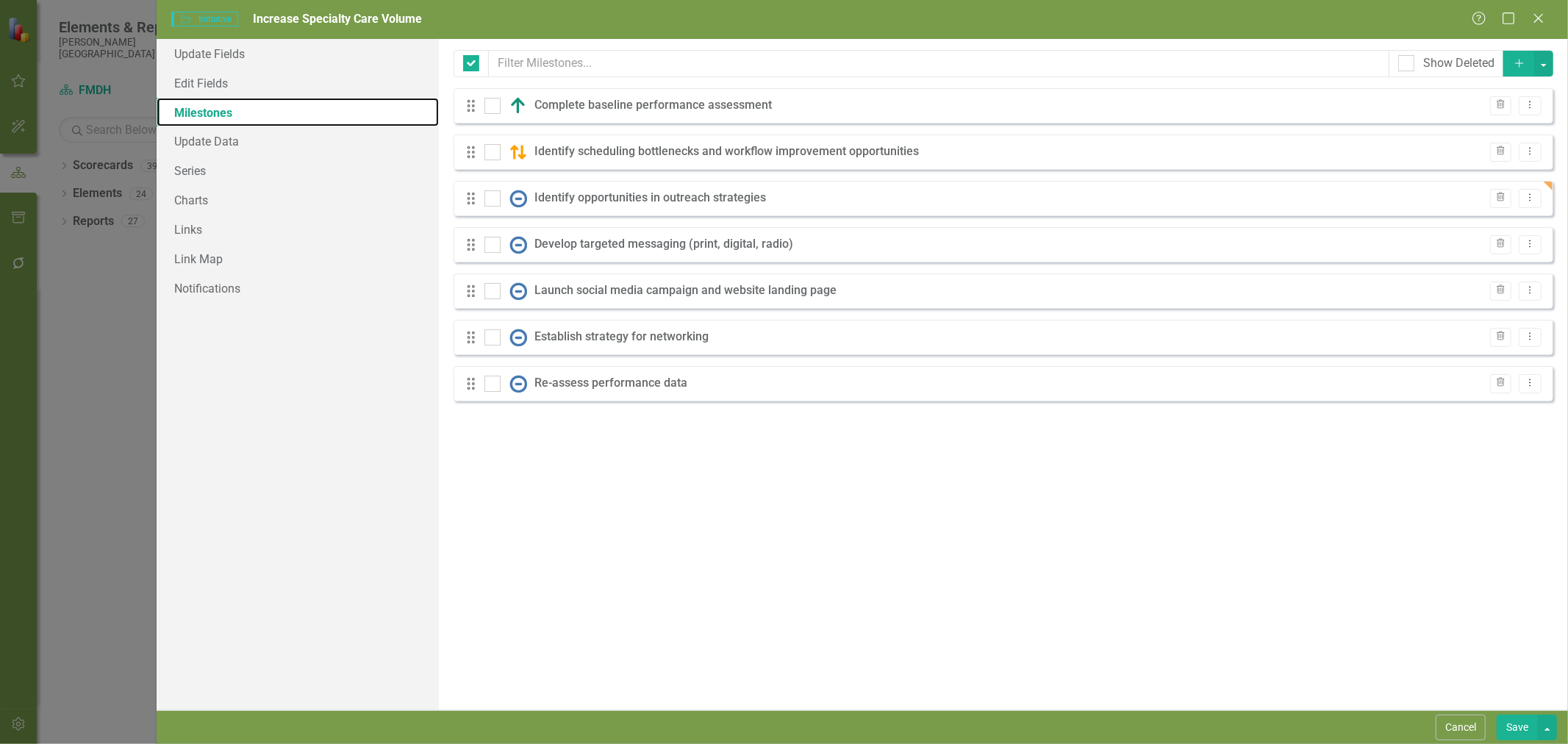
checkbox input "false"
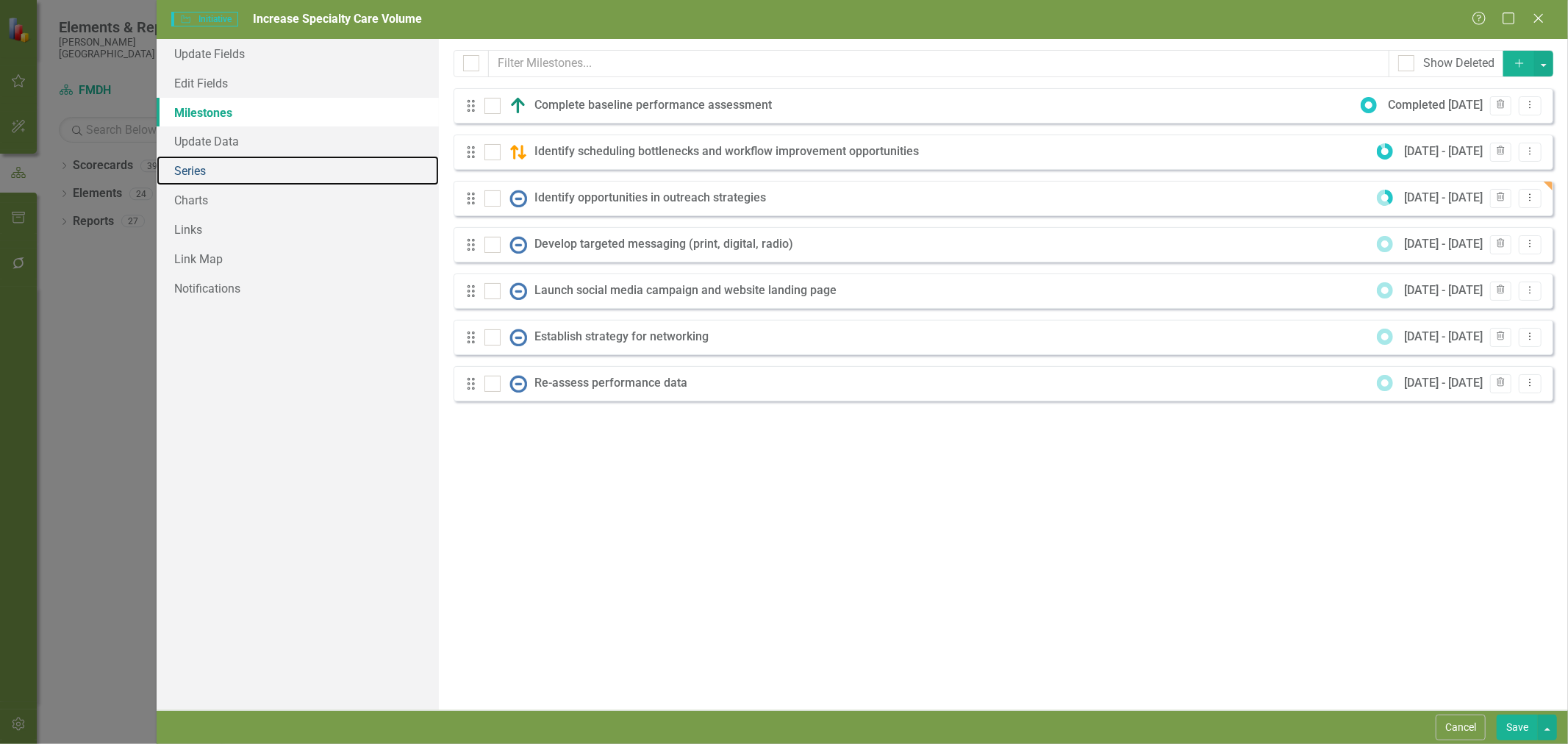
click at [208, 172] on link "Series" at bounding box center [297, 170] width 282 height 29
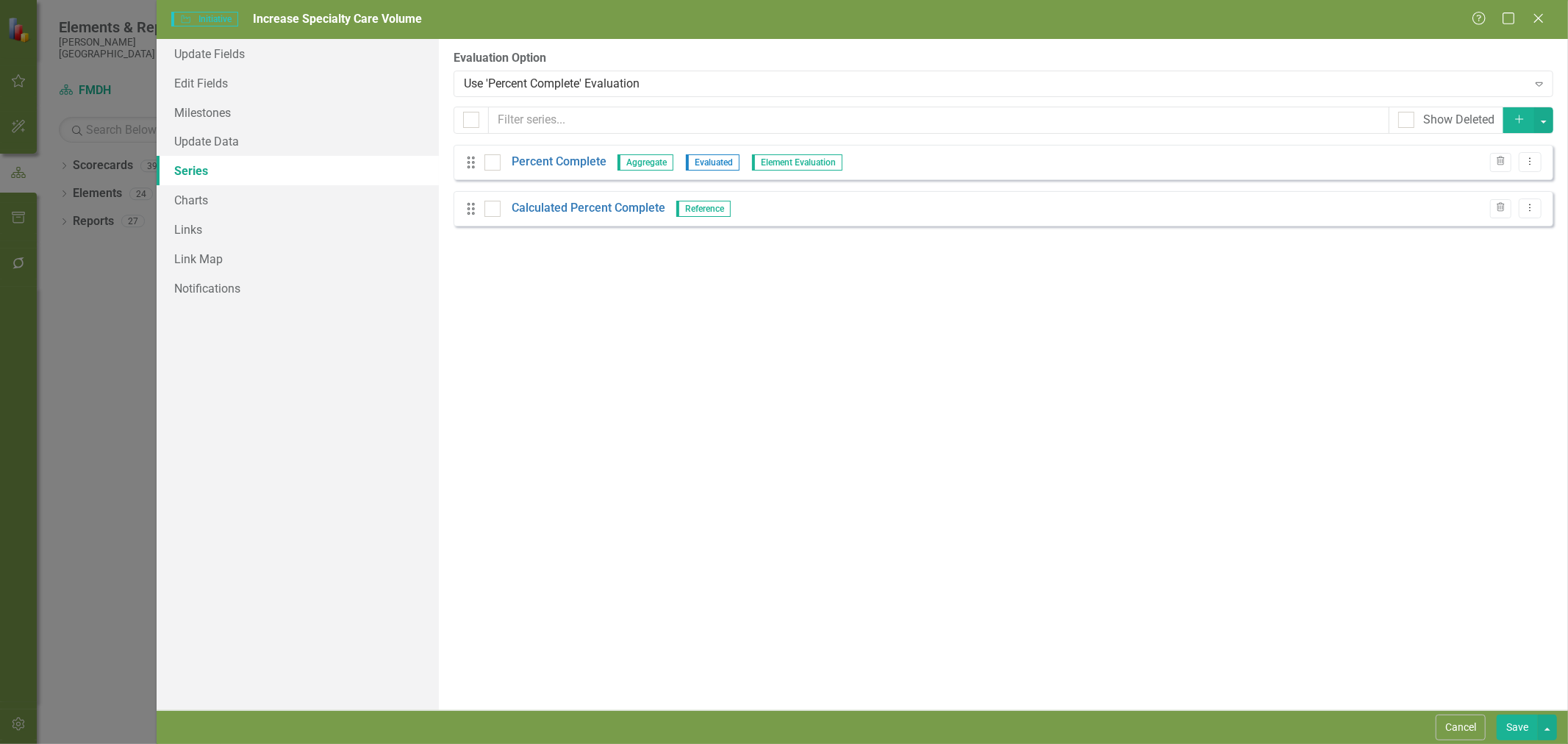
click at [545, 152] on div "Drag Percent Complete Aggregate Evaluated Element Evaluation Trash Dropdown Menu" at bounding box center [1003, 162] width 1099 height 36
click at [545, 160] on link "Percent Complete" at bounding box center [559, 161] width 95 height 17
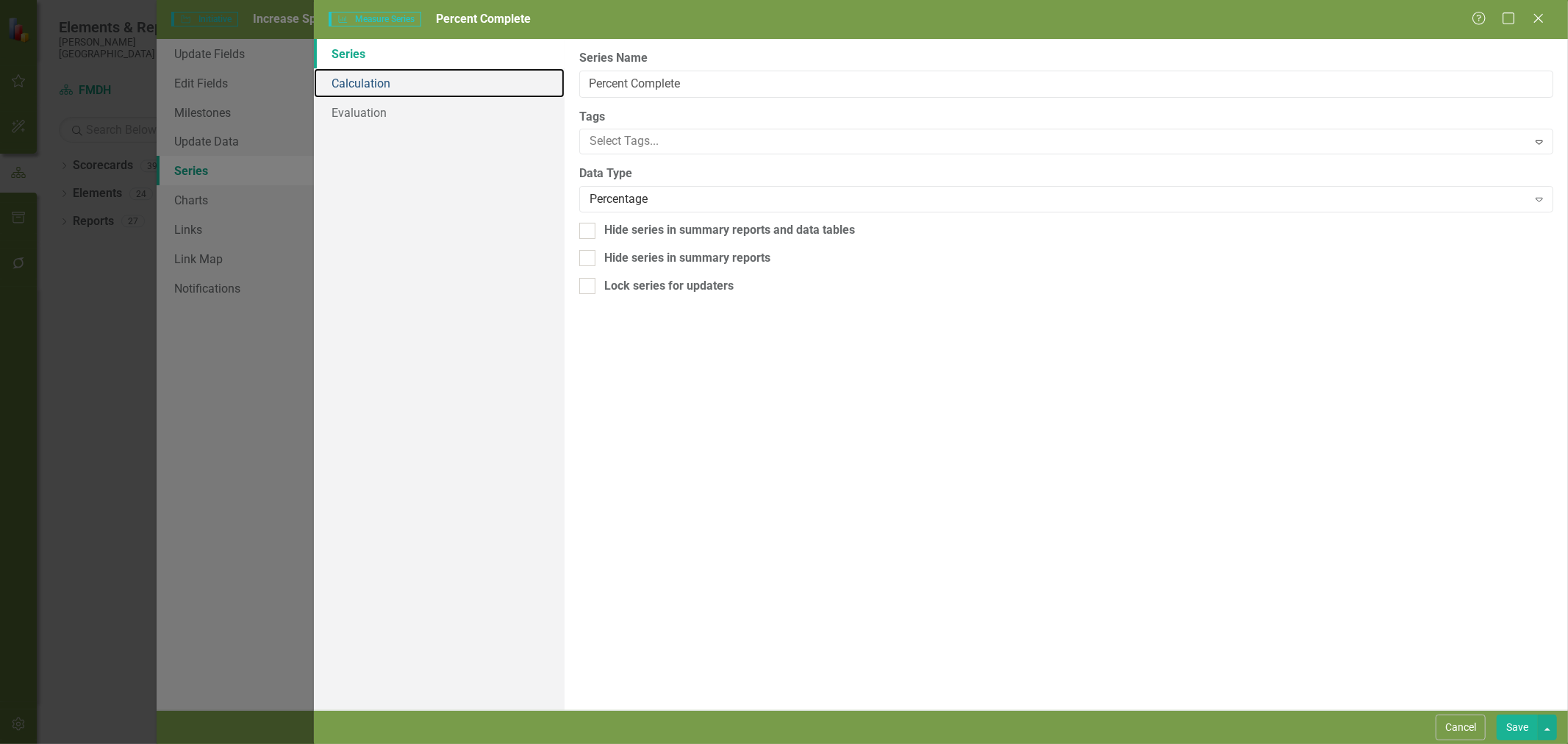
click at [363, 85] on link "Calculation" at bounding box center [439, 83] width 251 height 29
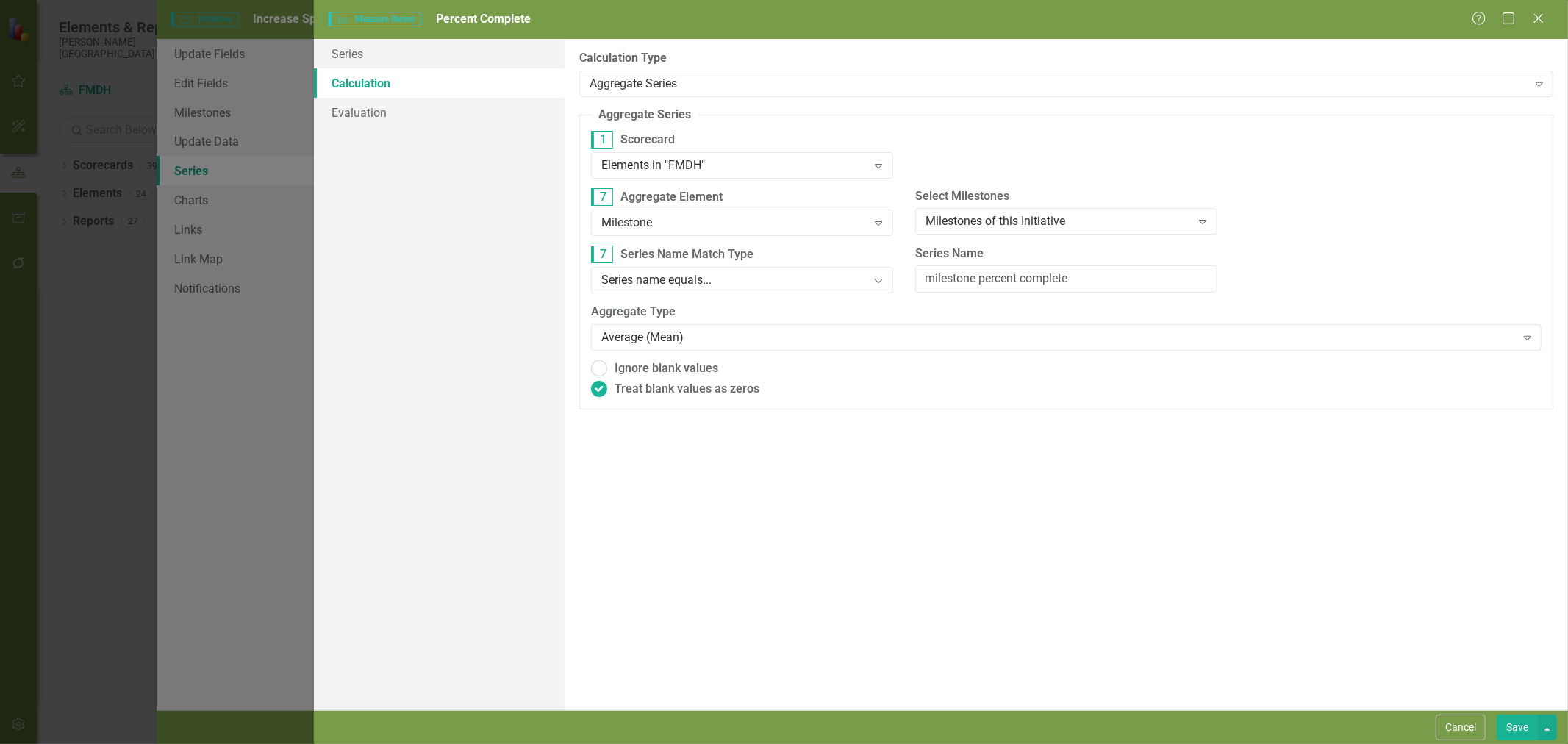
click at [1449, 723] on button "Cancel" at bounding box center [1461, 727] width 50 height 26
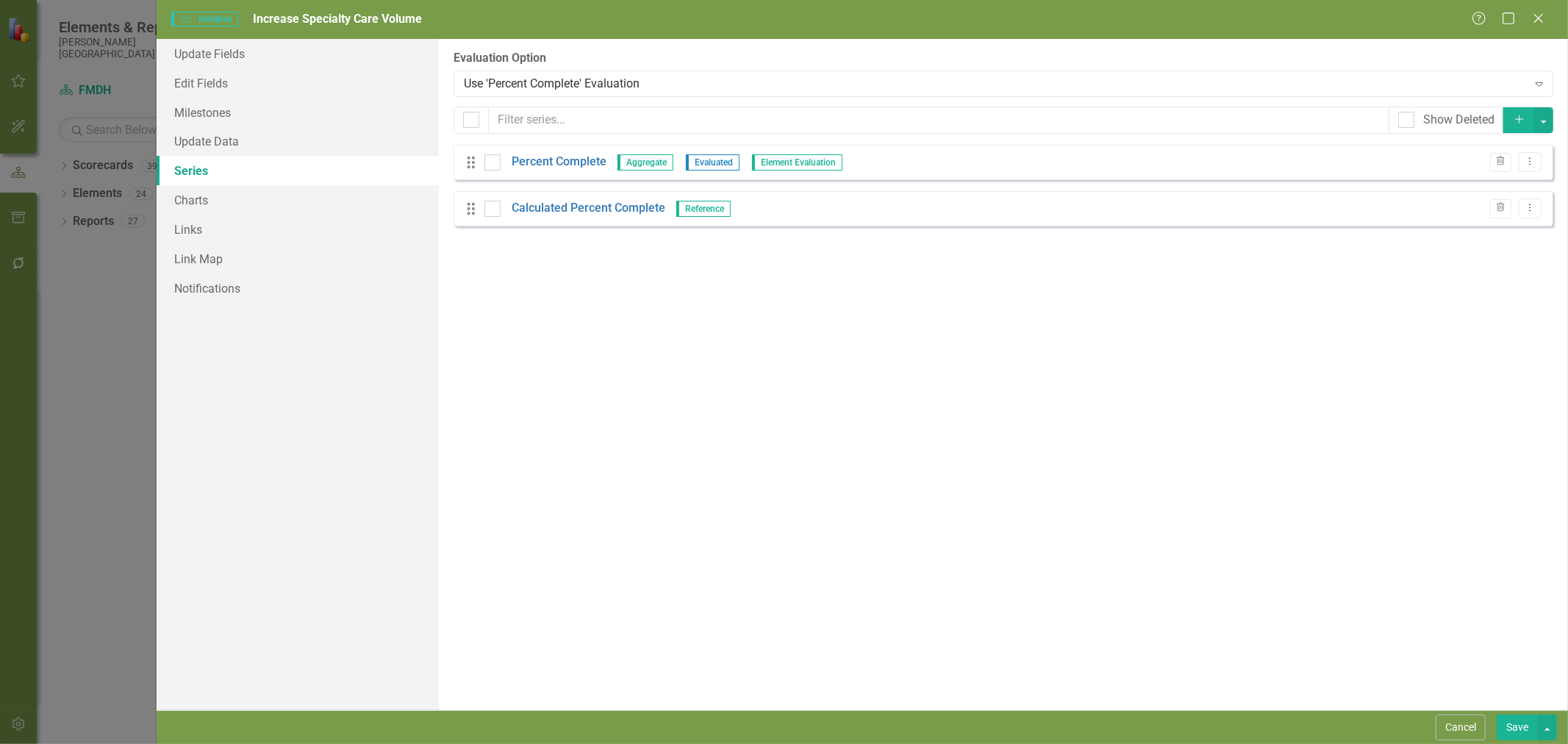
click at [1547, 25] on div "Help Maximize Close" at bounding box center [1512, 19] width 81 height 17
click at [1542, 21] on icon "Close" at bounding box center [1538, 18] width 15 height 12
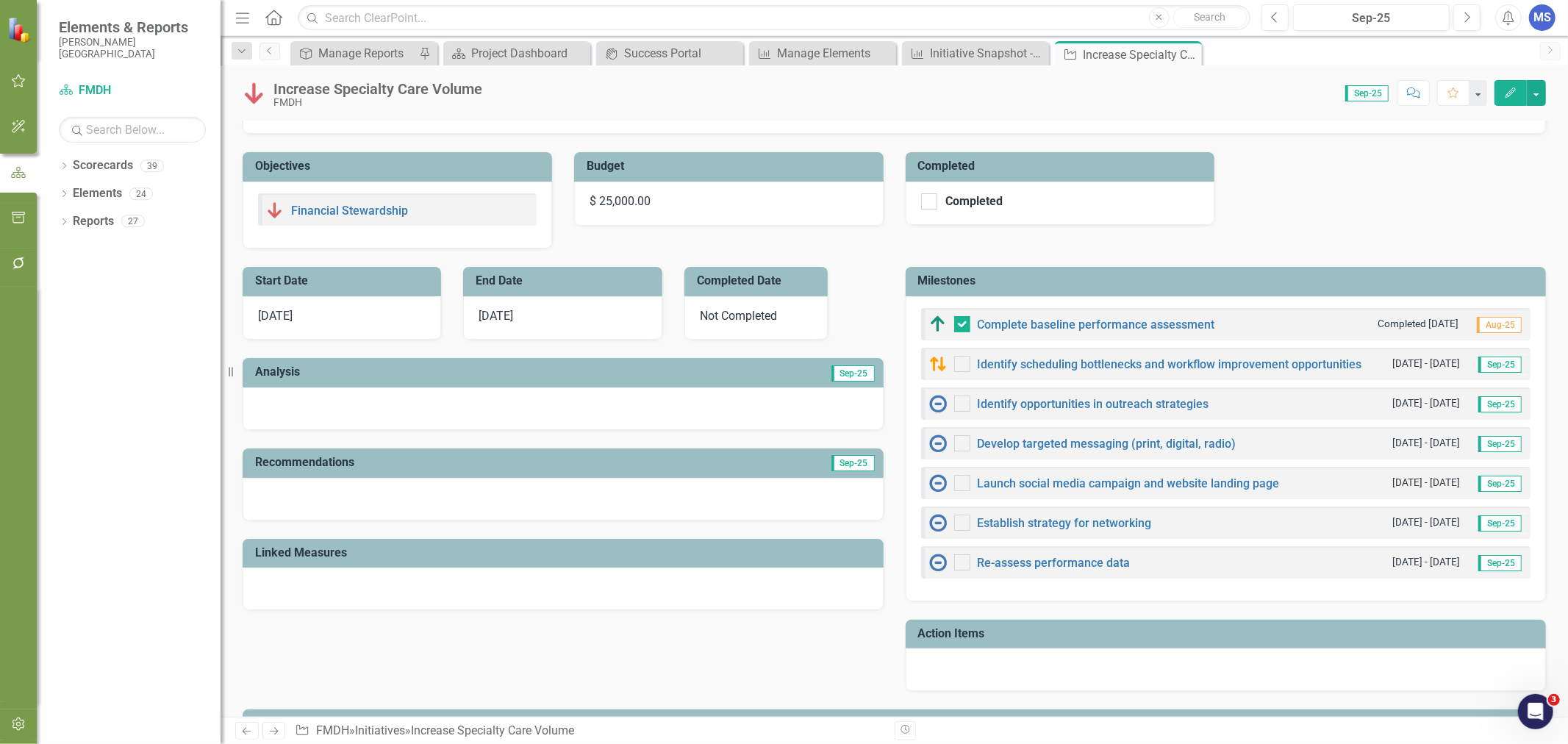
click at [1539, 17] on div "MS" at bounding box center [1542, 17] width 26 height 26
click at [1526, 108] on link "Help Support Center" at bounding box center [1496, 102] width 116 height 27
